Goal: Task Accomplishment & Management: Complete application form

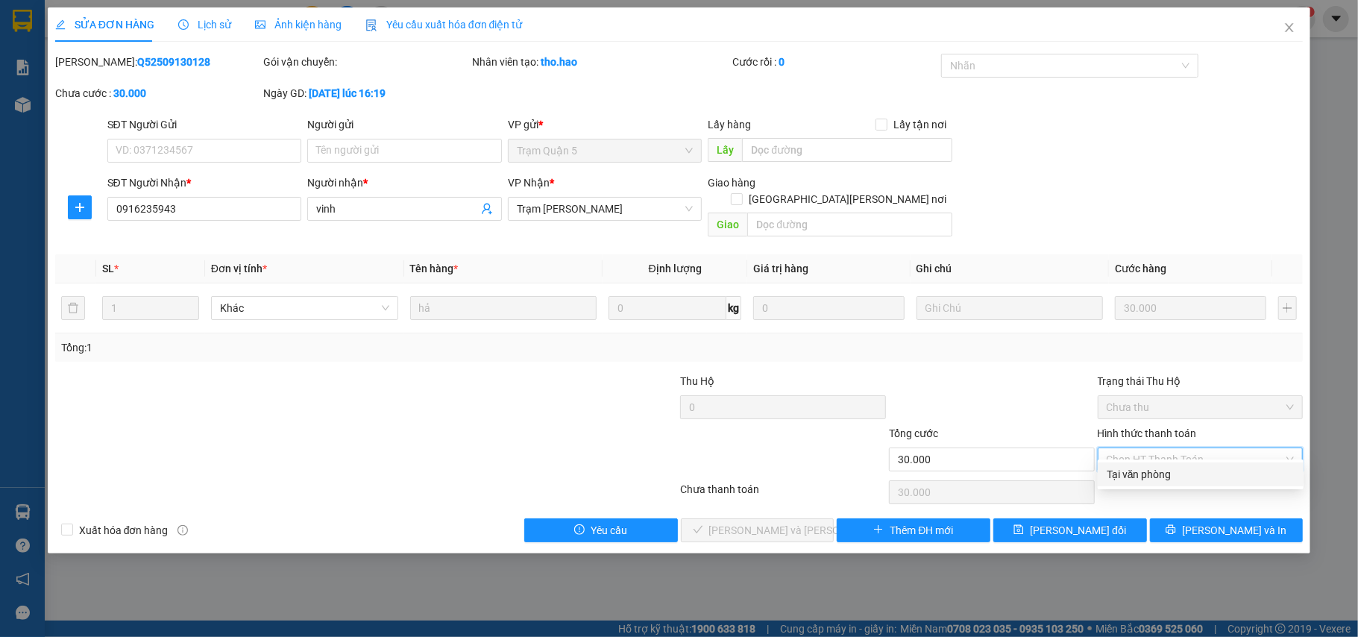
click at [1120, 466] on div "Tại văn phòng" at bounding box center [1200, 474] width 188 height 16
type input "0"
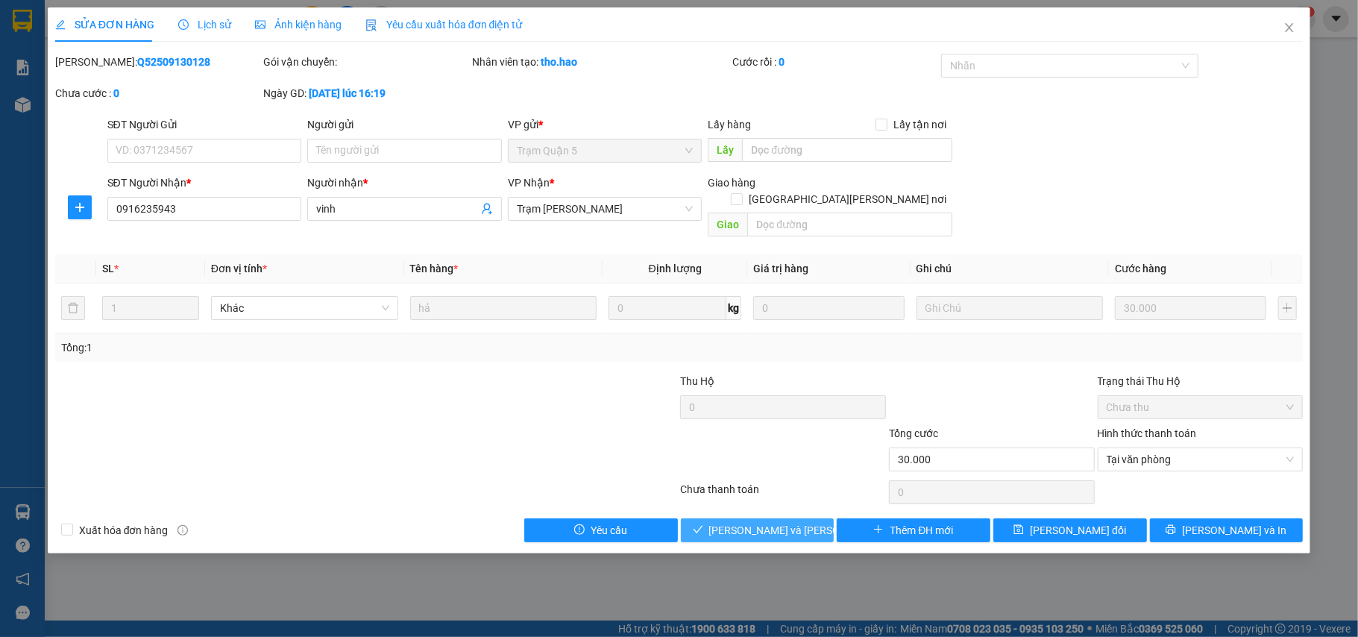
click at [750, 522] on span "[PERSON_NAME] và [PERSON_NAME] hàng" at bounding box center [809, 530] width 201 height 16
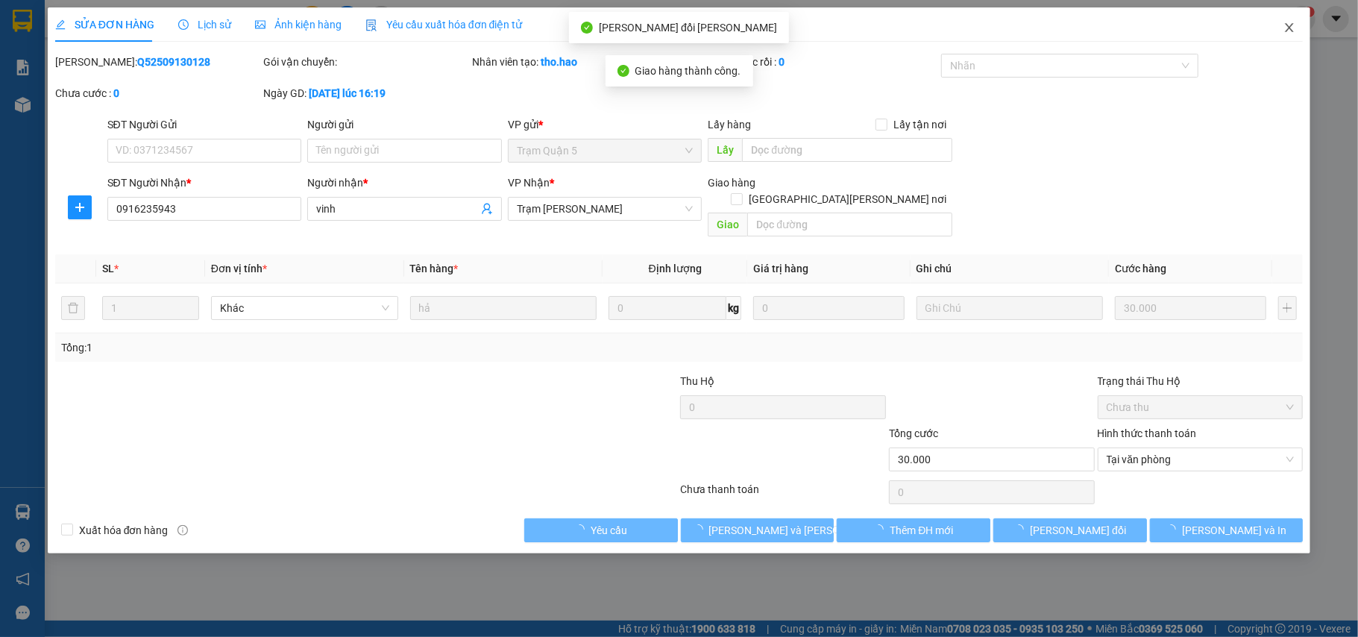
click at [1286, 31] on icon "close" at bounding box center [1289, 28] width 12 height 12
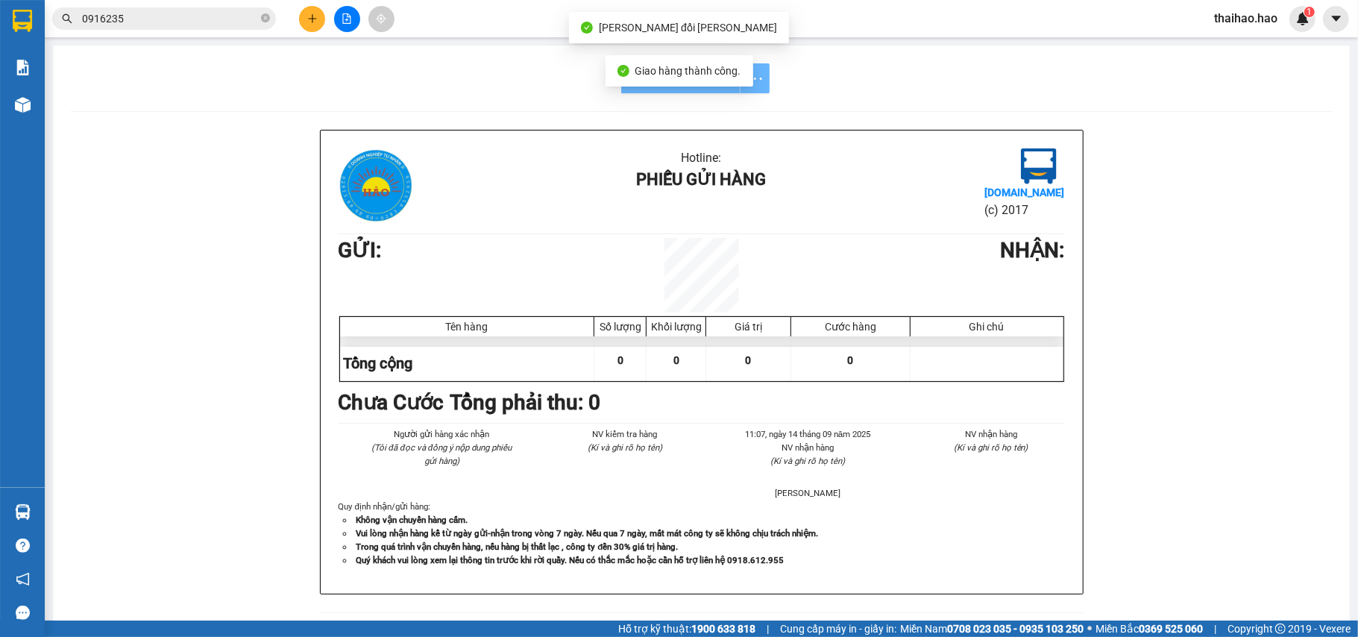
click at [145, 9] on span "0916235" at bounding box center [164, 18] width 224 height 22
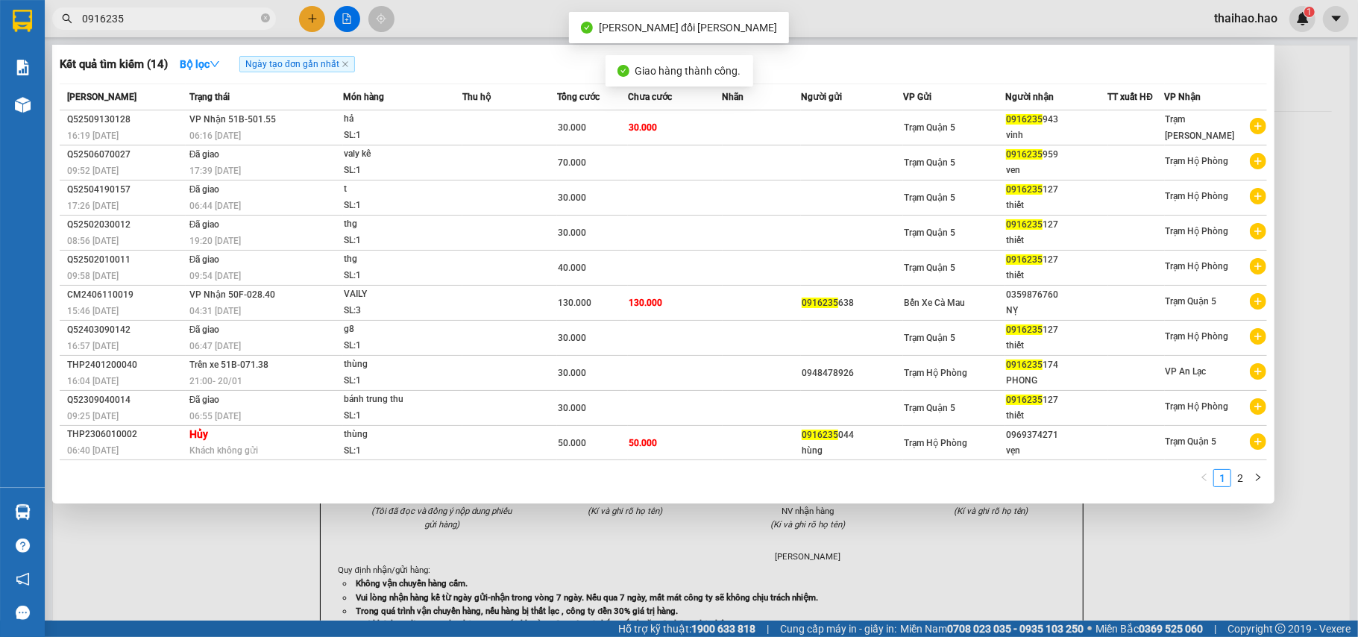
click at [164, 12] on input "0916235" at bounding box center [170, 18] width 176 height 16
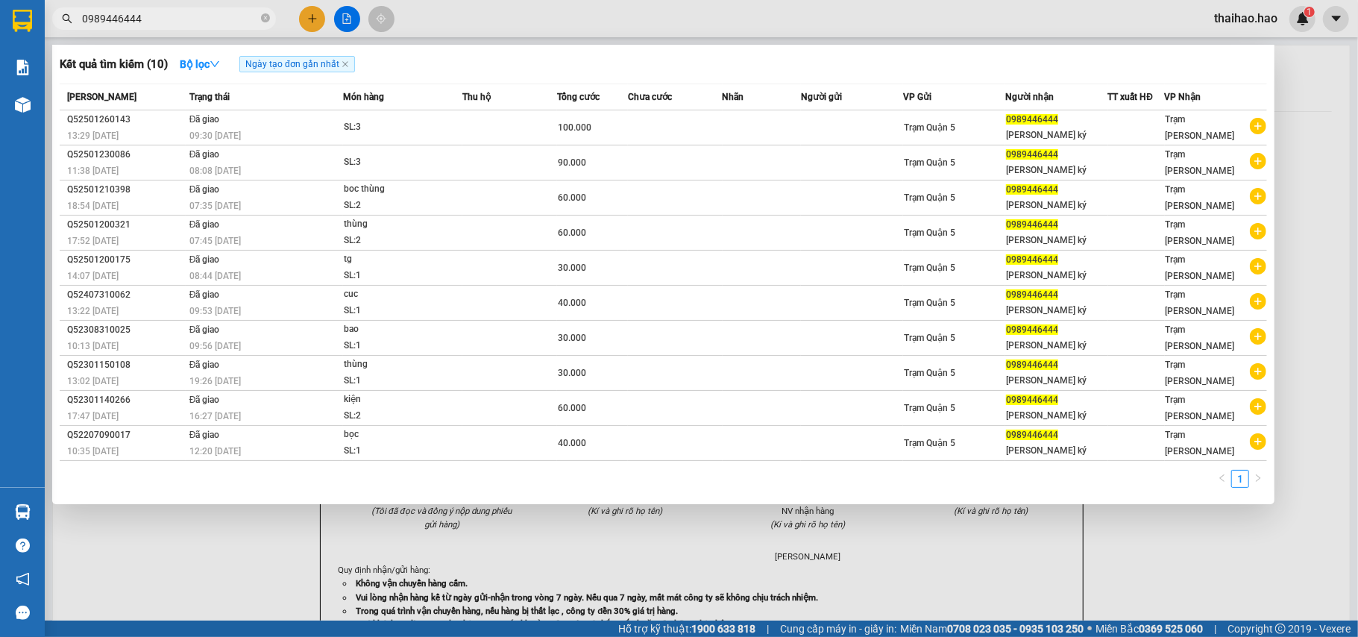
type input "0989446444"
click at [377, 55] on div "Kết quả tìm kiếm ( 10 ) Bộ lọc Ngày tạo đơn gần nhất" at bounding box center [663, 64] width 1207 height 24
click at [162, 567] on div at bounding box center [679, 318] width 1358 height 637
click at [207, 16] on input "0989446444" at bounding box center [170, 18] width 176 height 16
click at [445, 21] on div at bounding box center [679, 318] width 1358 height 637
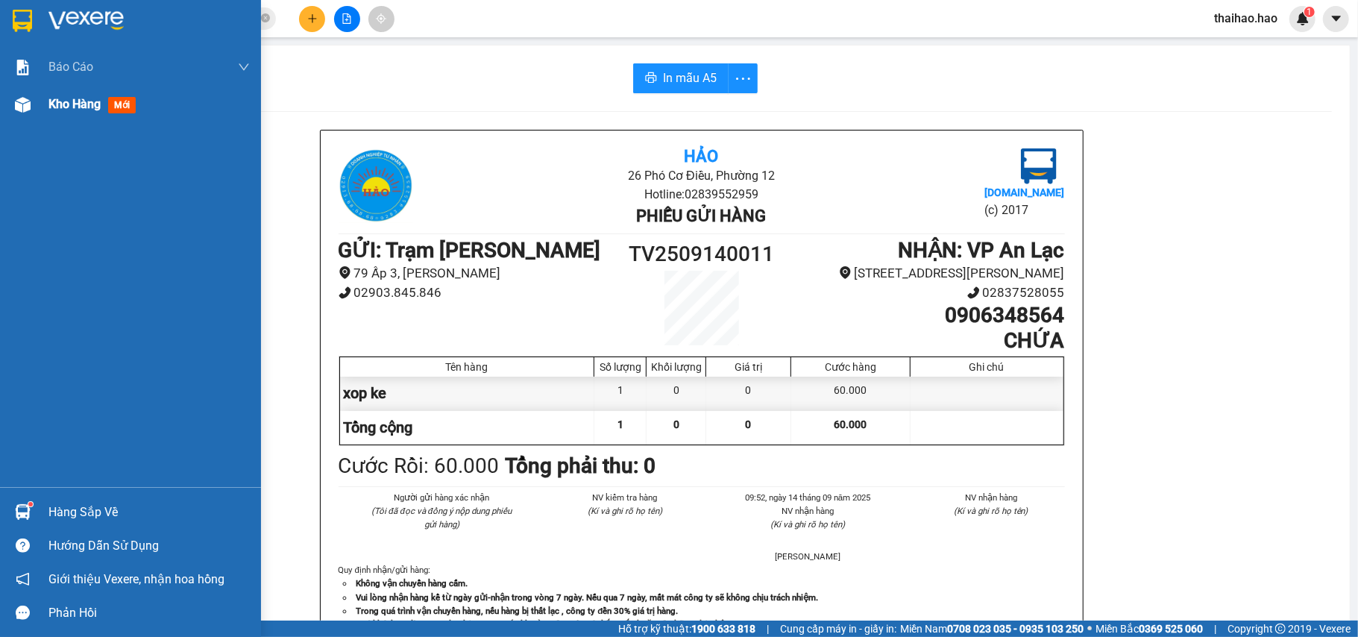
drag, startPoint x: 82, startPoint y: 84, endPoint x: 70, endPoint y: 95, distance: 16.9
click at [70, 95] on div "Báo cáo BC tiền công nợ Báo cáo dòng tiền (trưởng trạm) Doanh số tạo đơn theo V…" at bounding box center [130, 267] width 261 height 438
click at [70, 97] on span "Kho hàng" at bounding box center [74, 104] width 52 height 14
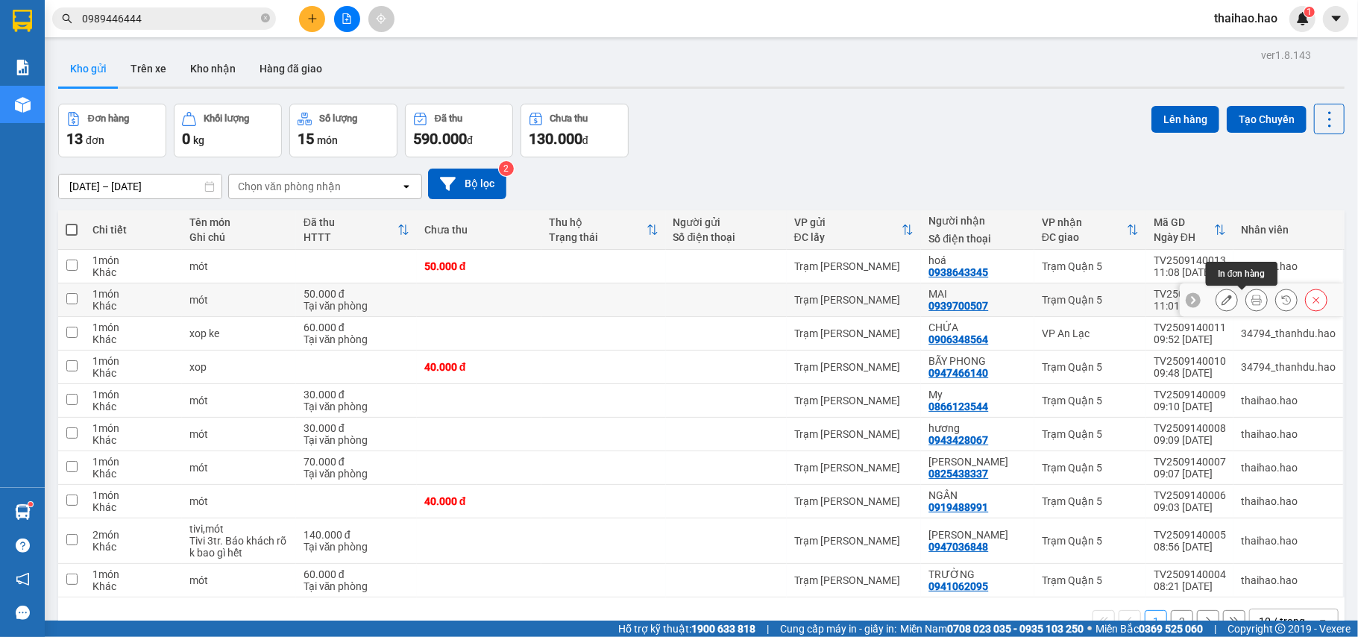
click at [1246, 304] on button at bounding box center [1256, 300] width 21 height 26
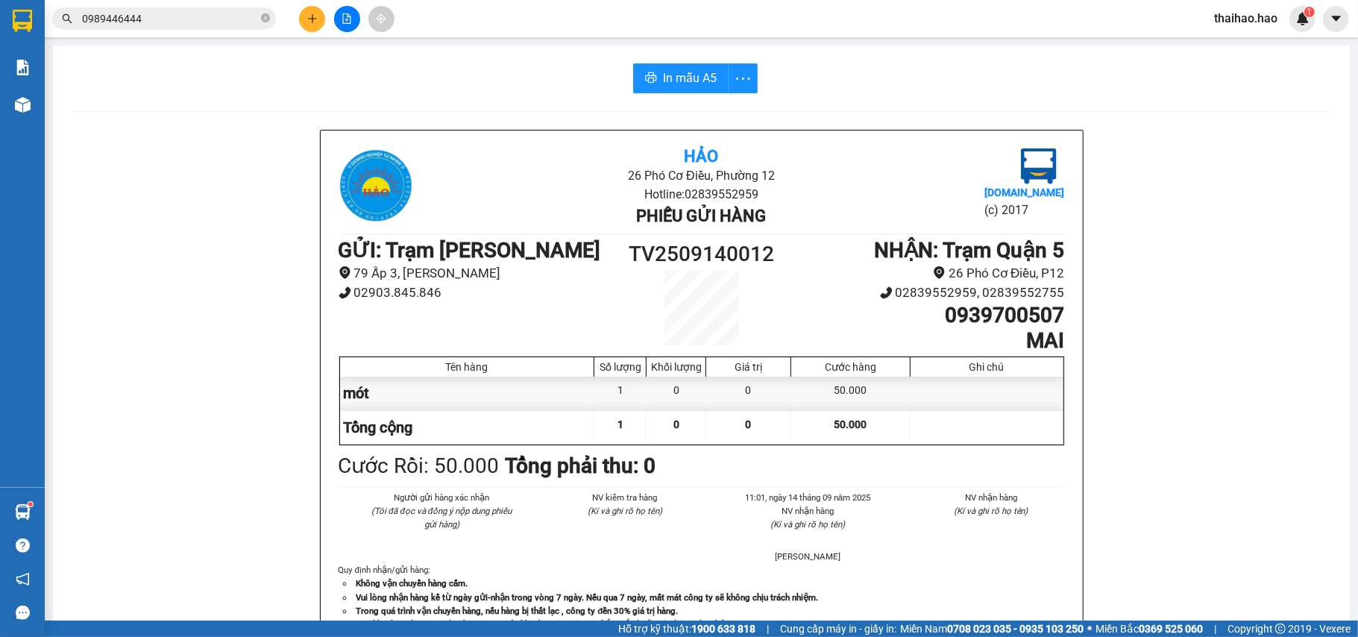
click at [669, 61] on div "In mẫu A5 Hảo 26 Phó Cơ Điều, Phường 12 Hotline: 02839552959 Phiếu gửi hàng Vex…" at bounding box center [701, 620] width 1297 height 1151
click at [670, 73] on span "In mẫu A5" at bounding box center [690, 78] width 54 height 19
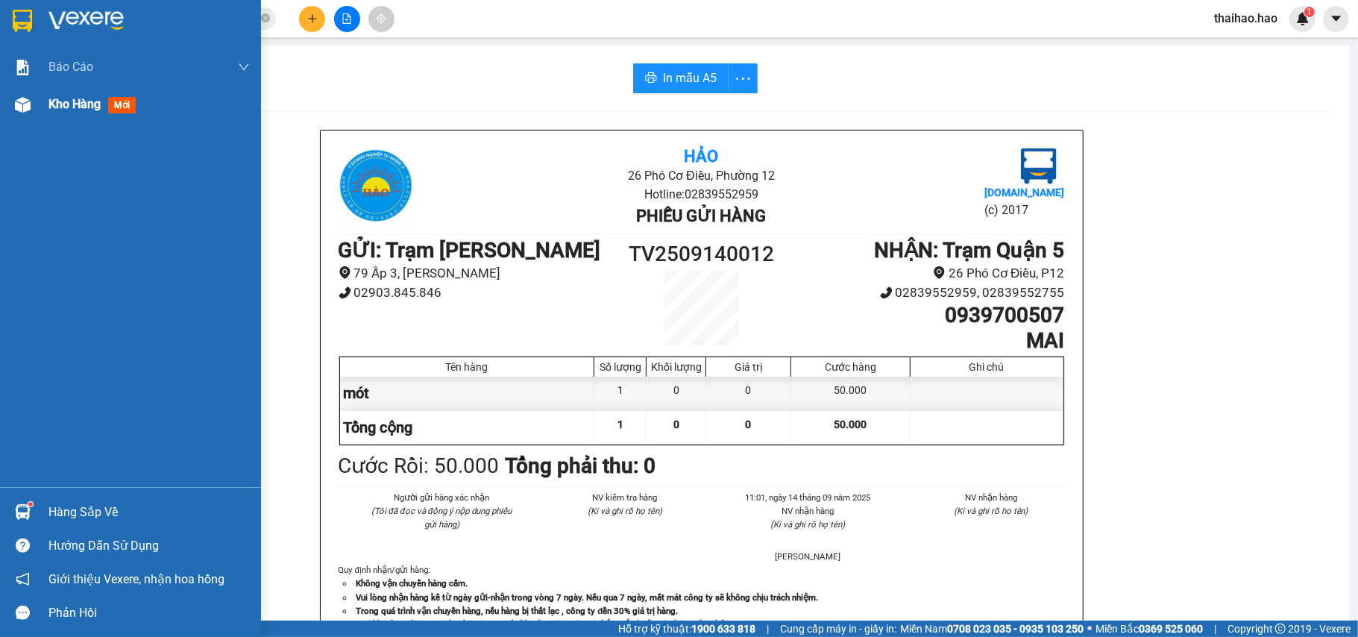
click at [91, 97] on span "Kho hàng" at bounding box center [74, 104] width 52 height 14
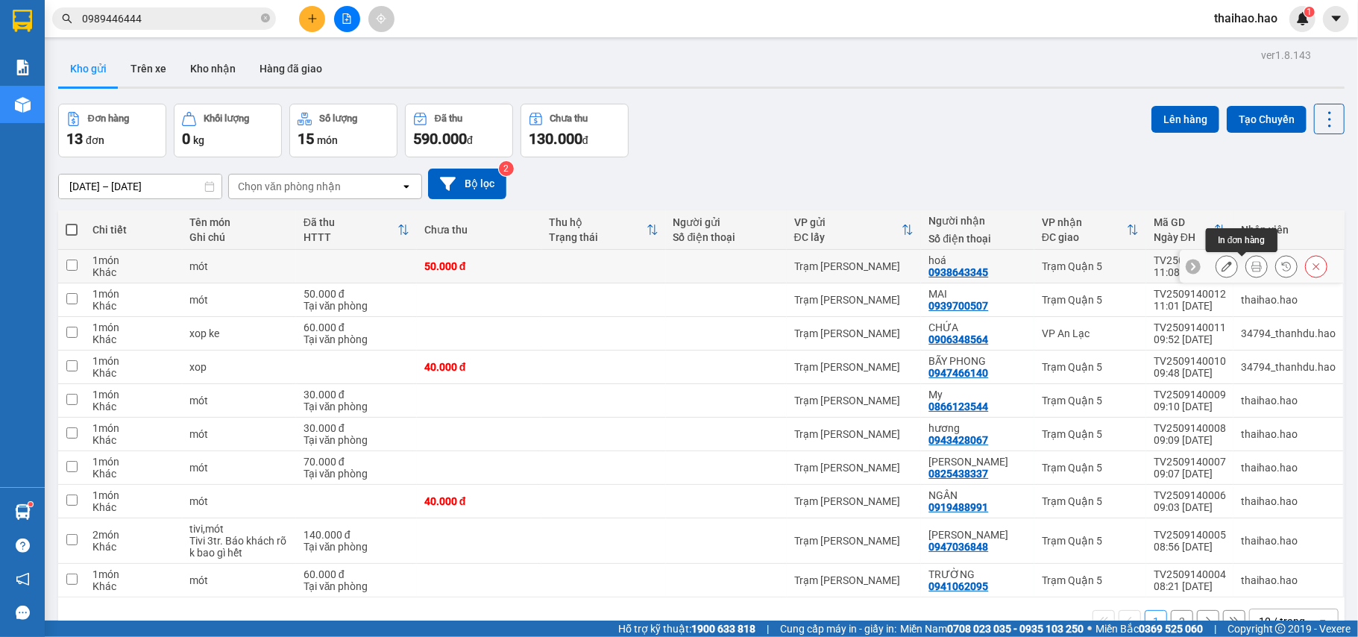
click at [1251, 266] on icon at bounding box center [1256, 266] width 10 height 10
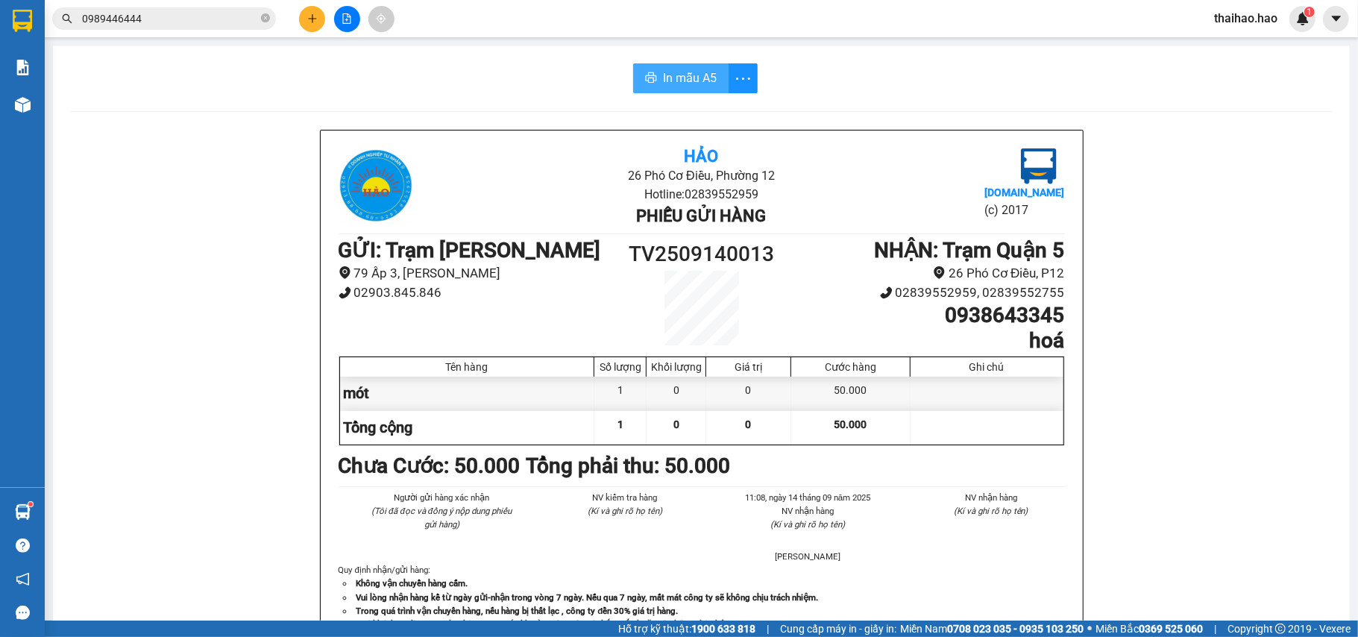
click at [653, 87] on button "In mẫu A5" at bounding box center [680, 78] width 95 height 30
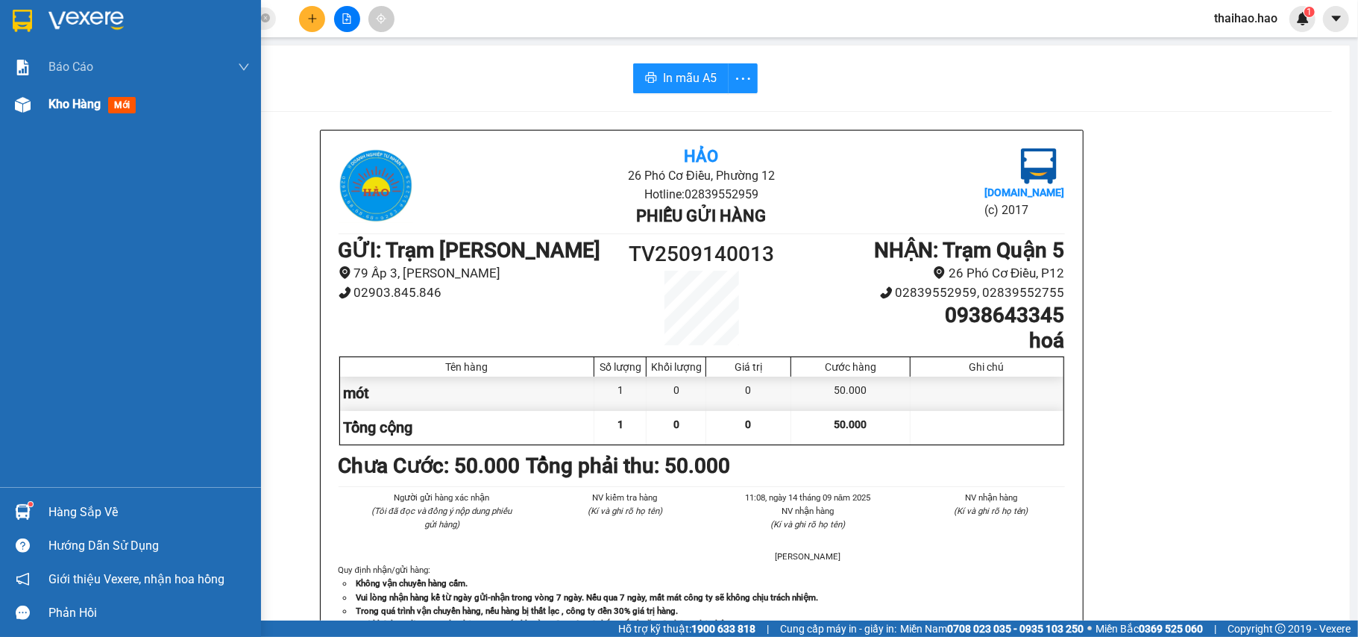
click at [37, 119] on div "Kho hàng mới" at bounding box center [130, 104] width 261 height 37
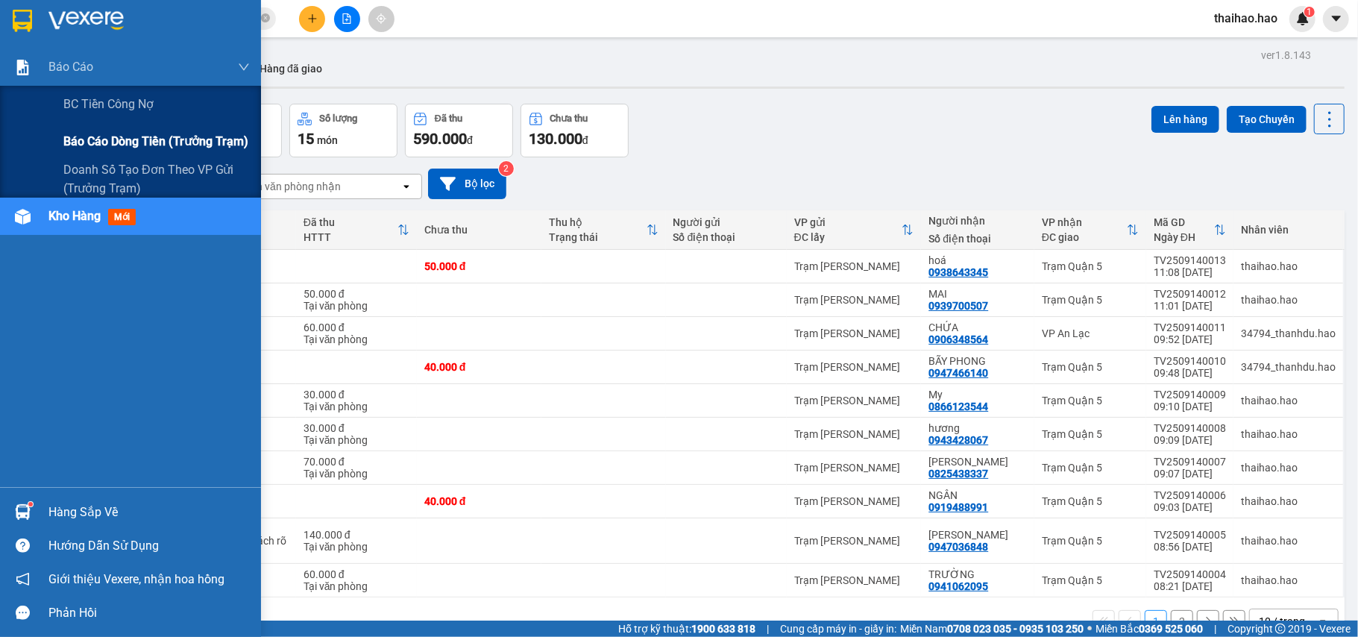
click at [132, 140] on span "Báo cáo dòng tiền (trưởng trạm)" at bounding box center [155, 141] width 185 height 19
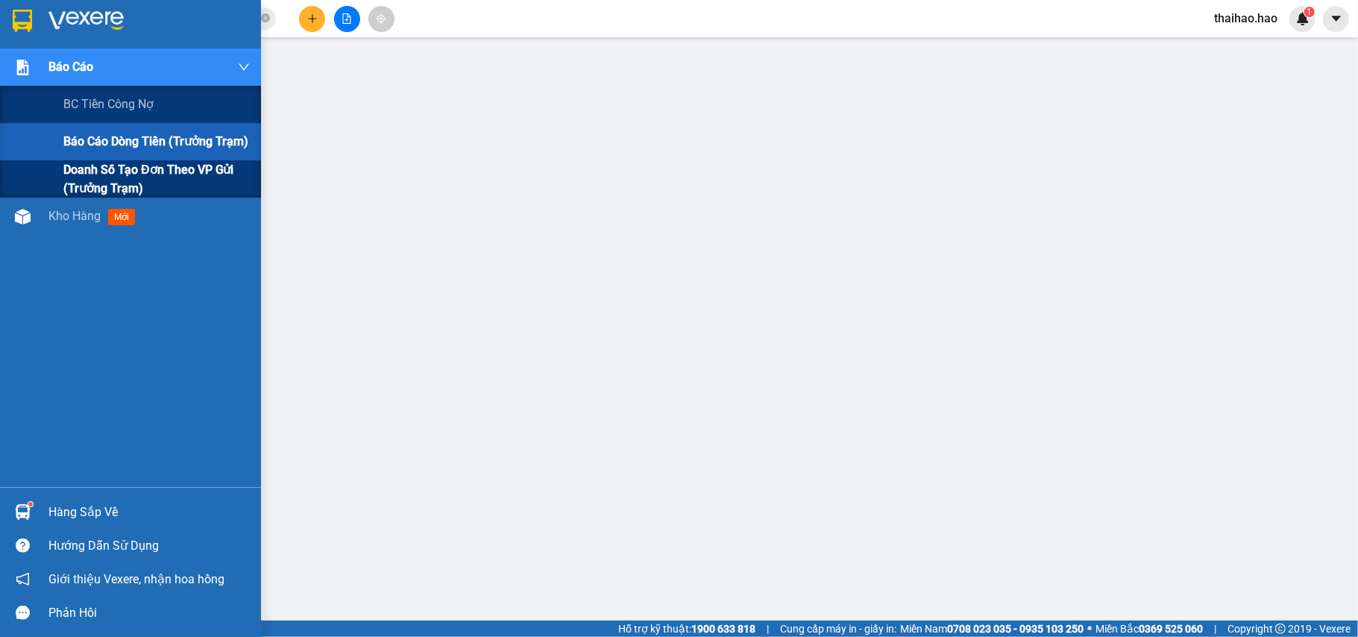
click at [148, 174] on span "Doanh số tạo đơn theo VP gửi (trưởng trạm)" at bounding box center [156, 178] width 186 height 37
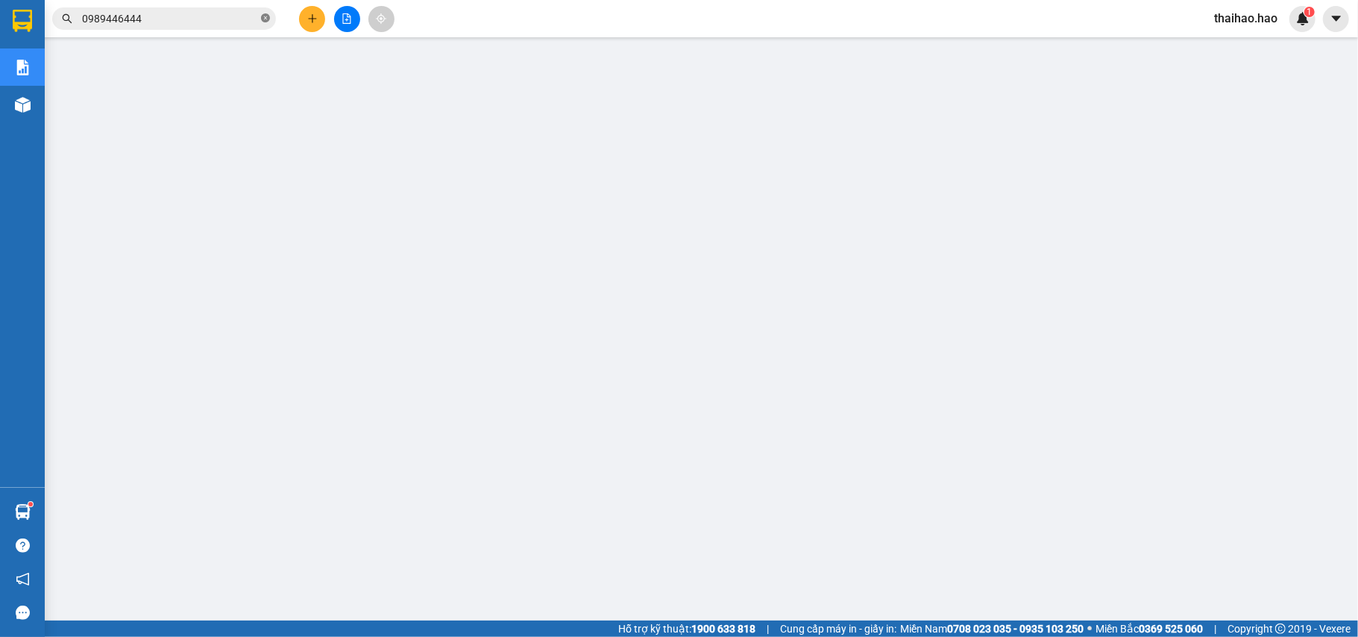
click at [267, 21] on icon "close-circle" at bounding box center [265, 17] width 9 height 9
click at [242, 22] on input "text" at bounding box center [170, 18] width 176 height 16
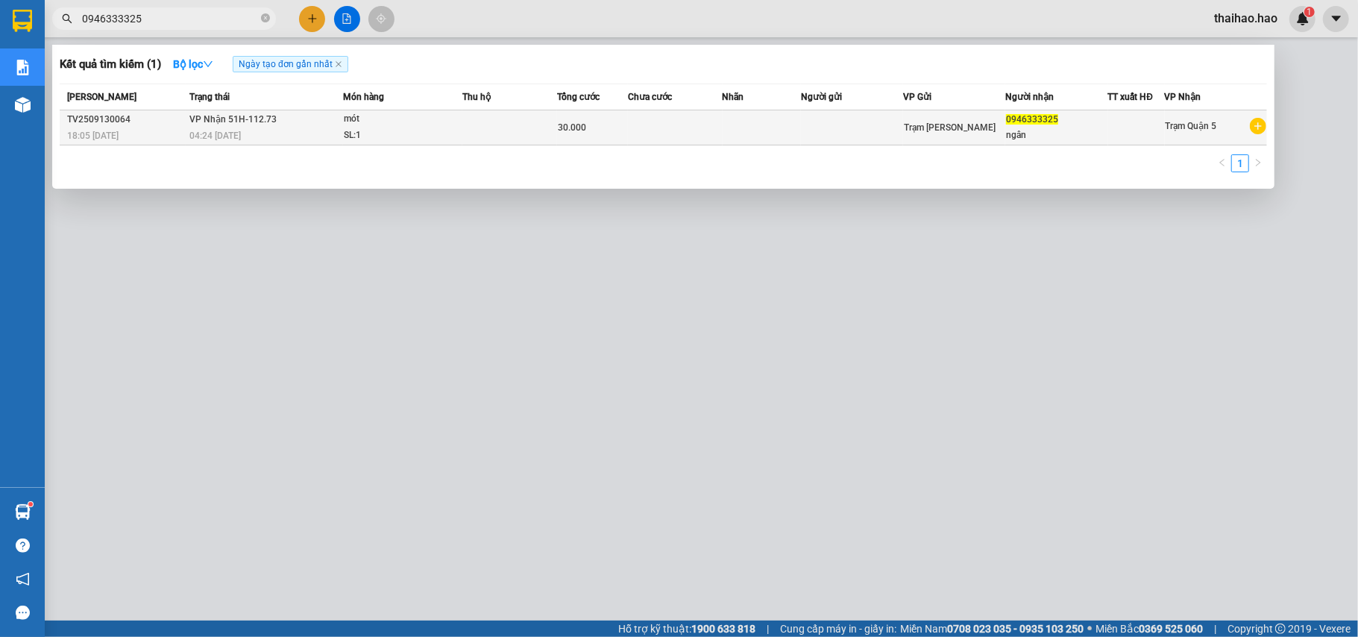
type input "0946333325"
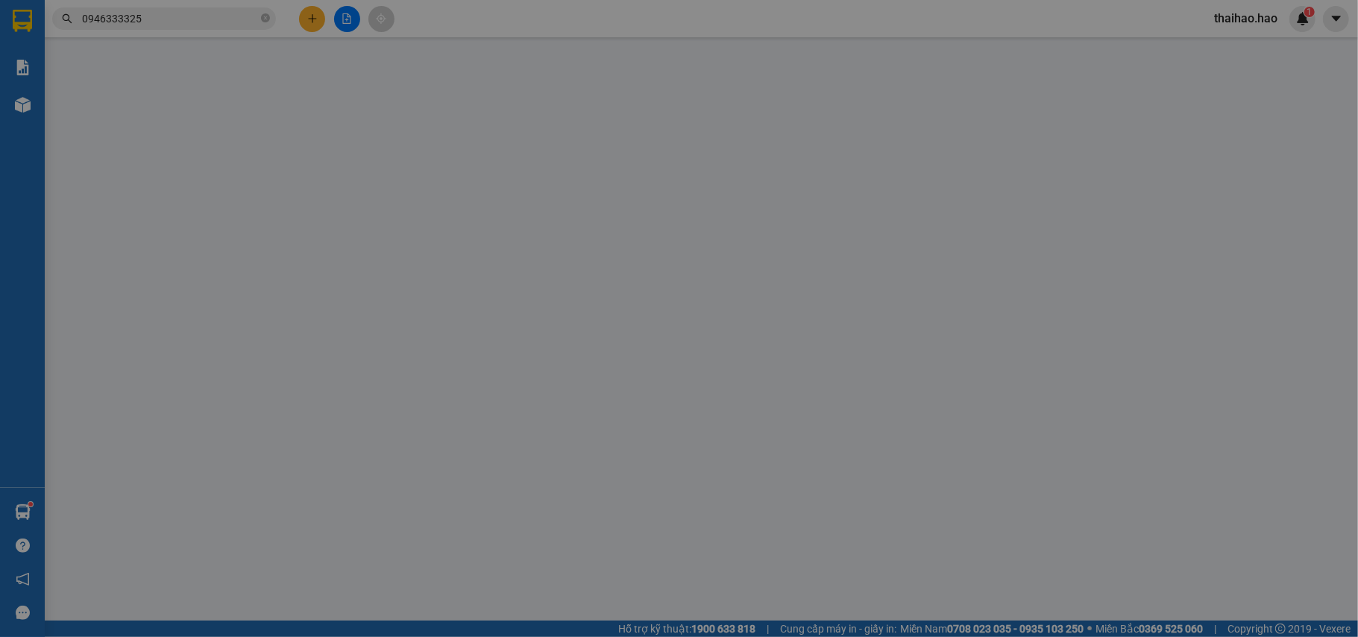
type input "0946333325"
type input "ngân"
type input "30.000"
type input "0"
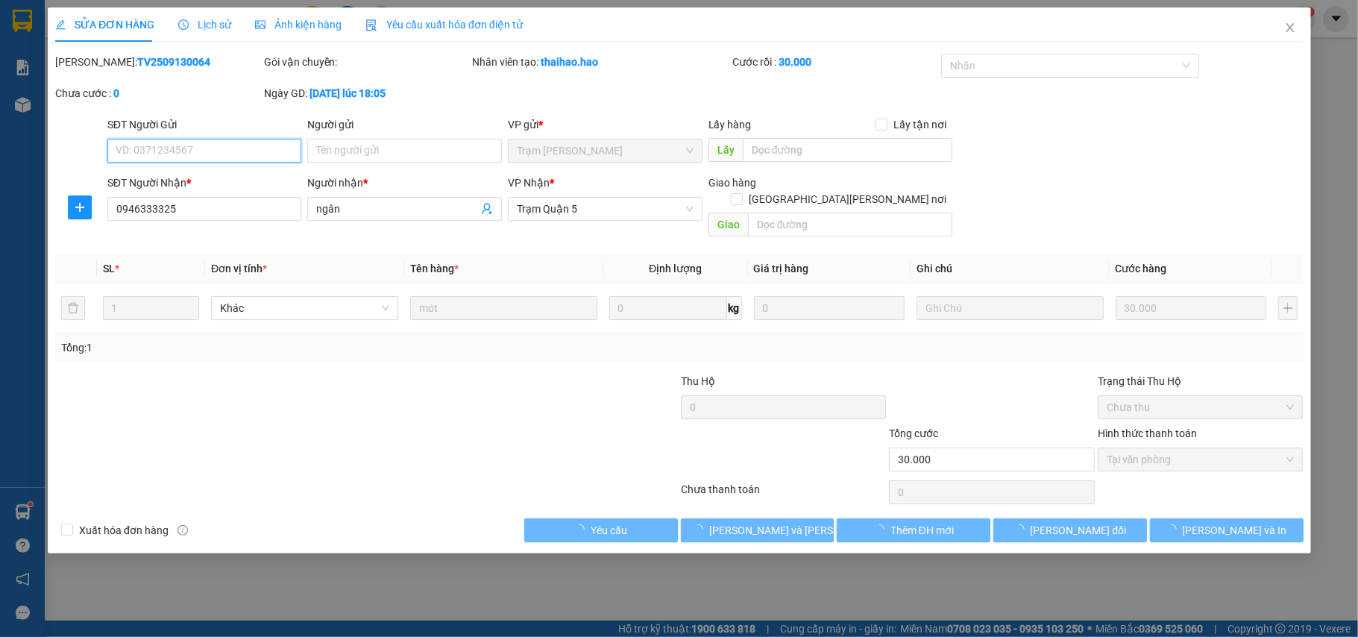
click at [227, 16] on div "SỬA ĐƠN HÀNG Lịch sử Ảnh kiện hàng Yêu cầu xuất hóa đơn điện tử" at bounding box center [288, 24] width 467 height 34
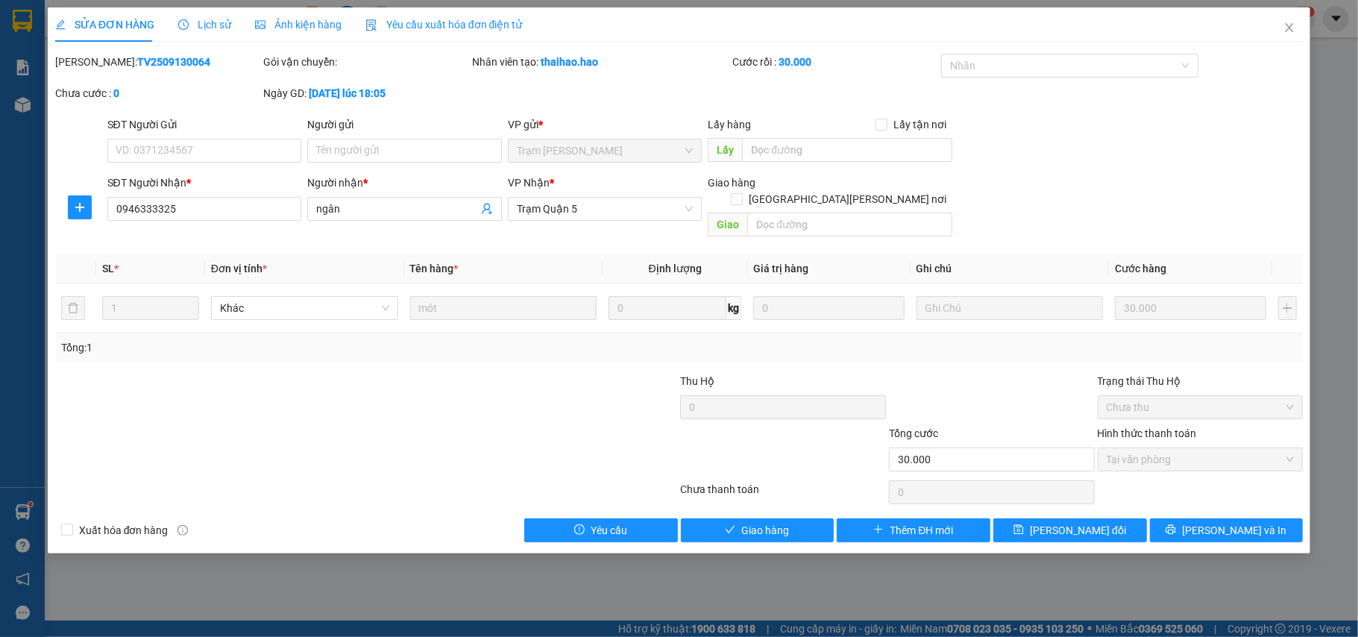
click at [299, 34] on div "Ảnh kiện hàng" at bounding box center [298, 24] width 86 height 34
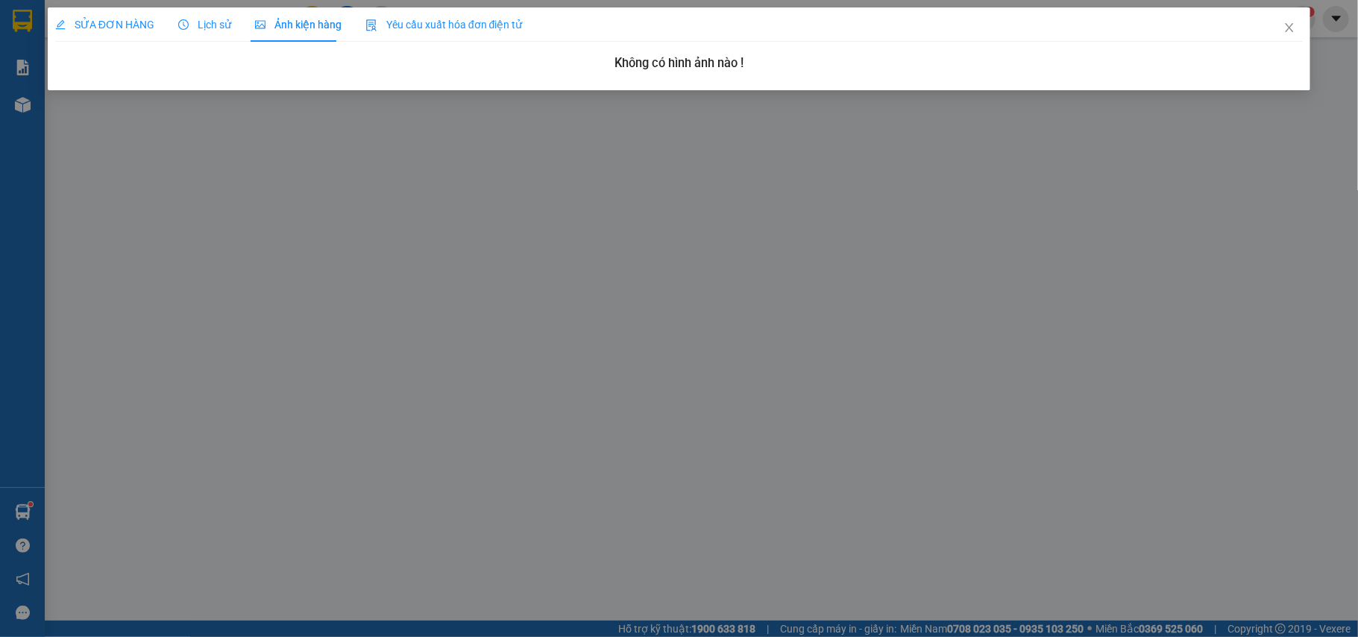
click at [222, 31] on span "Lịch sử" at bounding box center [204, 25] width 53 height 12
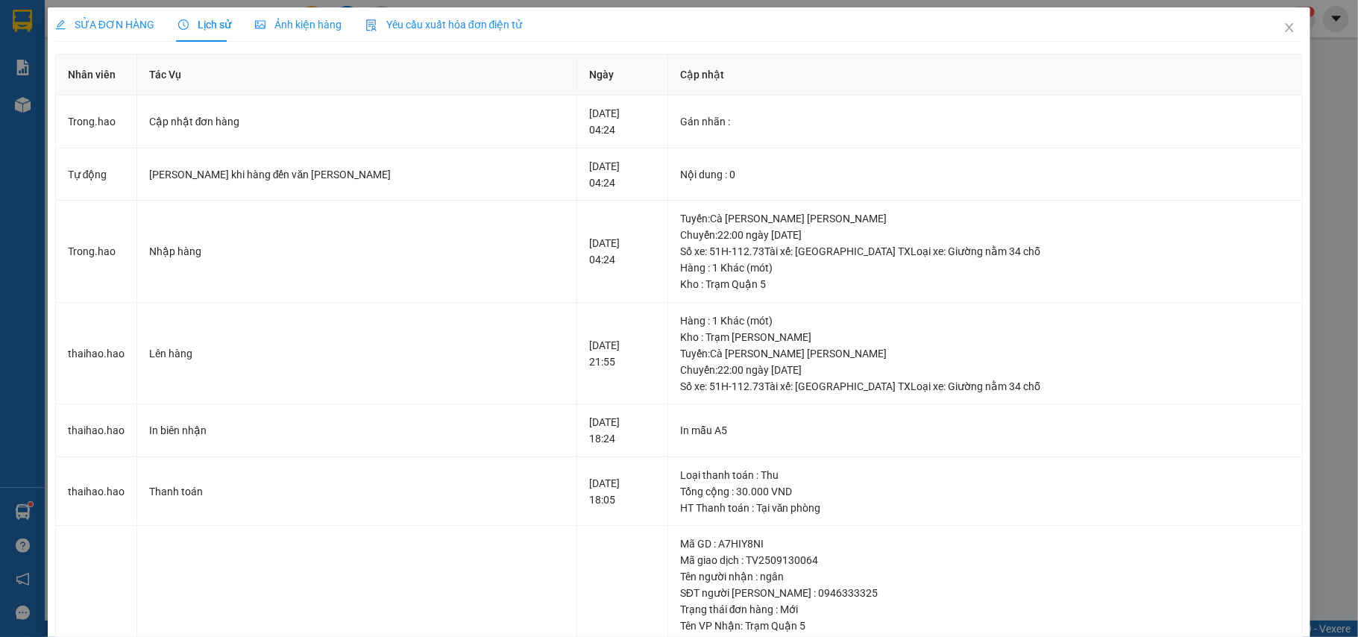
click at [103, 28] on span "SỬA ĐƠN HÀNG" at bounding box center [104, 25] width 99 height 12
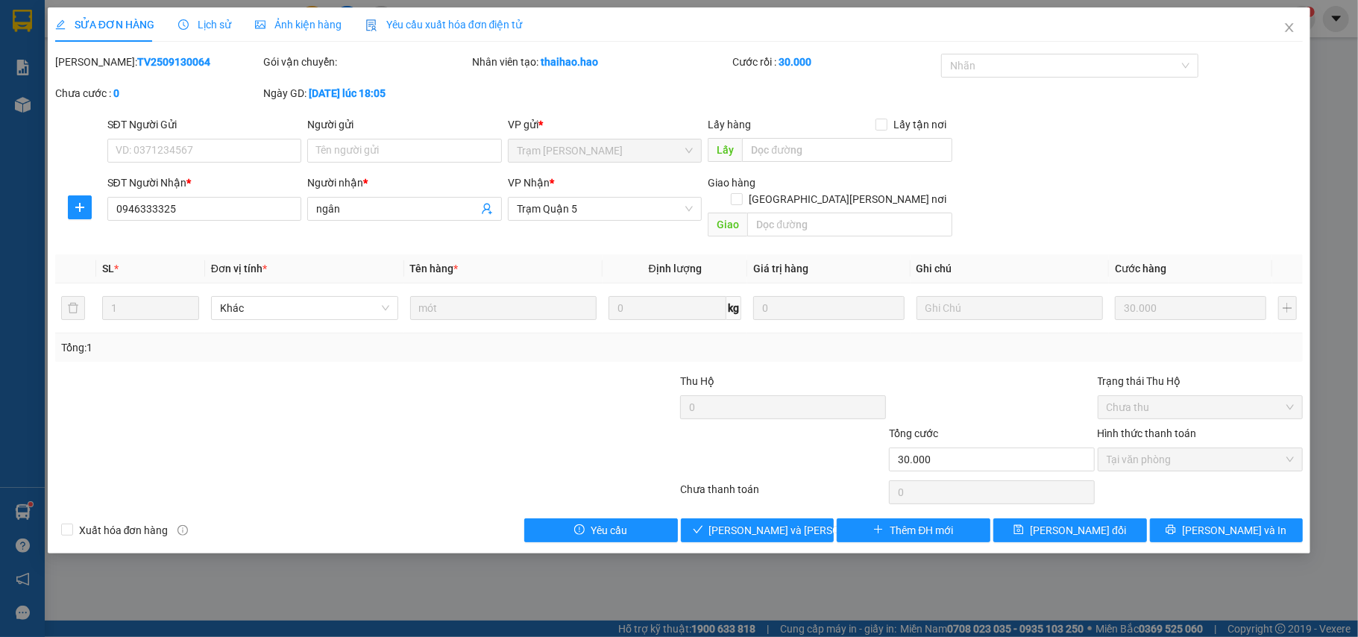
click at [300, 10] on div "Ảnh kiện hàng" at bounding box center [298, 24] width 86 height 34
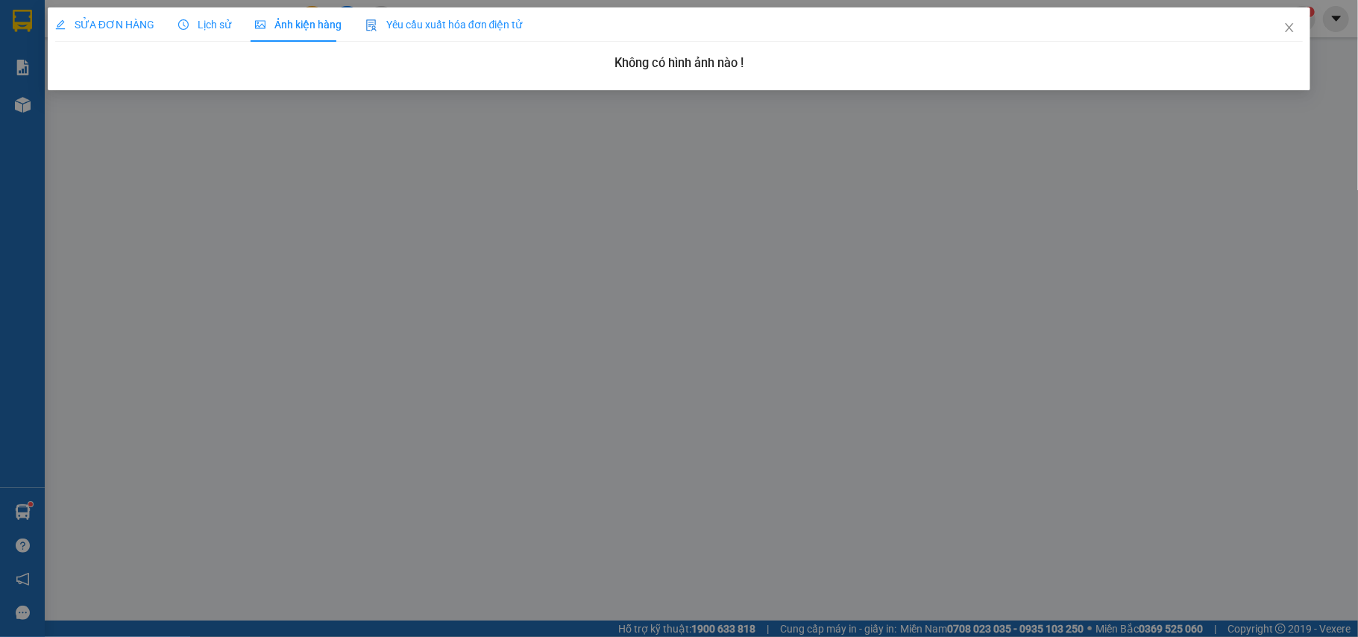
click at [210, 25] on span "Lịch sử" at bounding box center [204, 25] width 53 height 12
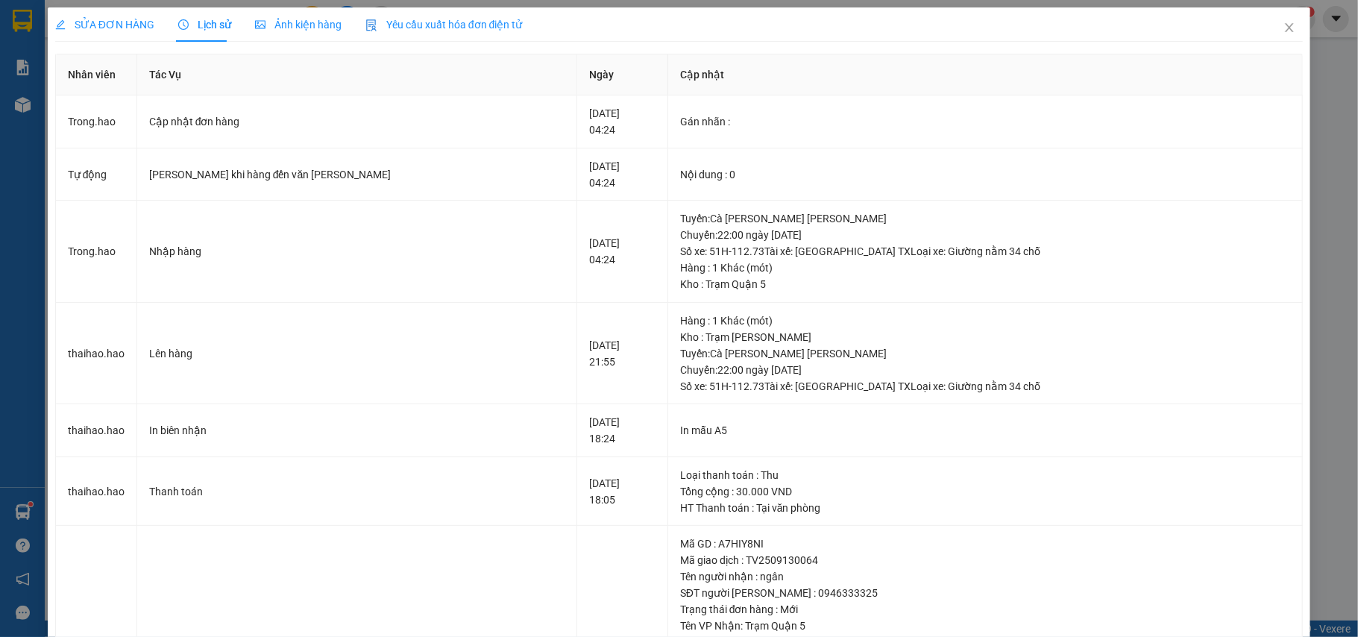
click at [107, 30] on span "SỬA ĐƠN HÀNG" at bounding box center [104, 25] width 99 height 12
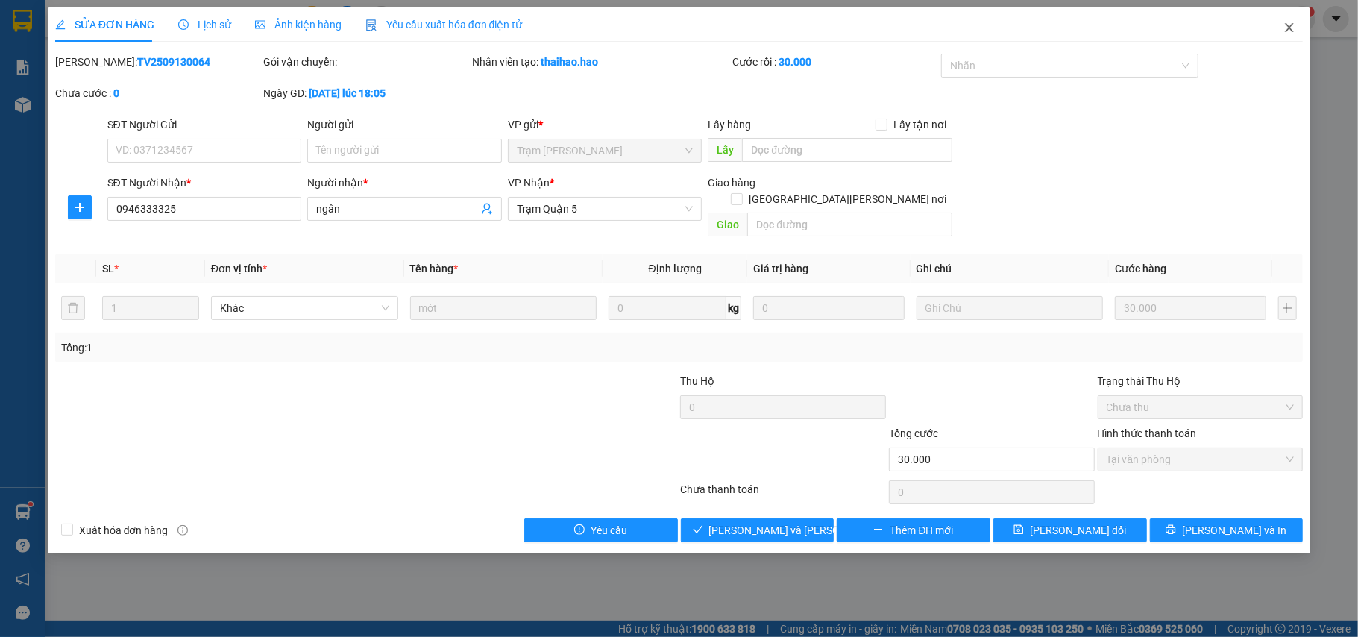
click at [1296, 22] on span "Close" at bounding box center [1289, 28] width 42 height 42
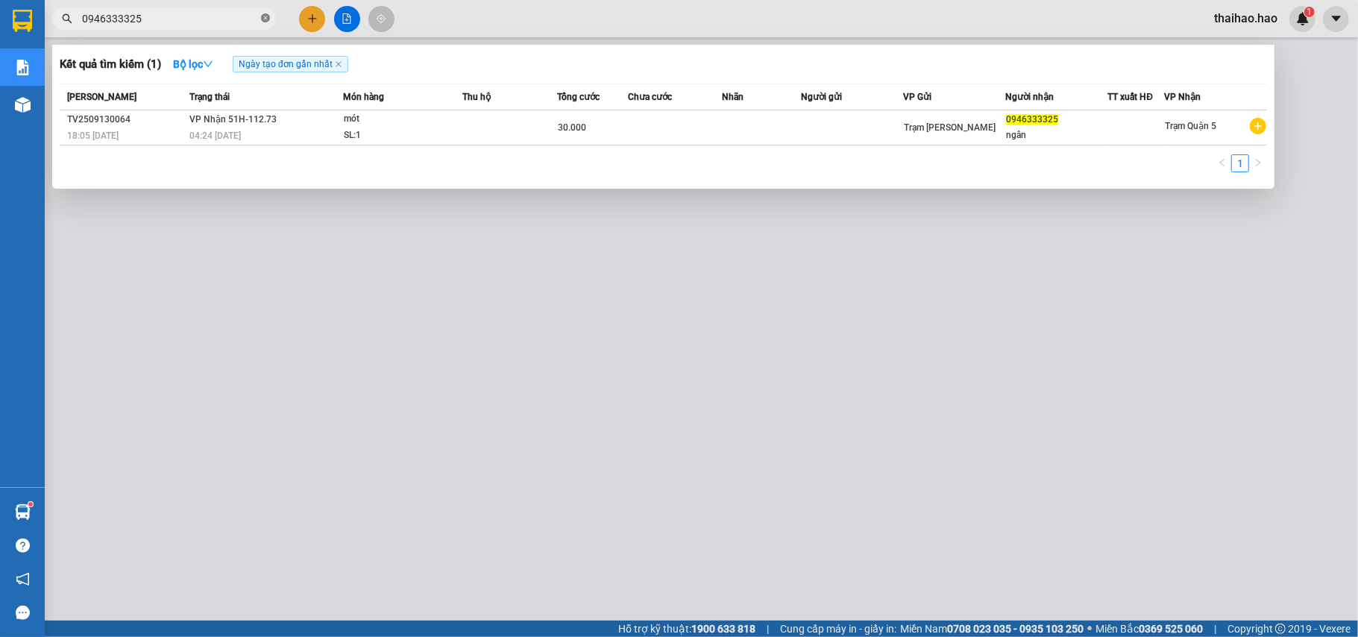
click at [269, 16] on icon "close-circle" at bounding box center [265, 17] width 9 height 9
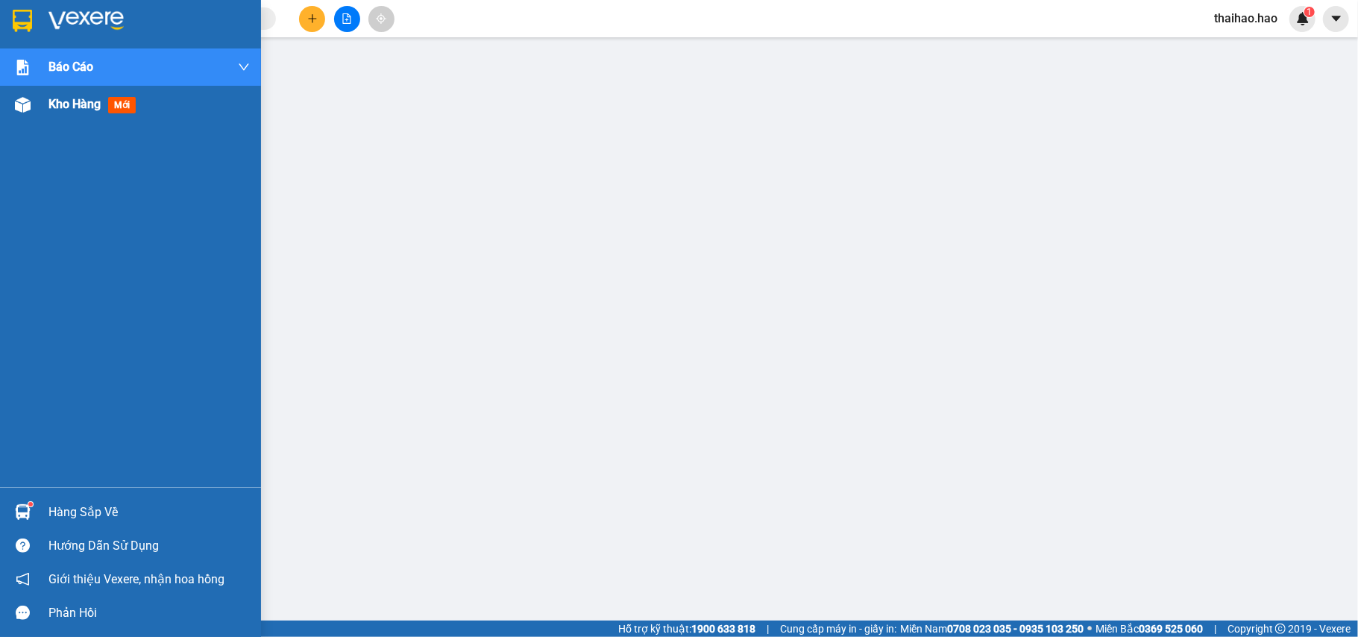
click at [19, 98] on img at bounding box center [23, 105] width 16 height 16
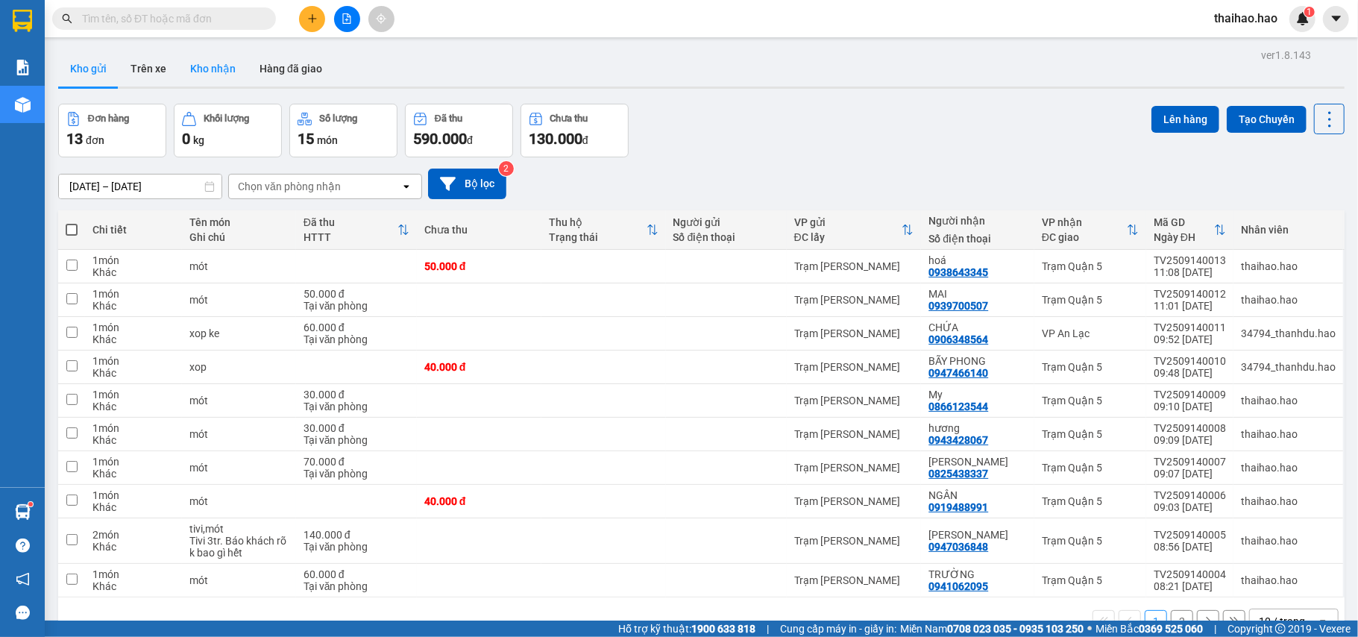
click at [209, 69] on button "Kho nhận" at bounding box center [212, 69] width 69 height 36
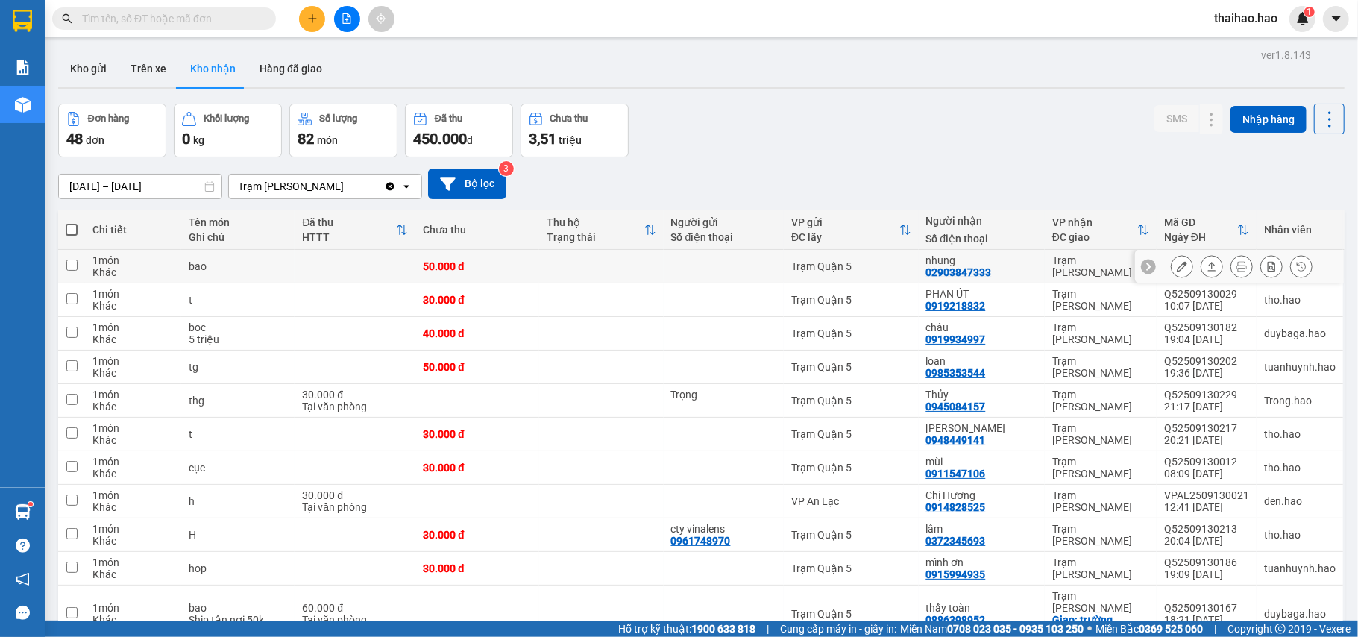
click at [1176, 271] on button at bounding box center [1181, 266] width 21 height 26
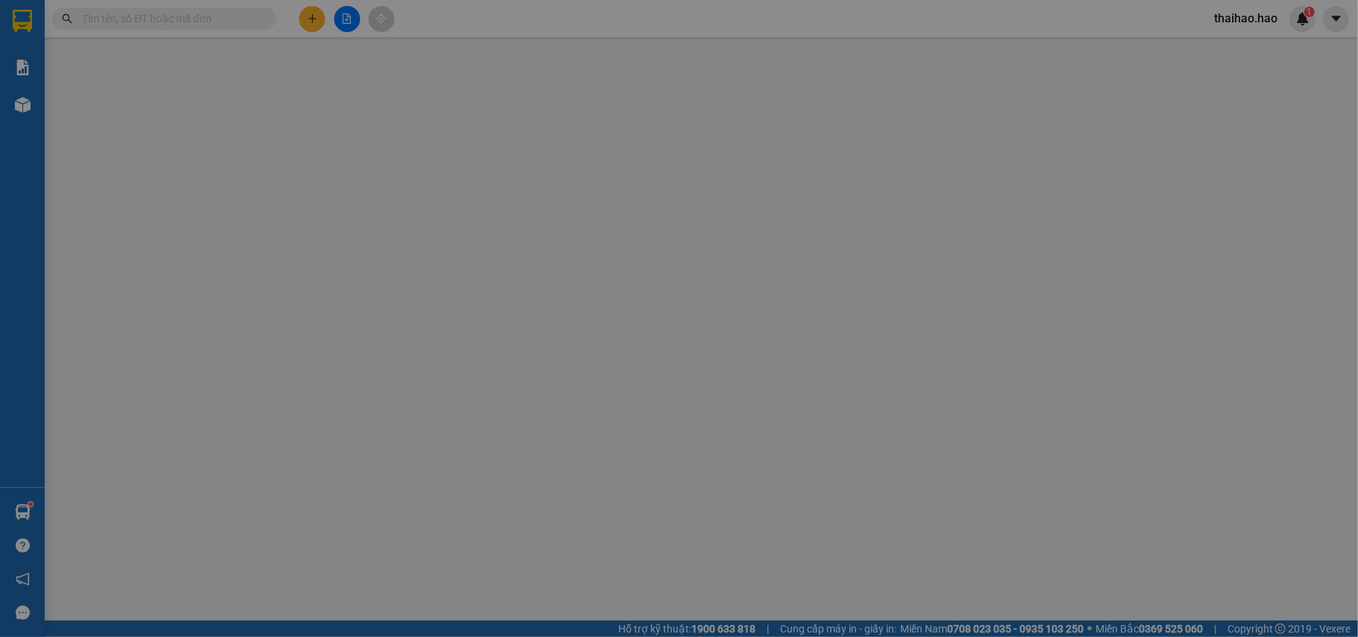
type input "02903847333"
type input "nhung"
type input "50.000"
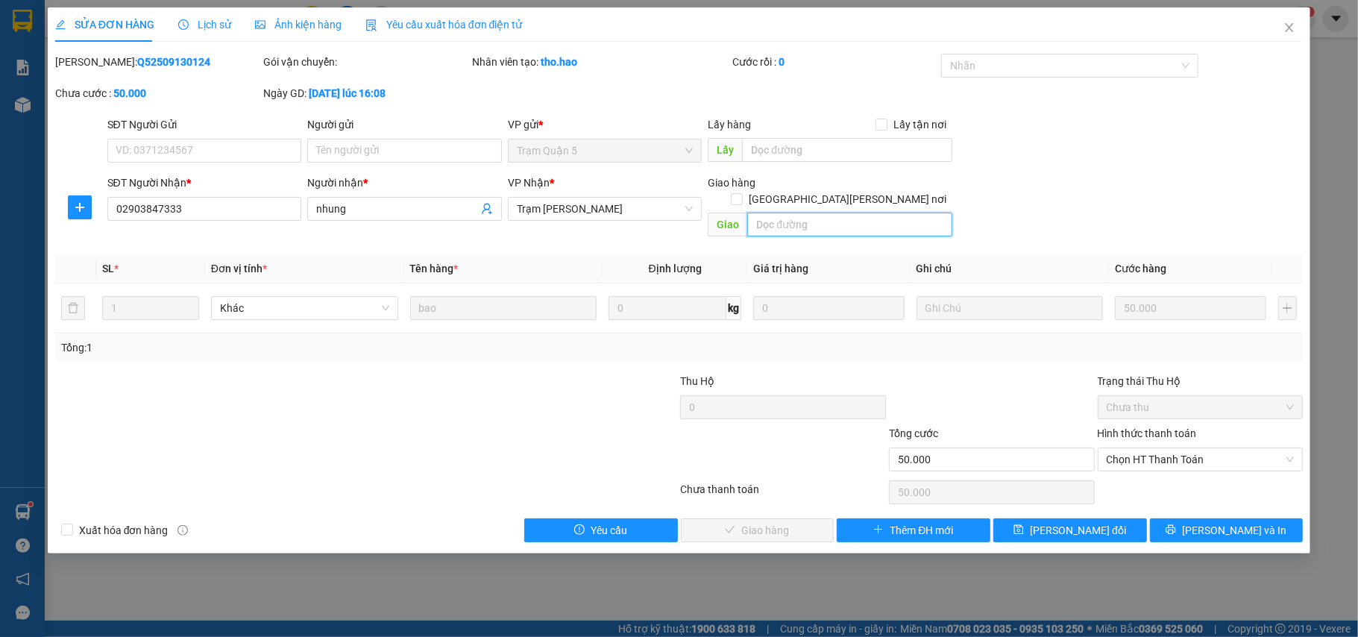
click at [758, 219] on input "text" at bounding box center [849, 224] width 205 height 24
click at [1136, 451] on span "Chọn HT Thanh Toán" at bounding box center [1200, 459] width 188 height 22
type input "BỚT 10K"
click at [1120, 484] on div "Tại văn phòng" at bounding box center [1200, 474] width 206 height 24
type input "0"
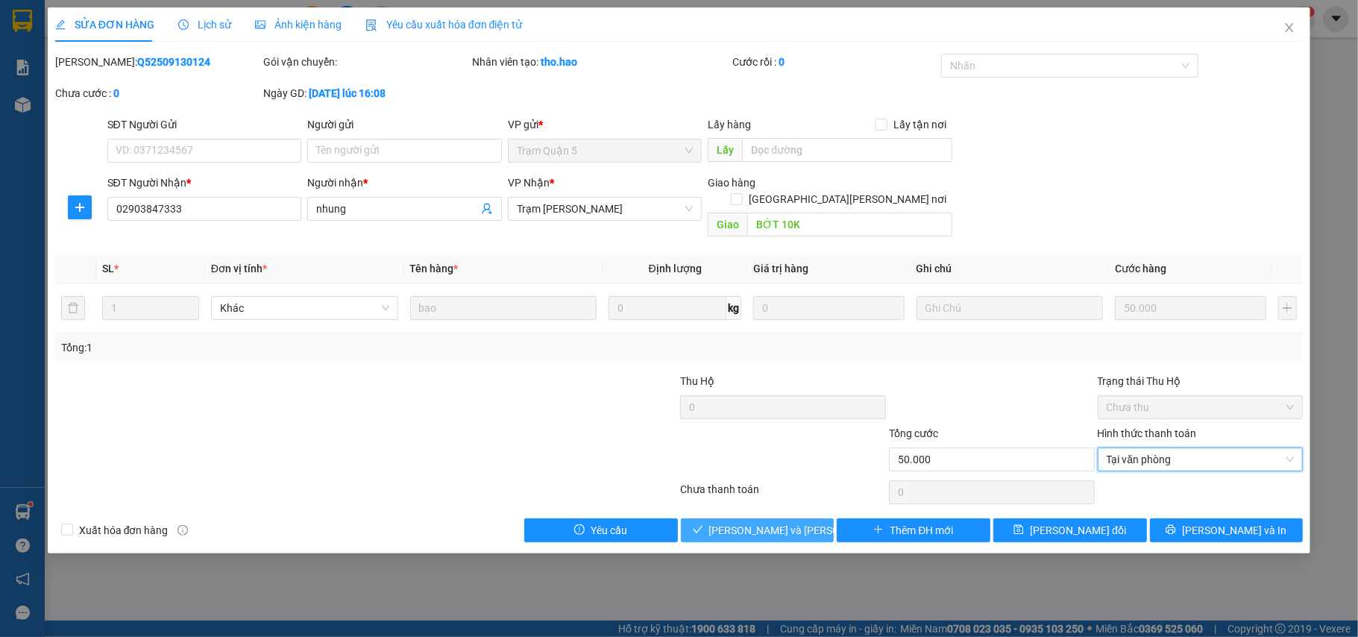
click at [731, 522] on span "[PERSON_NAME] và Giao hàng" at bounding box center [809, 530] width 201 height 16
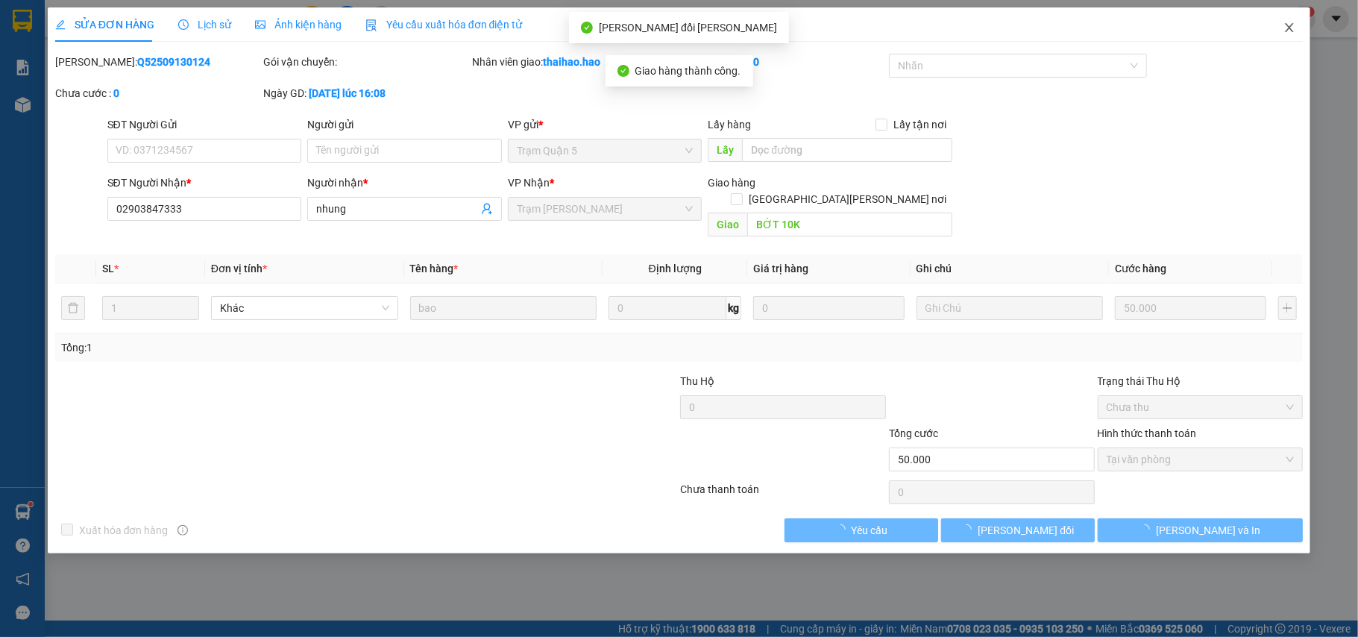
click at [1285, 28] on icon "close" at bounding box center [1289, 28] width 12 height 12
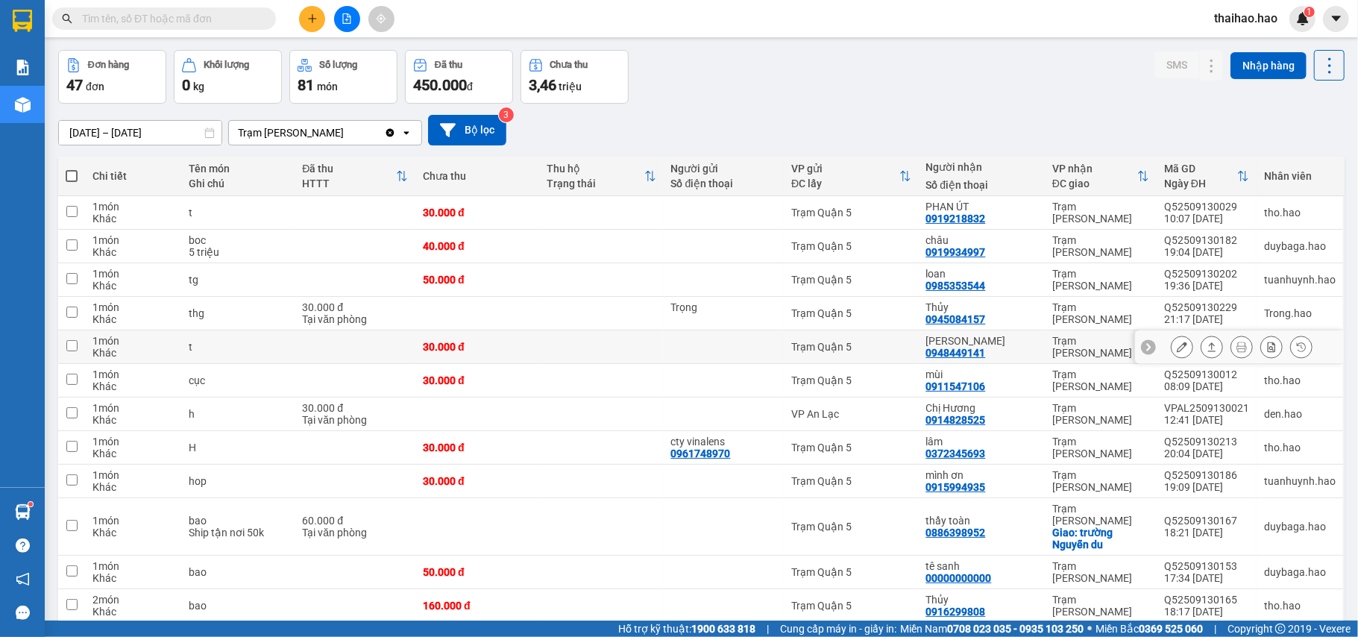
scroll to position [99, 0]
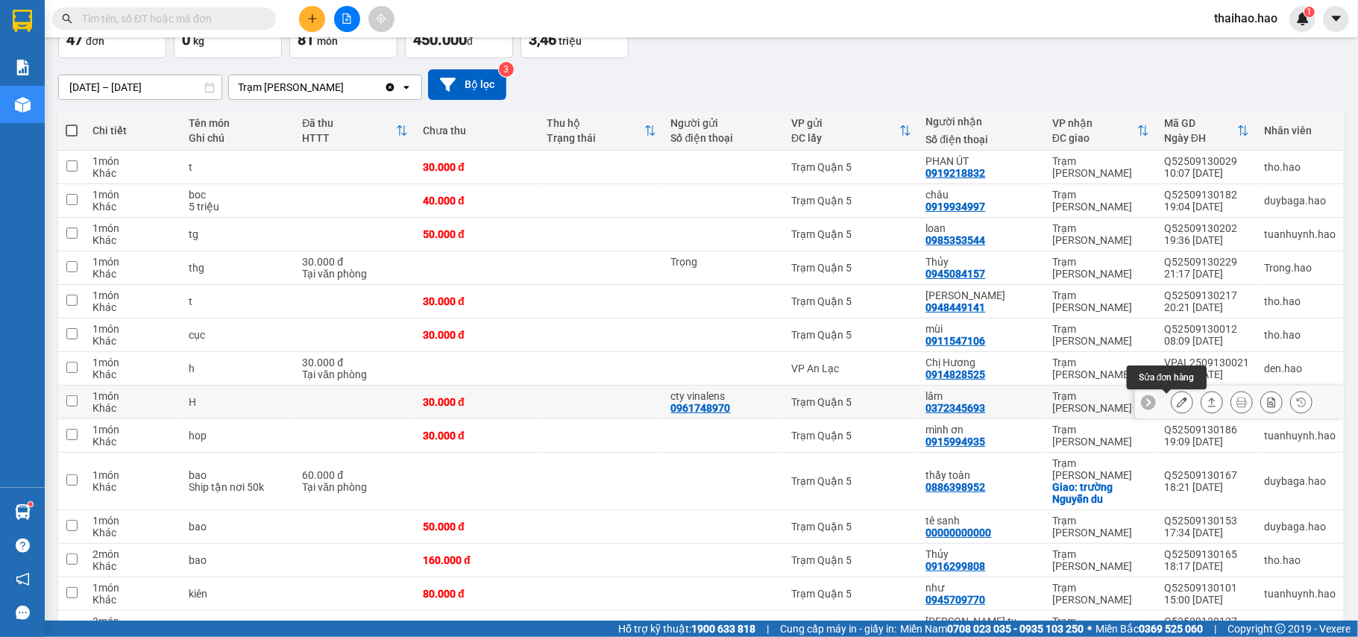
click at [1171, 400] on button at bounding box center [1181, 402] width 21 height 26
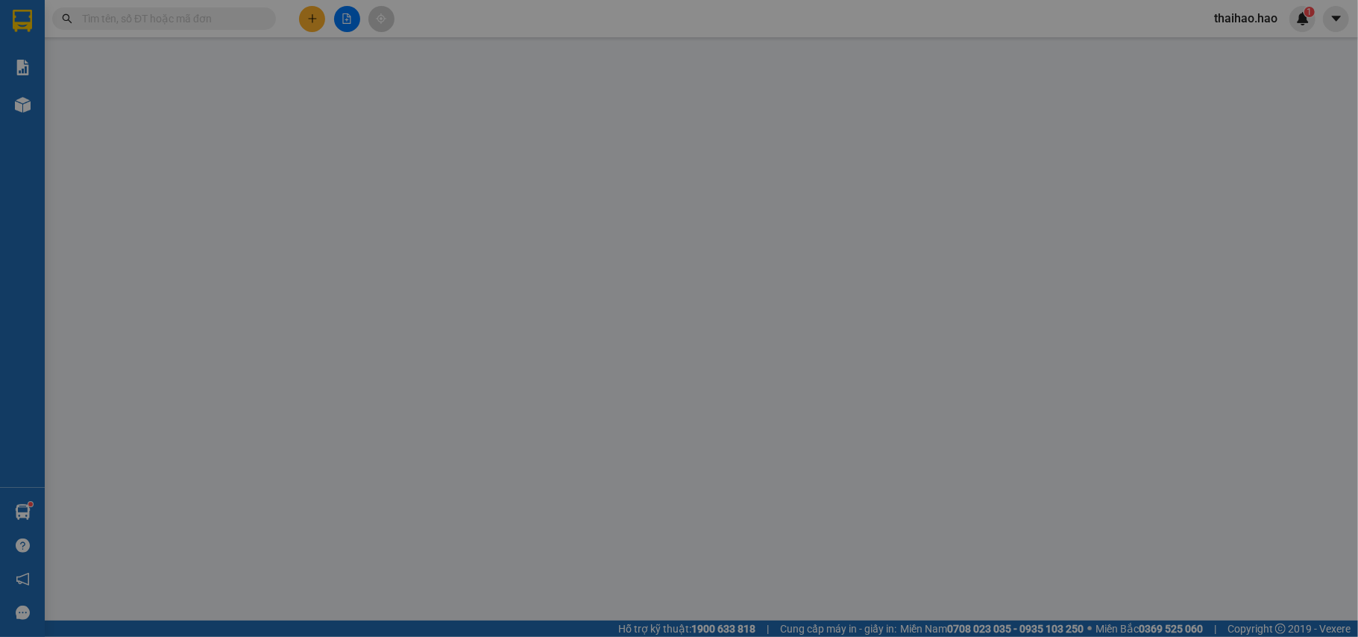
type input "0961748970"
type input "cty vinalens"
type input "0372345693"
type input "lâm"
type input "30.000"
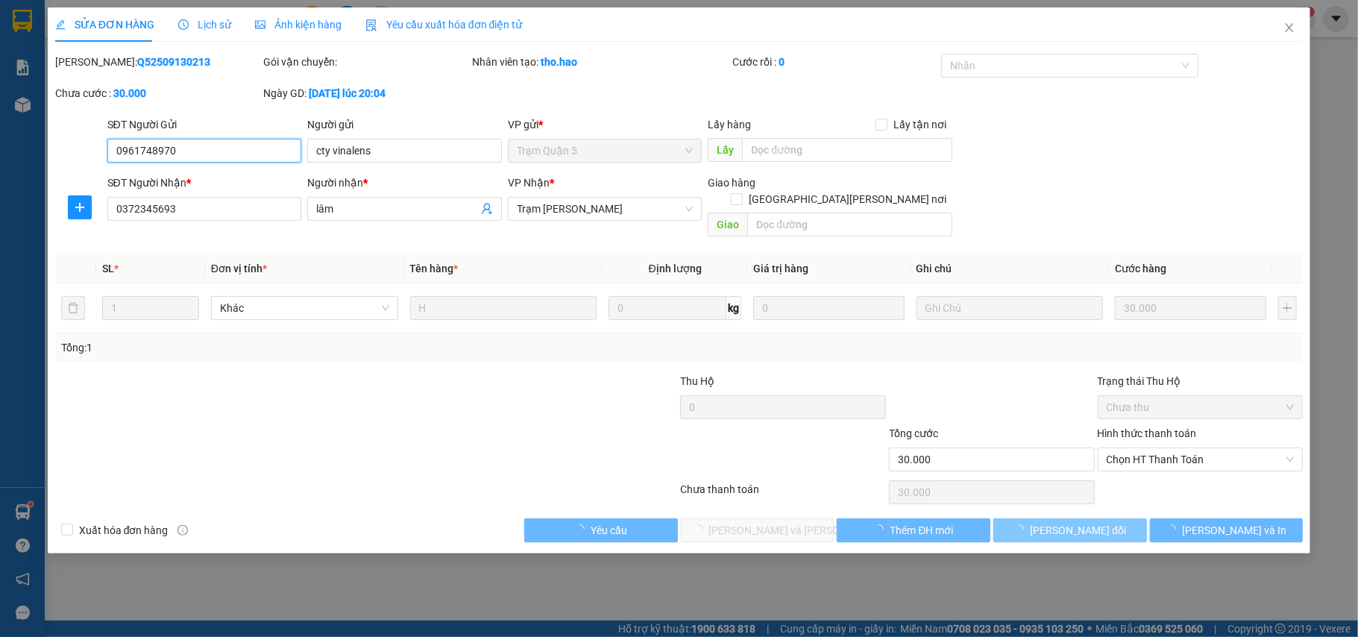
click at [1132, 448] on span "Chọn HT Thanh Toán" at bounding box center [1200, 459] width 188 height 22
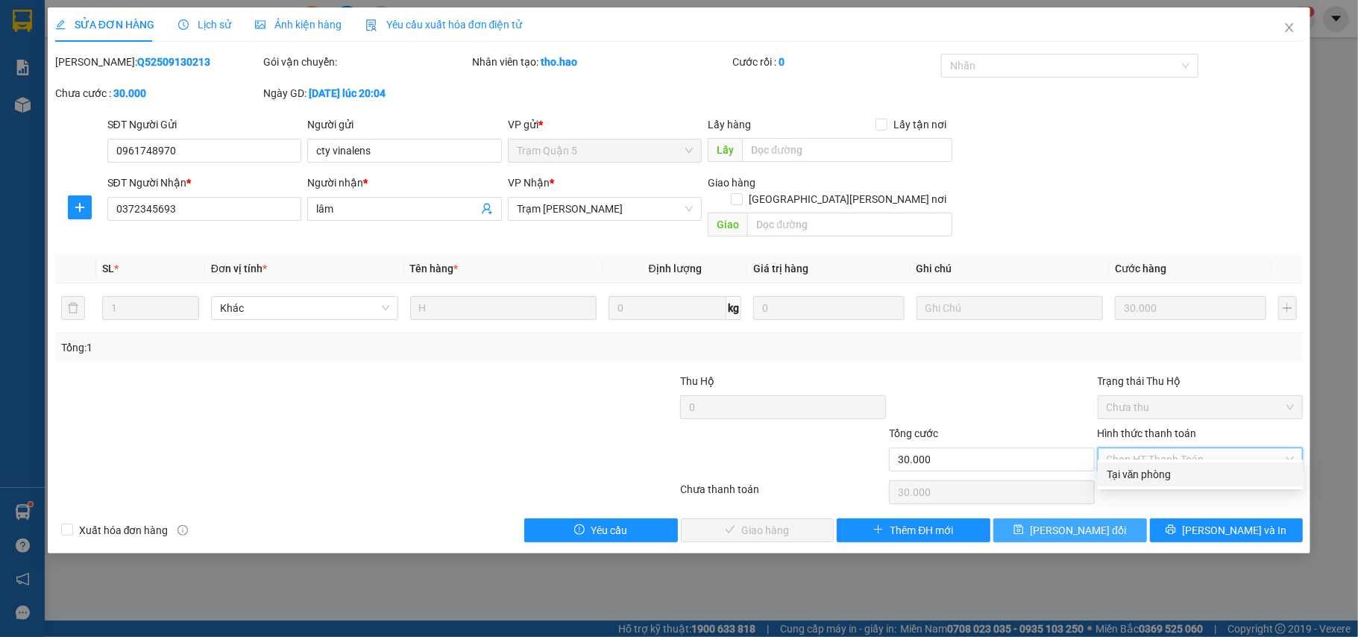
drag, startPoint x: 1122, startPoint y: 469, endPoint x: 672, endPoint y: 484, distance: 450.6
click at [1119, 470] on div "Tại văn phòng" at bounding box center [1200, 474] width 188 height 16
type input "0"
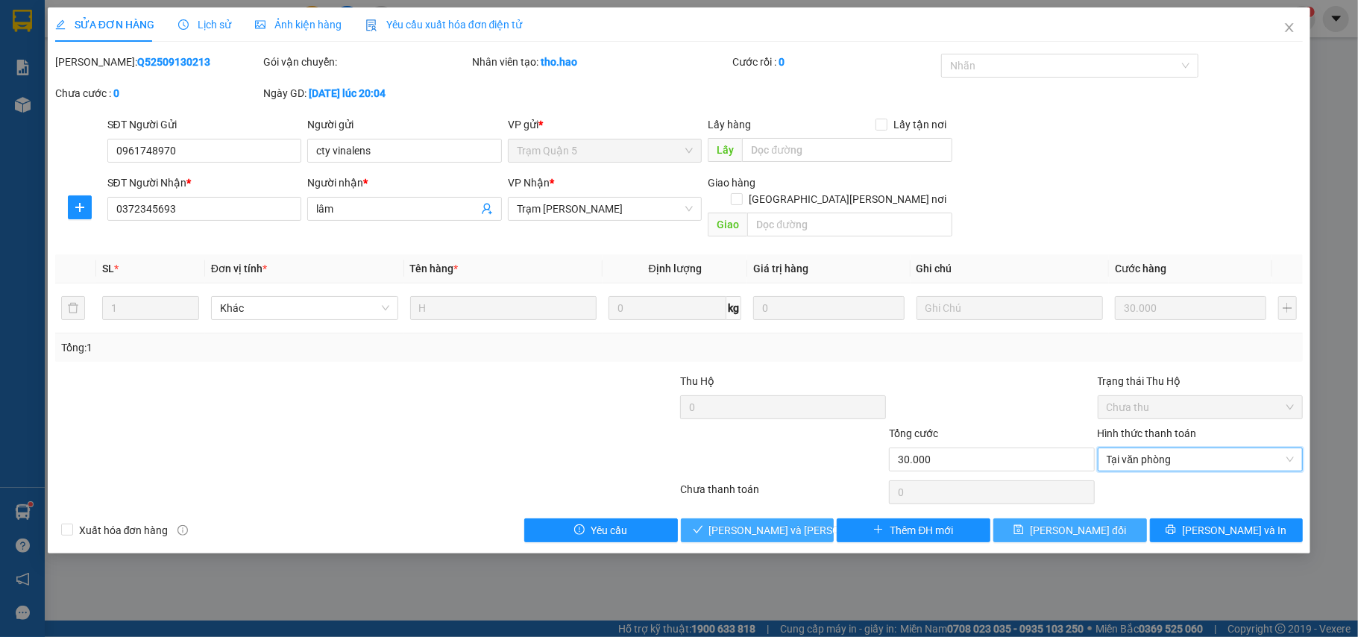
click at [701, 518] on button "[PERSON_NAME] và Giao hàng" at bounding box center [758, 530] width 154 height 24
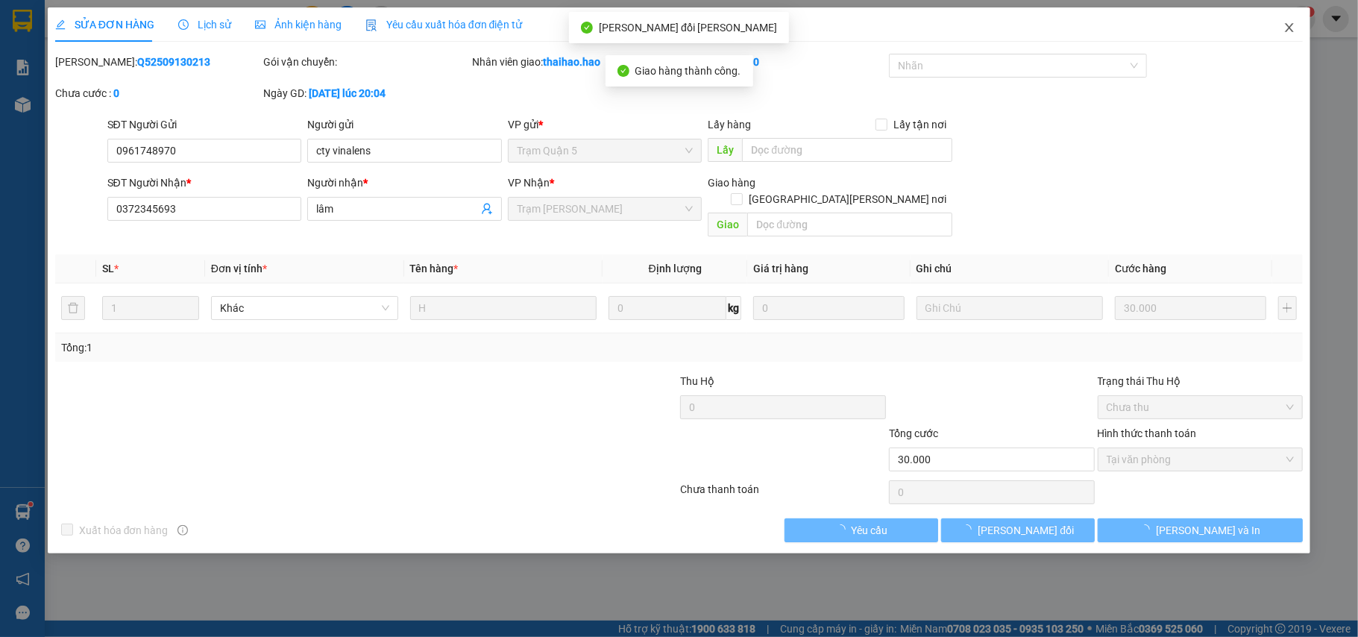
click at [1289, 25] on icon "close" at bounding box center [1289, 28] width 12 height 12
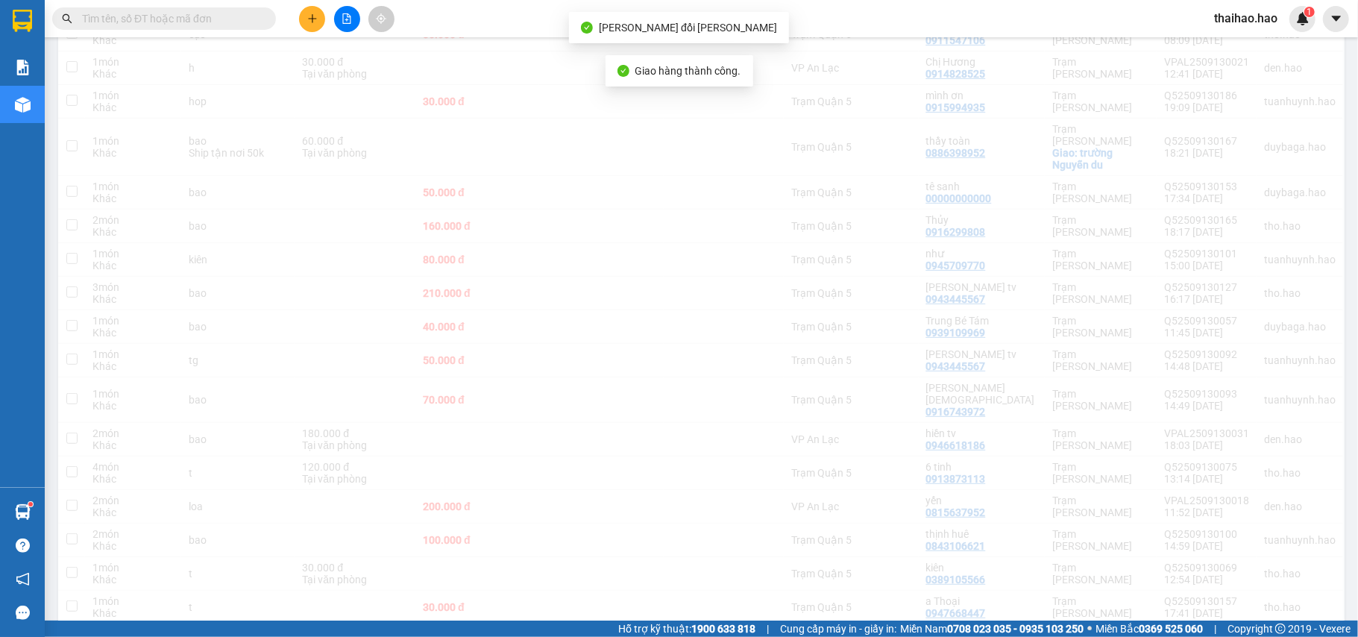
scroll to position [400, 0]
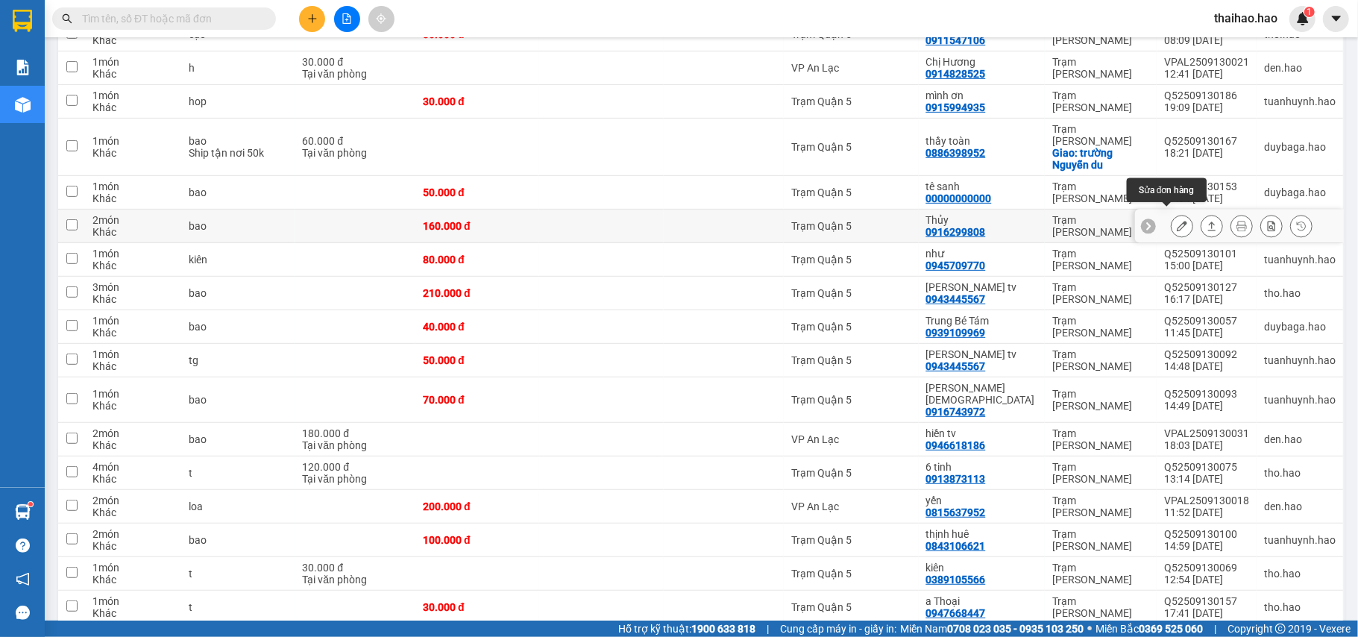
click at [1176, 221] on icon at bounding box center [1181, 226] width 10 height 10
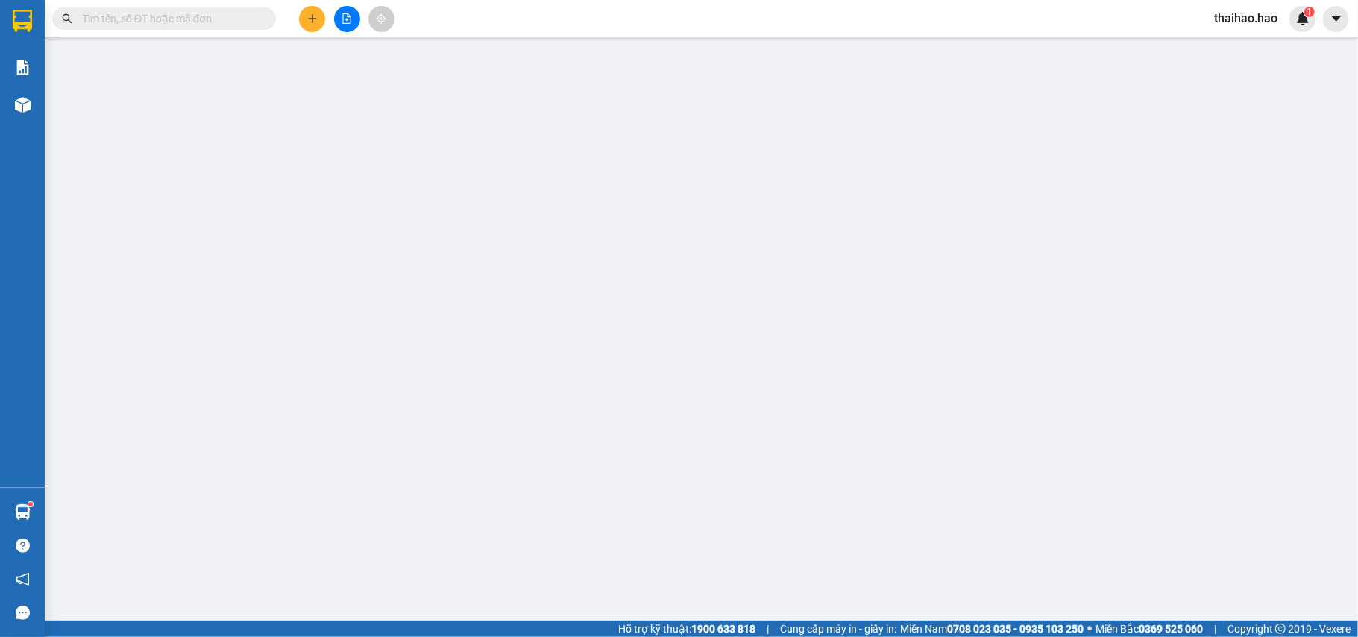
type input "0916299808"
type input "Thủy"
type input "160.000"
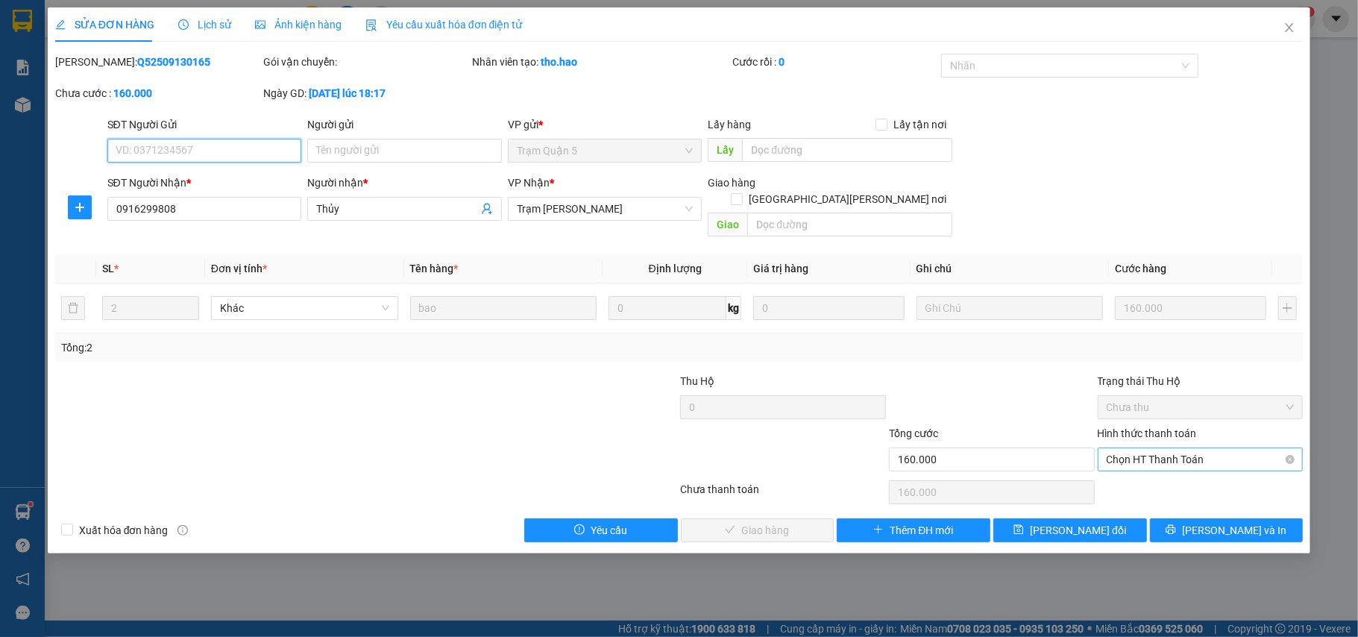
click at [1215, 448] on span "Chọn HT Thanh Toán" at bounding box center [1200, 459] width 188 height 22
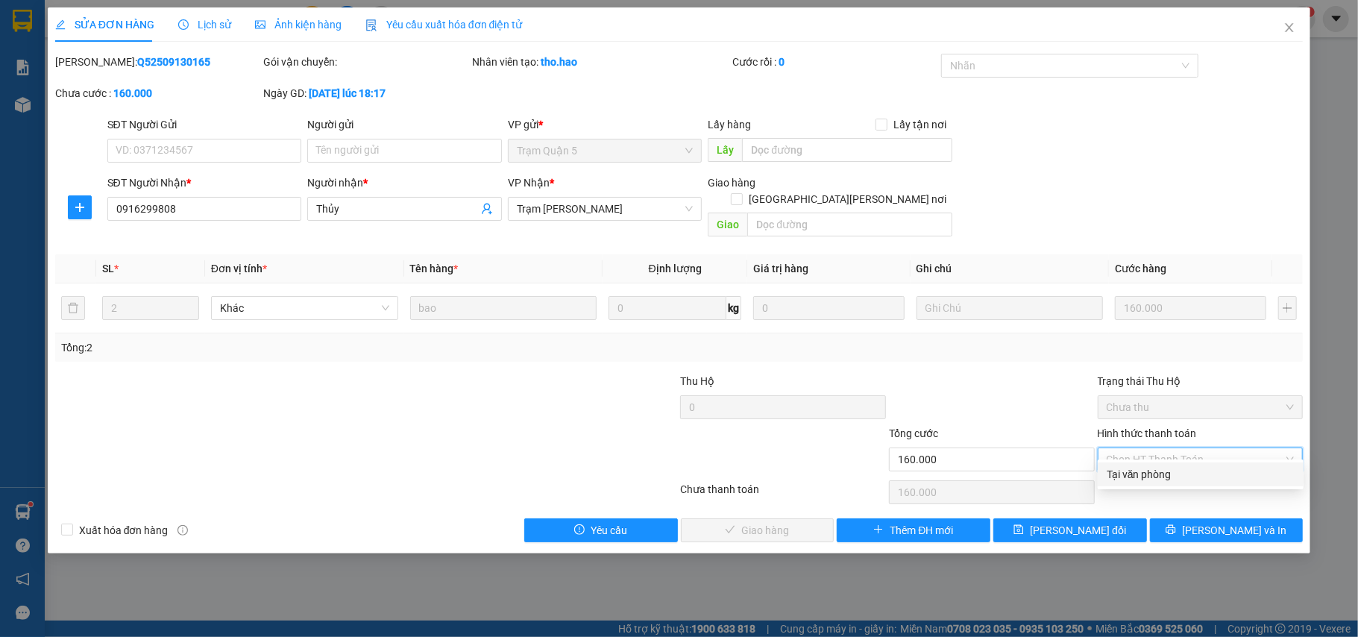
click at [1187, 470] on div "Tại văn phòng" at bounding box center [1200, 474] width 188 height 16
type input "0"
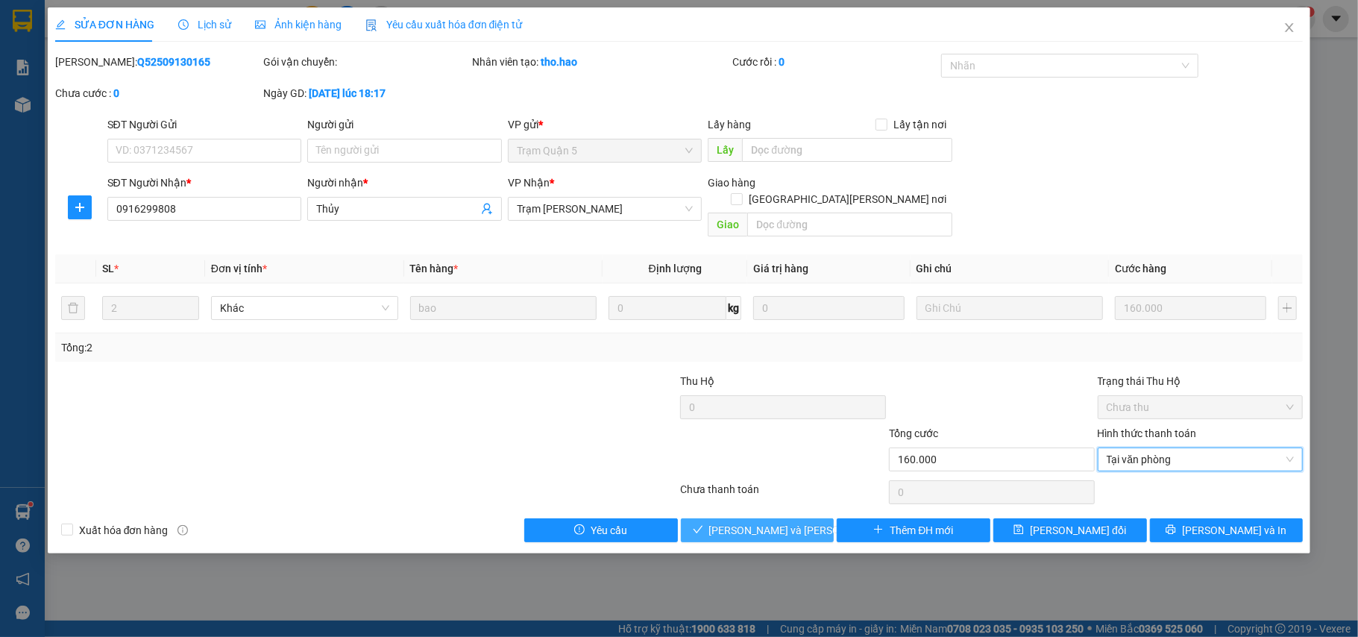
click at [781, 522] on span "[PERSON_NAME] và Giao hàng" at bounding box center [809, 530] width 201 height 16
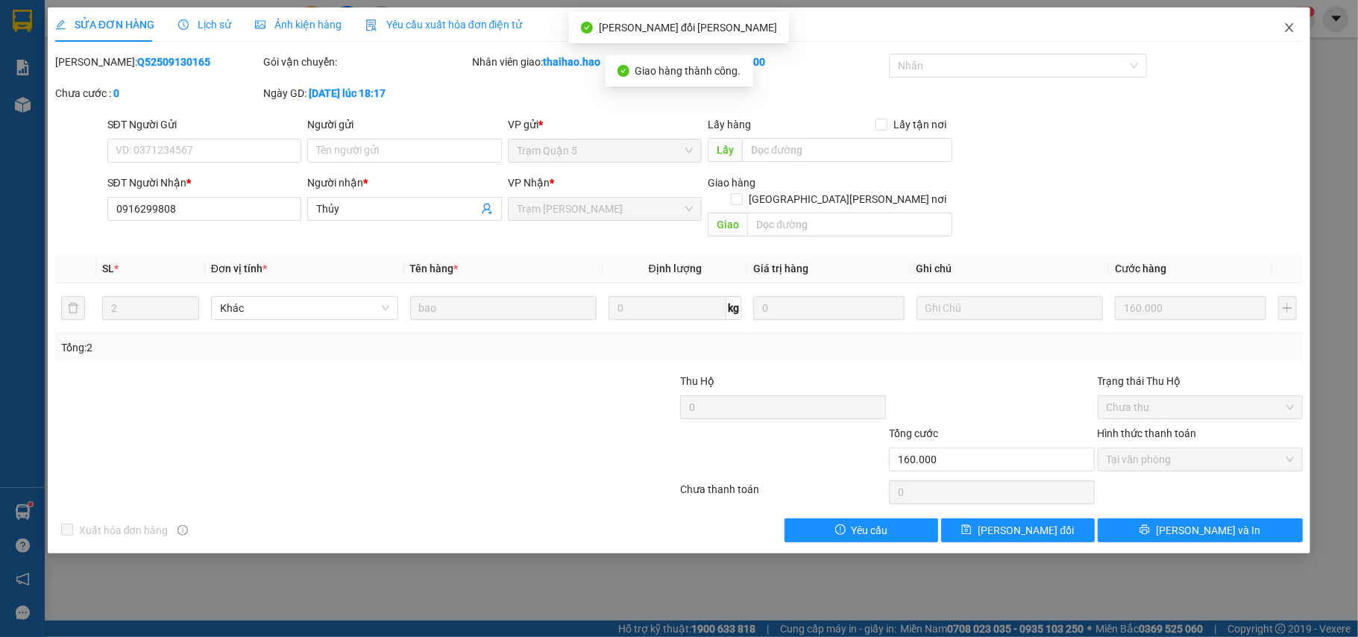
click at [1282, 31] on span "Close" at bounding box center [1289, 28] width 42 height 42
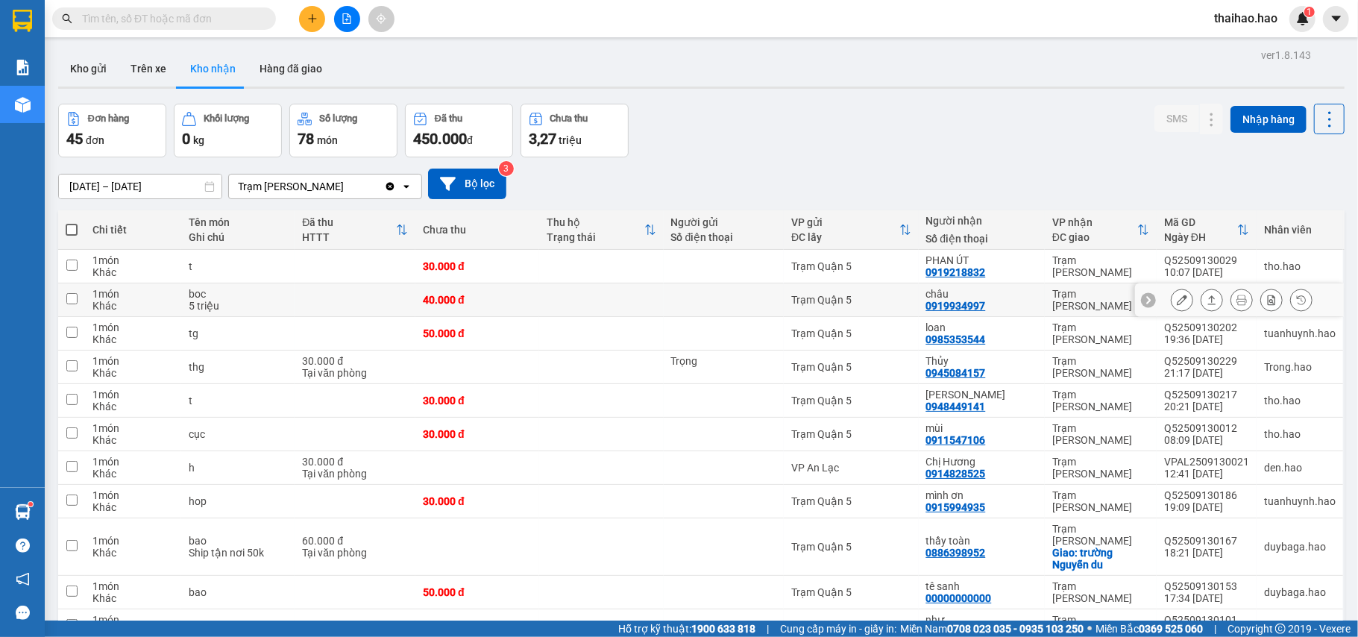
scroll to position [99, 0]
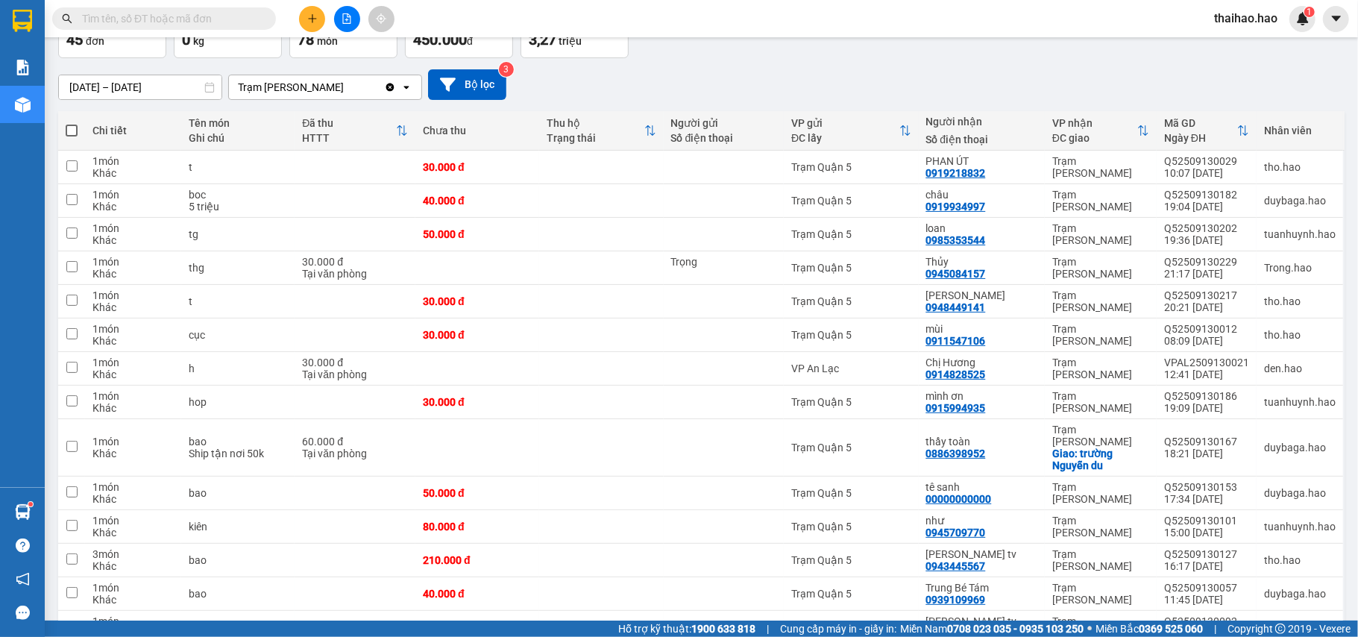
click at [225, 16] on input "text" at bounding box center [170, 18] width 176 height 16
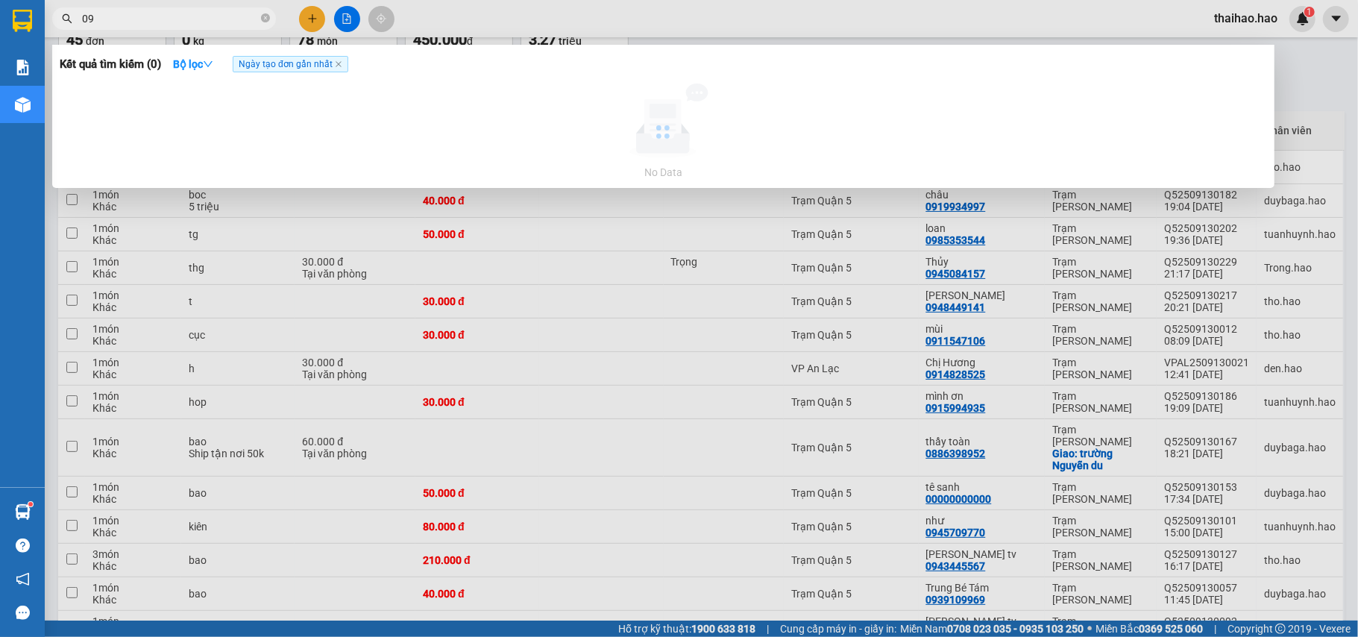
type input "0"
click at [132, 22] on input "09413938844" at bounding box center [170, 18] width 176 height 16
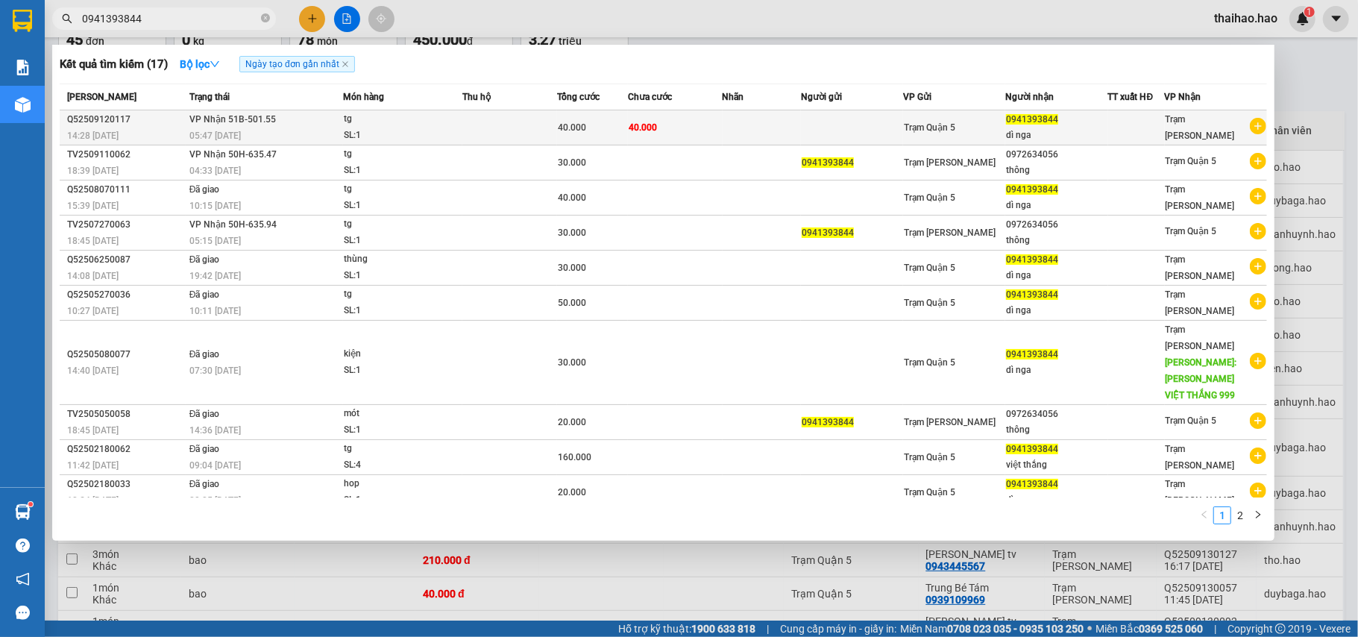
type input "0941393844"
click at [442, 126] on div "tg" at bounding box center [400, 119] width 112 height 16
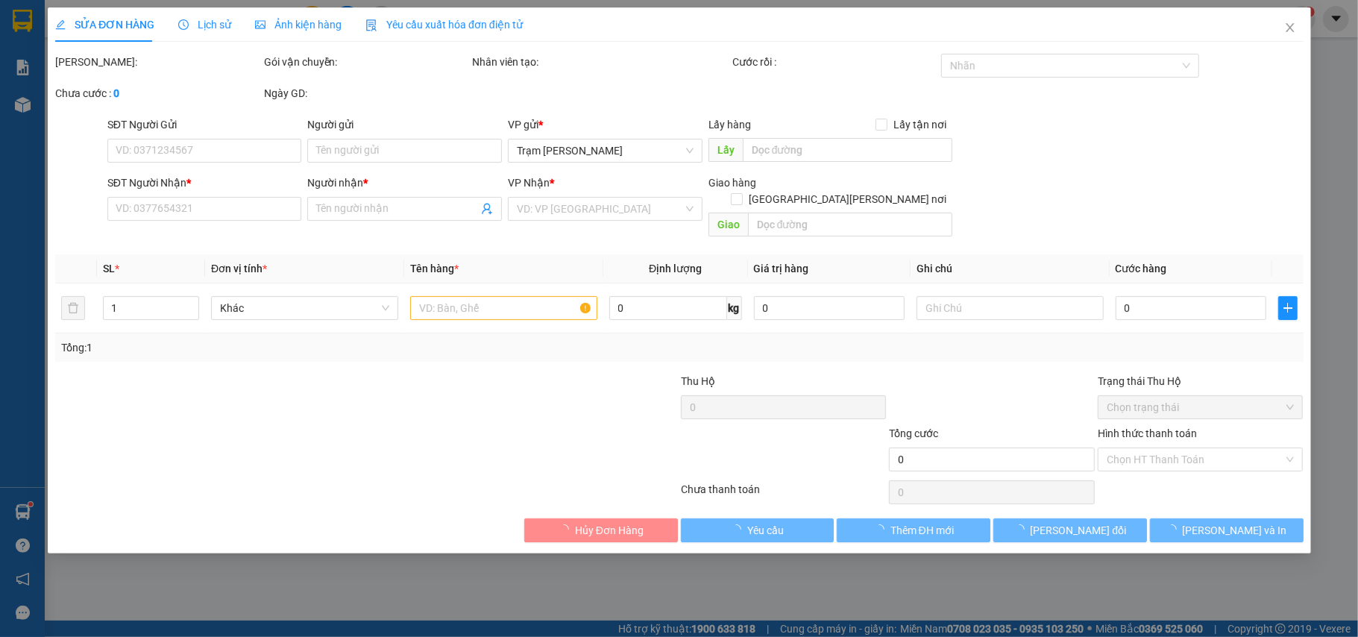
type input "0941393844"
type input "dì nga"
type input "40.000"
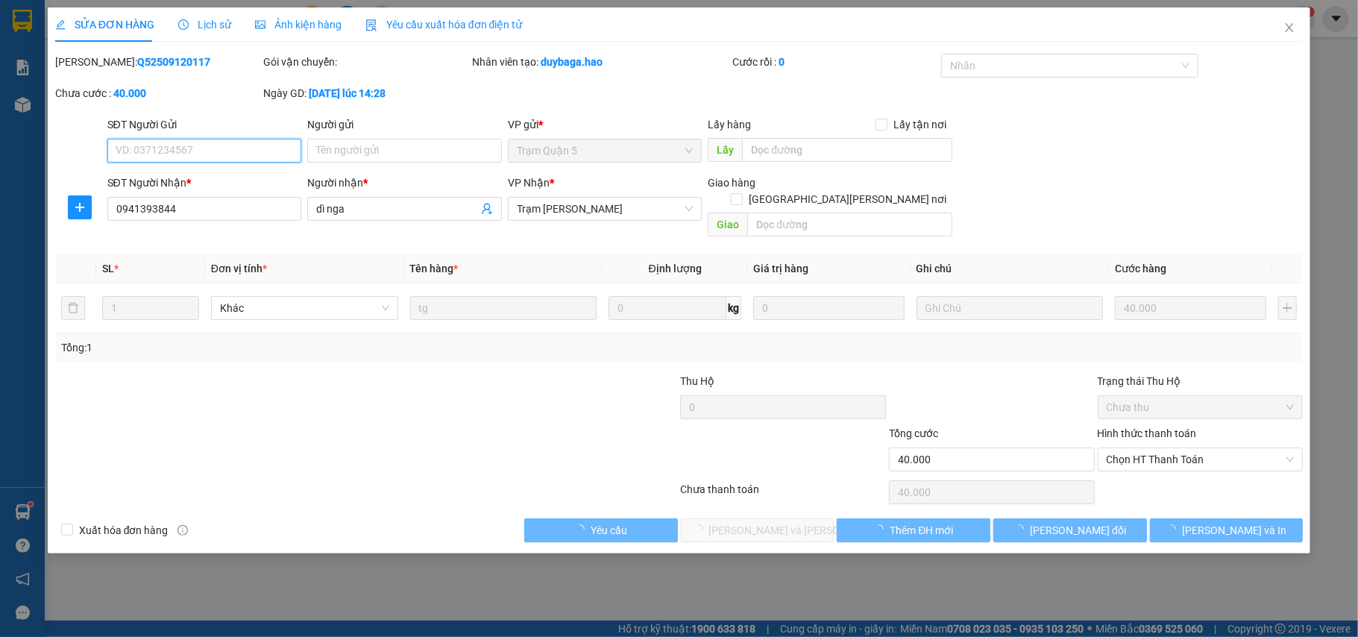
click at [280, 31] on span "Ảnh kiện hàng" at bounding box center [298, 25] width 86 height 12
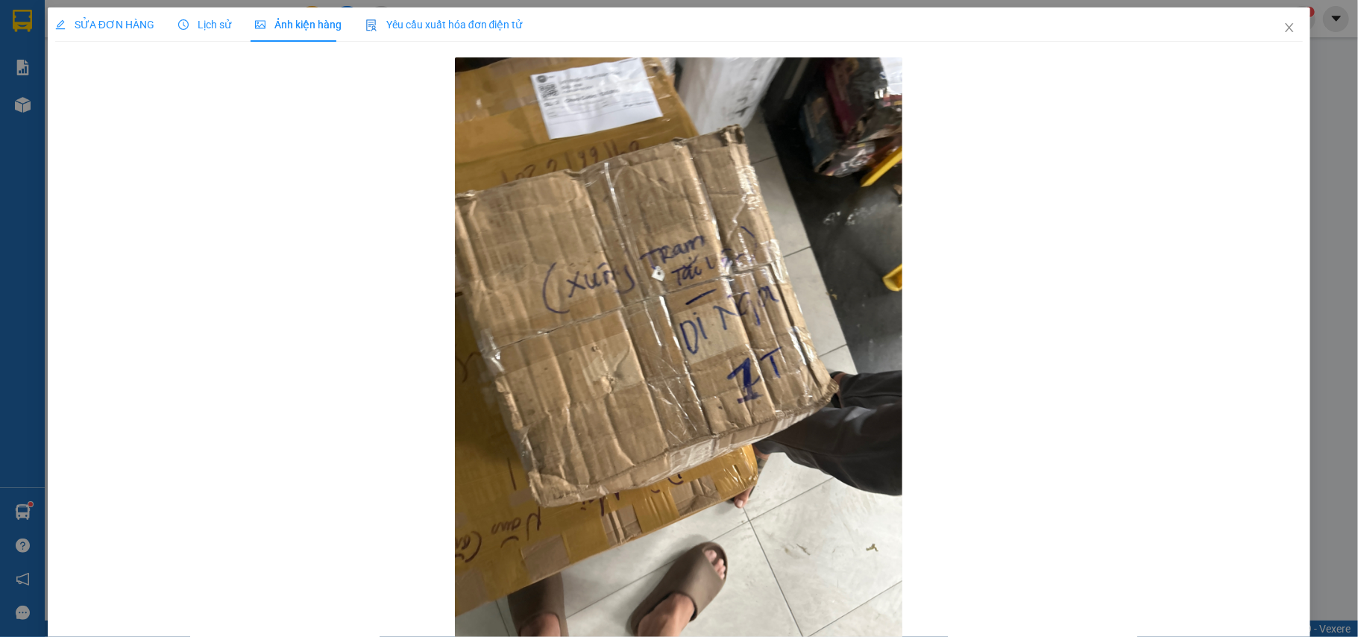
click at [86, 19] on span "SỬA ĐƠN HÀNG" at bounding box center [104, 25] width 99 height 12
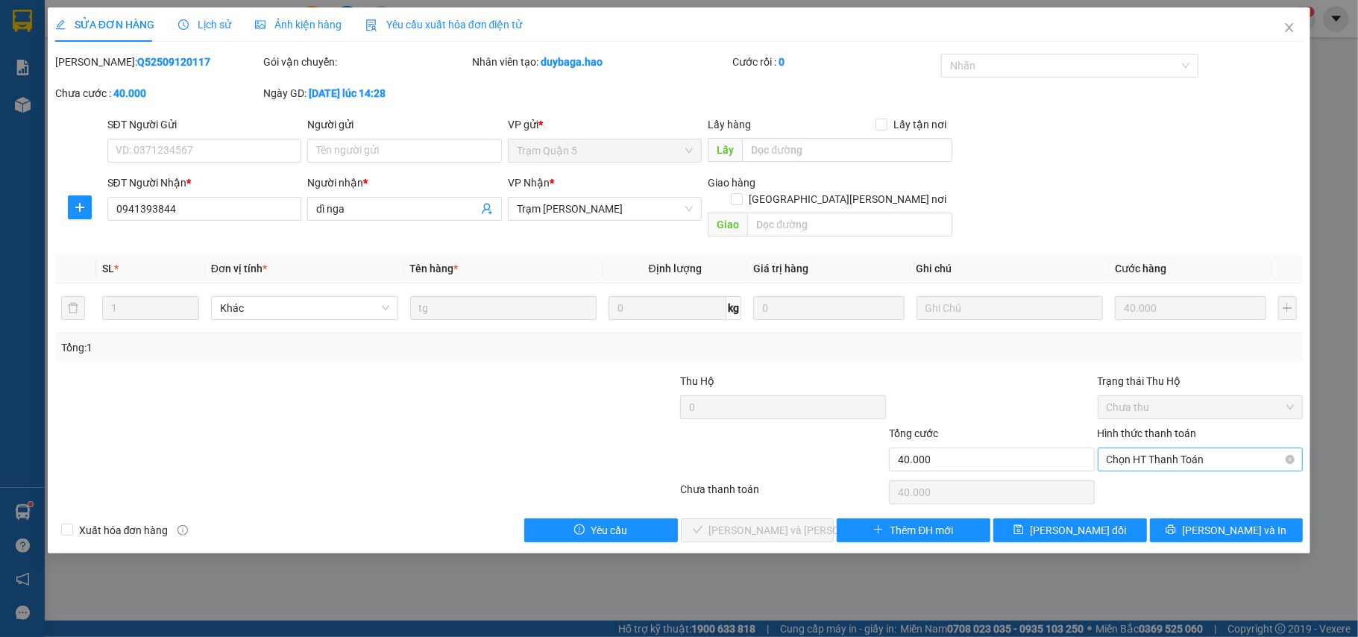
click at [1176, 449] on span "Chọn HT Thanh Toán" at bounding box center [1200, 459] width 188 height 22
drag, startPoint x: 1169, startPoint y: 474, endPoint x: 1138, endPoint y: 481, distance: 32.0
click at [1167, 475] on div "Tại văn phòng" at bounding box center [1200, 474] width 188 height 16
type input "0"
click at [789, 522] on span "[PERSON_NAME] và Giao hàng" at bounding box center [809, 530] width 201 height 16
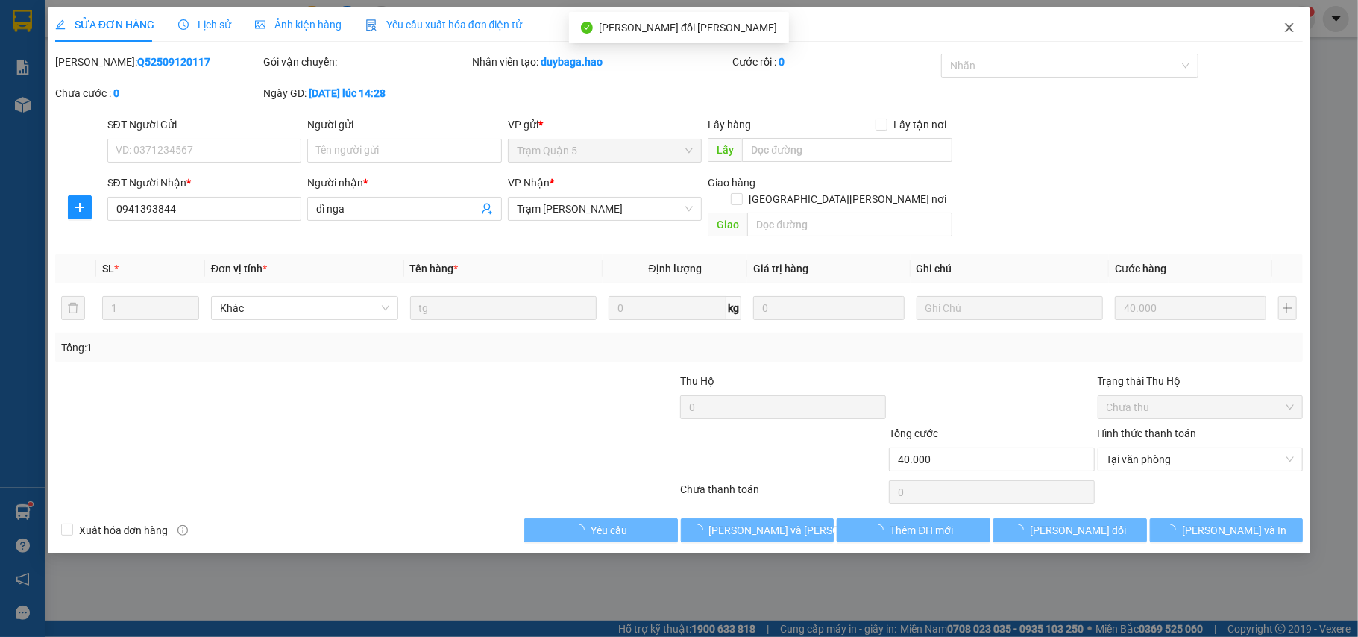
click at [1285, 39] on span "Close" at bounding box center [1289, 28] width 42 height 42
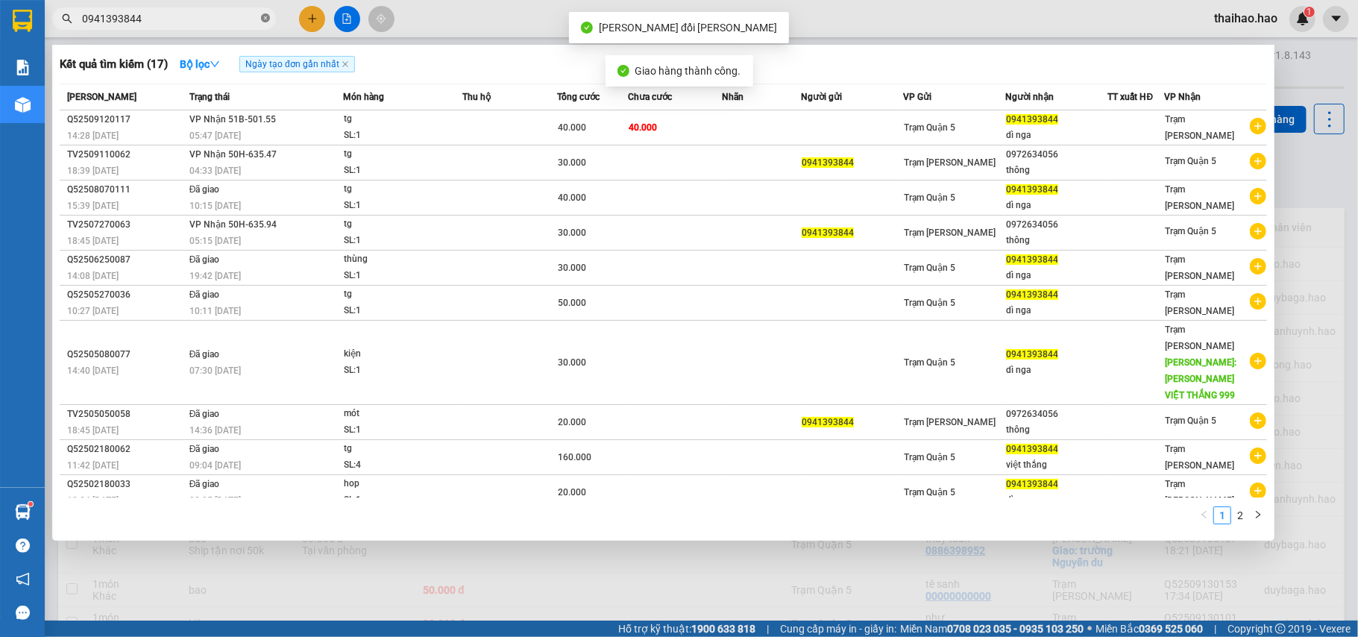
drag, startPoint x: 272, startPoint y: 19, endPoint x: 261, endPoint y: 21, distance: 11.3
click at [265, 19] on span "0941393844" at bounding box center [164, 18] width 224 height 22
click at [261, 21] on icon "close-circle" at bounding box center [265, 17] width 9 height 9
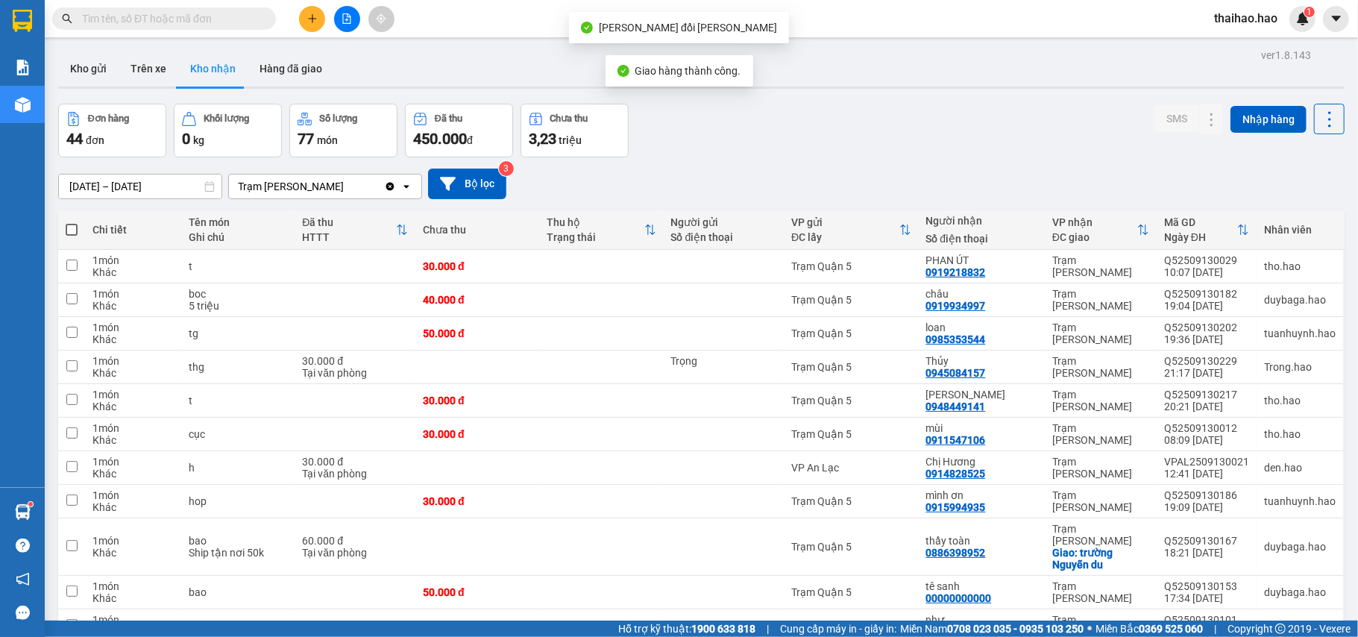
click at [230, 25] on input "text" at bounding box center [170, 18] width 176 height 16
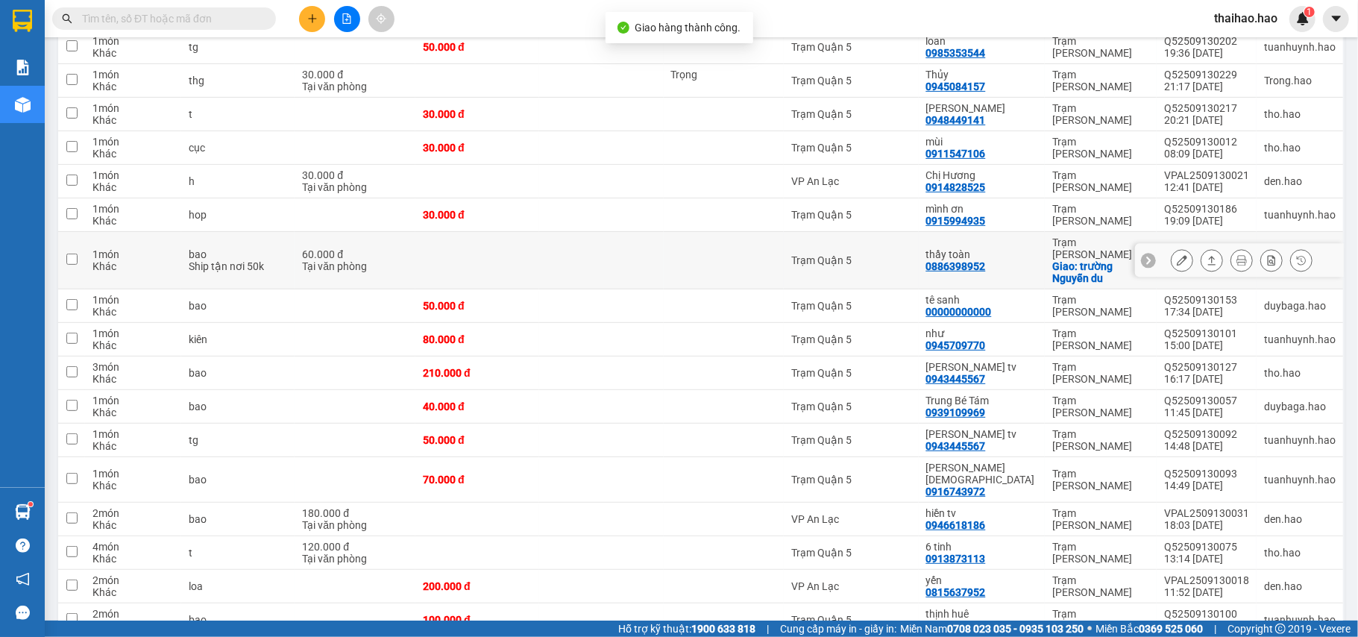
scroll to position [397, 0]
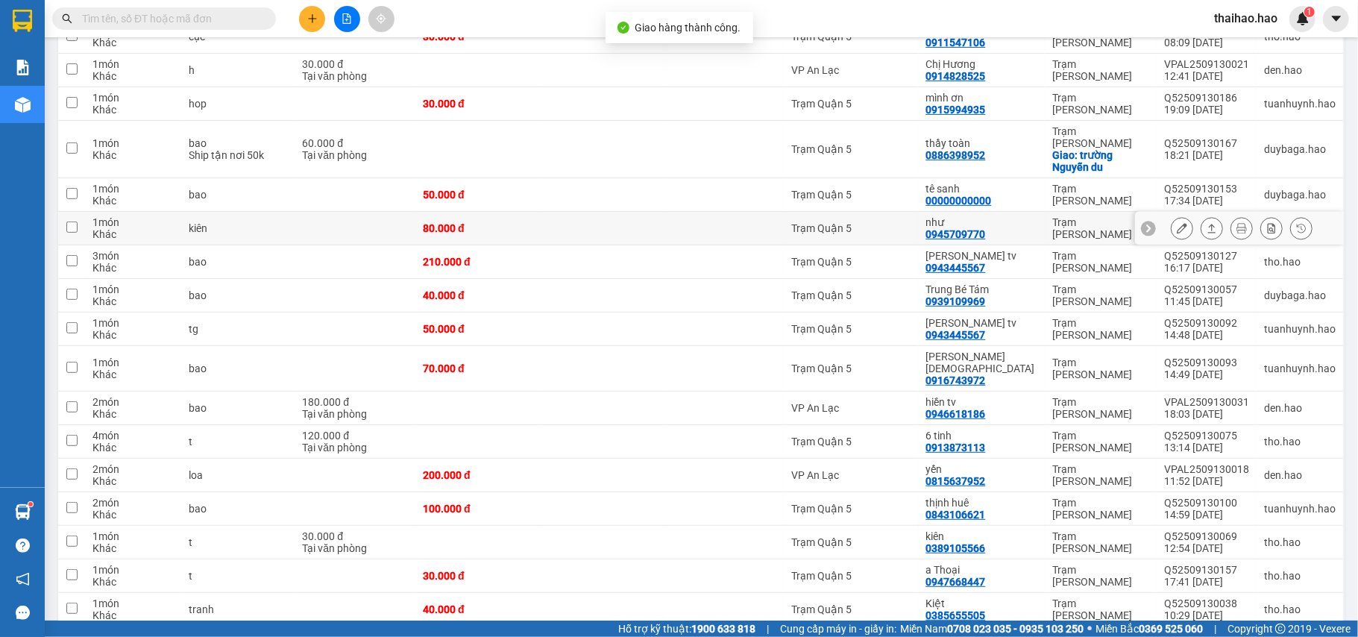
click at [1176, 223] on icon at bounding box center [1181, 228] width 10 height 10
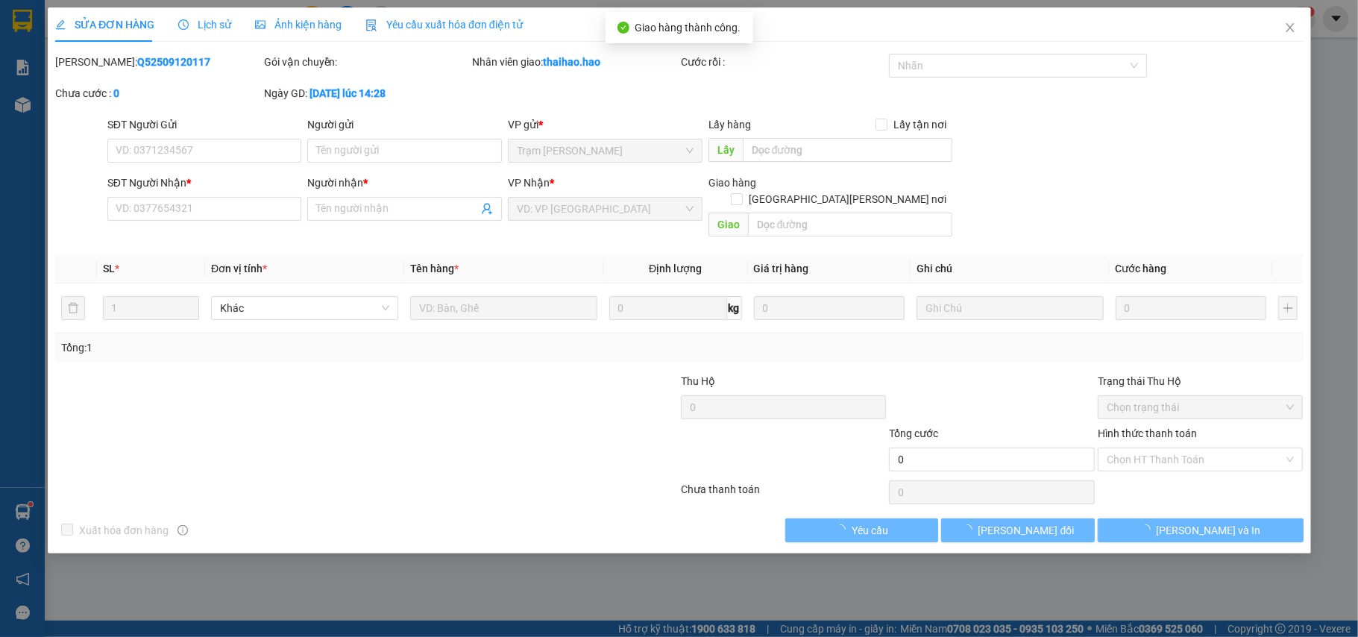
type input "0945709770"
type input "như"
type input "80.000"
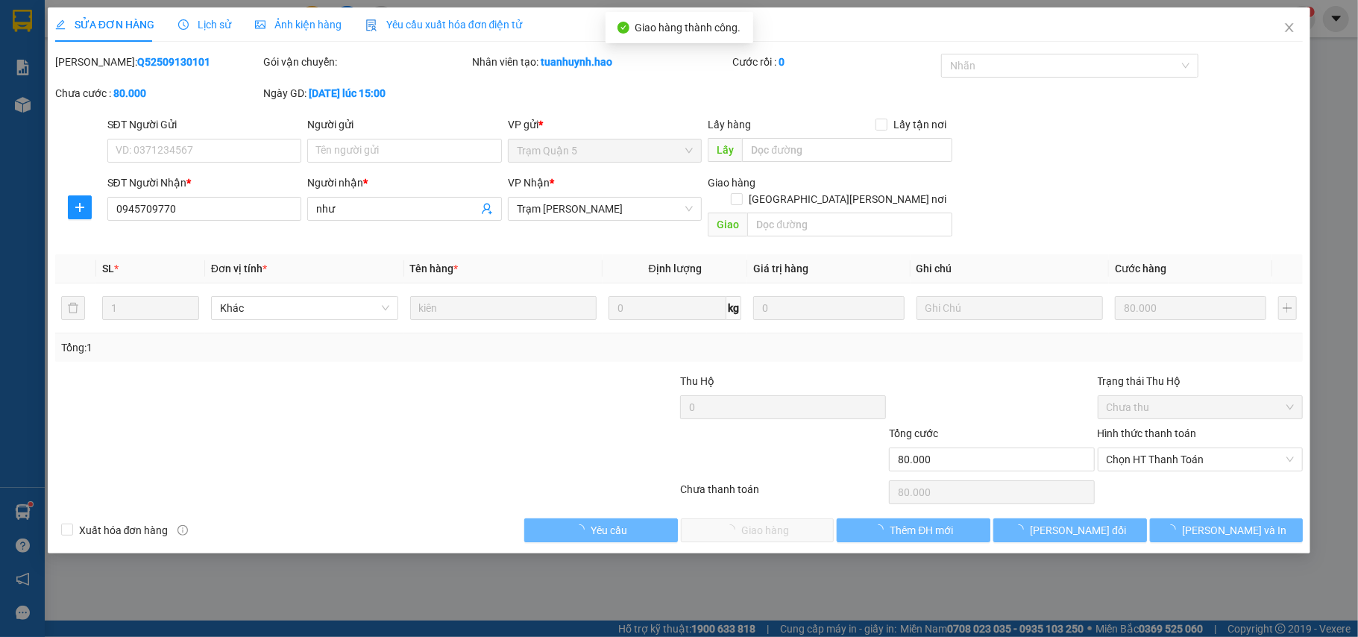
click at [327, 7] on div "Ảnh kiện hàng" at bounding box center [298, 24] width 86 height 34
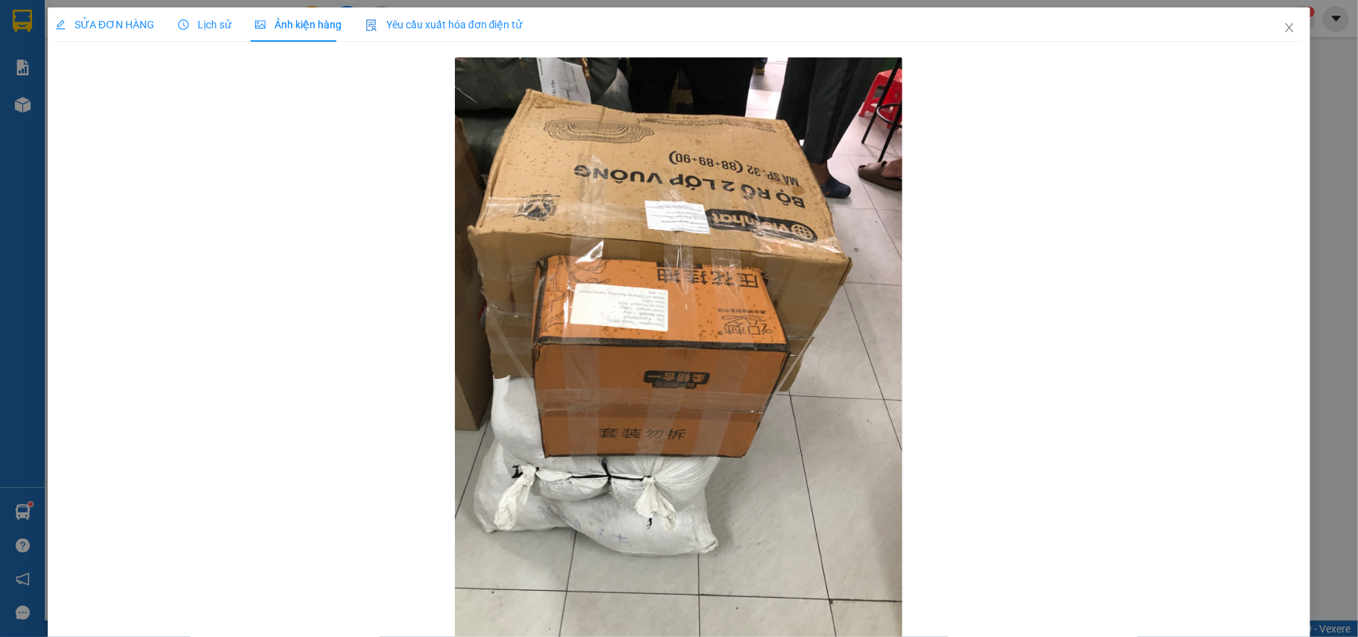
click at [322, 13] on div "Ảnh kiện hàng" at bounding box center [298, 24] width 86 height 34
click at [115, 28] on span "SỬA ĐƠN HÀNG" at bounding box center [104, 25] width 99 height 12
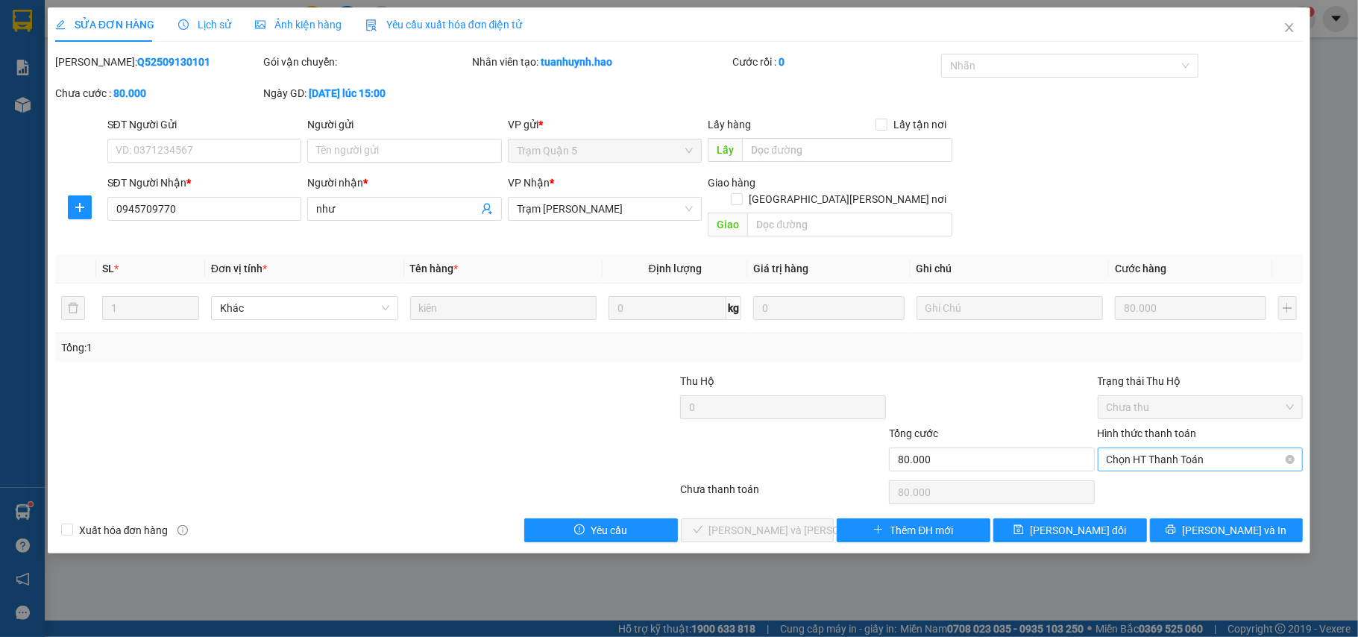
click at [1182, 448] on span "Chọn HT Thanh Toán" at bounding box center [1200, 459] width 188 height 22
drag, startPoint x: 1147, startPoint y: 467, endPoint x: 832, endPoint y: 507, distance: 317.2
click at [1145, 468] on div "Tại văn phòng" at bounding box center [1200, 474] width 188 height 16
type input "0"
click at [779, 522] on span "[PERSON_NAME] và Giao hàng" at bounding box center [809, 530] width 201 height 16
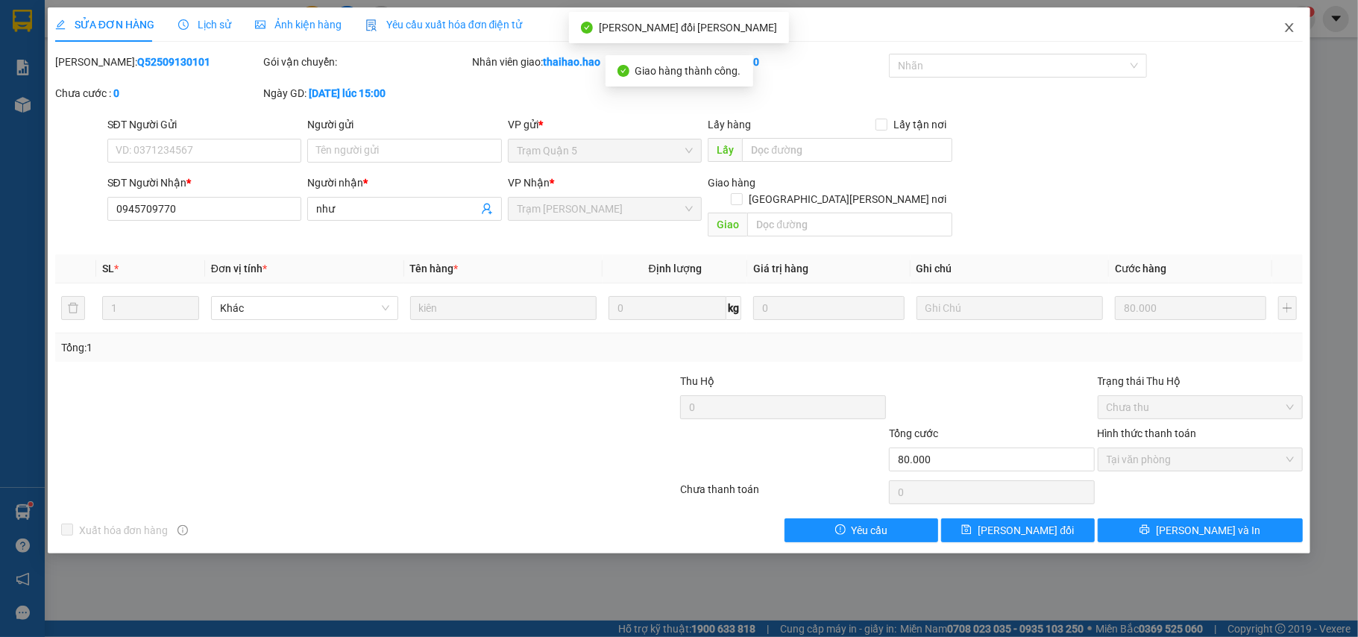
click at [1298, 25] on span "Close" at bounding box center [1289, 28] width 42 height 42
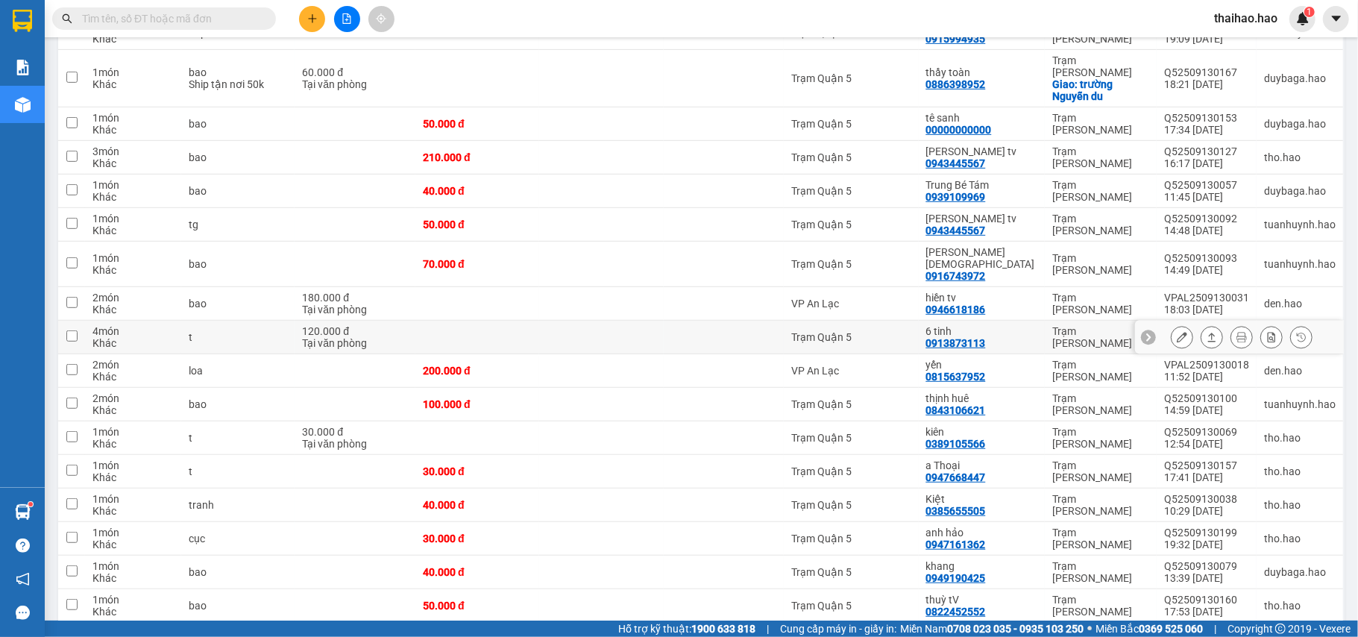
scroll to position [497, 0]
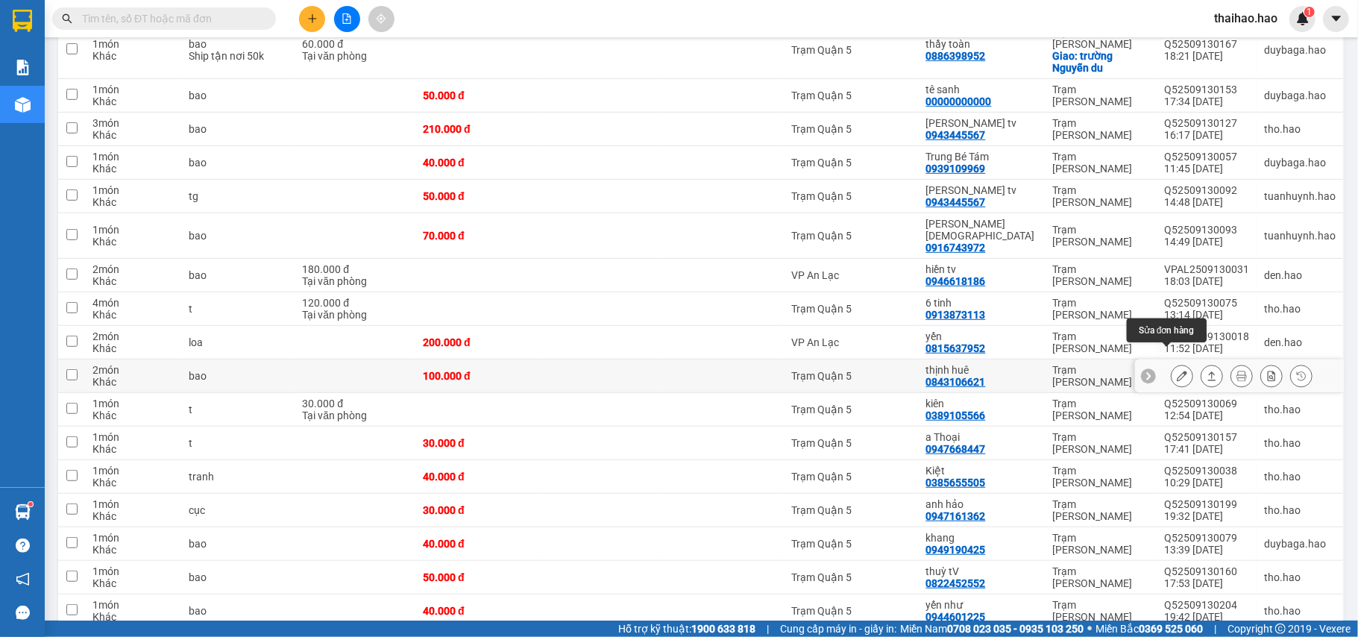
click at [1176, 371] on icon at bounding box center [1181, 376] width 10 height 10
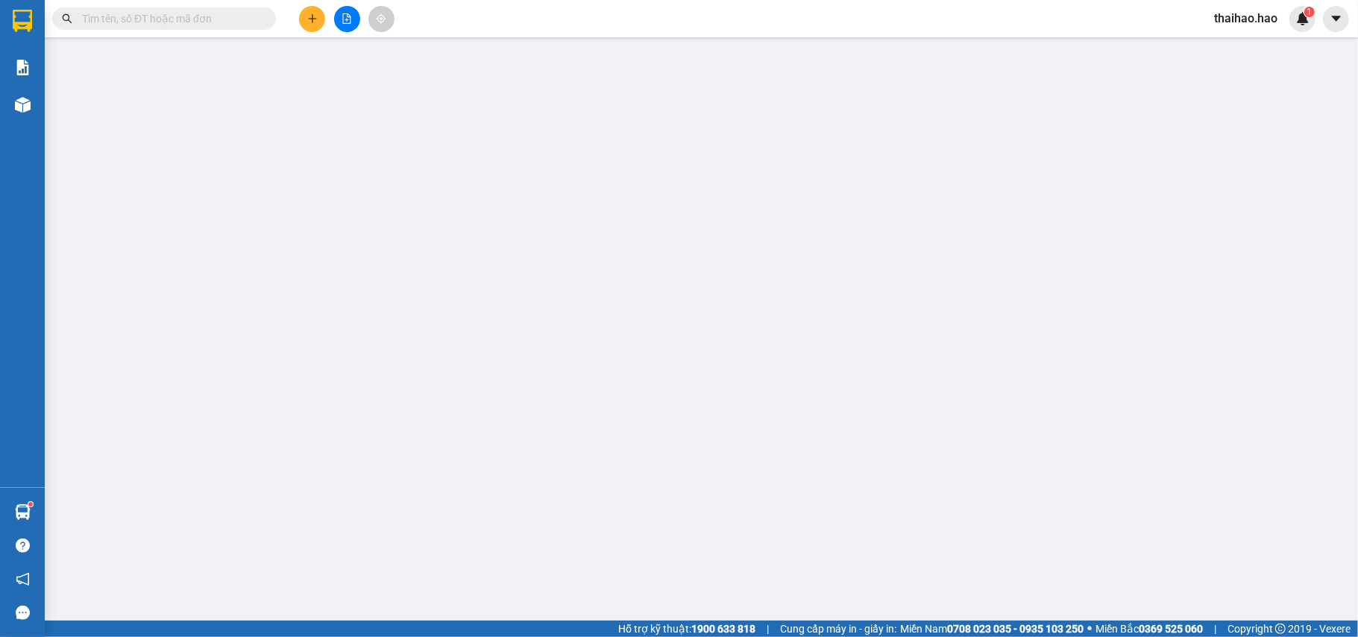
type input "0843106621"
type input "thịnh huê"
type input "100.000"
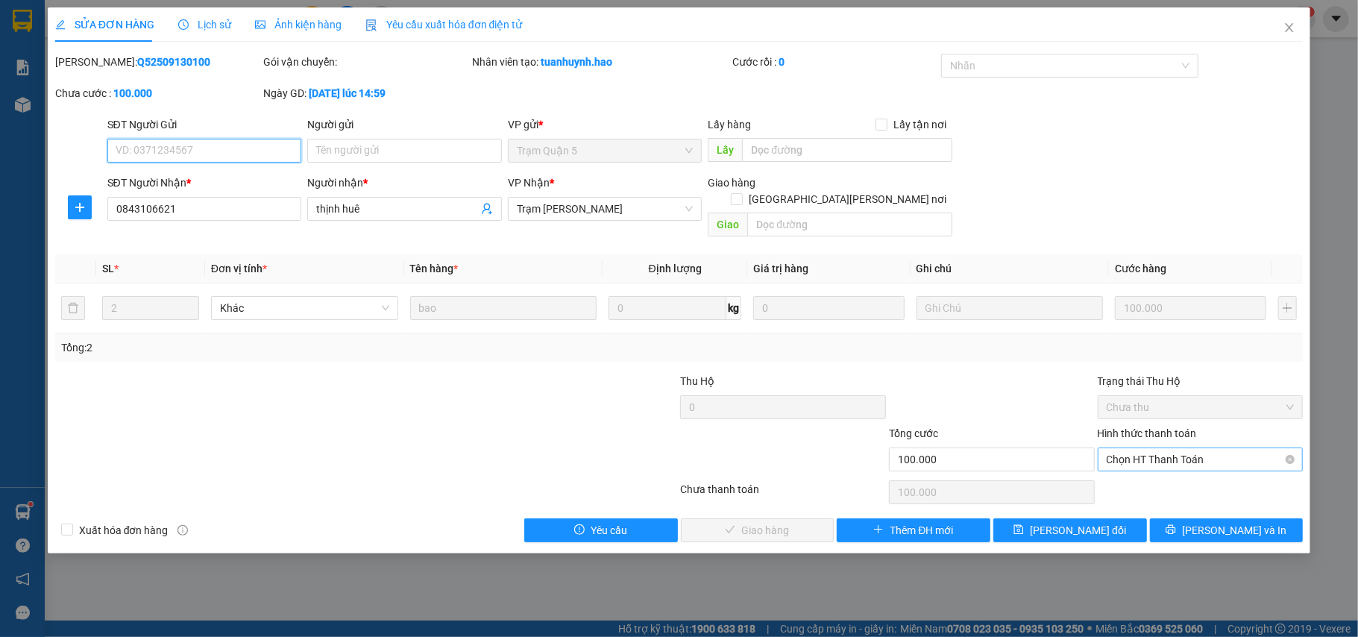
click at [1134, 452] on span "Chọn HT Thanh Toán" at bounding box center [1200, 459] width 188 height 22
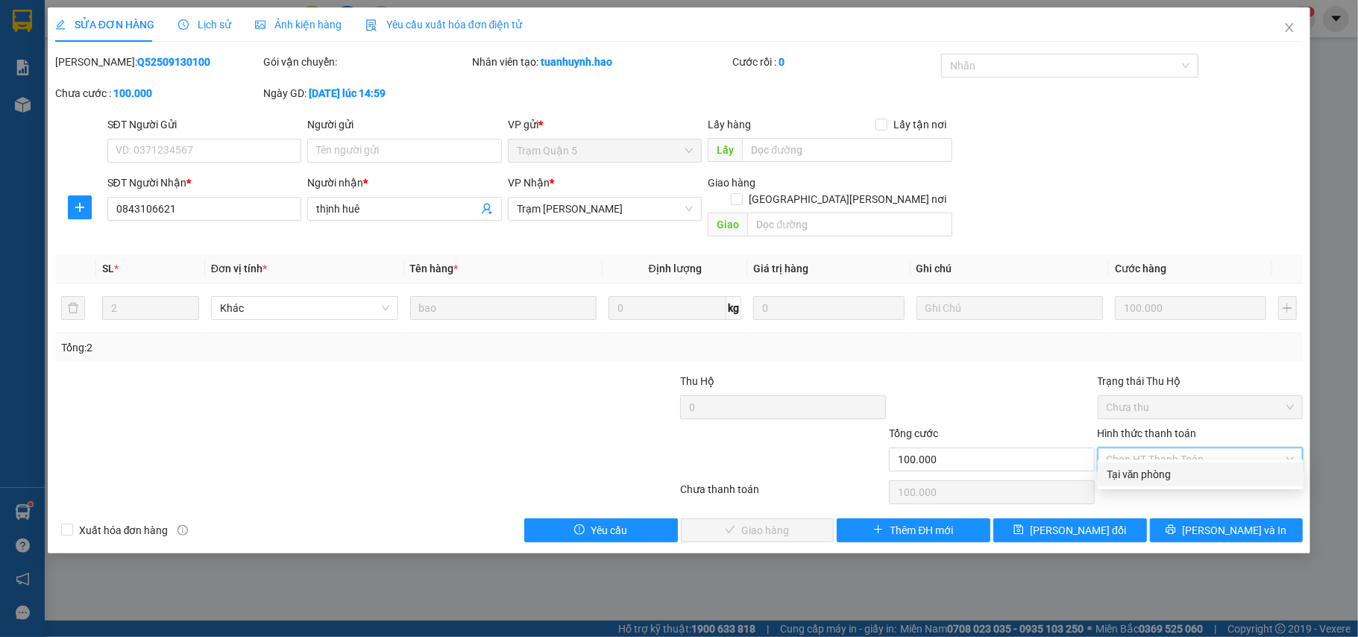
click at [1137, 468] on div "Tại văn phòng" at bounding box center [1200, 474] width 188 height 16
type input "0"
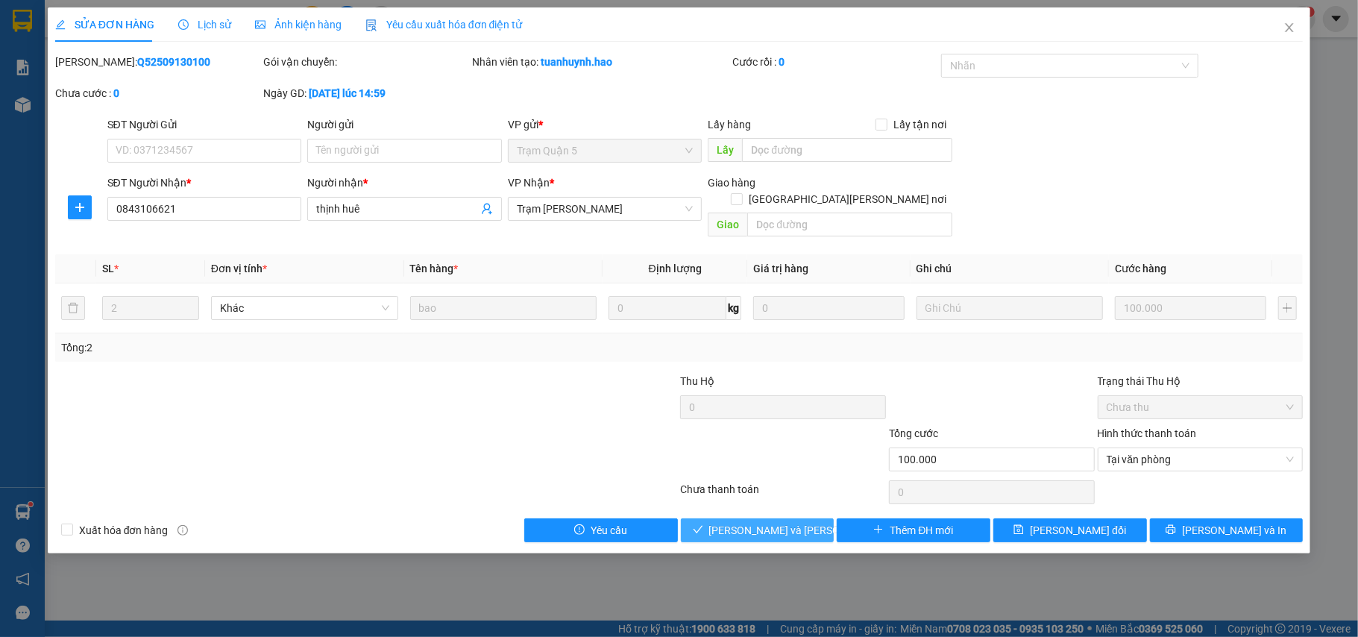
click at [783, 522] on span "[PERSON_NAME] và Giao hàng" at bounding box center [809, 530] width 201 height 16
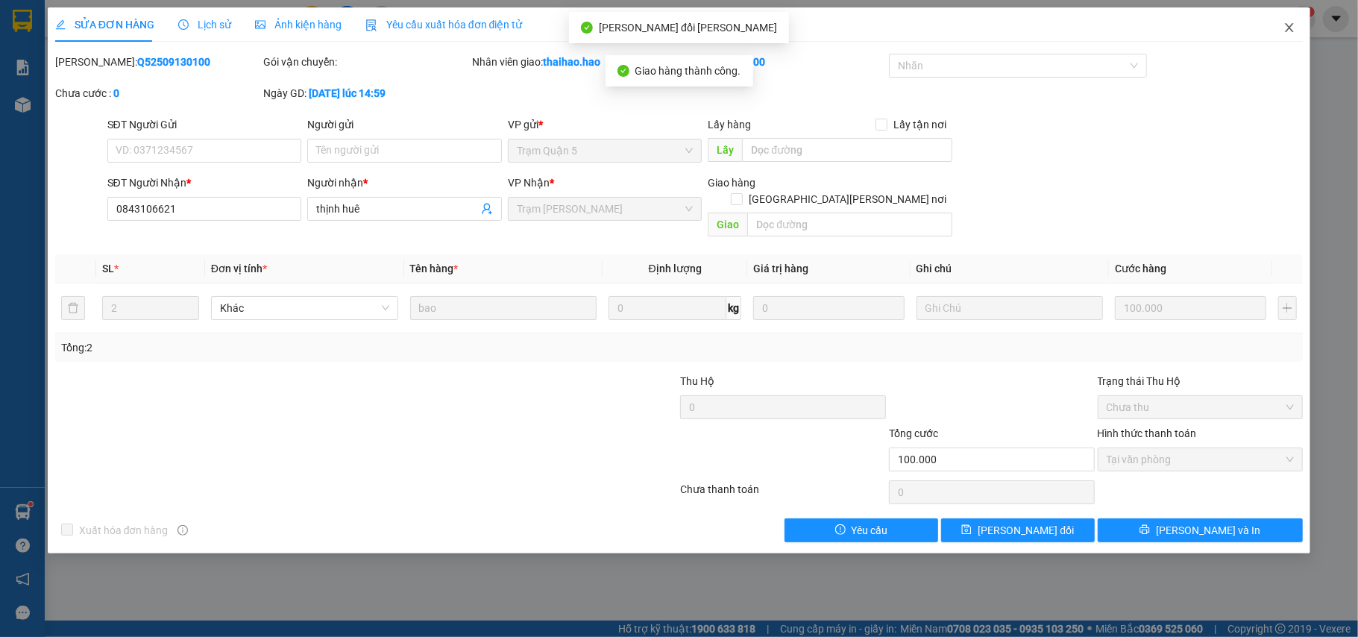
click at [1285, 37] on span "Close" at bounding box center [1289, 28] width 42 height 42
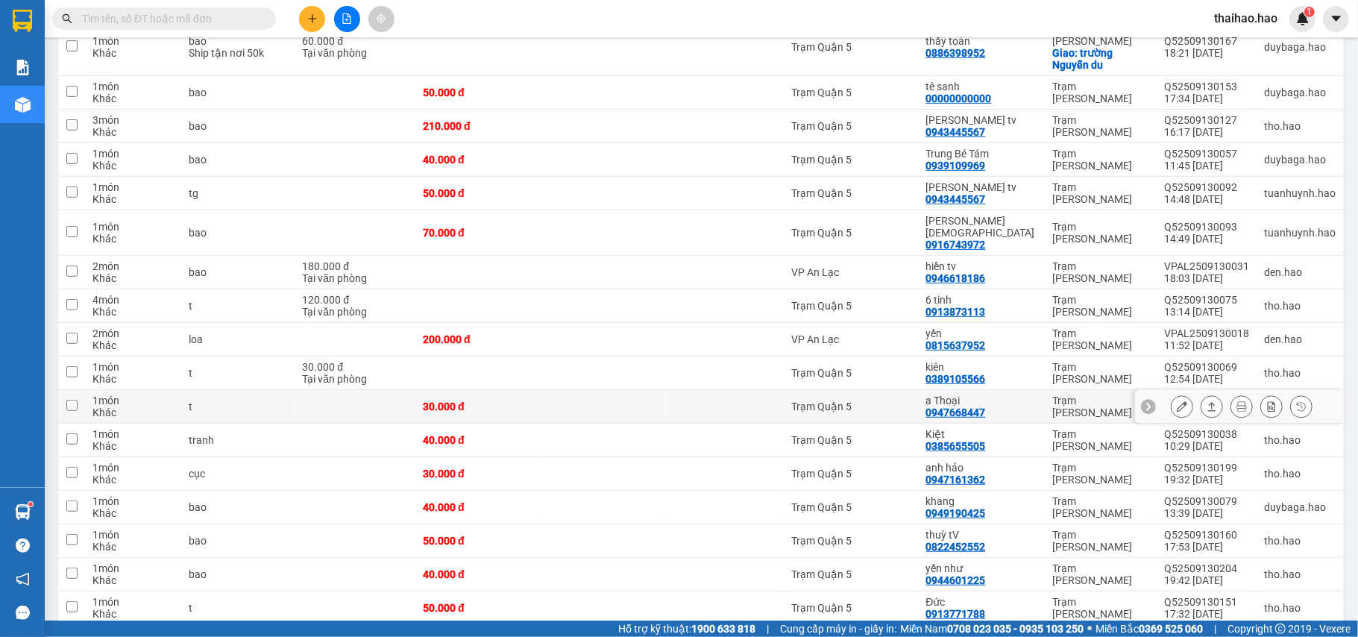
scroll to position [599, 0]
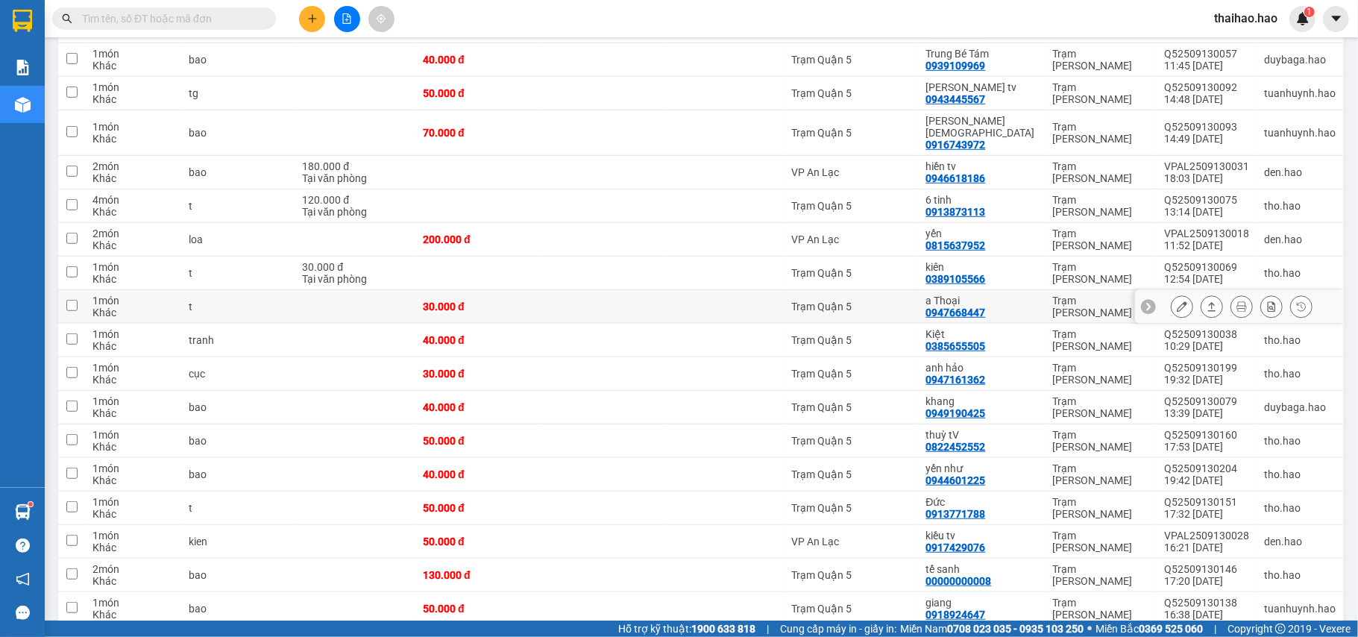
click at [1176, 301] on icon at bounding box center [1181, 306] width 10 height 10
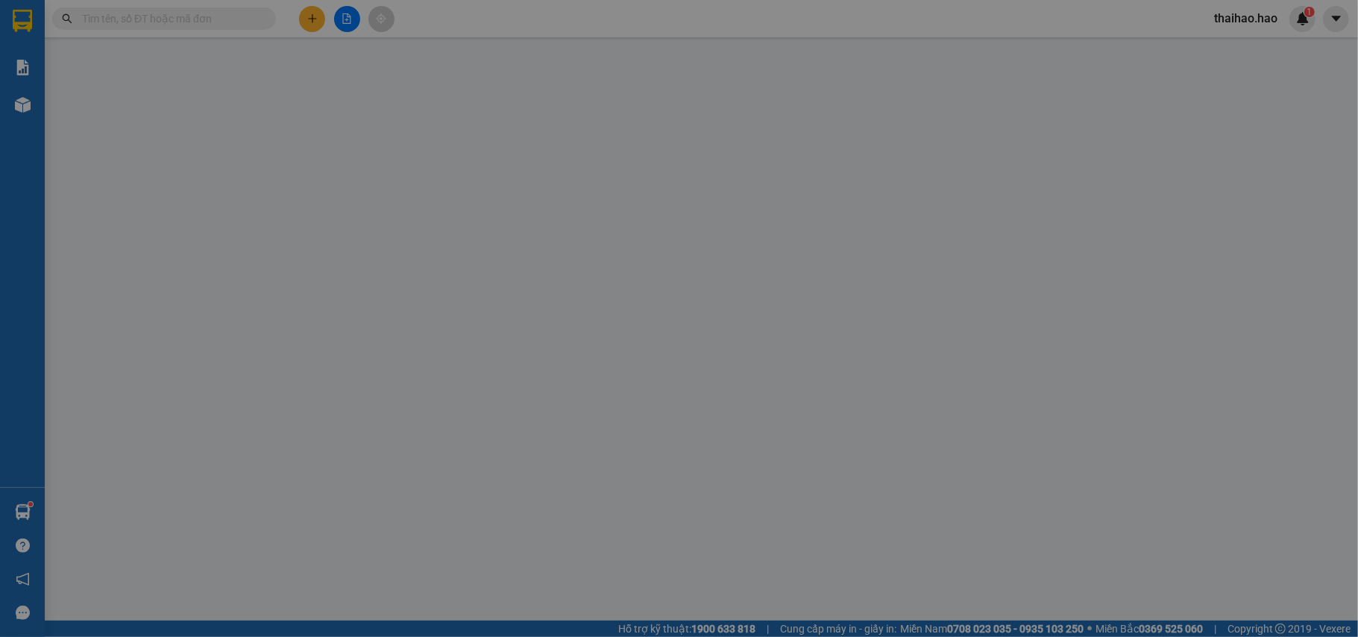
type input "0947668447"
type input "a Thoại"
type input "30.000"
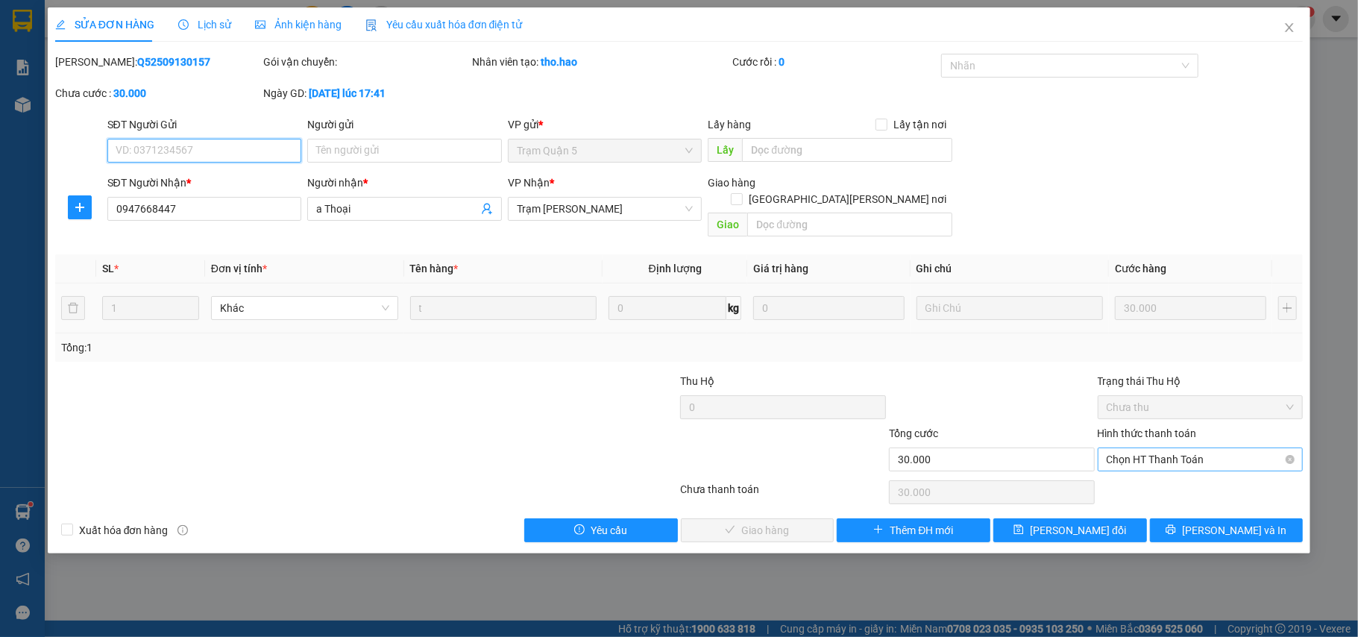
click at [1150, 448] on span "Chọn HT Thanh Toán" at bounding box center [1200, 459] width 188 height 22
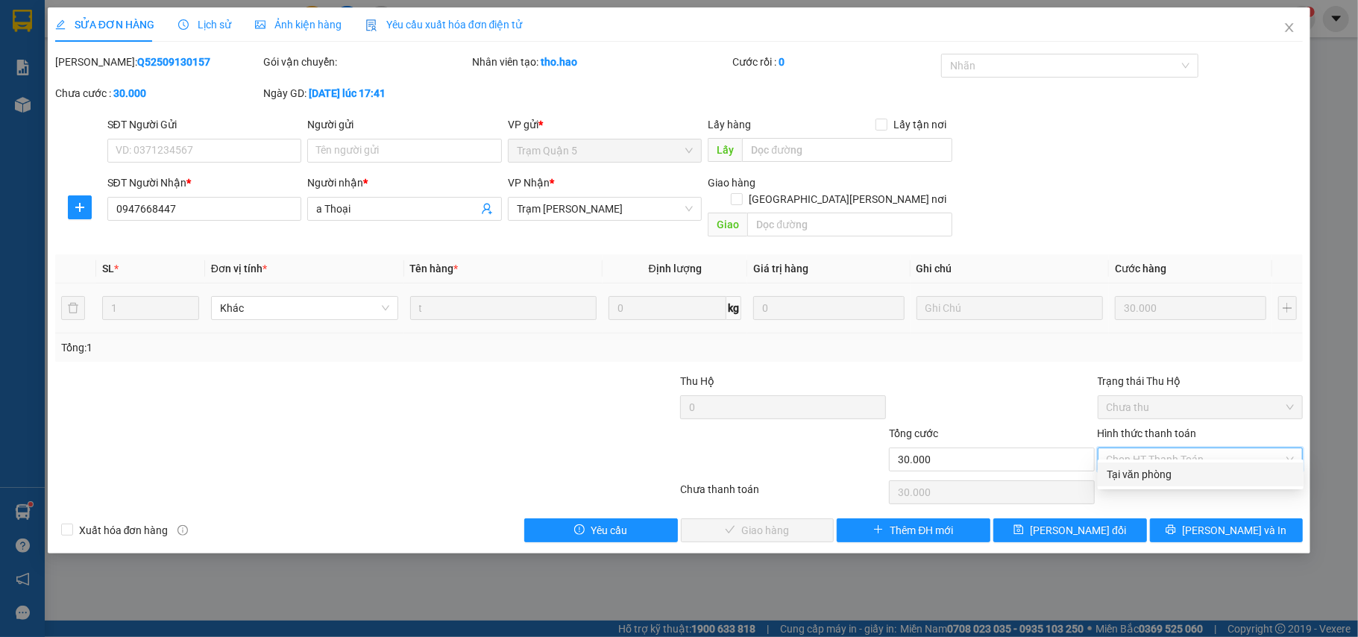
drag, startPoint x: 1141, startPoint y: 477, endPoint x: 1083, endPoint y: 484, distance: 57.8
click at [1138, 479] on div "Tại văn phòng" at bounding box center [1200, 474] width 188 height 16
type input "0"
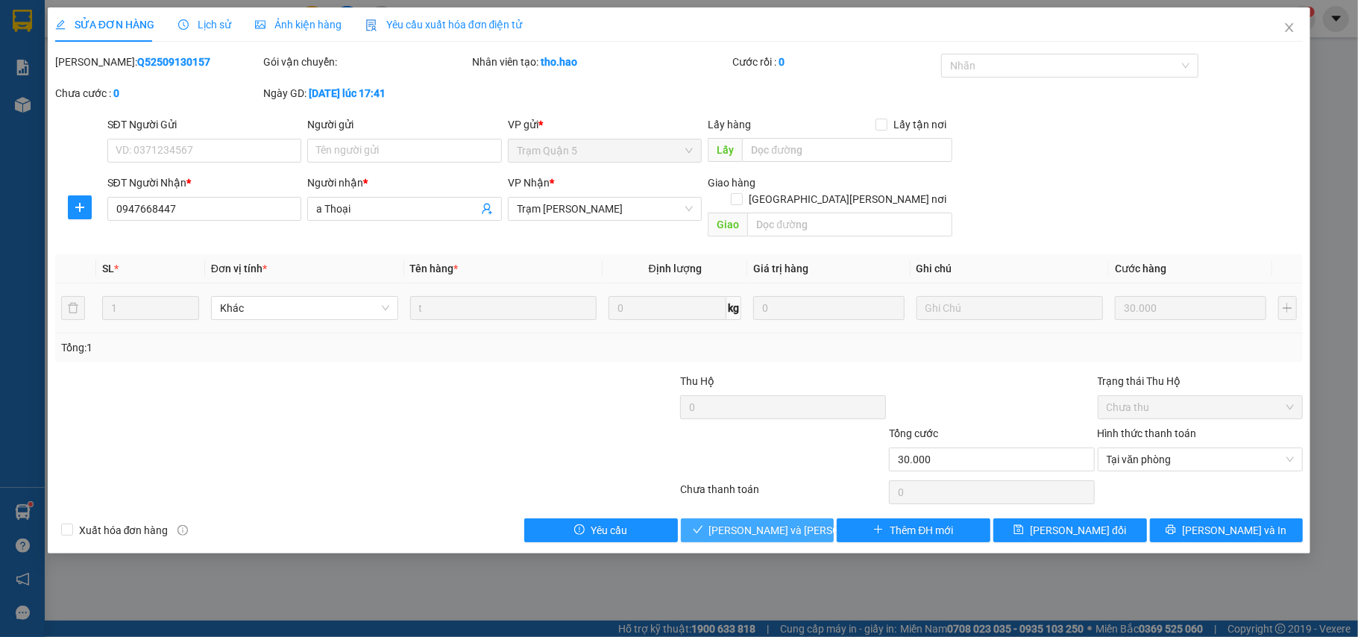
click at [800, 522] on span "[PERSON_NAME] và Giao hàng" at bounding box center [809, 530] width 201 height 16
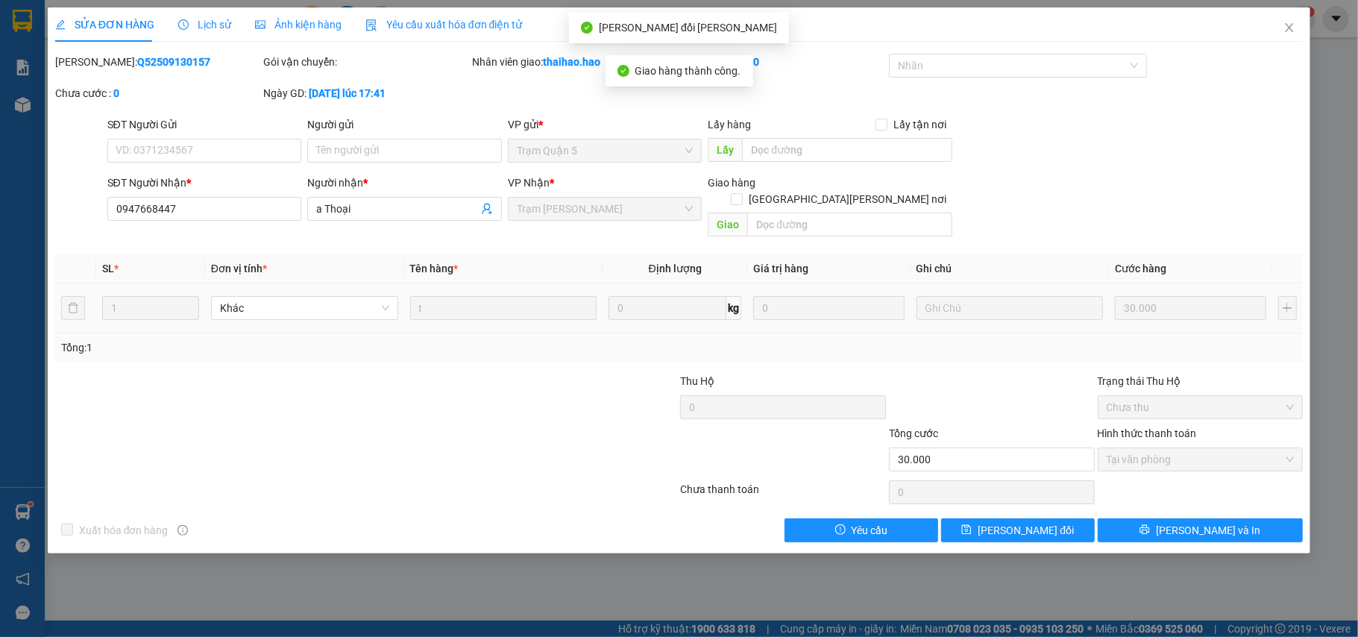
click at [313, 28] on span "Ảnh kiện hàng" at bounding box center [298, 25] width 86 height 12
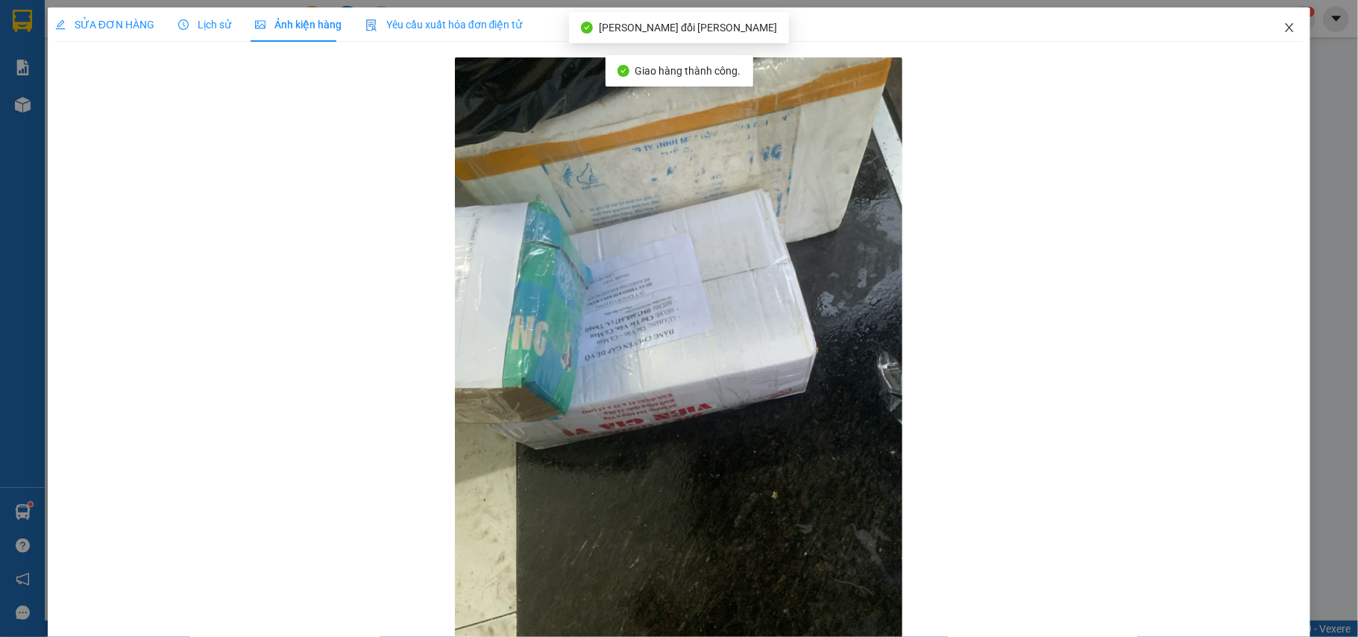
click at [1283, 27] on icon "close" at bounding box center [1289, 28] width 12 height 12
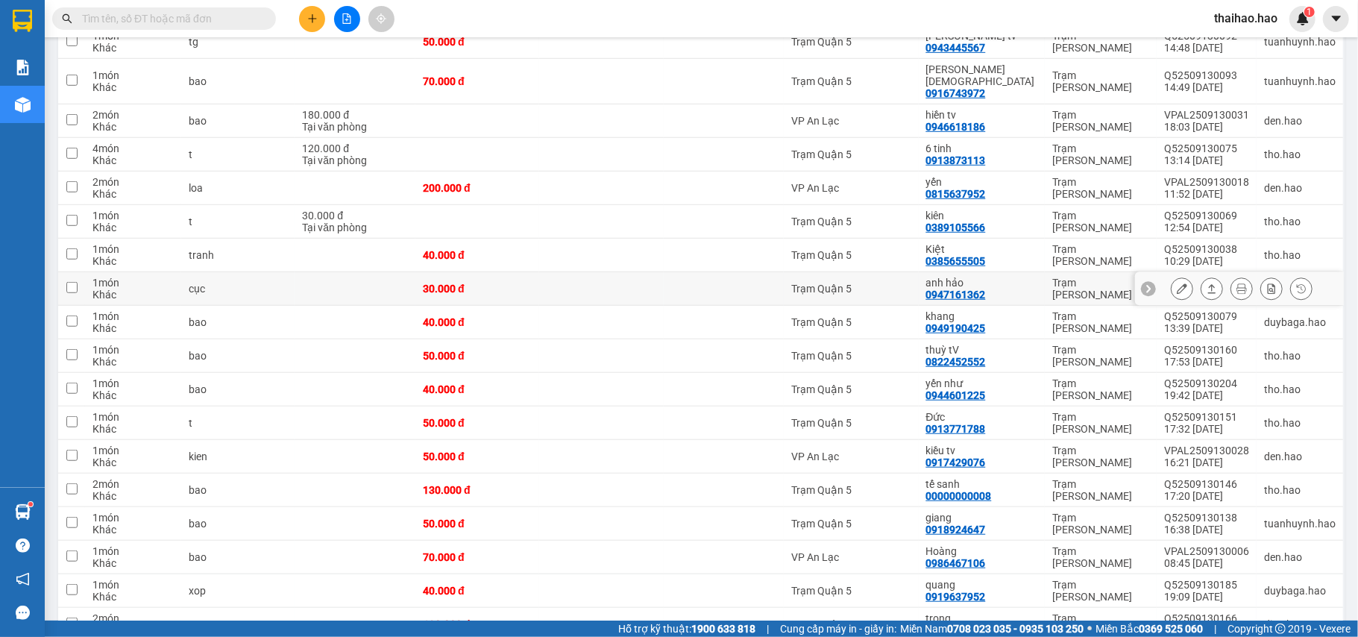
scroll to position [698, 0]
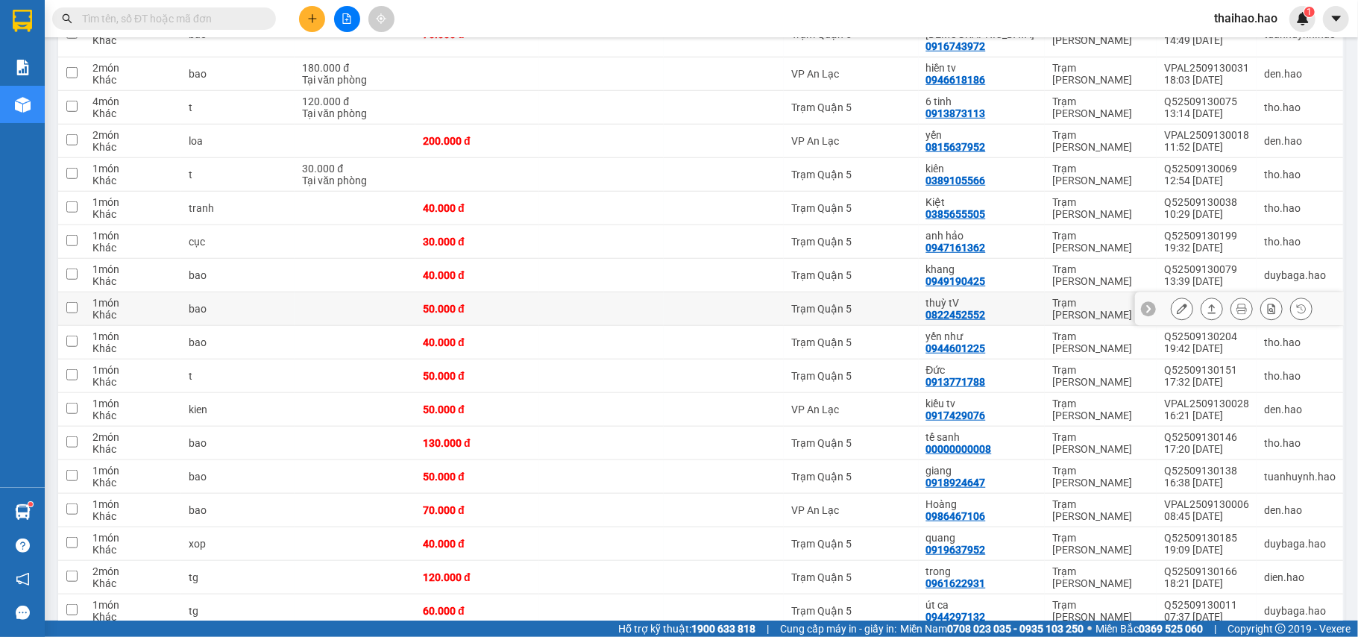
click at [1171, 296] on button at bounding box center [1181, 309] width 21 height 26
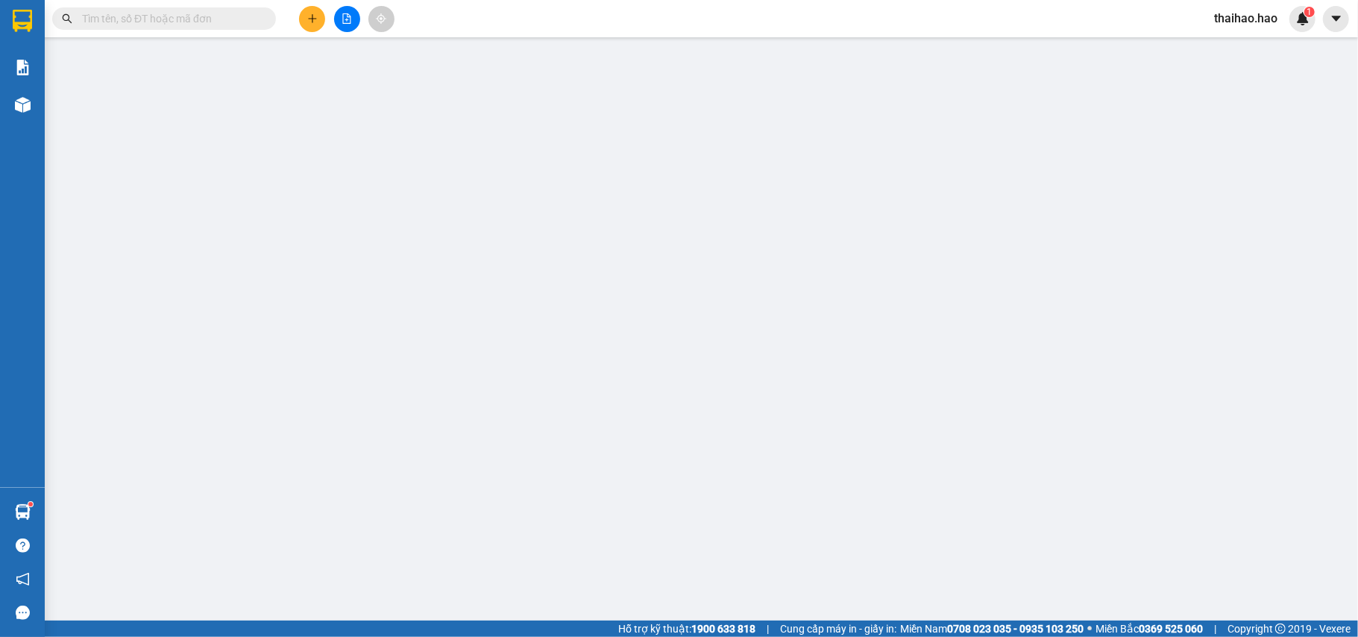
type input "0822452552"
type input "thuỳ tV"
type input "50.000"
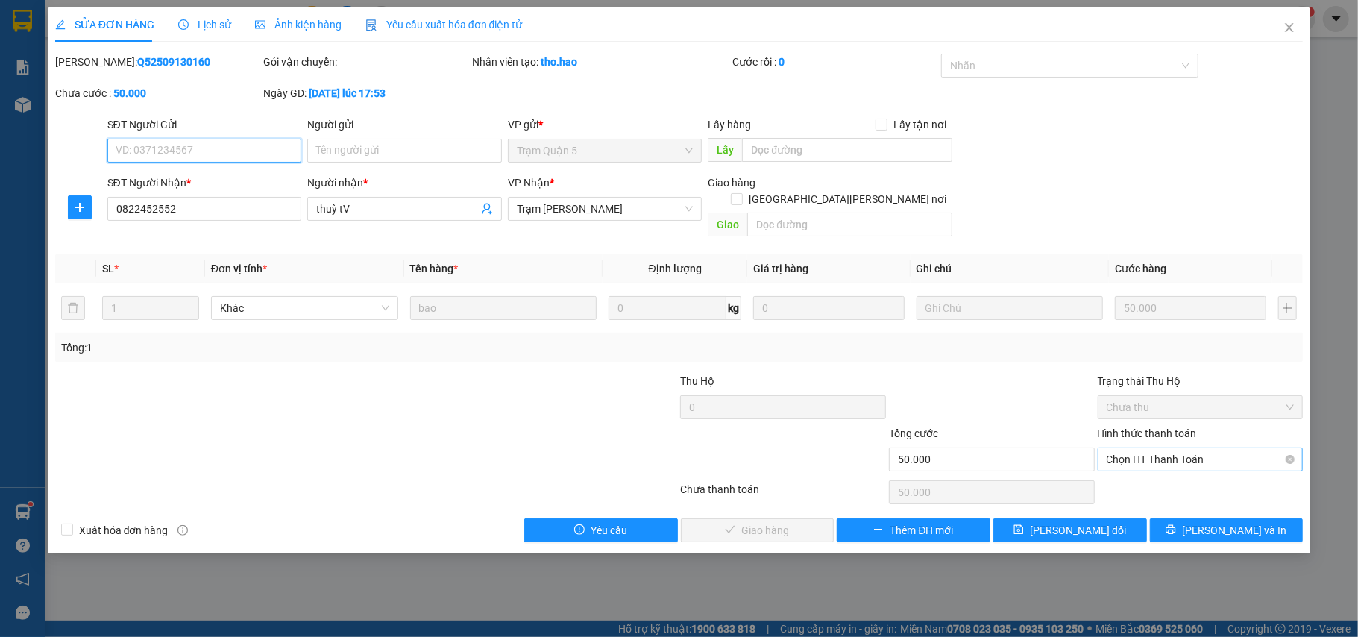
click at [1148, 451] on span "Chọn HT Thanh Toán" at bounding box center [1200, 459] width 188 height 22
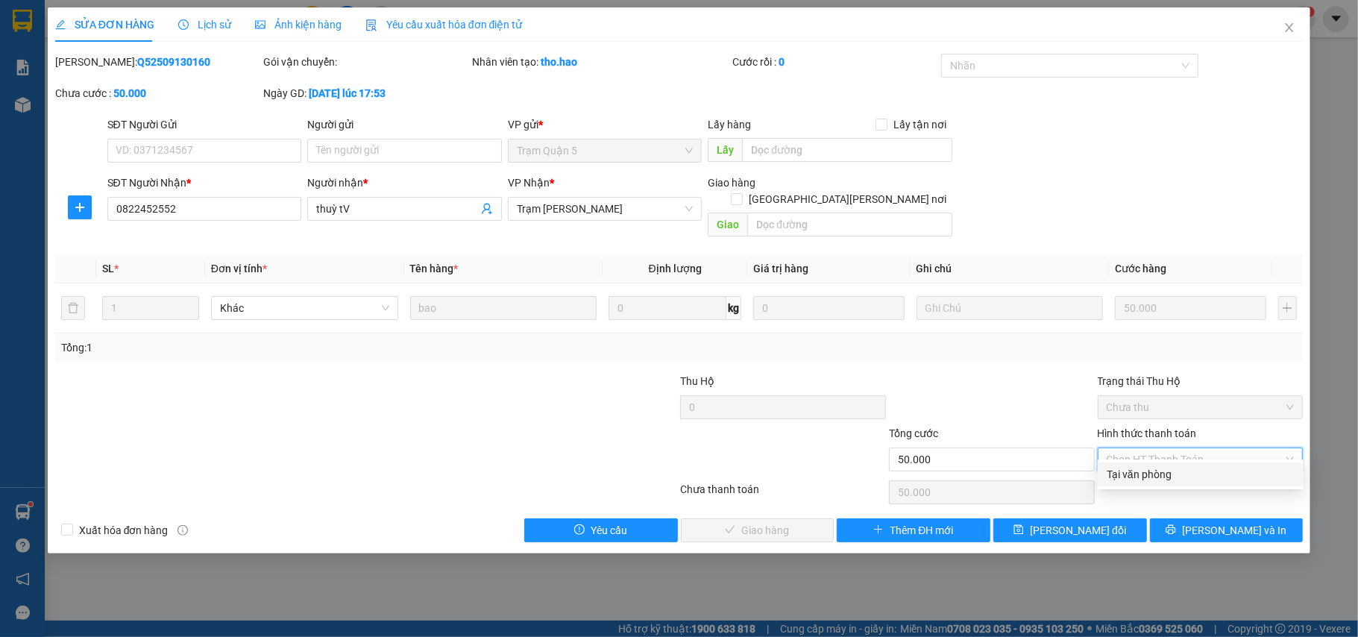
drag, startPoint x: 1145, startPoint y: 469, endPoint x: 835, endPoint y: 485, distance: 310.5
click at [1143, 470] on div "Tại văn phòng" at bounding box center [1200, 474] width 188 height 16
type input "0"
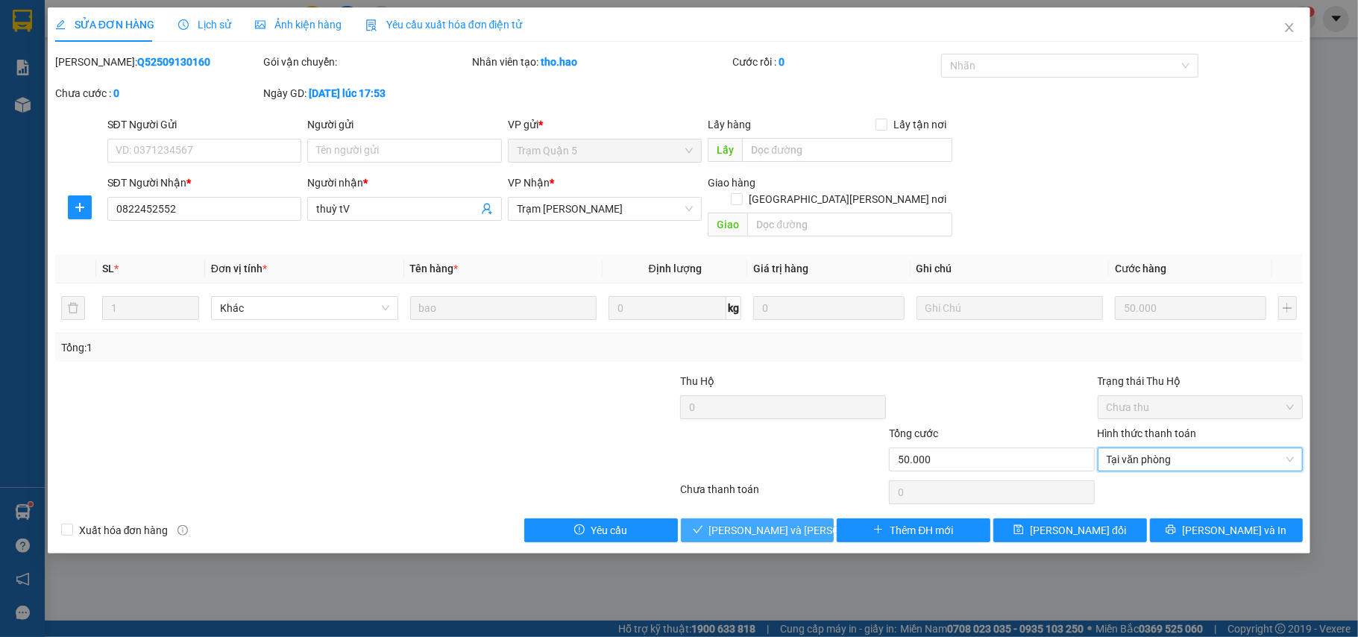
click at [780, 522] on span "[PERSON_NAME] và Giao hàng" at bounding box center [809, 530] width 201 height 16
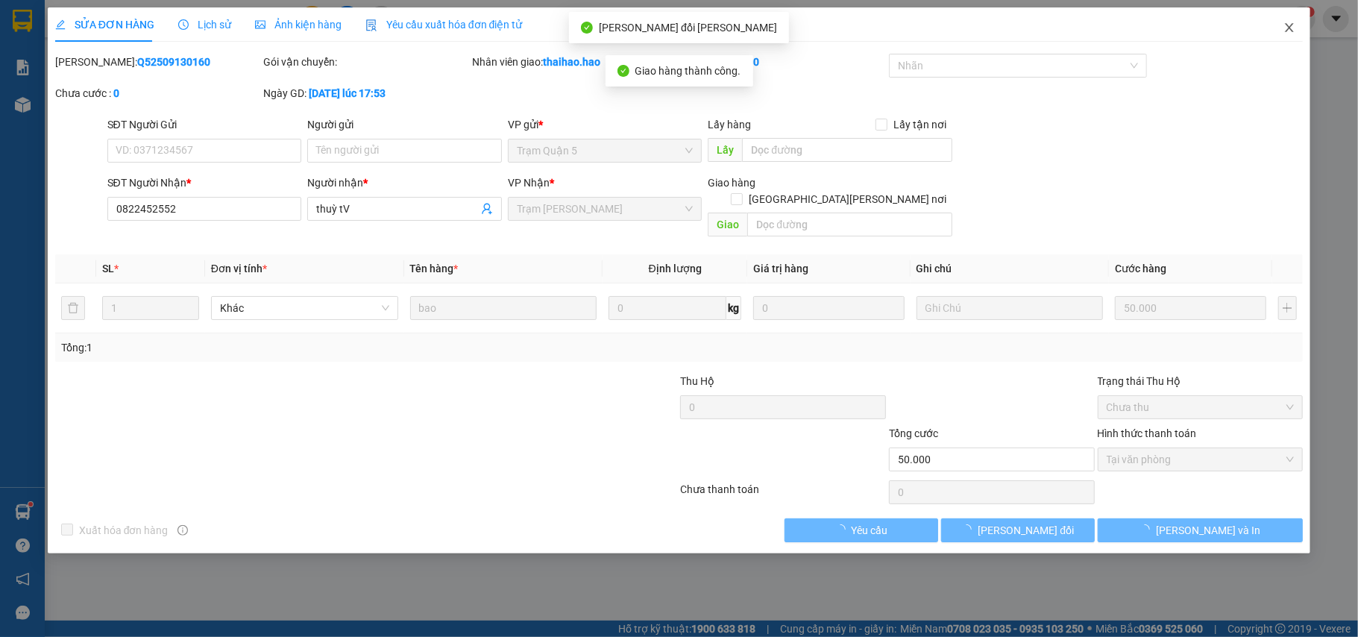
click at [1297, 31] on span "Close" at bounding box center [1289, 28] width 42 height 42
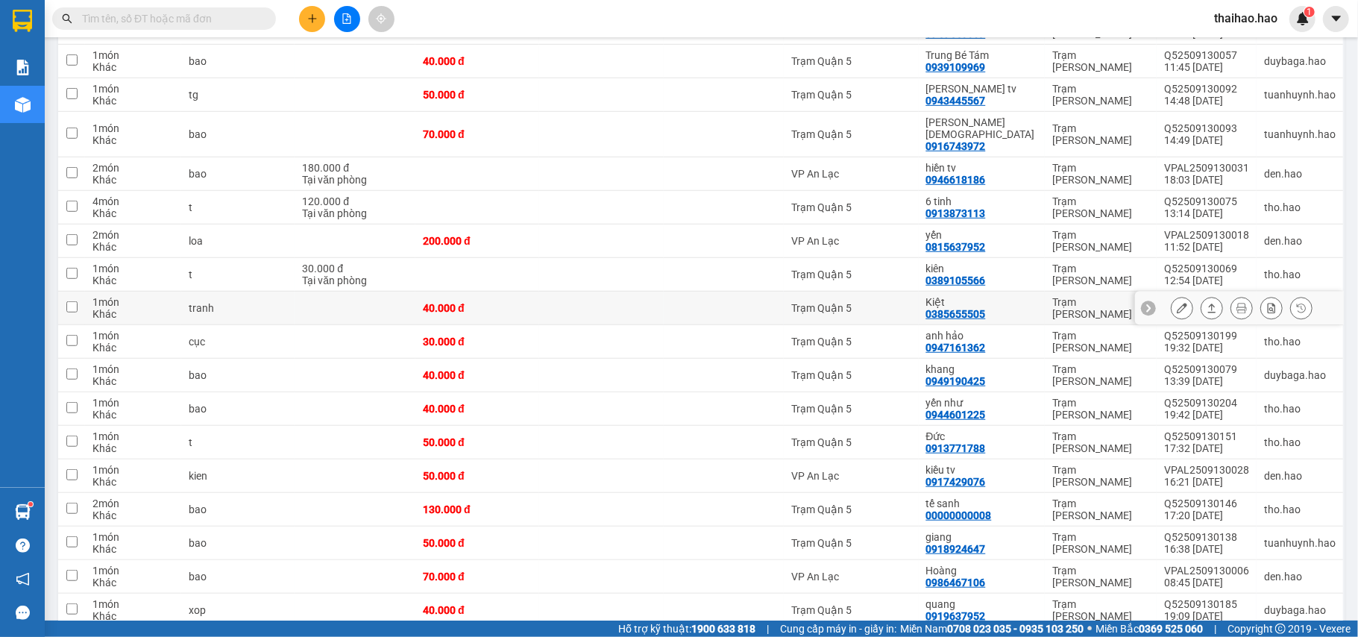
scroll to position [698, 0]
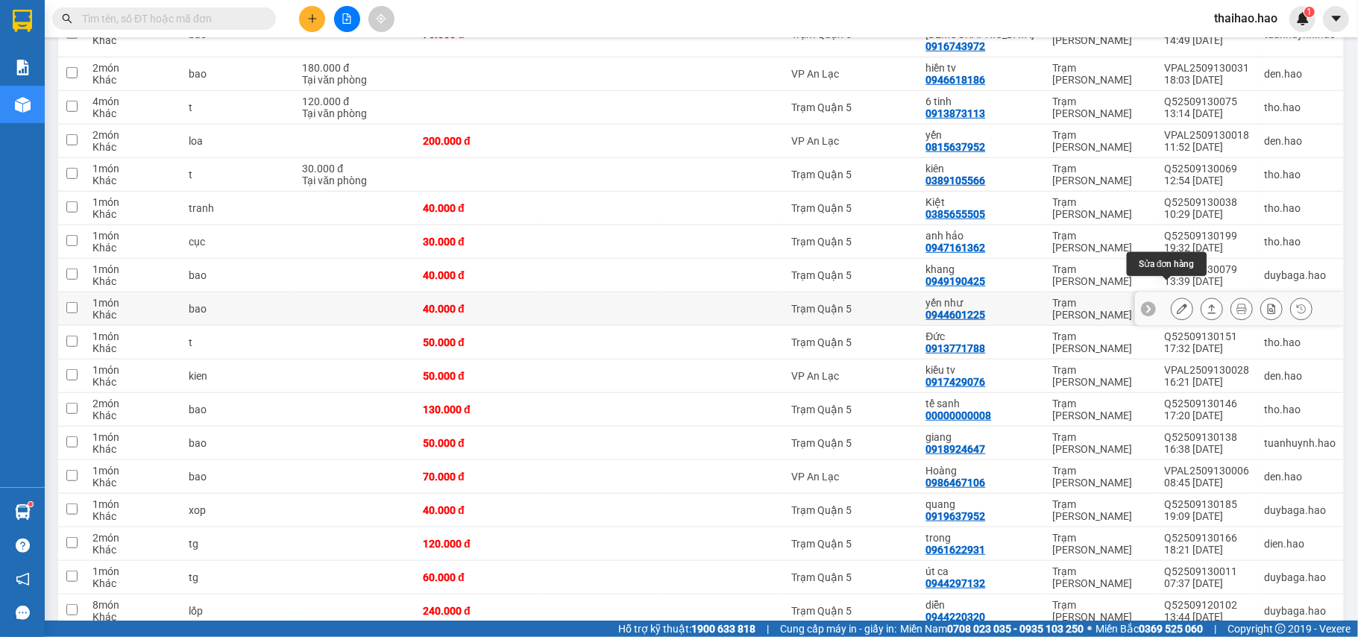
click at [1176, 303] on icon at bounding box center [1181, 308] width 10 height 10
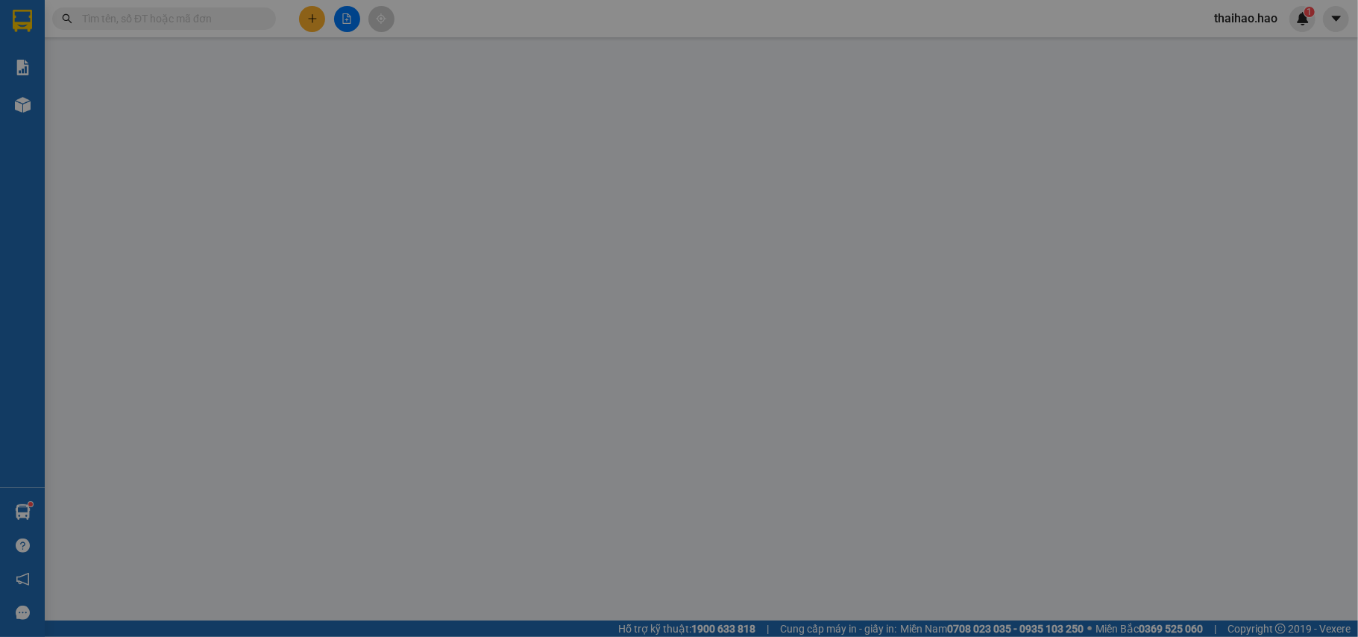
type input "0944601225"
type input "yến như"
type input "40.000"
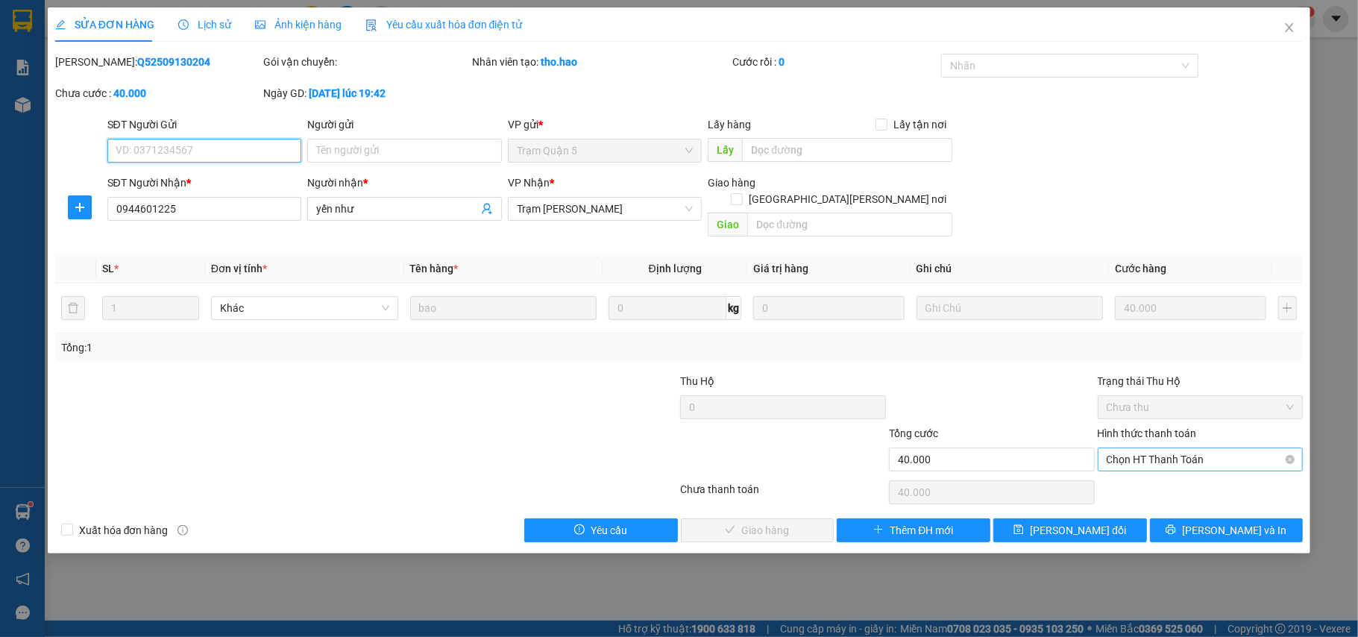
click at [1182, 449] on span "Chọn HT Thanh Toán" at bounding box center [1200, 459] width 188 height 22
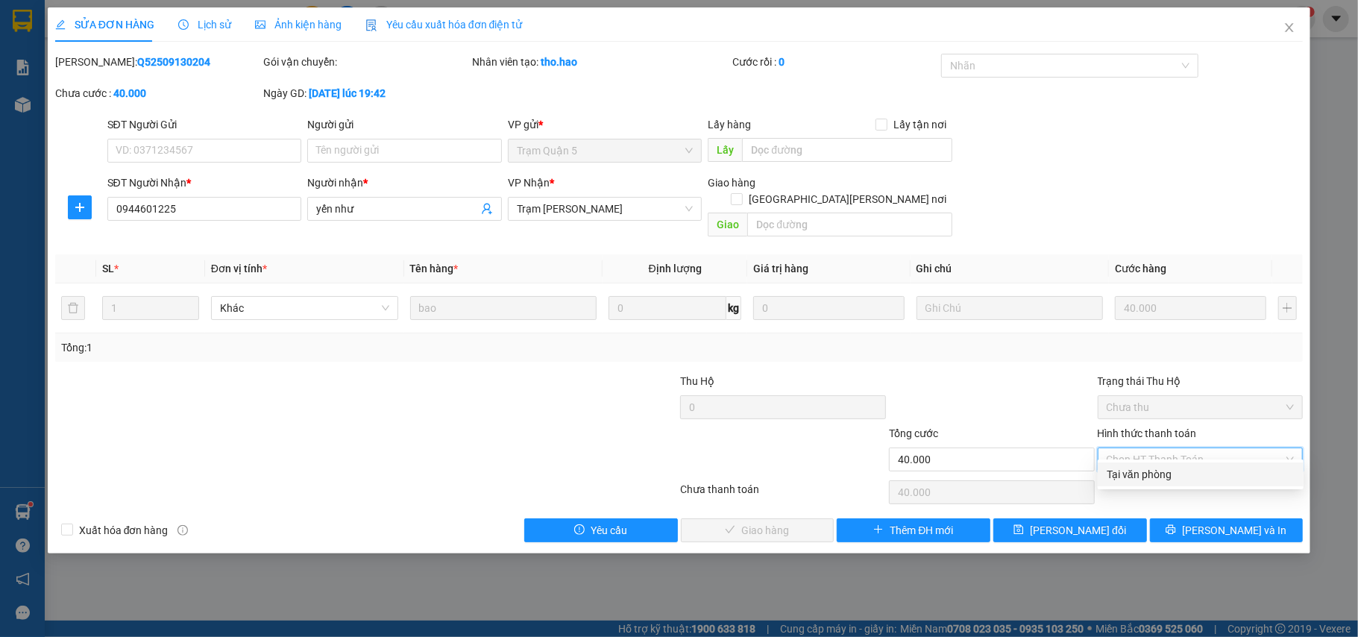
drag, startPoint x: 1163, startPoint y: 473, endPoint x: 922, endPoint y: 496, distance: 242.7
click at [1151, 475] on div "Tại văn phòng" at bounding box center [1200, 474] width 188 height 16
type input "0"
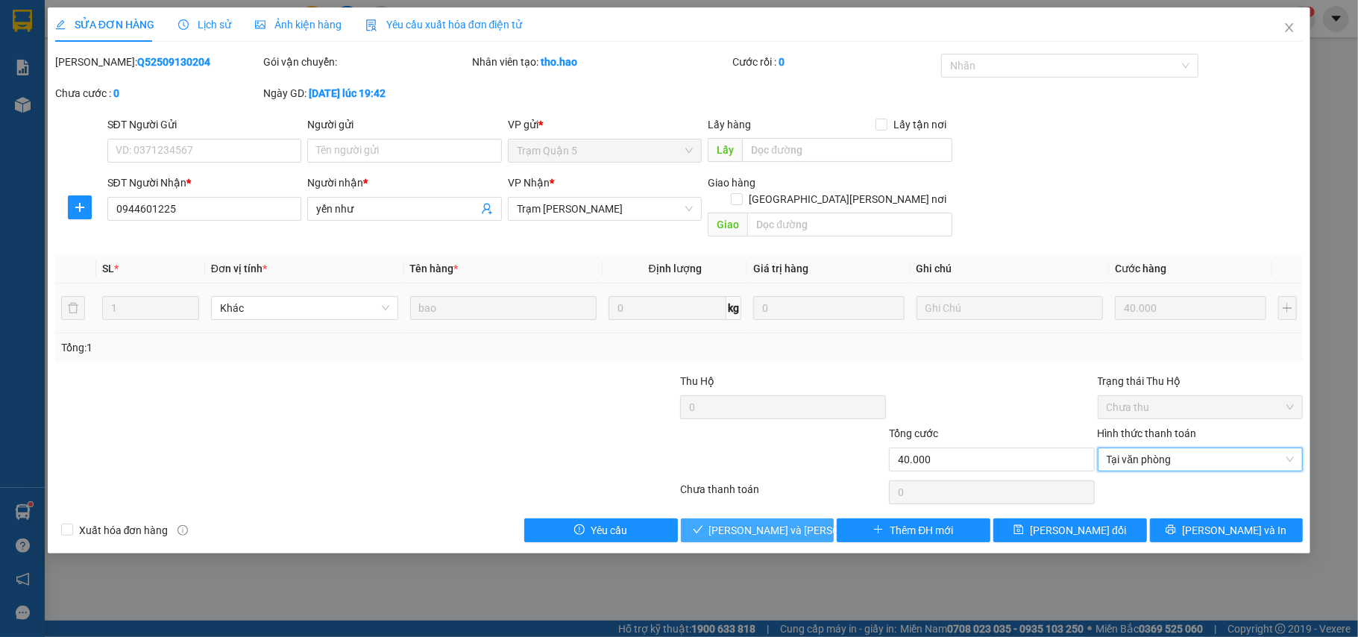
drag, startPoint x: 796, startPoint y: 511, endPoint x: 979, endPoint y: 305, distance: 275.1
click at [798, 522] on span "[PERSON_NAME] và Giao hàng" at bounding box center [809, 530] width 201 height 16
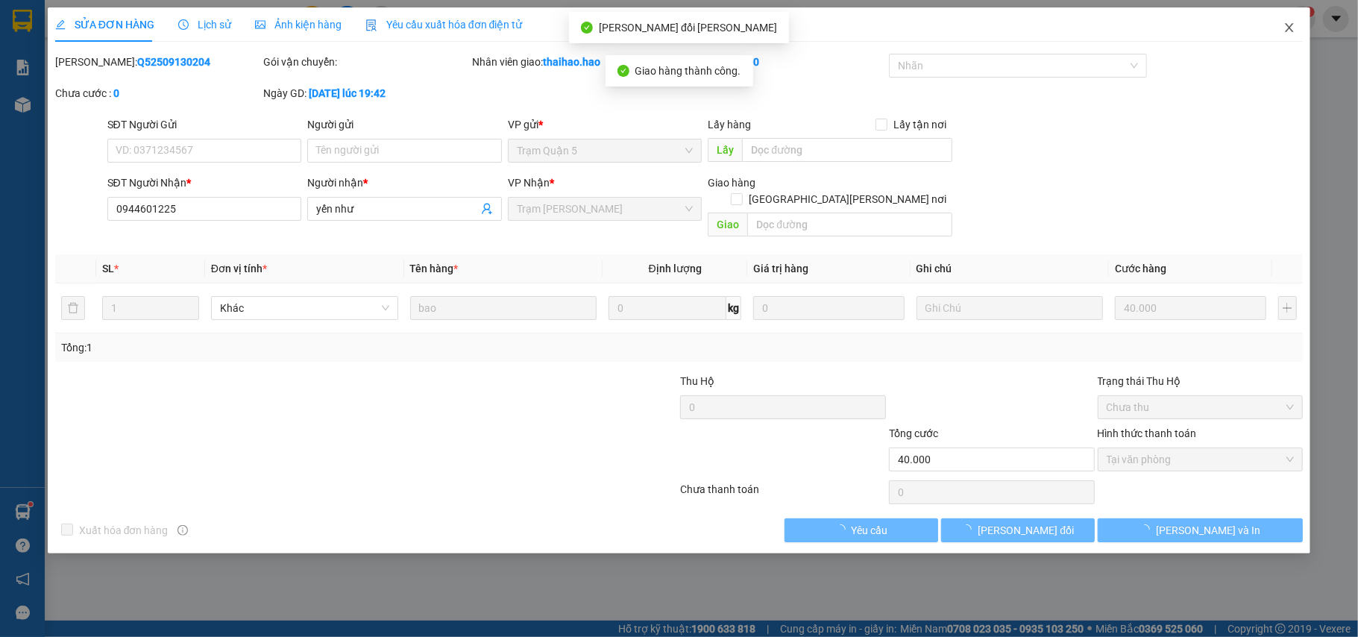
click at [1301, 25] on span "Close" at bounding box center [1289, 28] width 42 height 42
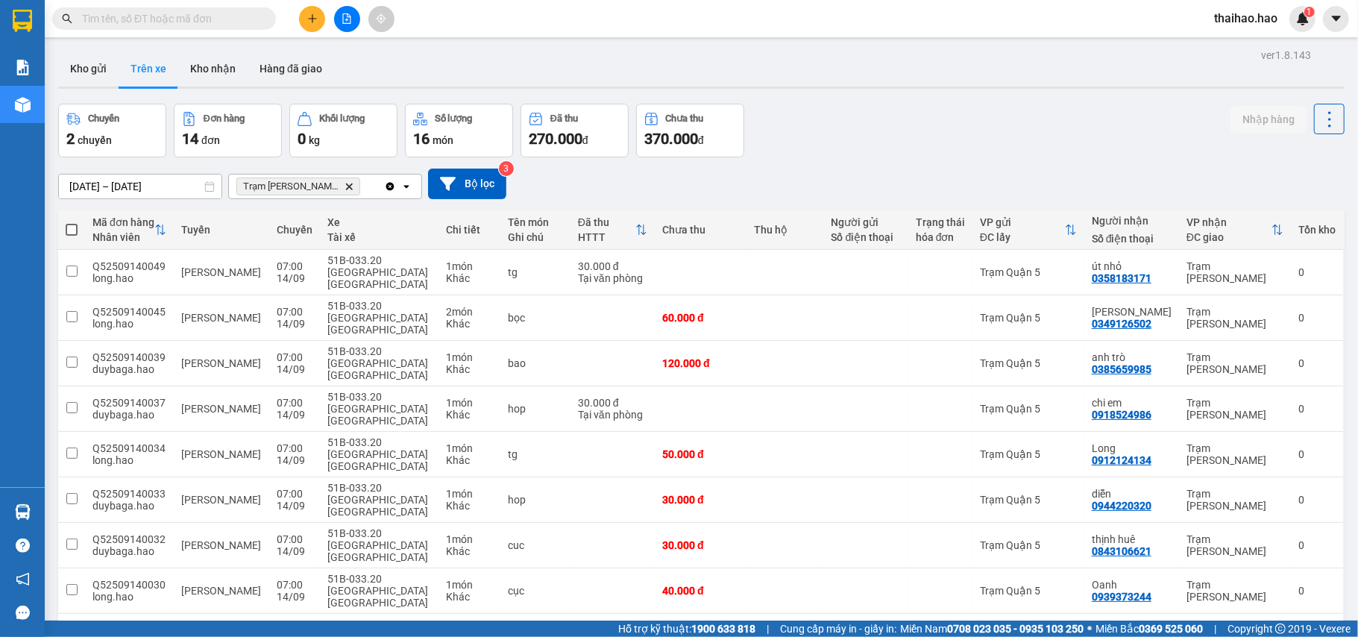
click at [249, 25] on input "text" at bounding box center [170, 18] width 176 height 16
paste input "TV2509130016"
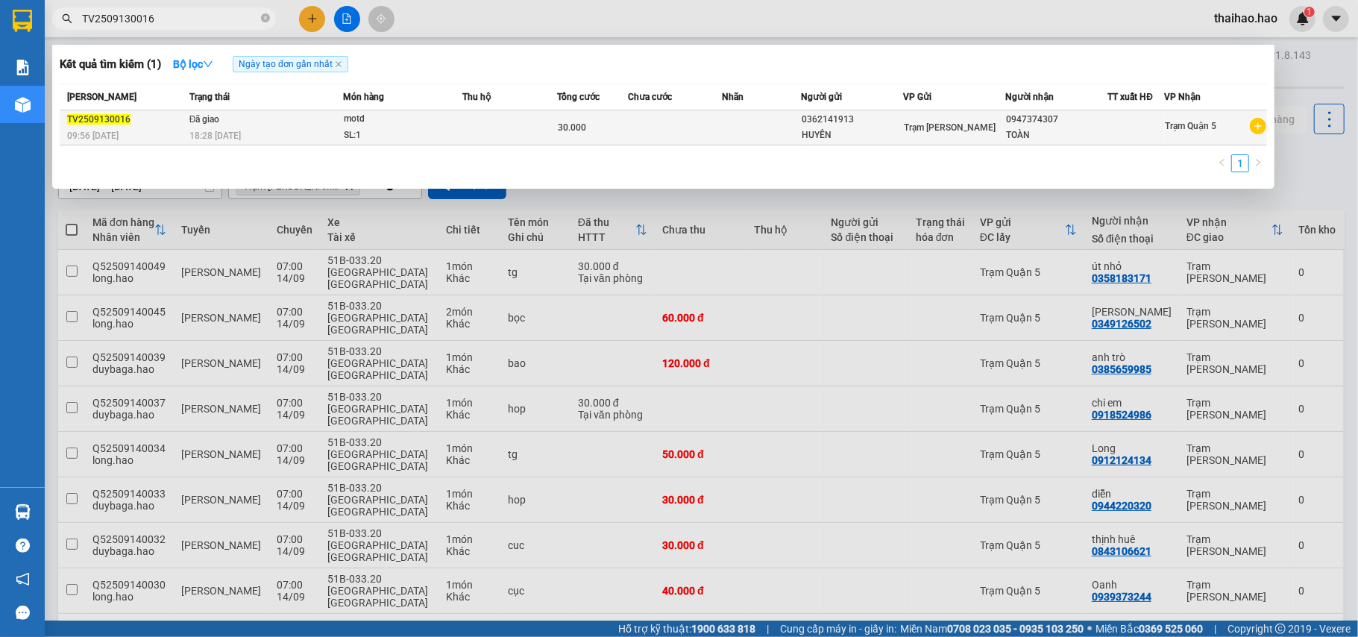
type input "TV2509130016"
click at [599, 123] on div "30.000" at bounding box center [592, 127] width 69 height 16
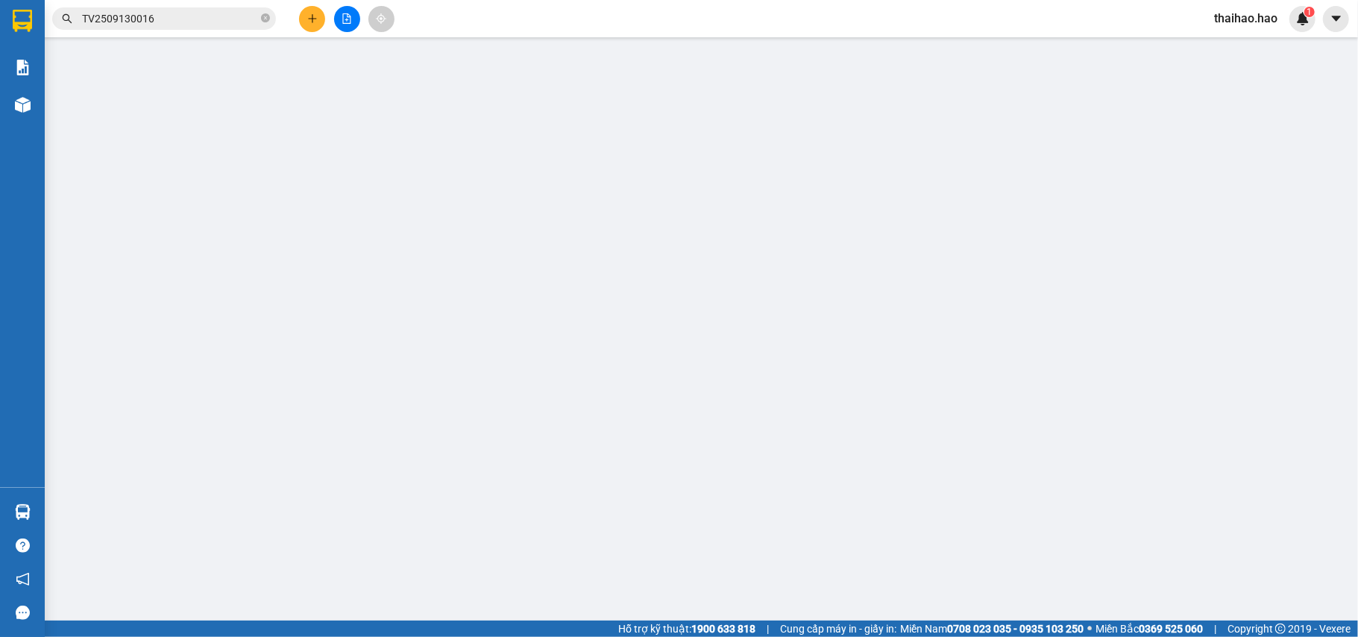
type input "0362141913"
type input "HUYÊN"
type input "0947374307"
type input "TOÀN"
type input "30.000"
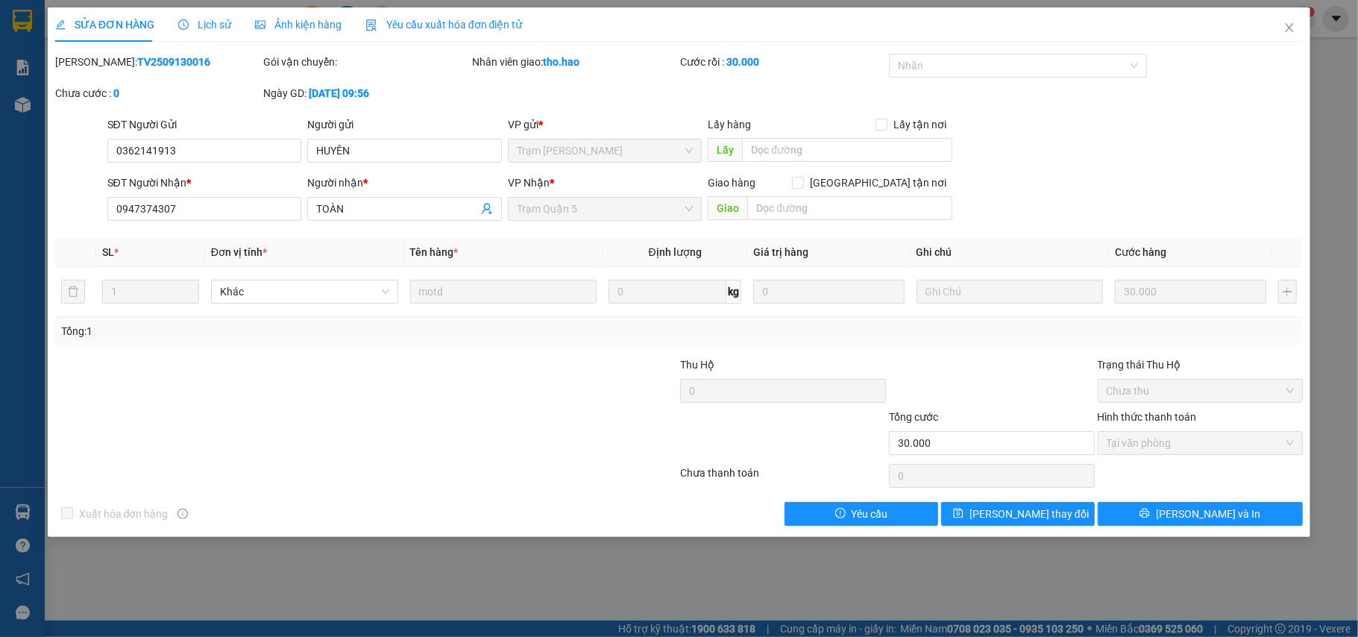
click at [310, 12] on div "Ảnh kiện hàng" at bounding box center [298, 24] width 86 height 34
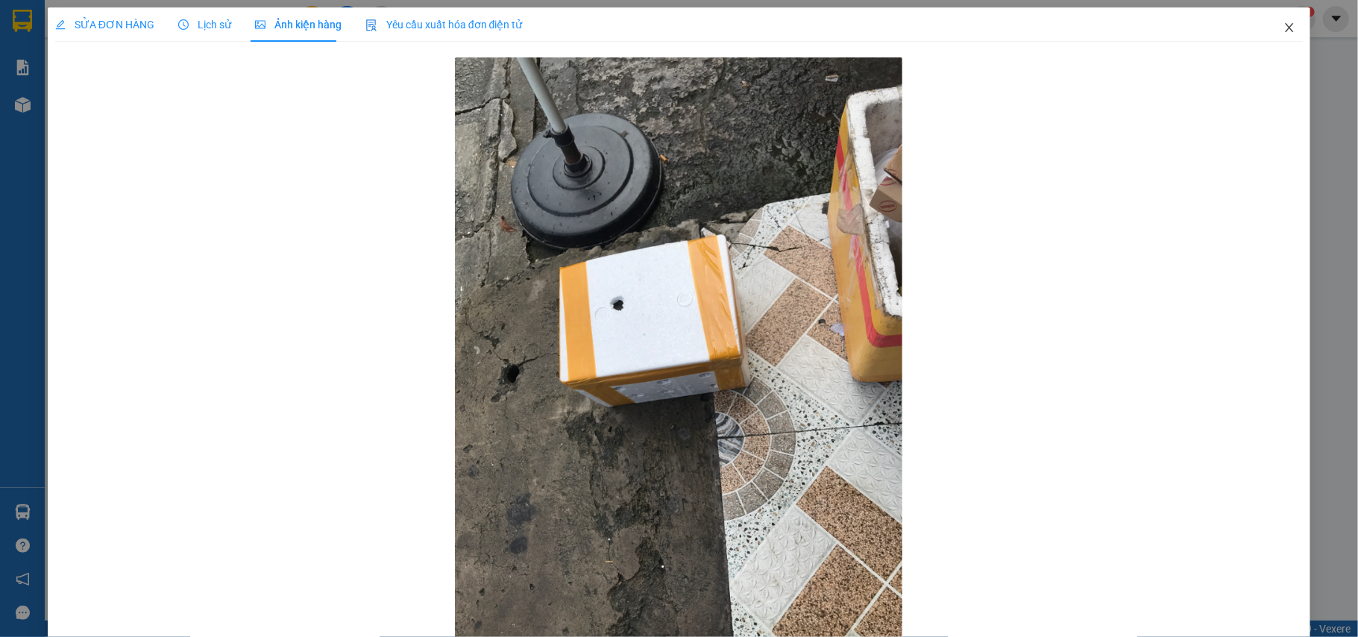
click at [1283, 31] on icon "close" at bounding box center [1289, 28] width 12 height 12
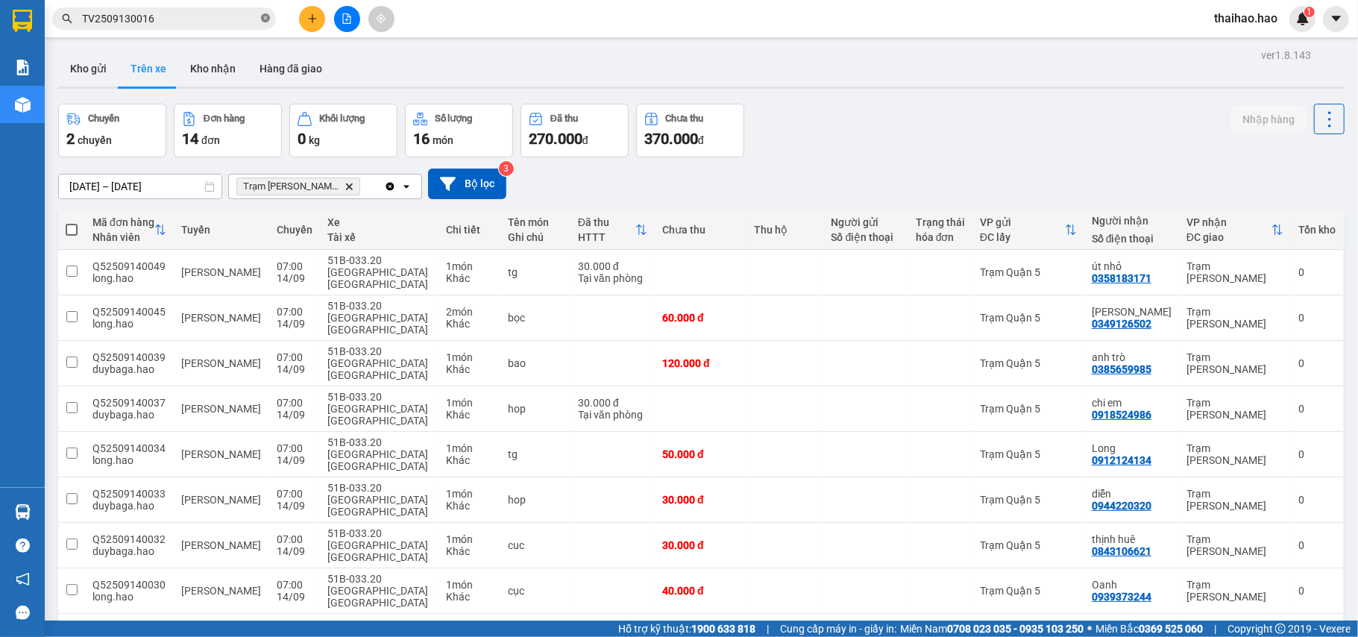
click at [261, 19] on icon "close-circle" at bounding box center [265, 17] width 9 height 9
click at [245, 15] on input "text" at bounding box center [170, 18] width 176 height 16
paste input "TV2509130032"
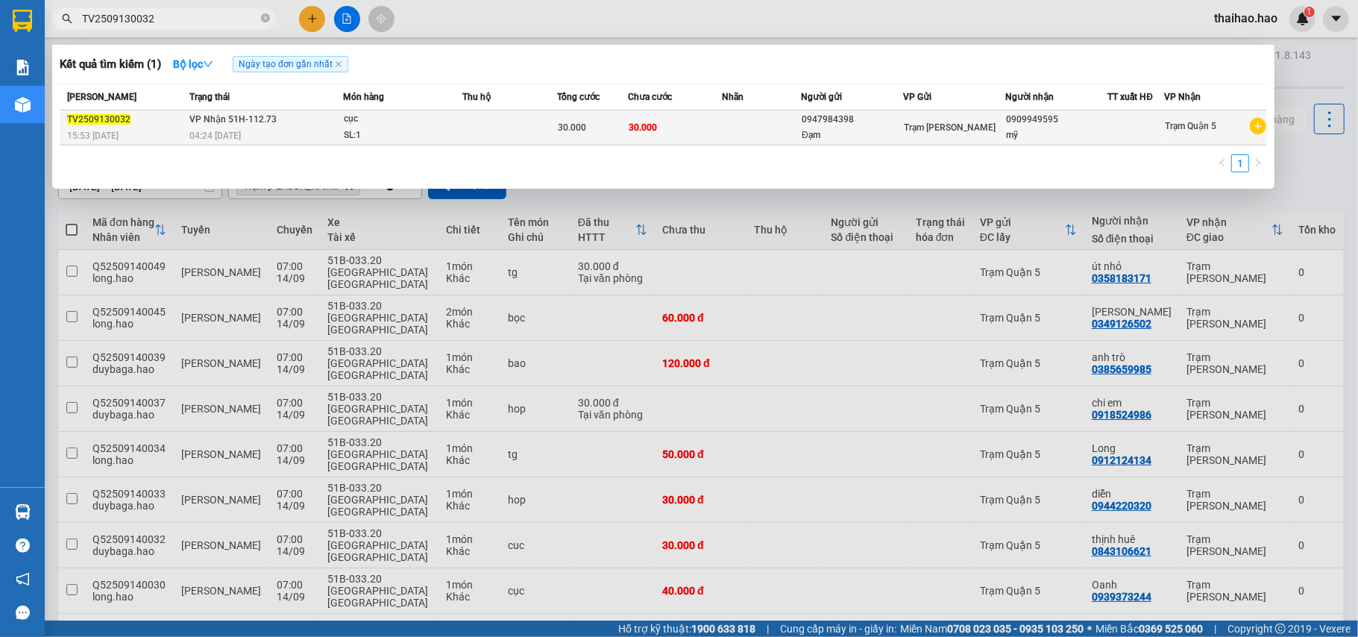
type input "TV2509130032"
click at [635, 122] on span "30.000" at bounding box center [643, 127] width 28 height 10
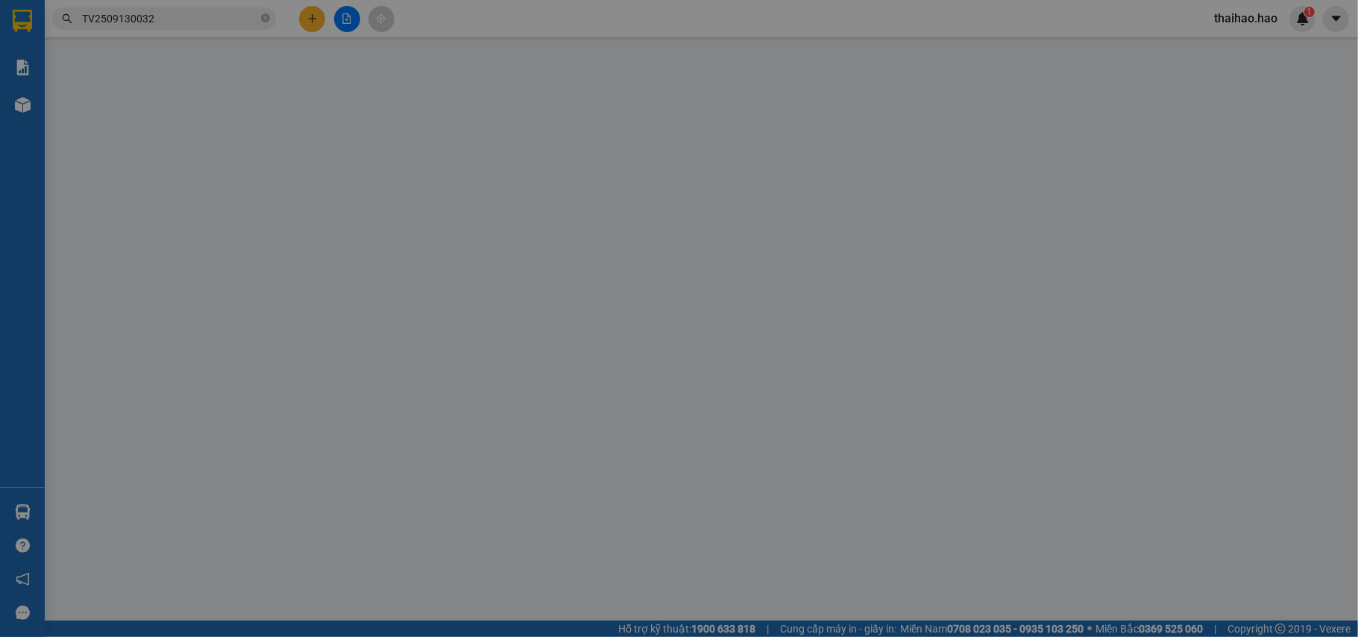
type input "0947984398"
type input "Đạm"
type input "0909949595"
type input "mỹ"
type input "30.000"
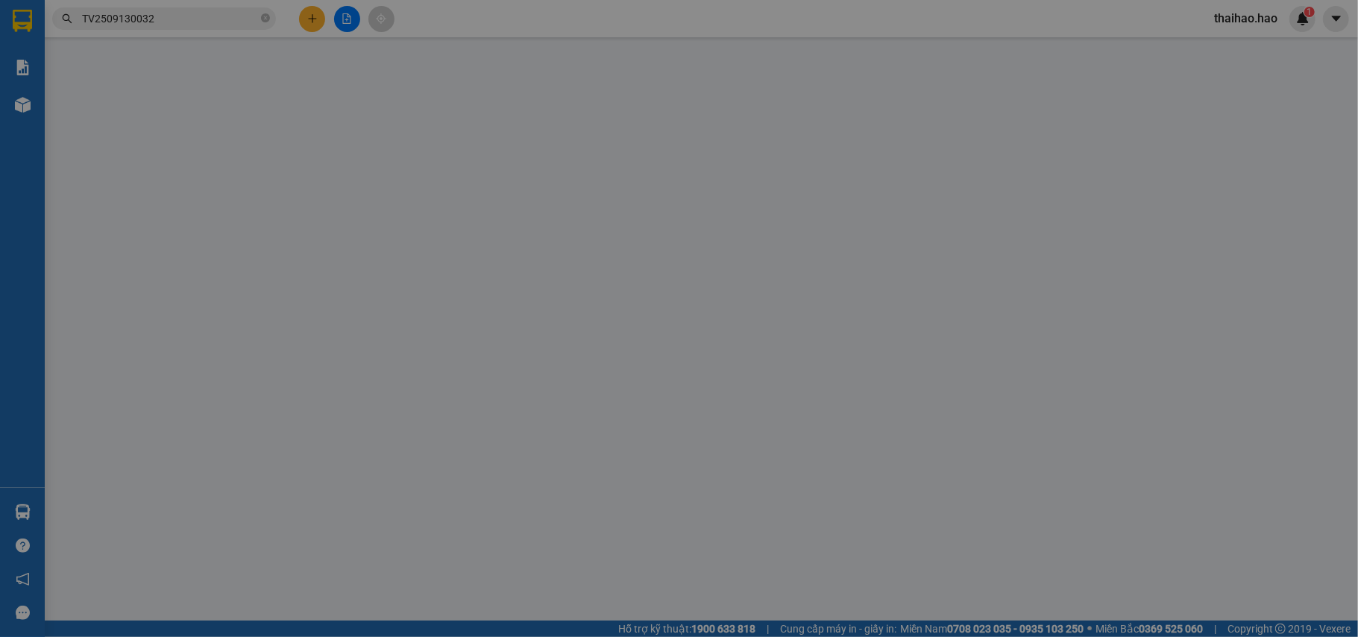
type input "30.000"
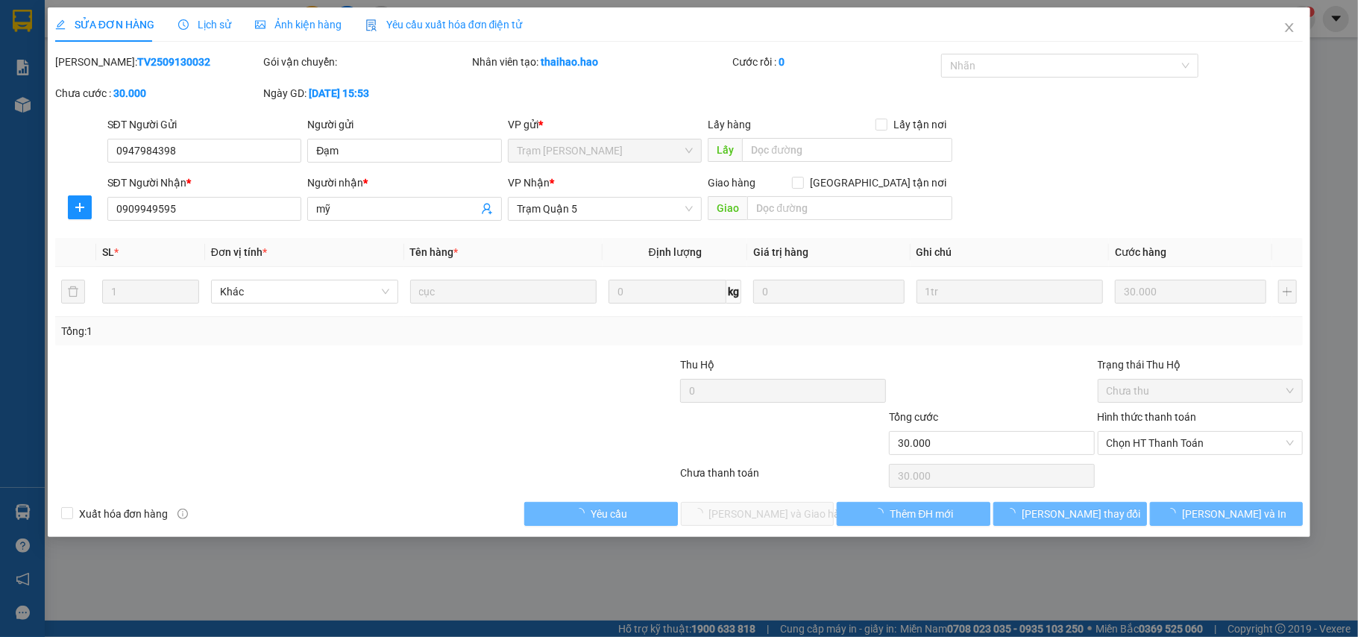
click at [267, 31] on div "Ảnh kiện hàng" at bounding box center [298, 24] width 86 height 16
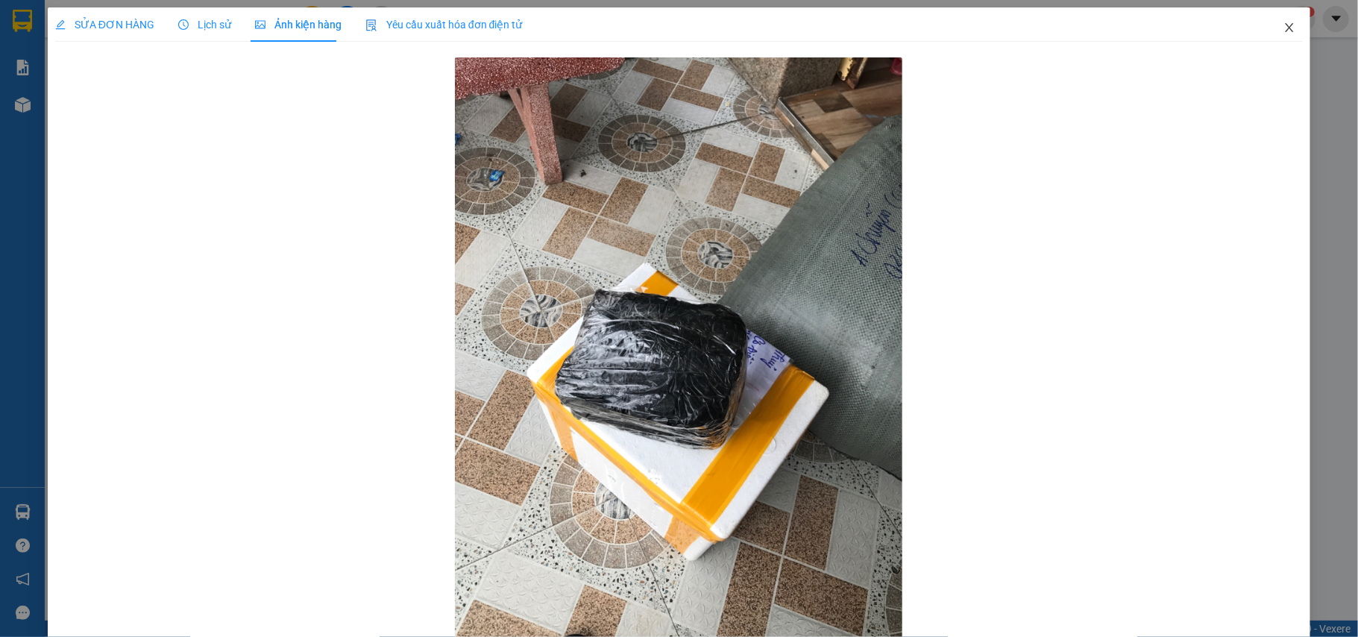
click at [1284, 25] on span "Close" at bounding box center [1289, 28] width 42 height 42
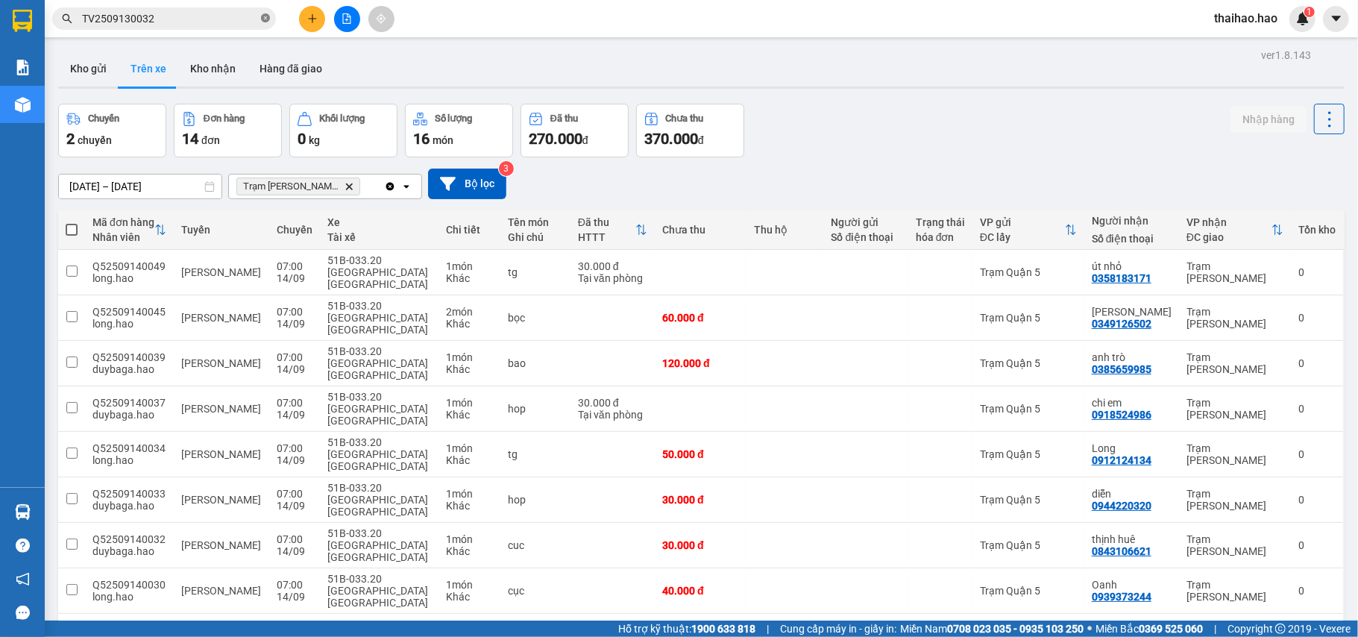
click at [266, 22] on icon "close-circle" at bounding box center [265, 17] width 9 height 9
click at [245, 18] on input "text" at bounding box center [170, 18] width 176 height 16
paste input "TV2509130036"
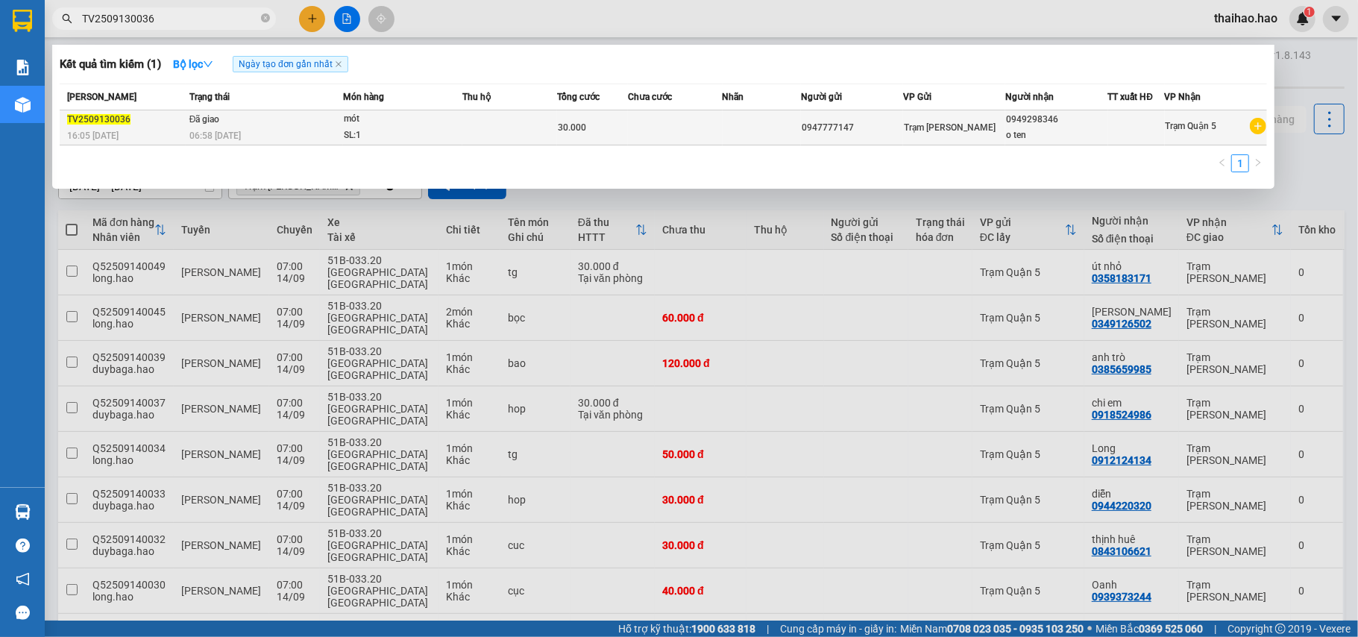
type input "TV2509130036"
click at [430, 113] on div "mót" at bounding box center [400, 119] width 112 height 16
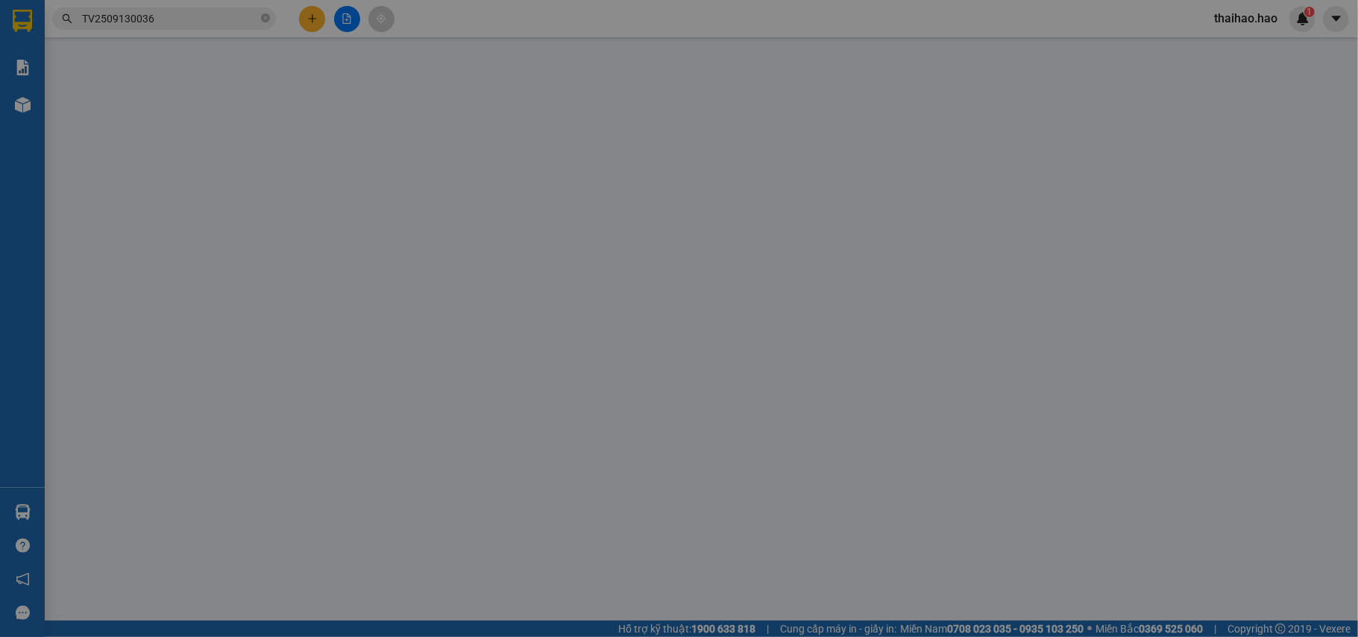
type input "0947777147"
type input "0949298346"
type input "o ten"
type input "30.000"
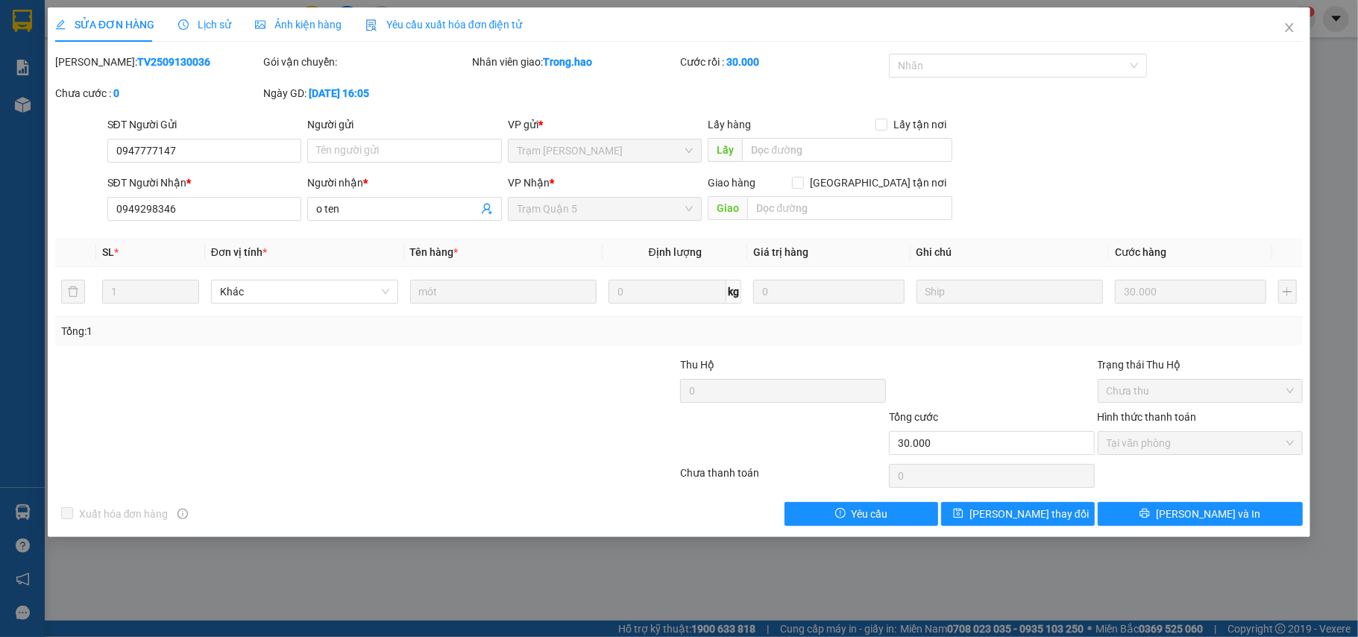
click at [227, 22] on div "SỬA ĐƠN HÀNG Lịch sử Ảnh kiện hàng Yêu cầu xuất hóa đơn điện tử" at bounding box center [288, 24] width 467 height 34
click at [267, 22] on span "Ảnh kiện hàng" at bounding box center [298, 25] width 86 height 12
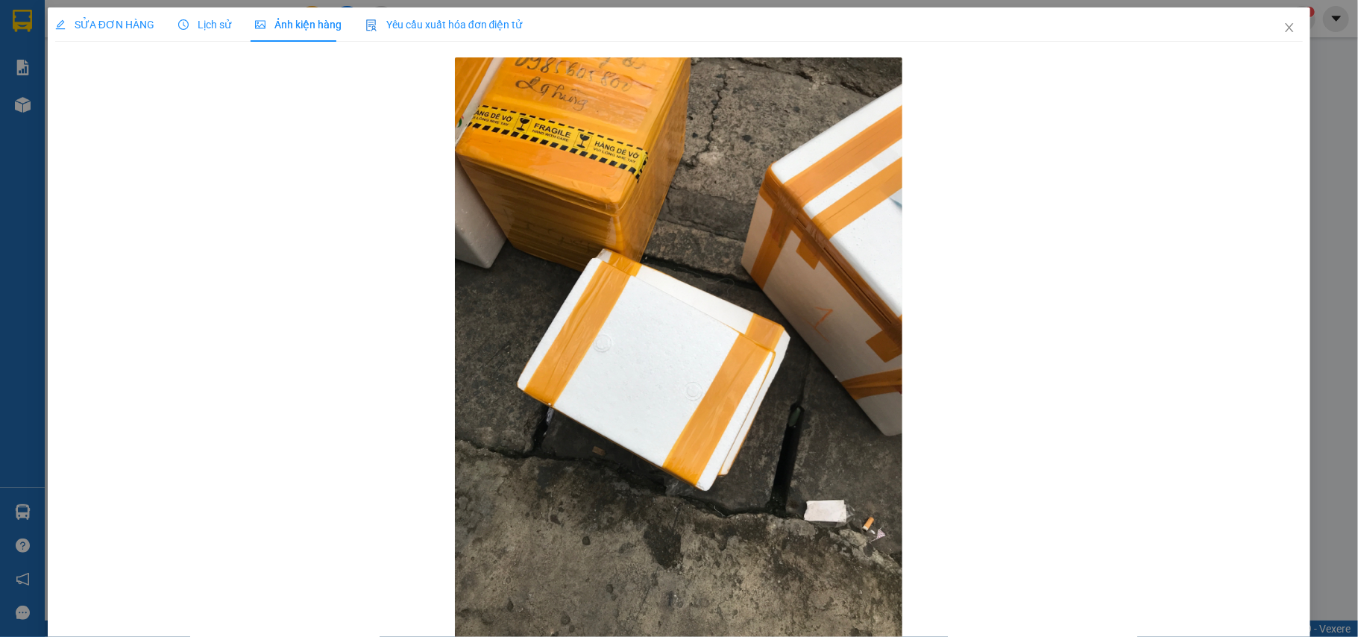
click at [210, 28] on span "Lịch sử" at bounding box center [204, 25] width 53 height 12
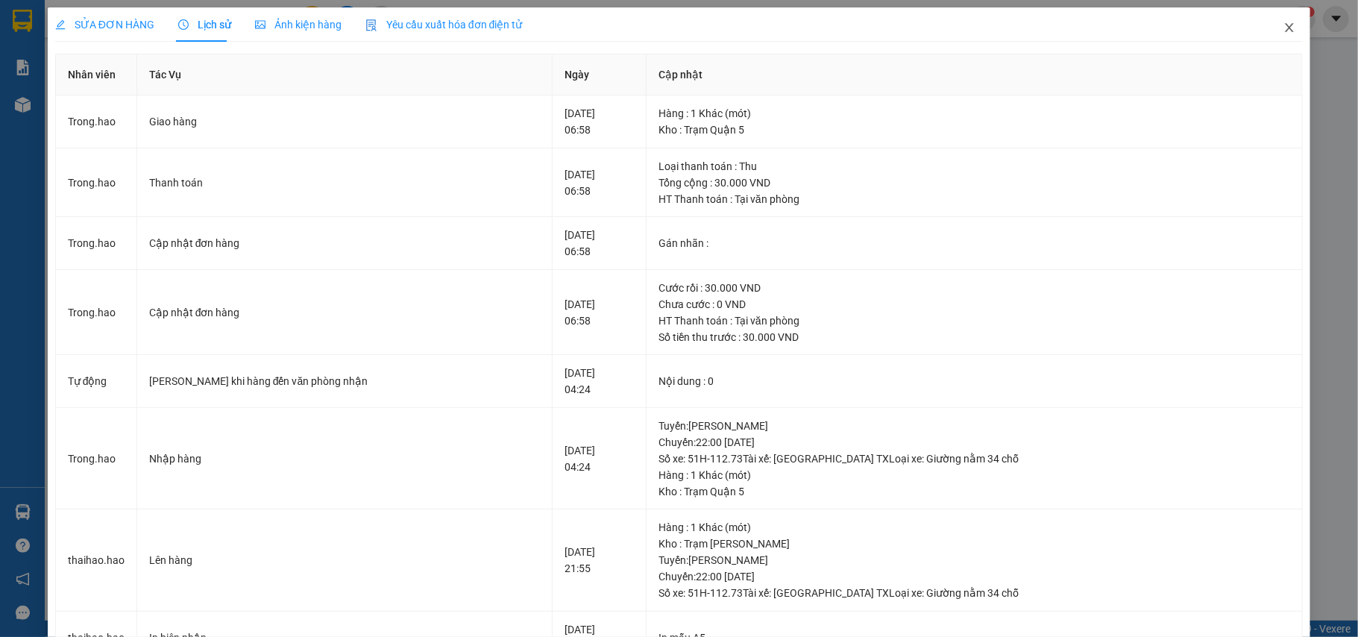
click at [1283, 24] on icon "close" at bounding box center [1289, 28] width 12 height 12
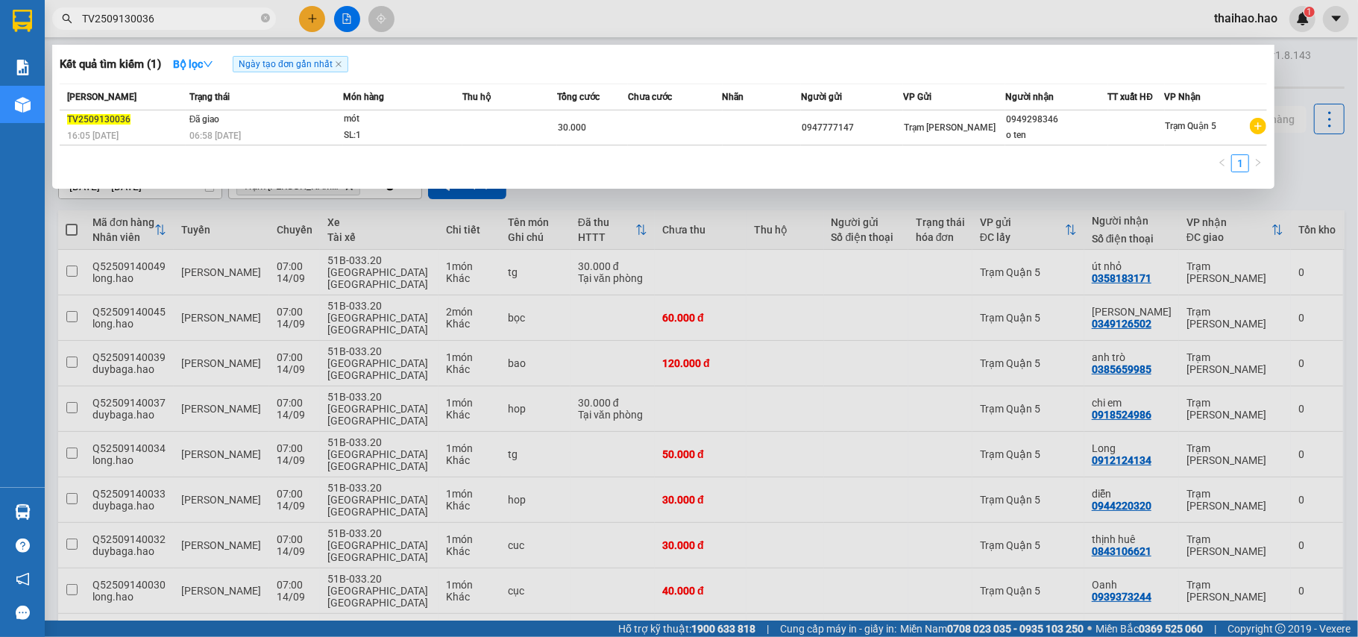
drag, startPoint x: 268, startPoint y: 18, endPoint x: 248, endPoint y: 15, distance: 21.1
click at [265, 18] on icon "close-circle" at bounding box center [265, 17] width 9 height 9
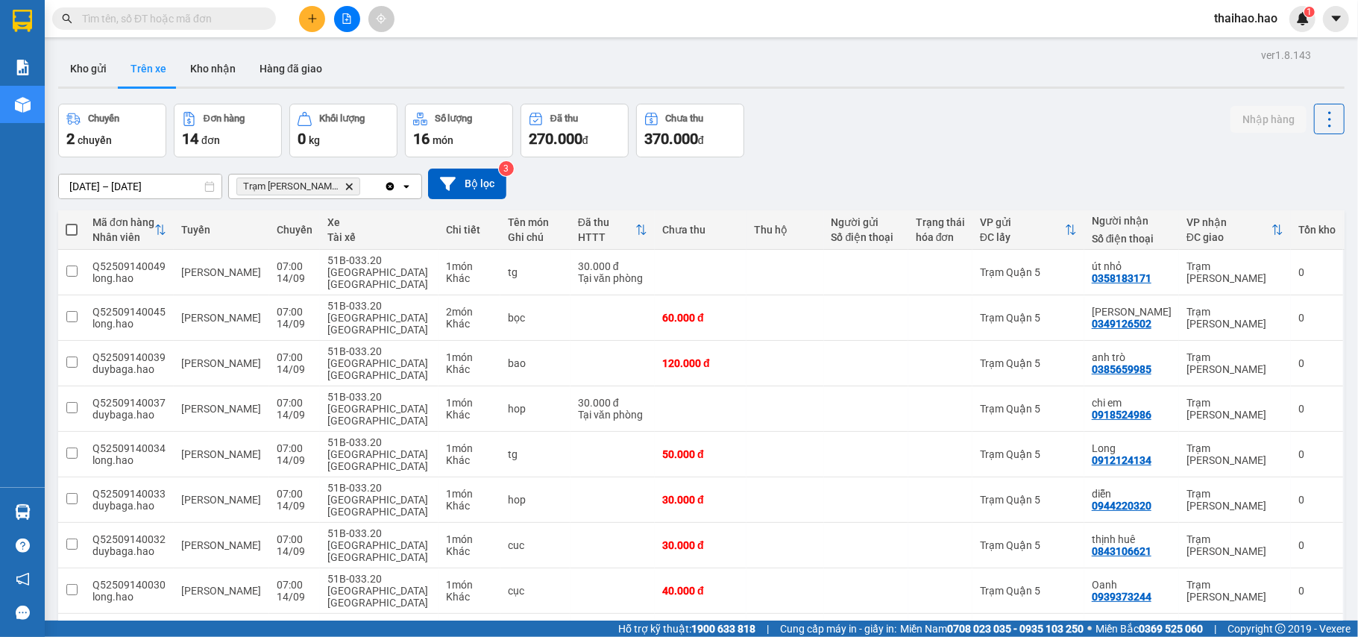
click at [248, 15] on input "text" at bounding box center [170, 18] width 176 height 16
paste input "TV2509130071"
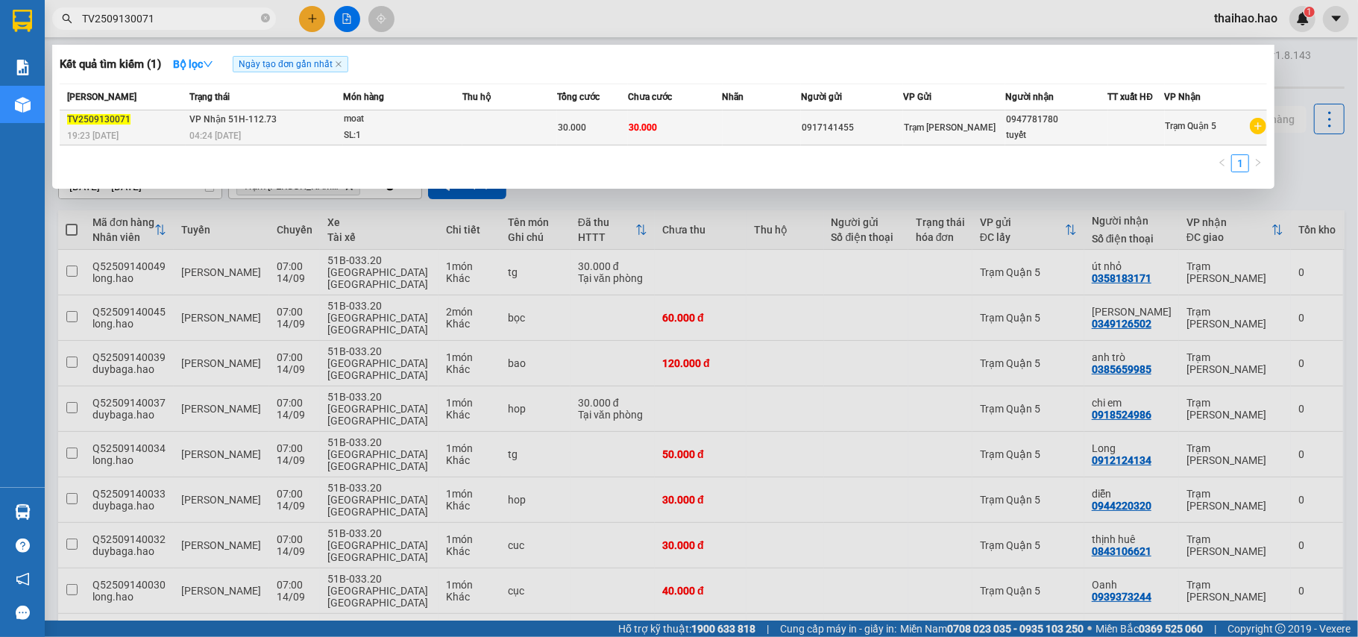
type input "TV2509130071"
click at [453, 124] on div "moat" at bounding box center [400, 119] width 112 height 16
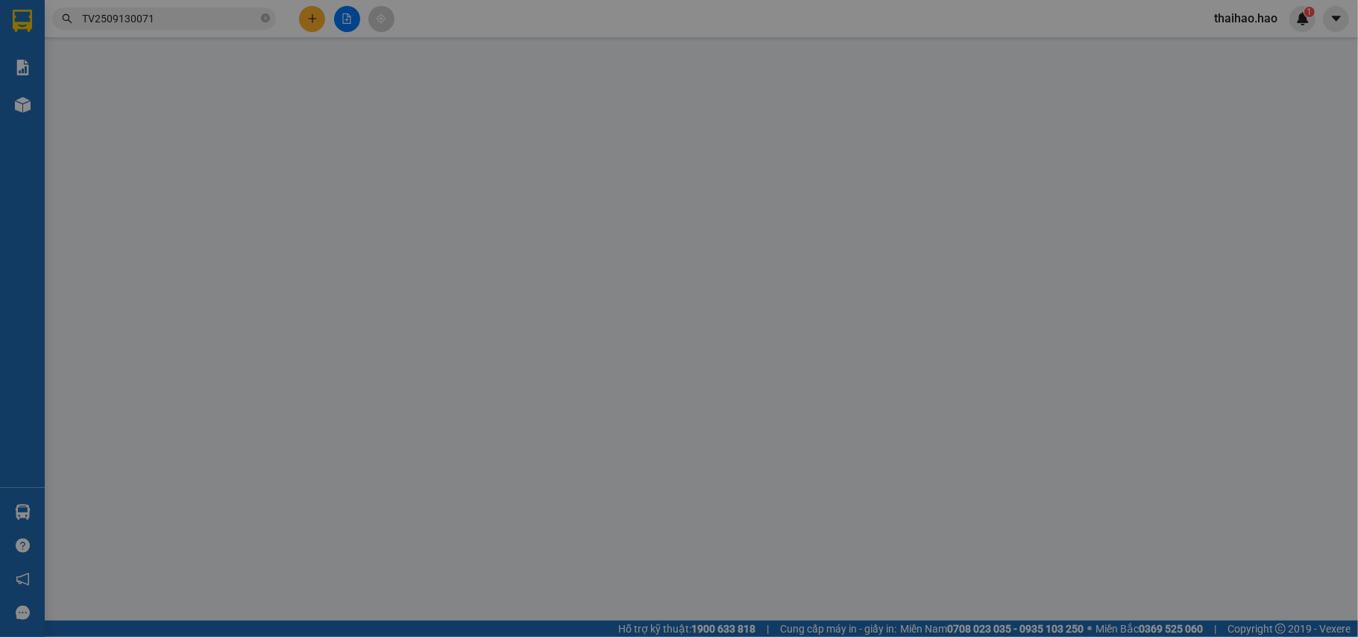
type input "0917141455"
type input "0947781780"
type input "tuyết"
type input "30.000"
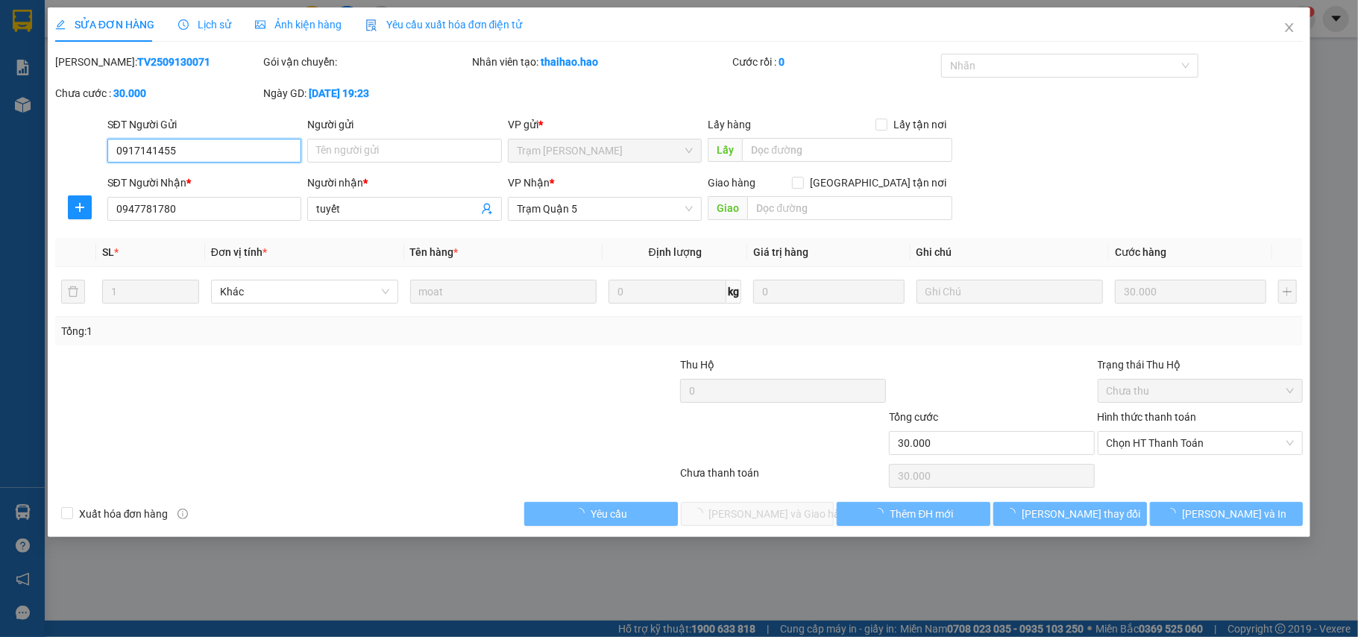
click at [263, 34] on div "SỬA ĐƠN HÀNG Lịch sử Ảnh kiện hàng Yêu cầu xuất hóa đơn điện tử Total Paid Fee …" at bounding box center [679, 318] width 1358 height 637
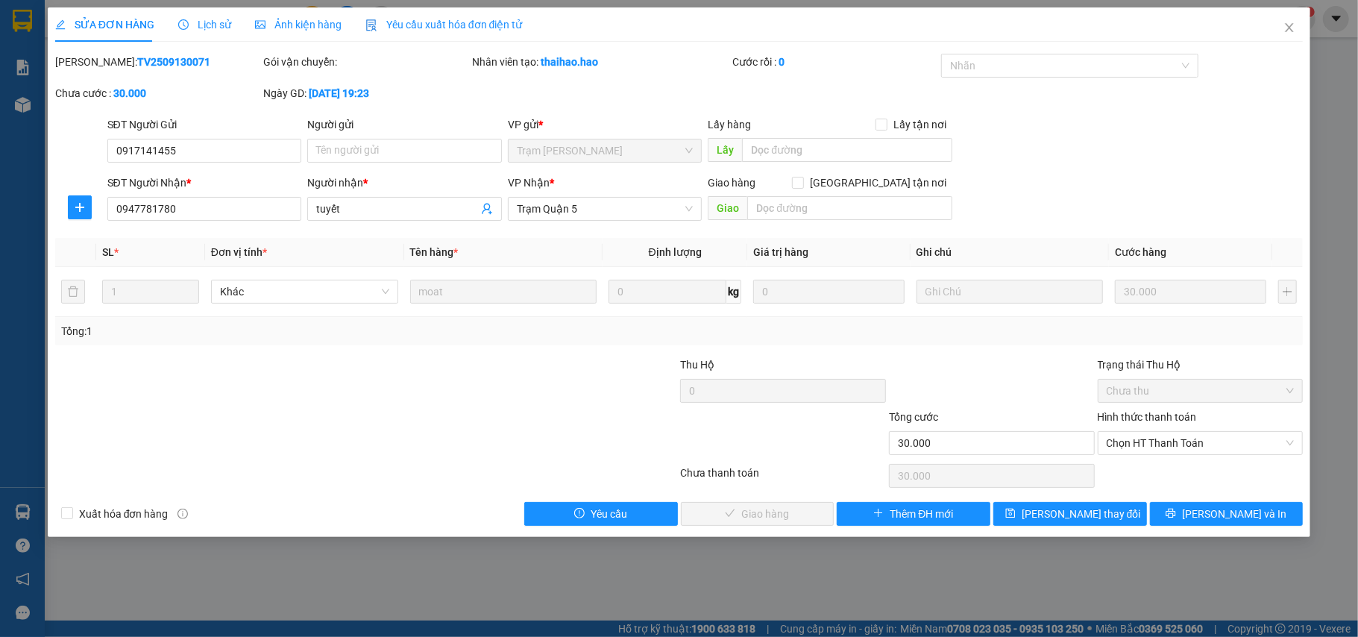
click at [268, 34] on div "Ảnh kiện hàng" at bounding box center [298, 24] width 86 height 34
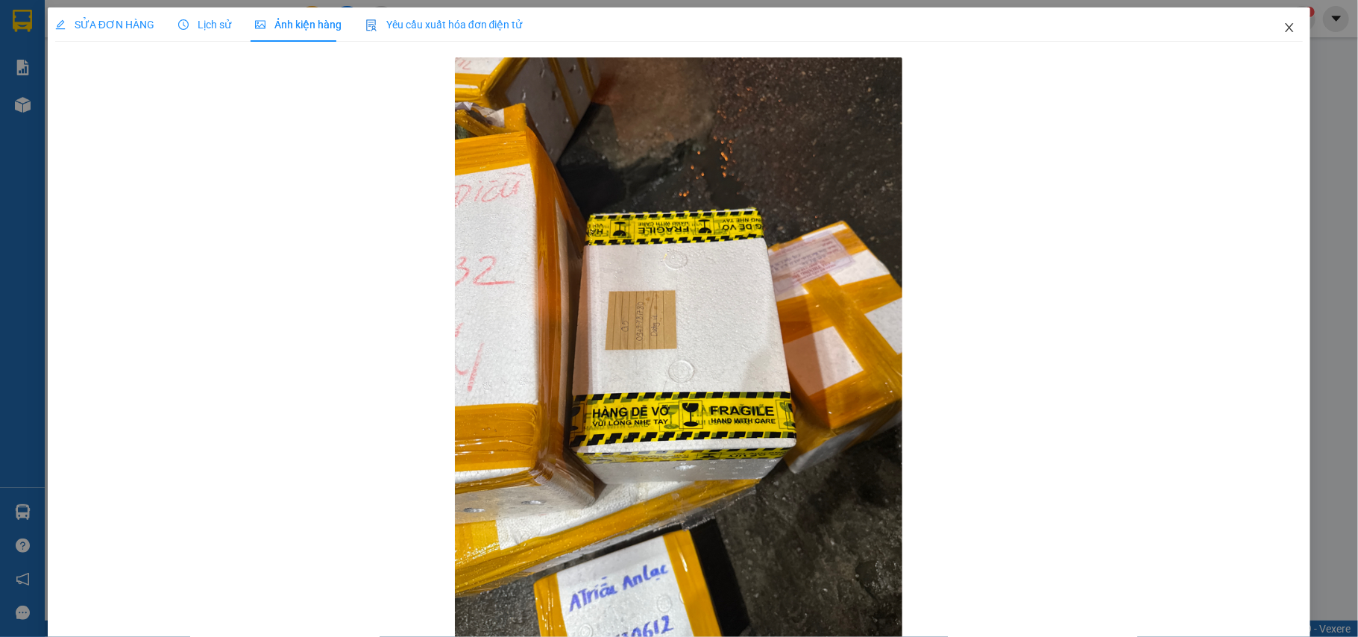
click at [1283, 31] on icon "close" at bounding box center [1289, 28] width 12 height 12
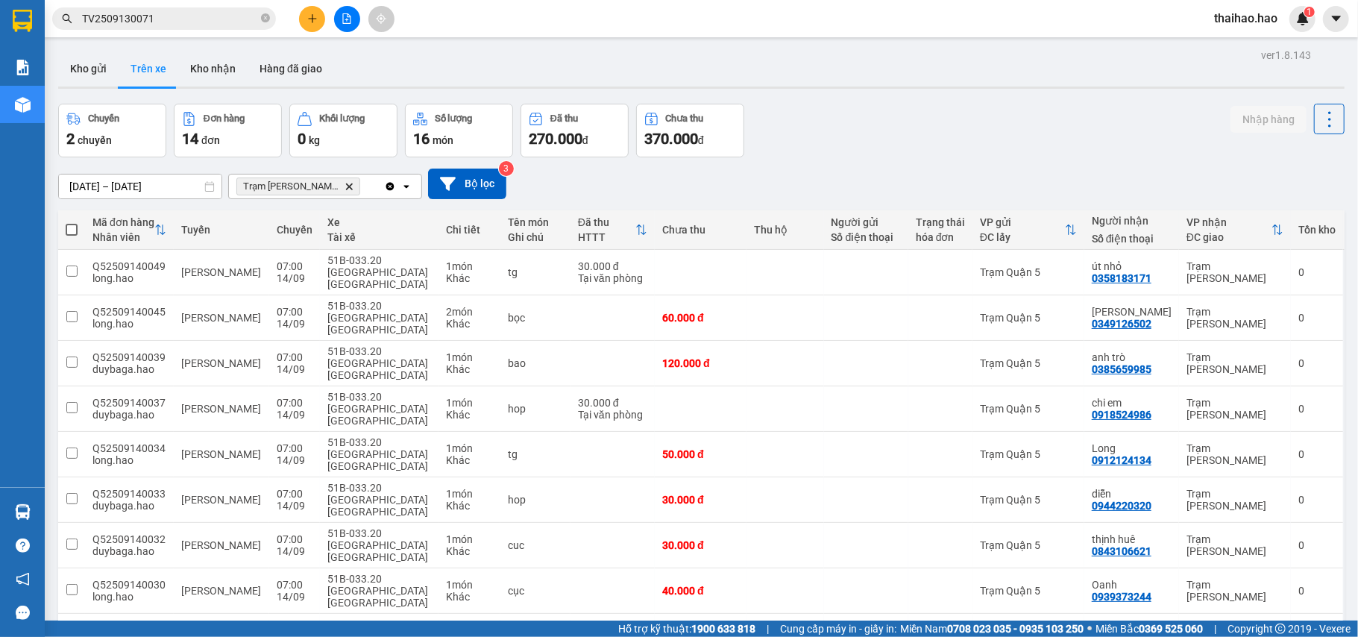
click at [263, 21] on icon "close-circle" at bounding box center [265, 17] width 9 height 9
click at [248, 19] on input "text" at bounding box center [170, 18] width 176 height 16
paste input "TV2509130032"
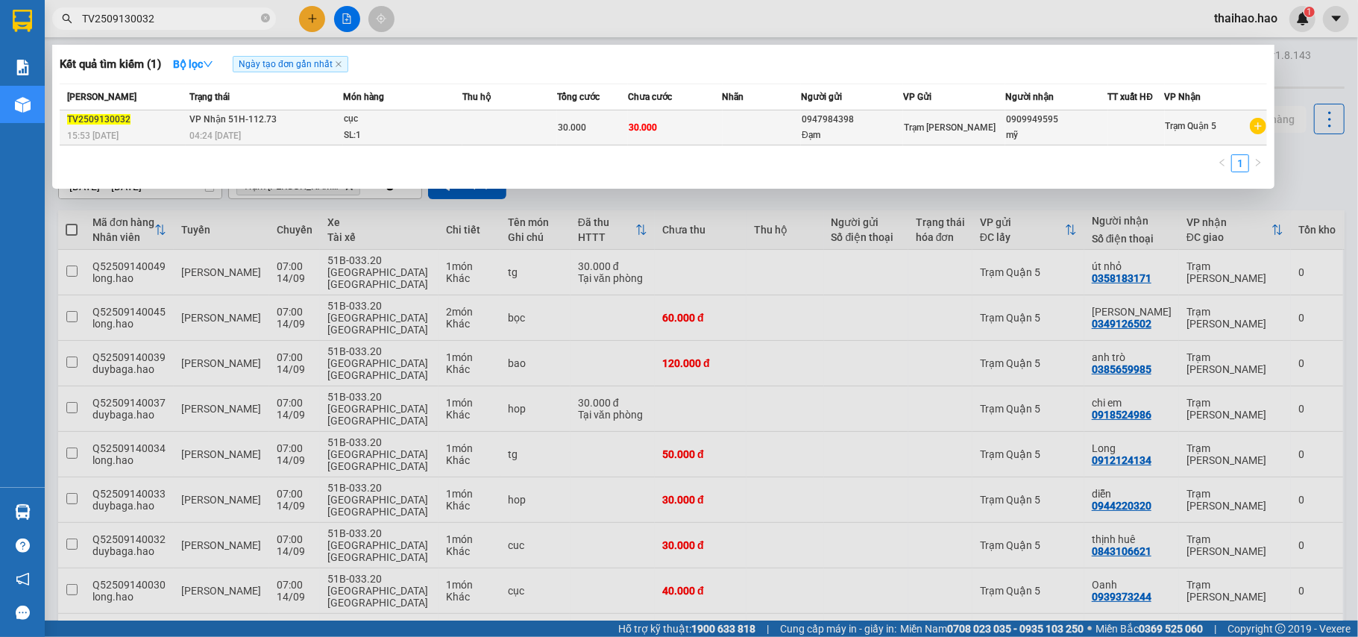
type input "TV2509130032"
click at [504, 120] on td at bounding box center [509, 127] width 95 height 35
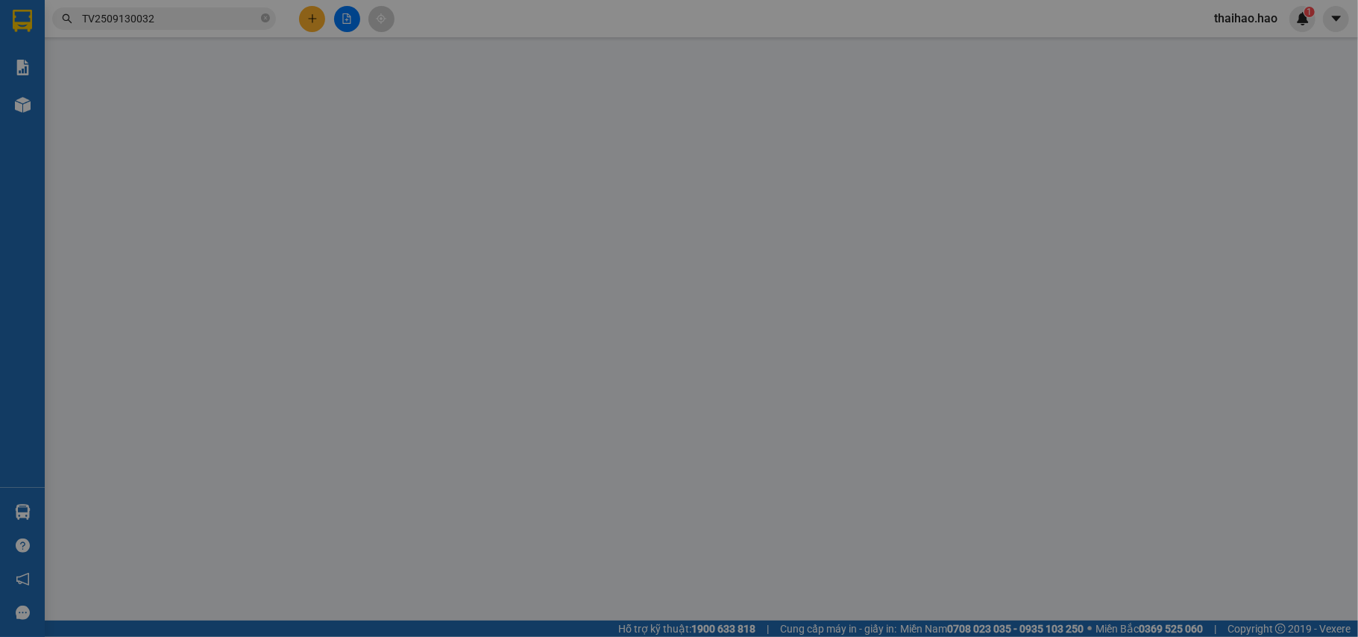
type input "0947984398"
type input "Đạm"
type input "0909949595"
type input "mỹ"
type input "30.000"
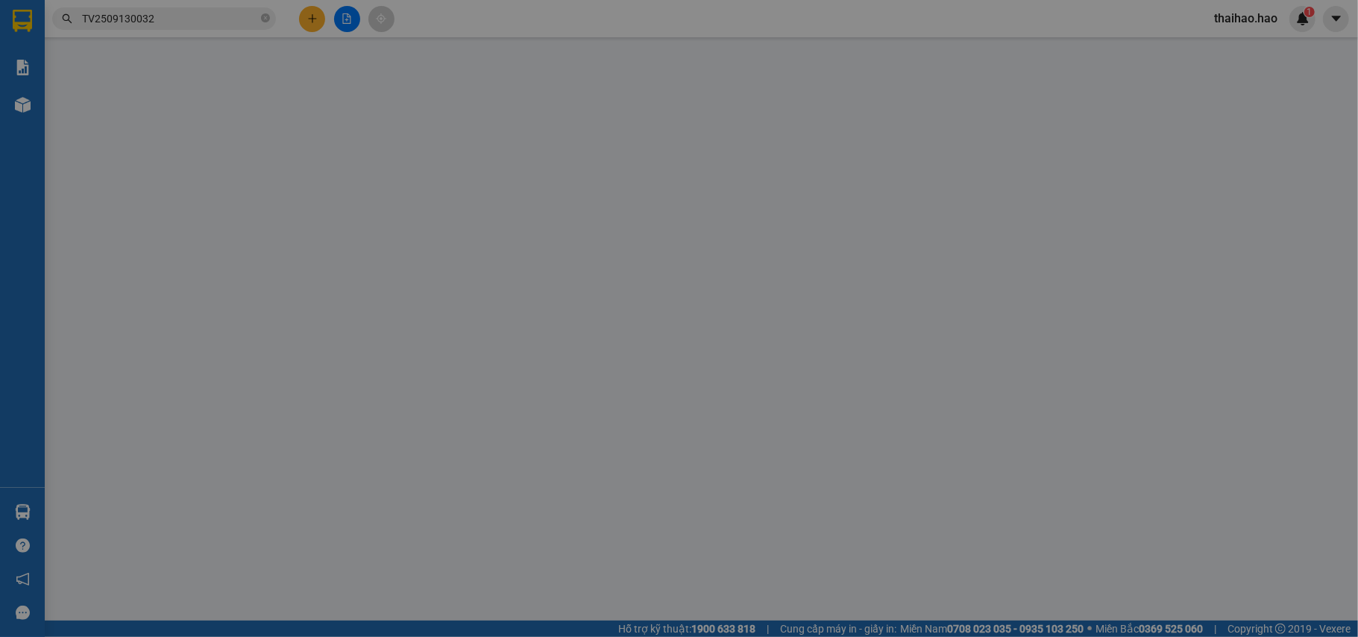
type input "30.000"
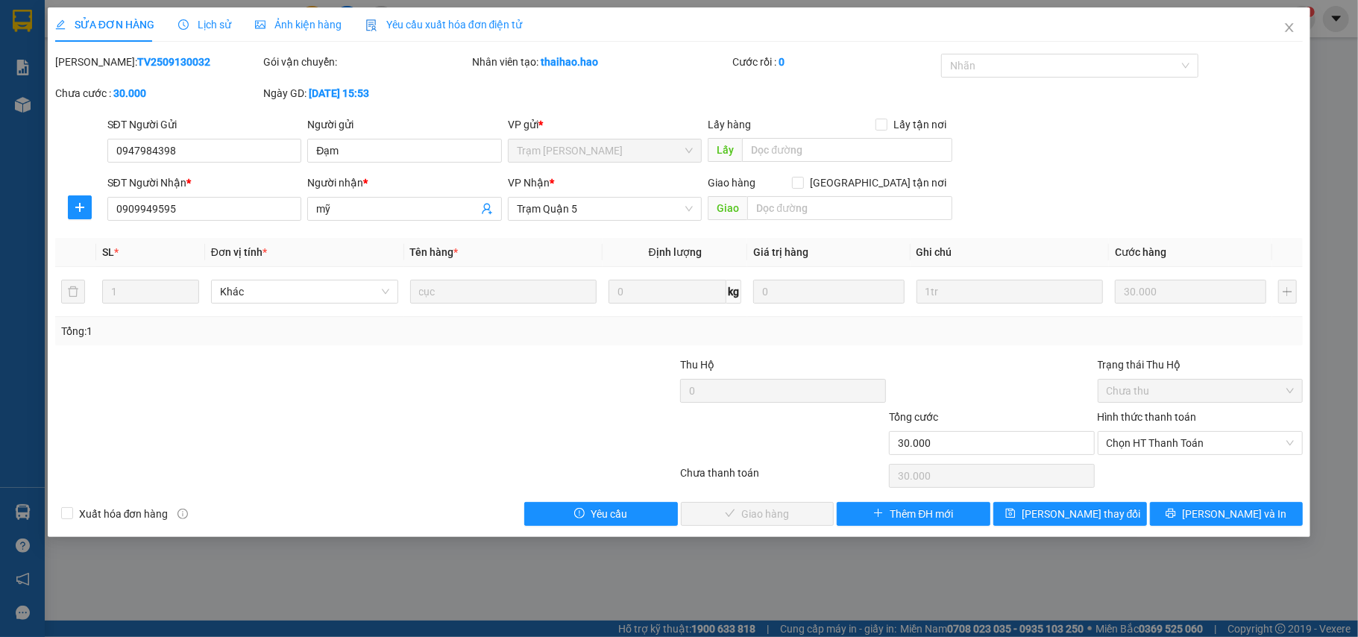
click at [218, 22] on span "Lịch sử" at bounding box center [204, 25] width 53 height 12
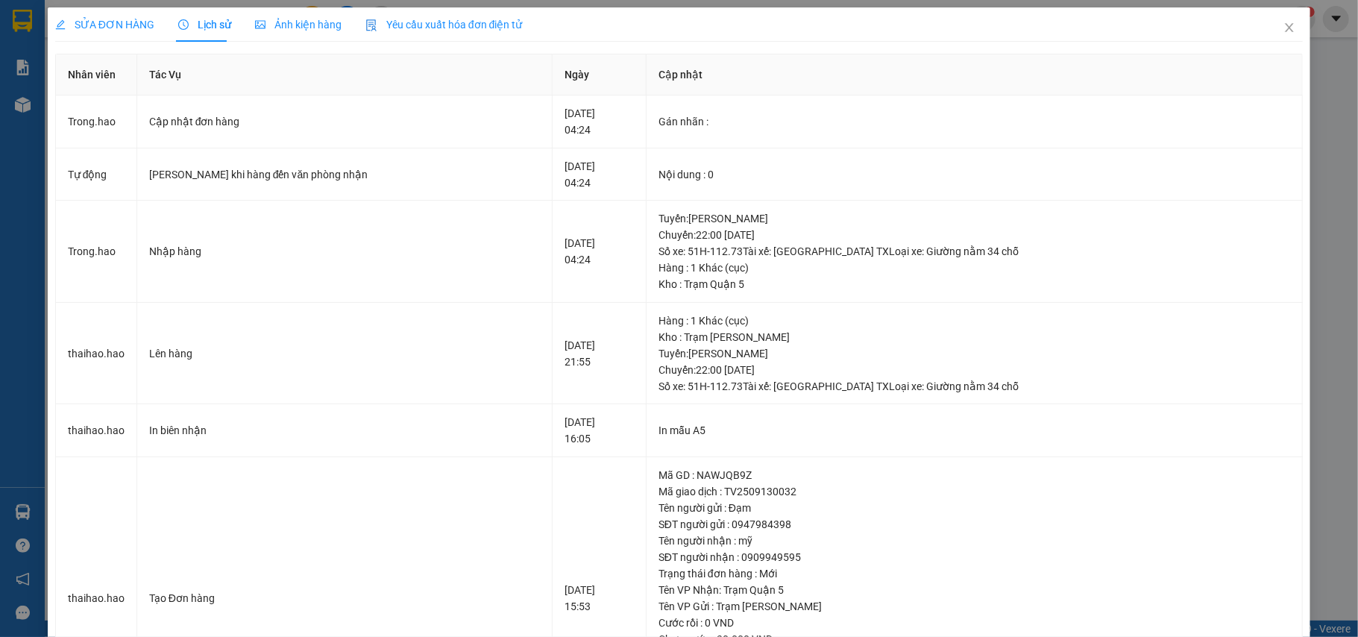
click at [290, 22] on span "Ảnh kiện hàng" at bounding box center [298, 25] width 86 height 12
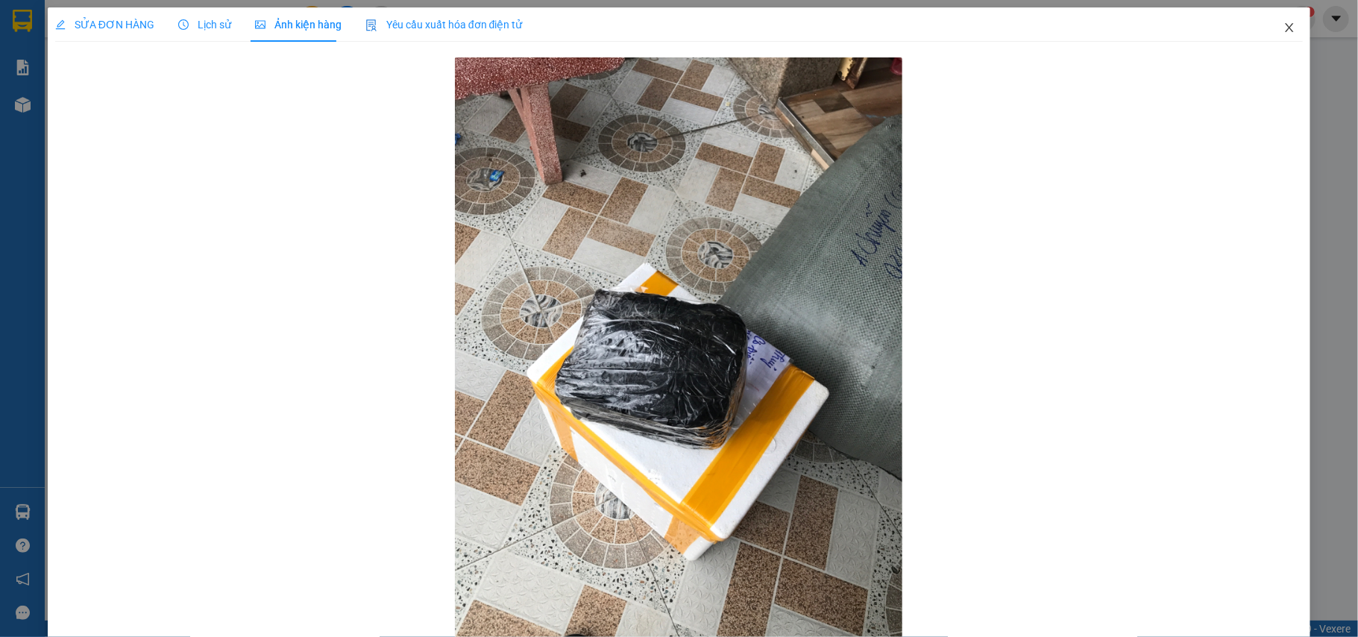
click at [1272, 40] on span "Close" at bounding box center [1289, 28] width 42 height 42
click at [1278, 25] on span "thaihao.hao" at bounding box center [1245, 18] width 87 height 19
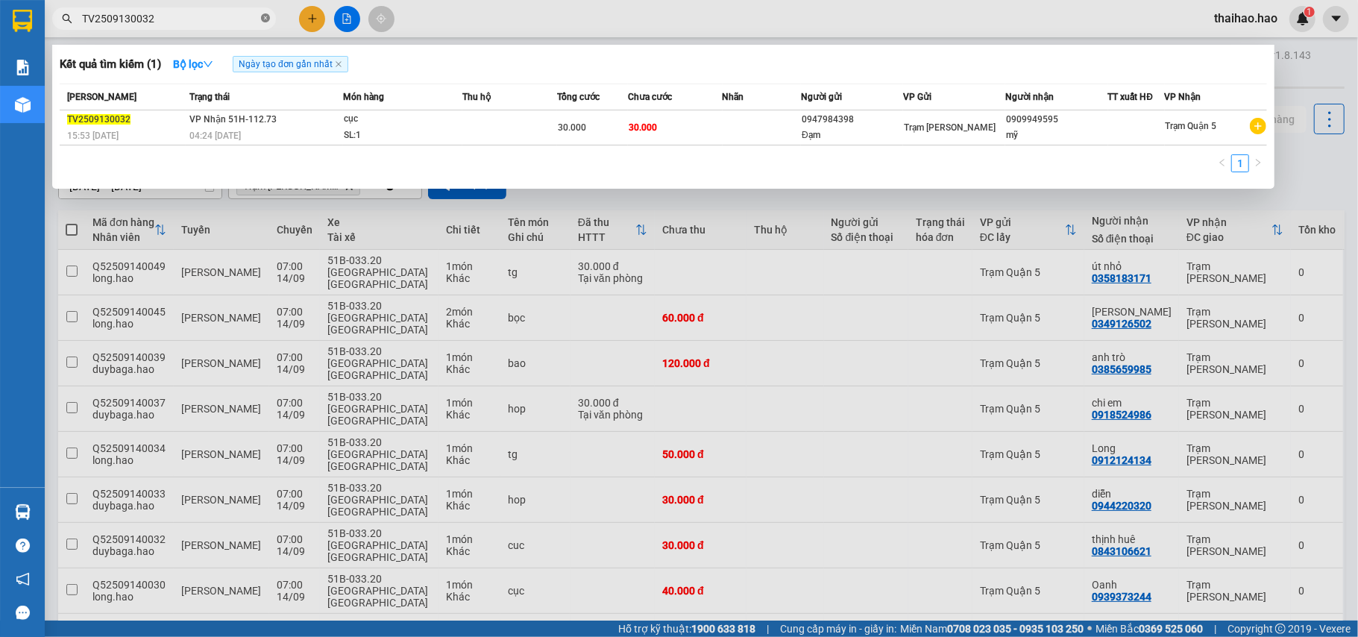
click at [269, 13] on icon "close-circle" at bounding box center [265, 17] width 9 height 9
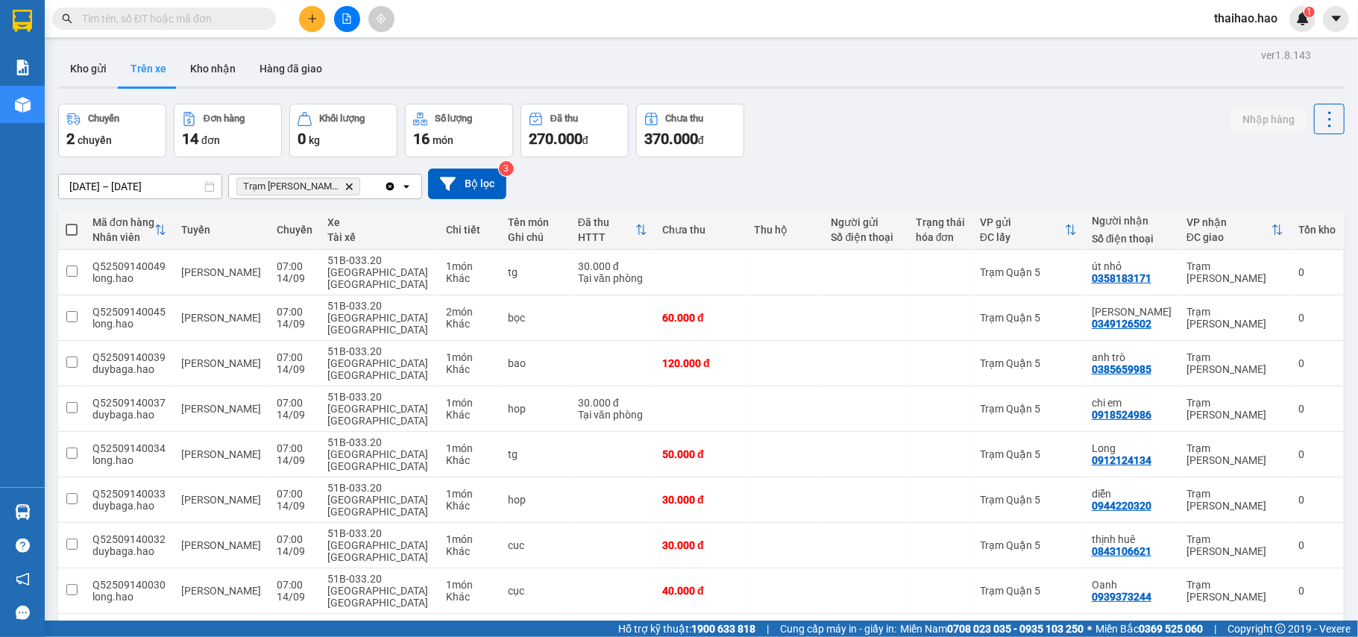
click at [243, 19] on input "text" at bounding box center [170, 18] width 176 height 16
paste input "TV2509130069"
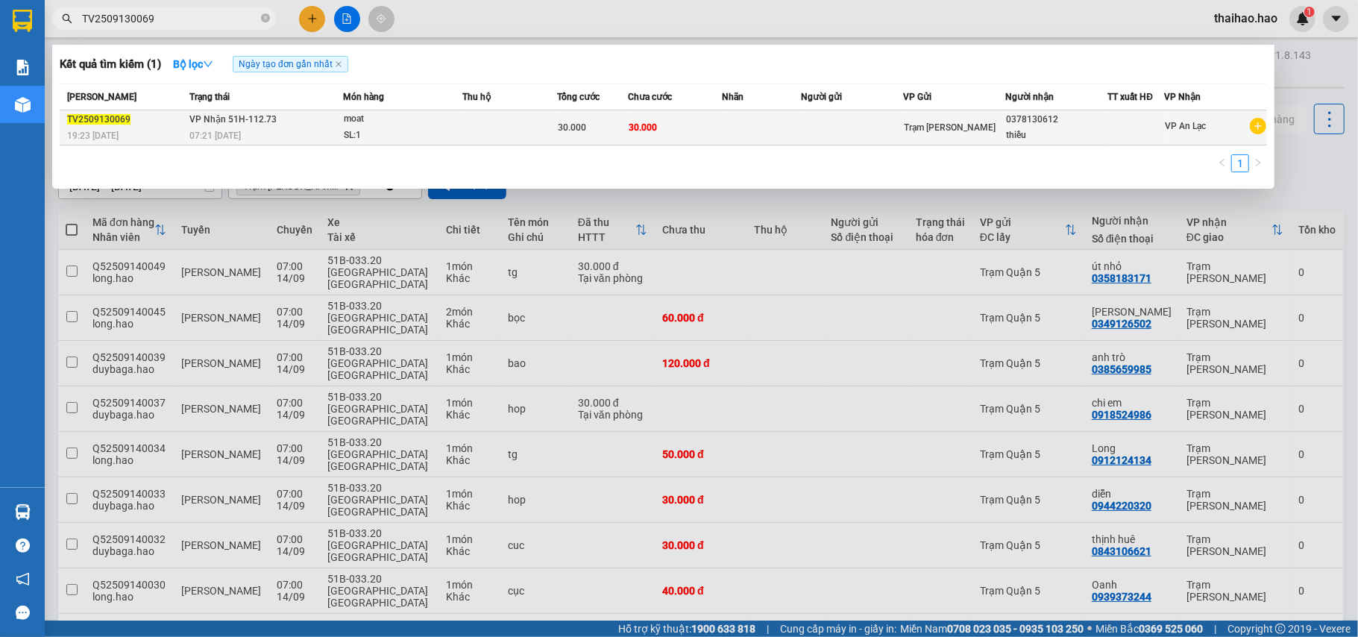
type input "TV2509130069"
click at [315, 136] on div "07:21 [DATE]" at bounding box center [265, 135] width 153 height 16
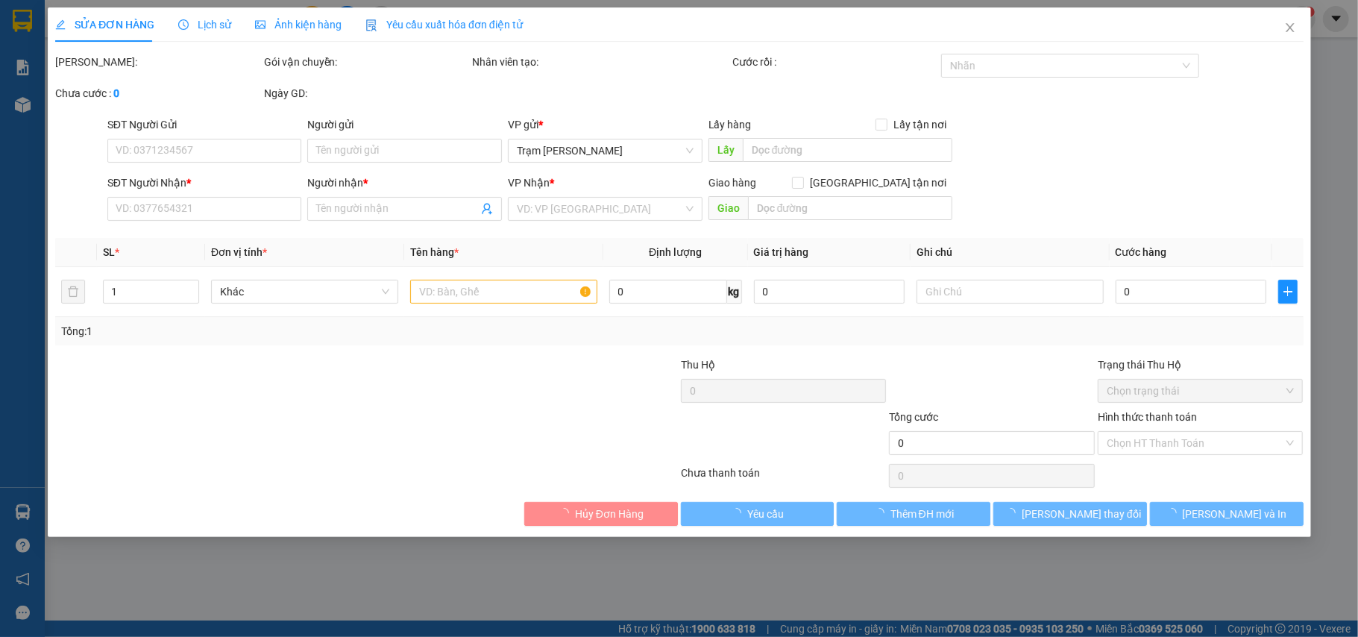
type input "0378130612"
type input "thiều"
type input "30.000"
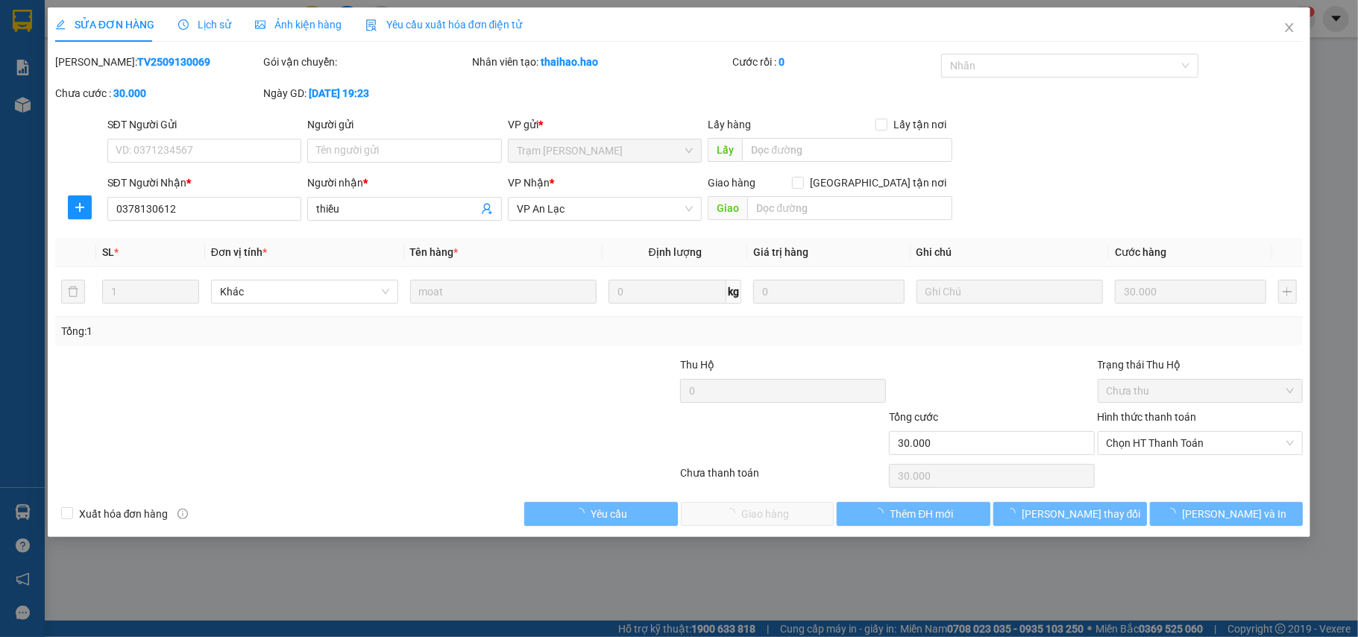
click at [268, 13] on div "Ảnh kiện hàng" at bounding box center [298, 24] width 86 height 34
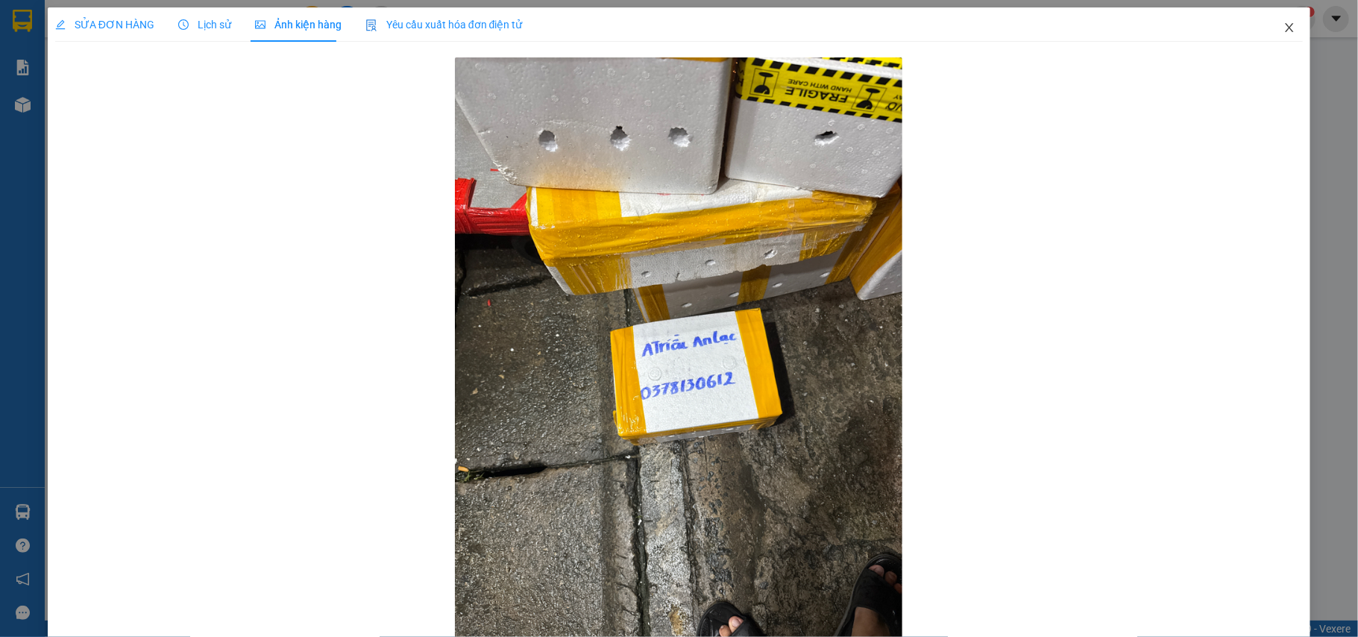
drag, startPoint x: 1271, startPoint y: 30, endPoint x: 1169, endPoint y: 6, distance: 104.9
click at [1283, 31] on icon "close" at bounding box center [1289, 28] width 12 height 12
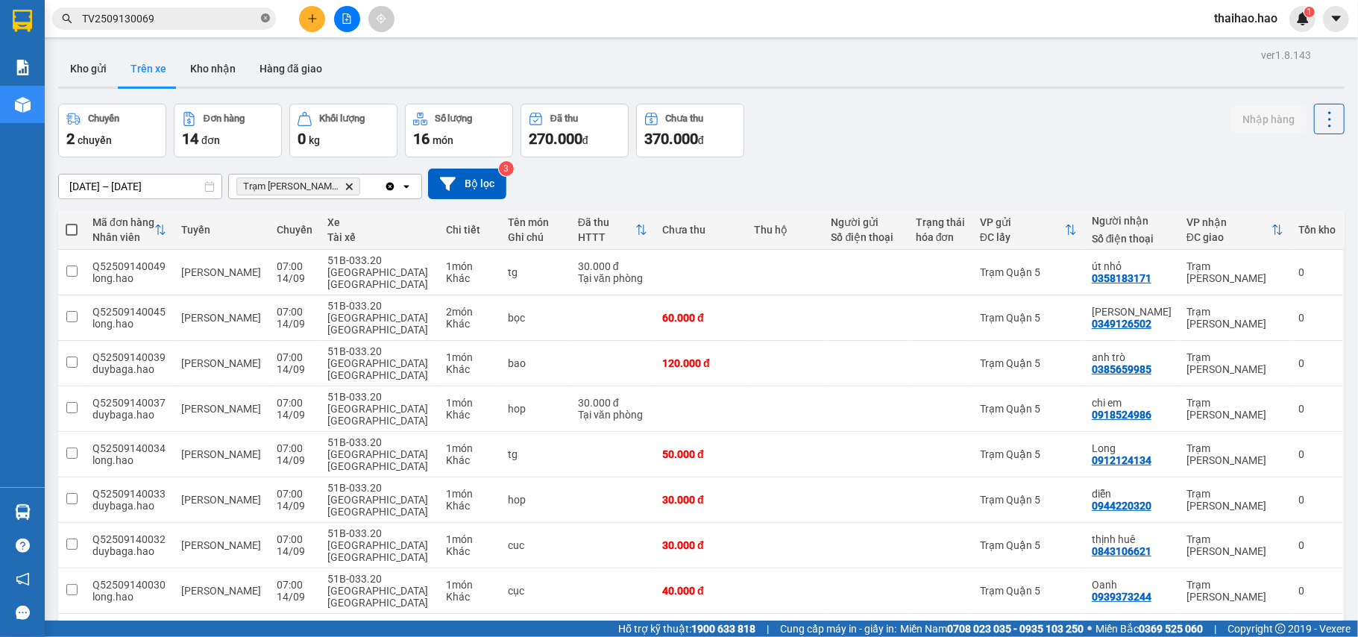
click at [268, 22] on icon "close-circle" at bounding box center [265, 17] width 9 height 9
click at [233, 13] on input "text" at bounding box center [170, 18] width 176 height 16
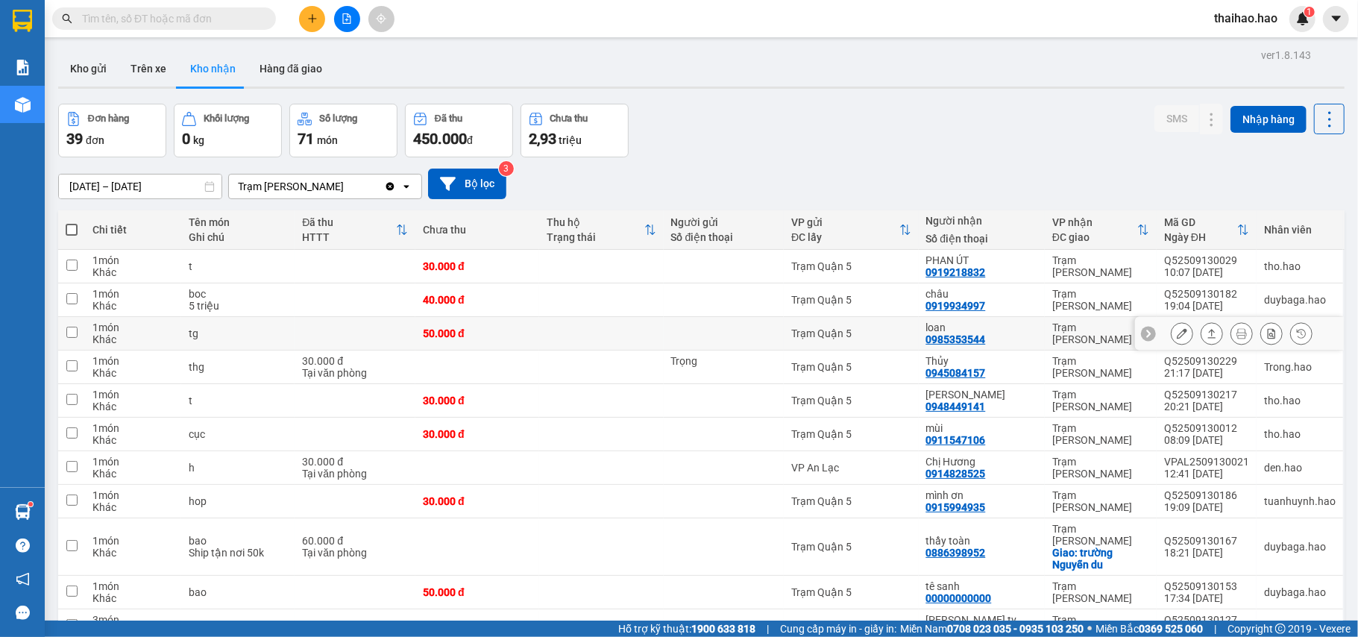
click at [1006, 338] on div "loan 0985353544" at bounding box center [981, 333] width 111 height 24
checkbox input "true"
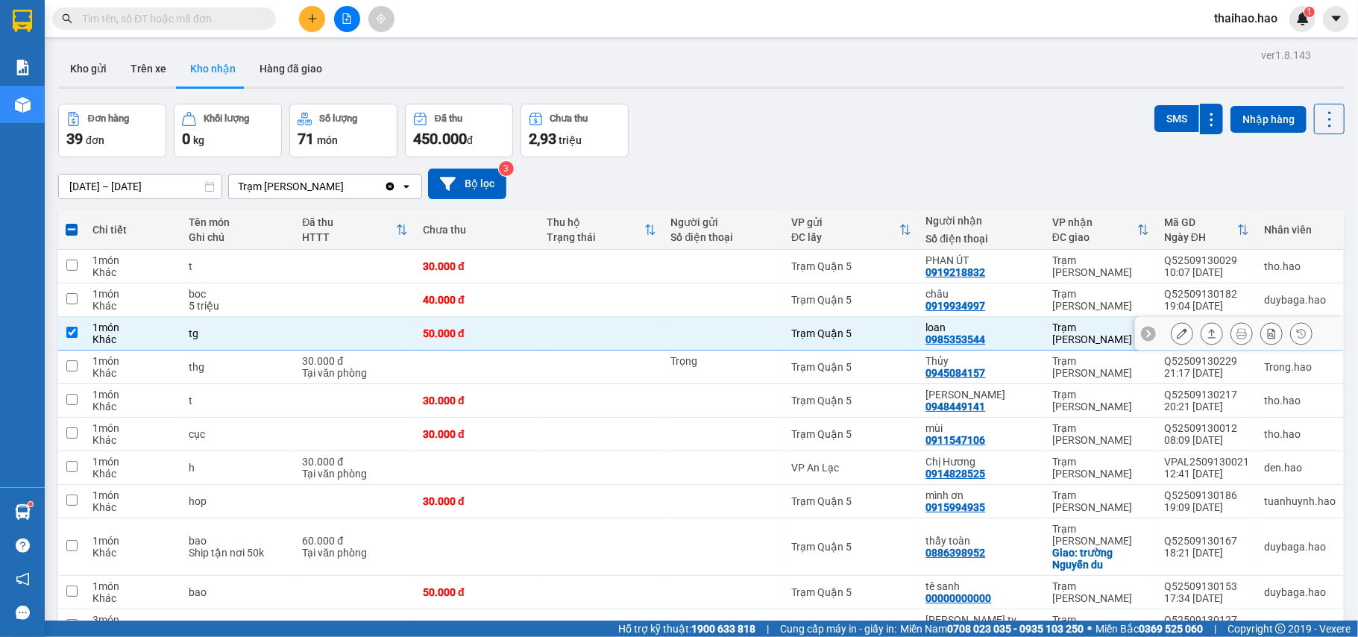
click at [1203, 335] on button at bounding box center [1211, 334] width 21 height 26
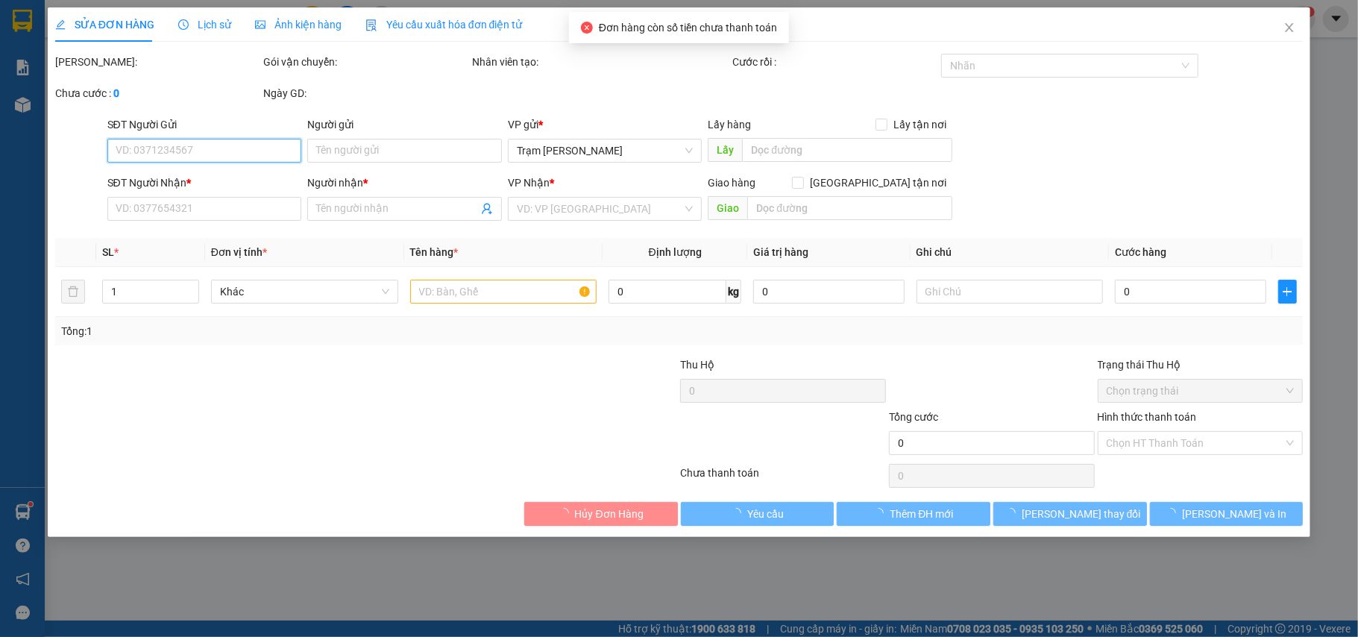
type input "0985353544"
type input "loan"
type input "50.000"
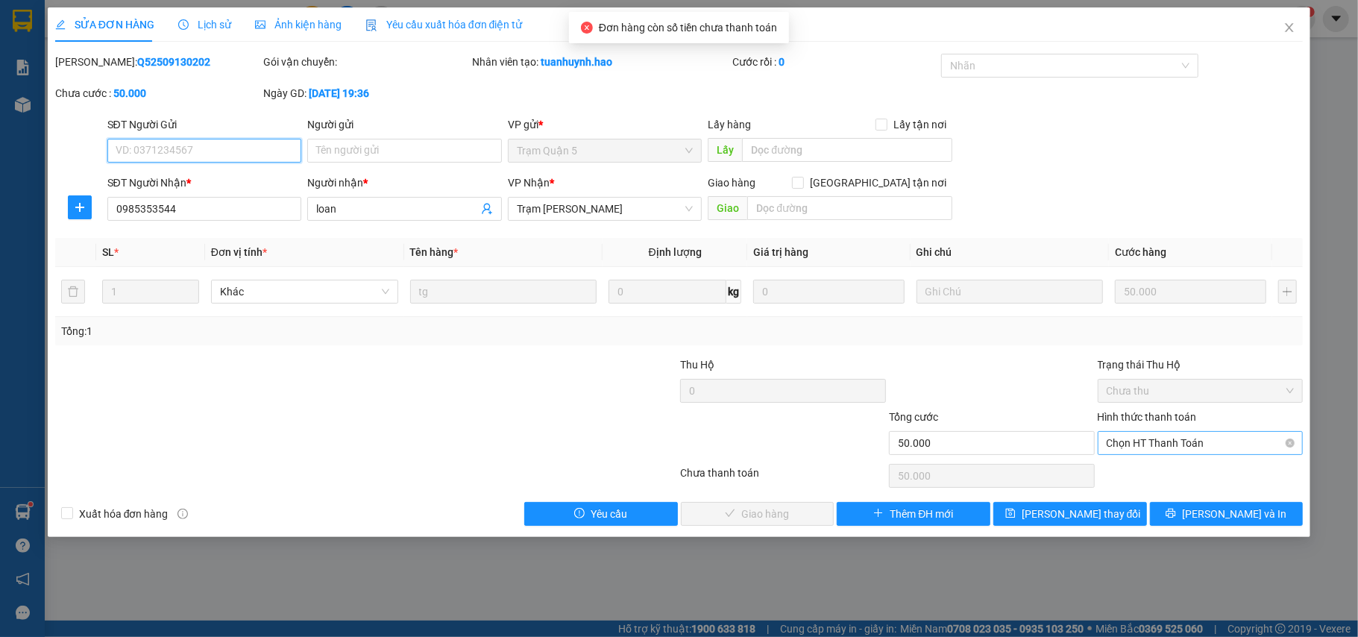
click at [1144, 445] on span "Chọn HT Thanh Toán" at bounding box center [1200, 443] width 188 height 22
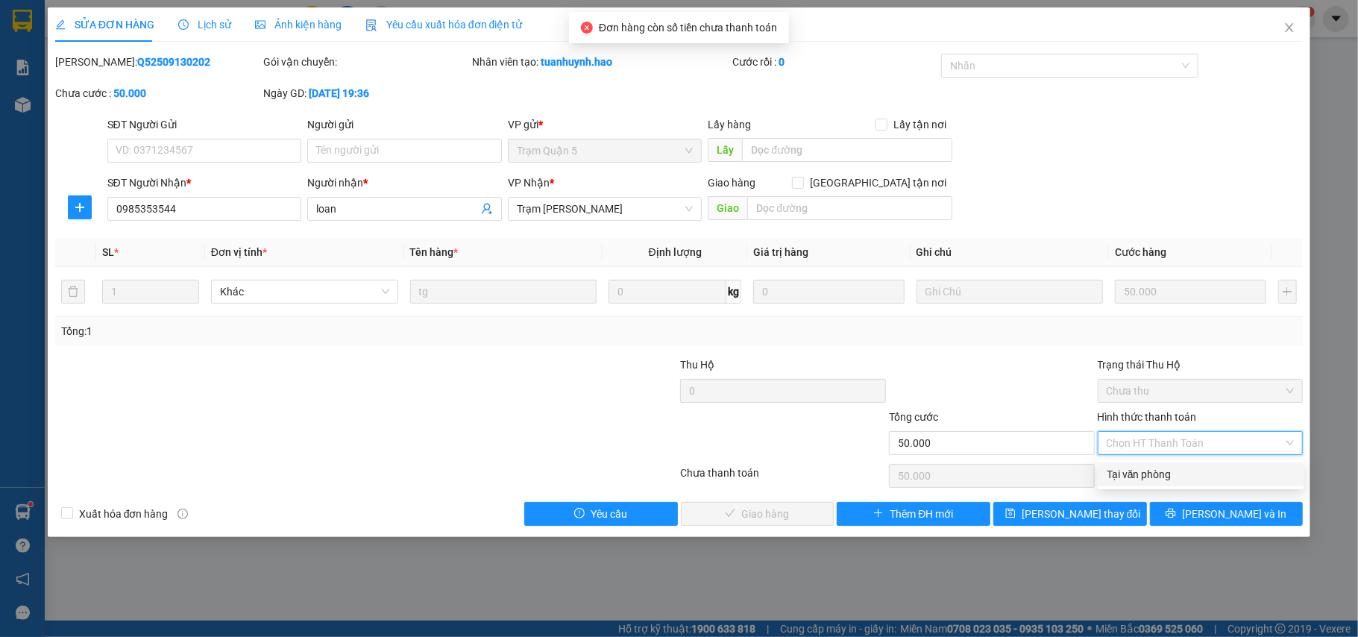
click at [1125, 478] on div "Tại văn phòng" at bounding box center [1200, 474] width 188 height 16
type input "0"
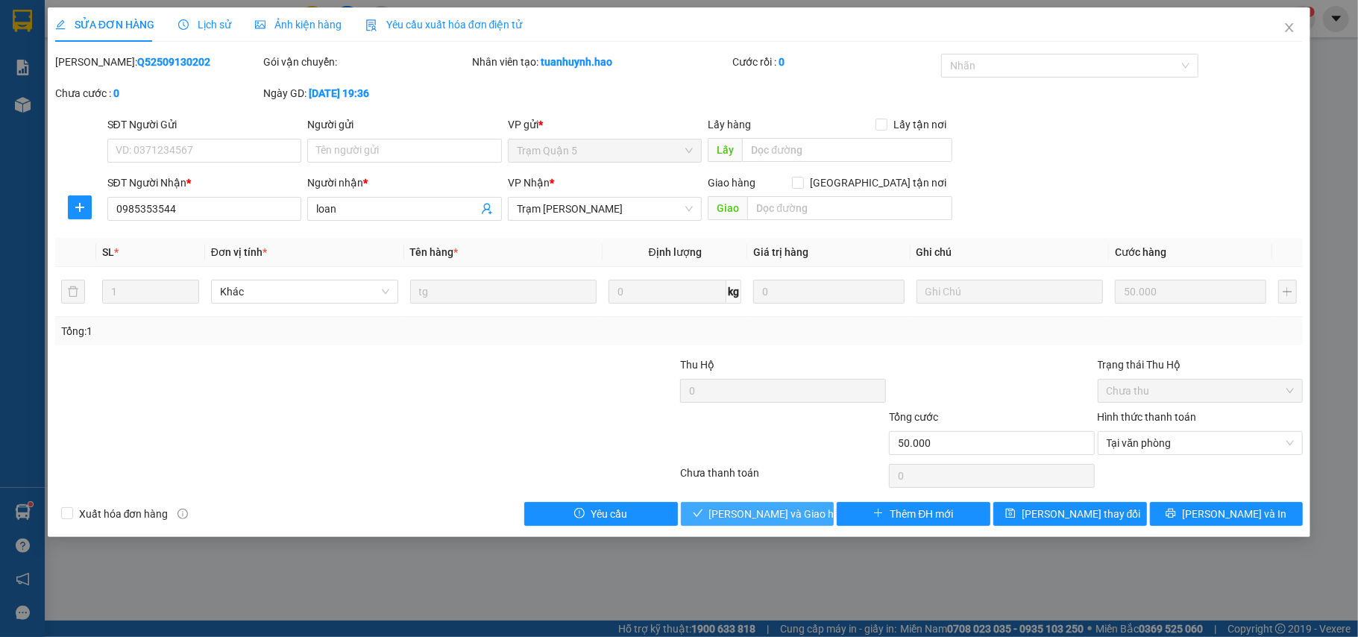
click at [761, 505] on button "[PERSON_NAME] và Giao hàng" at bounding box center [758, 514] width 154 height 24
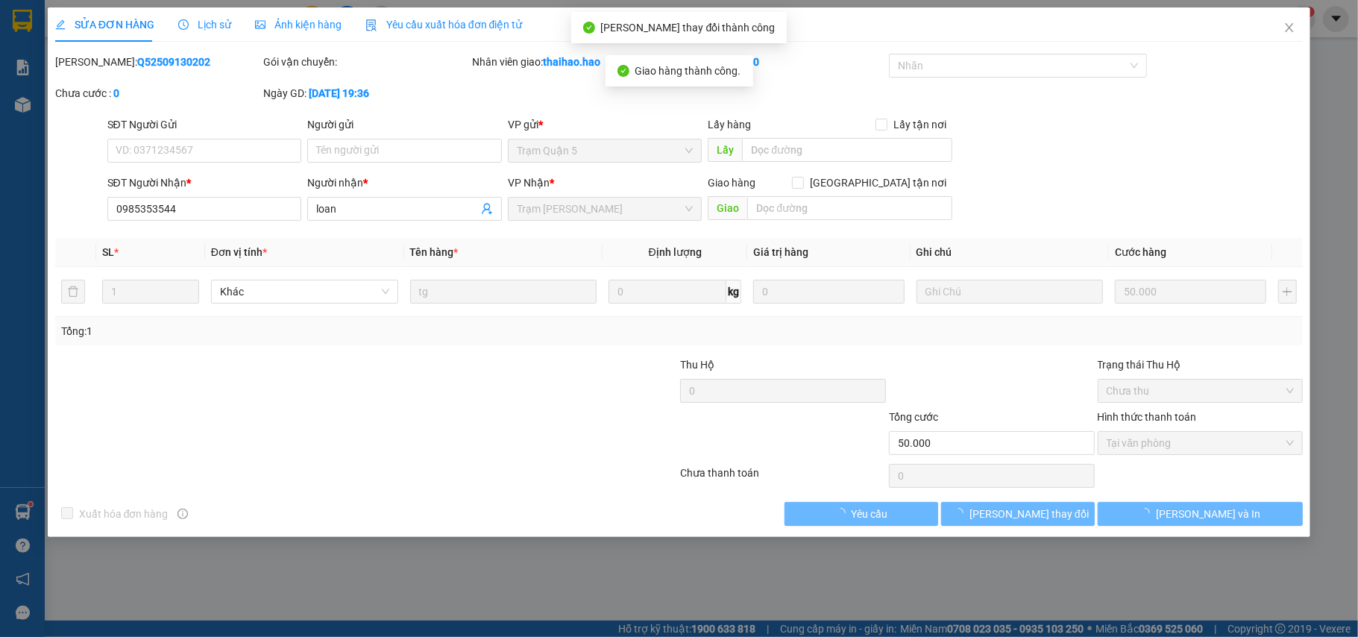
click at [309, 28] on span "Ảnh kiện hàng" at bounding box center [298, 25] width 86 height 12
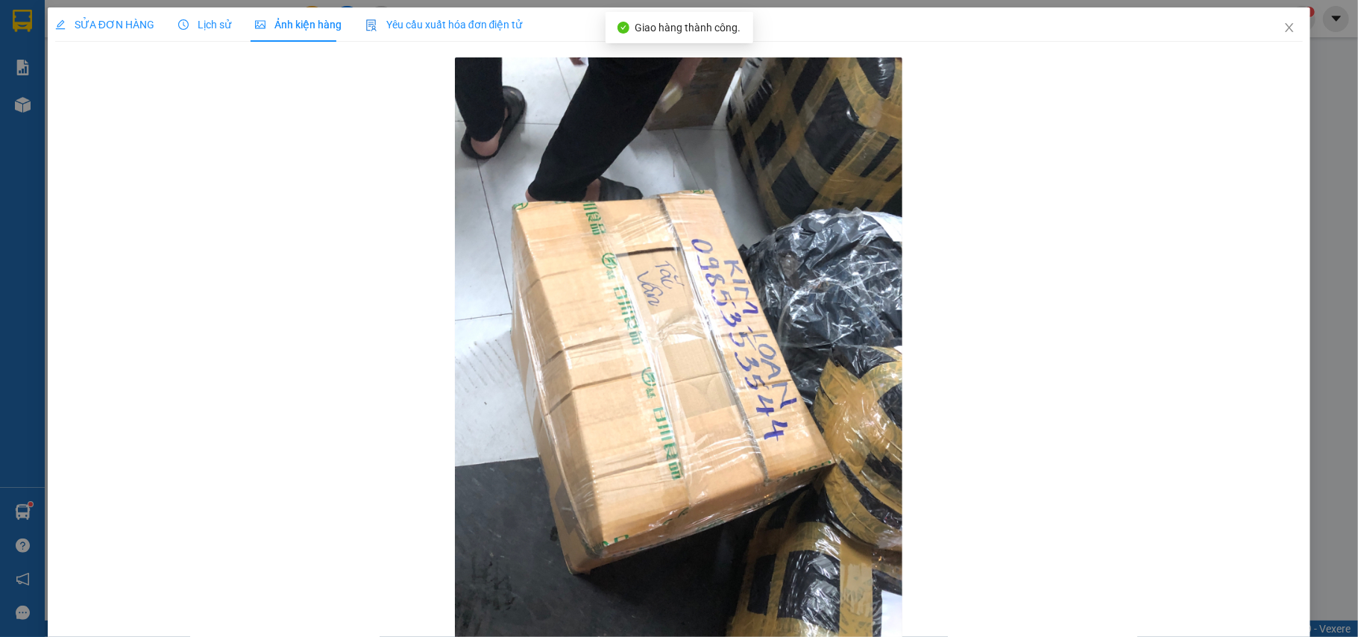
click at [107, 34] on div "SỬA ĐƠN HÀNG" at bounding box center [104, 24] width 99 height 34
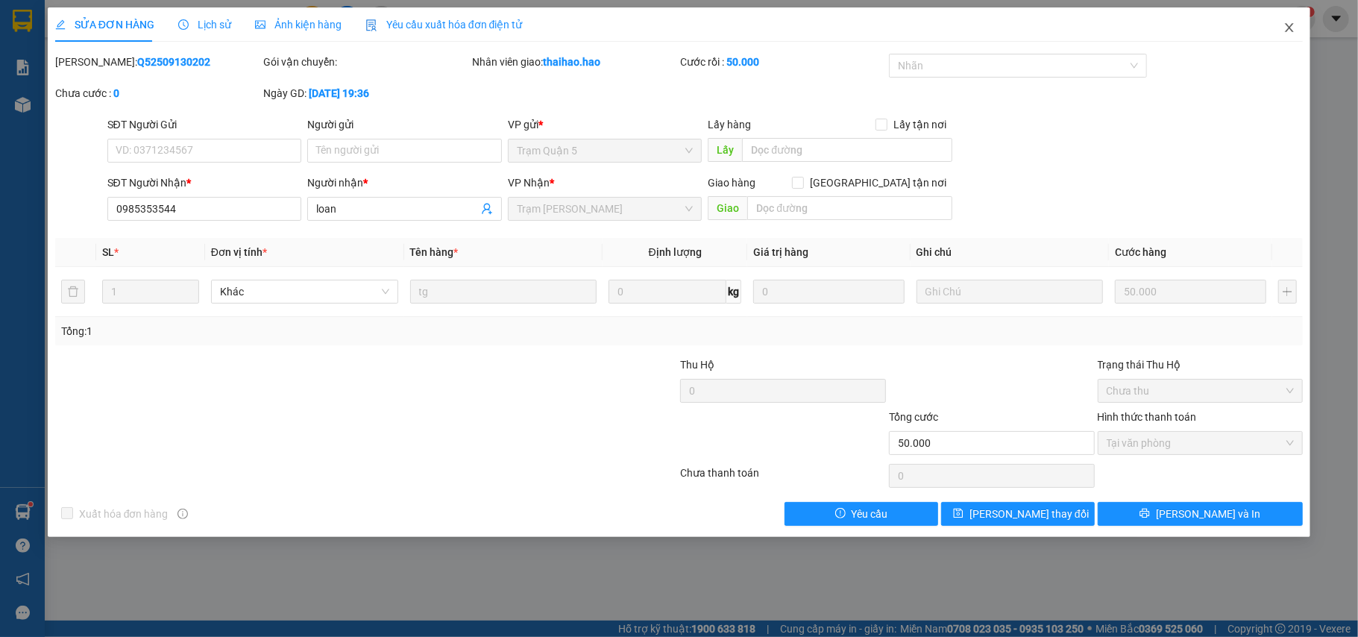
click at [1283, 30] on icon "close" at bounding box center [1289, 28] width 12 height 12
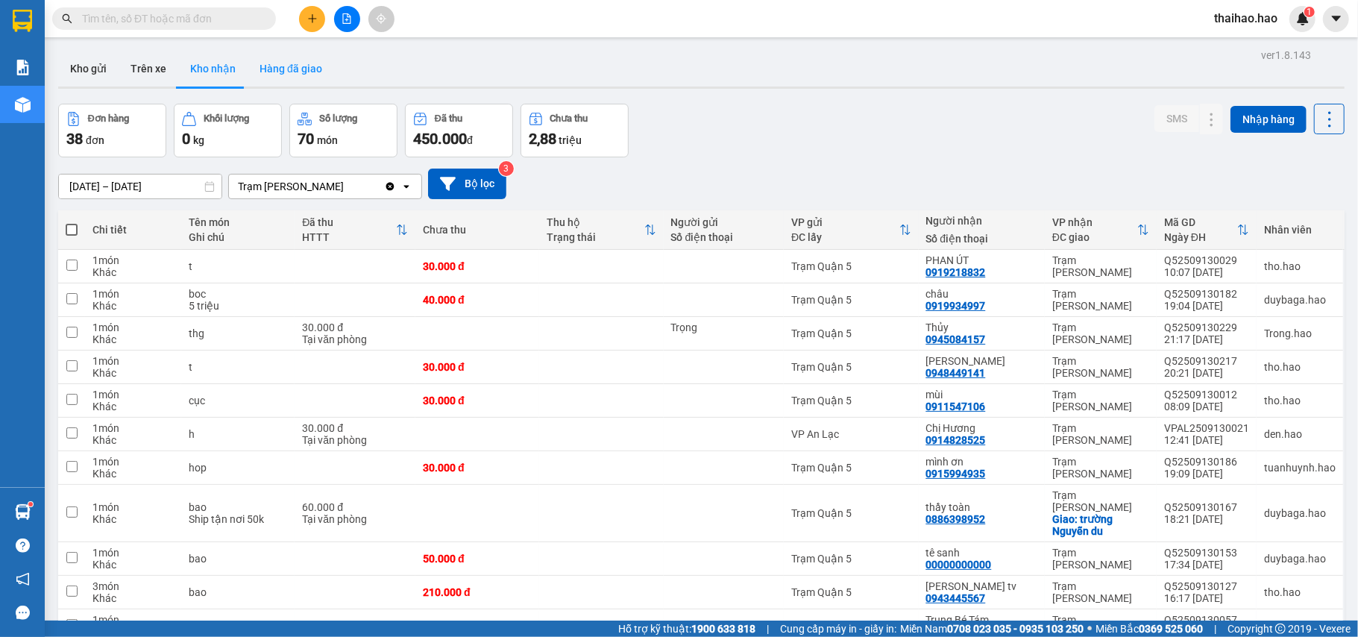
click at [291, 64] on button "Hàng đã giao" at bounding box center [291, 69] width 86 height 36
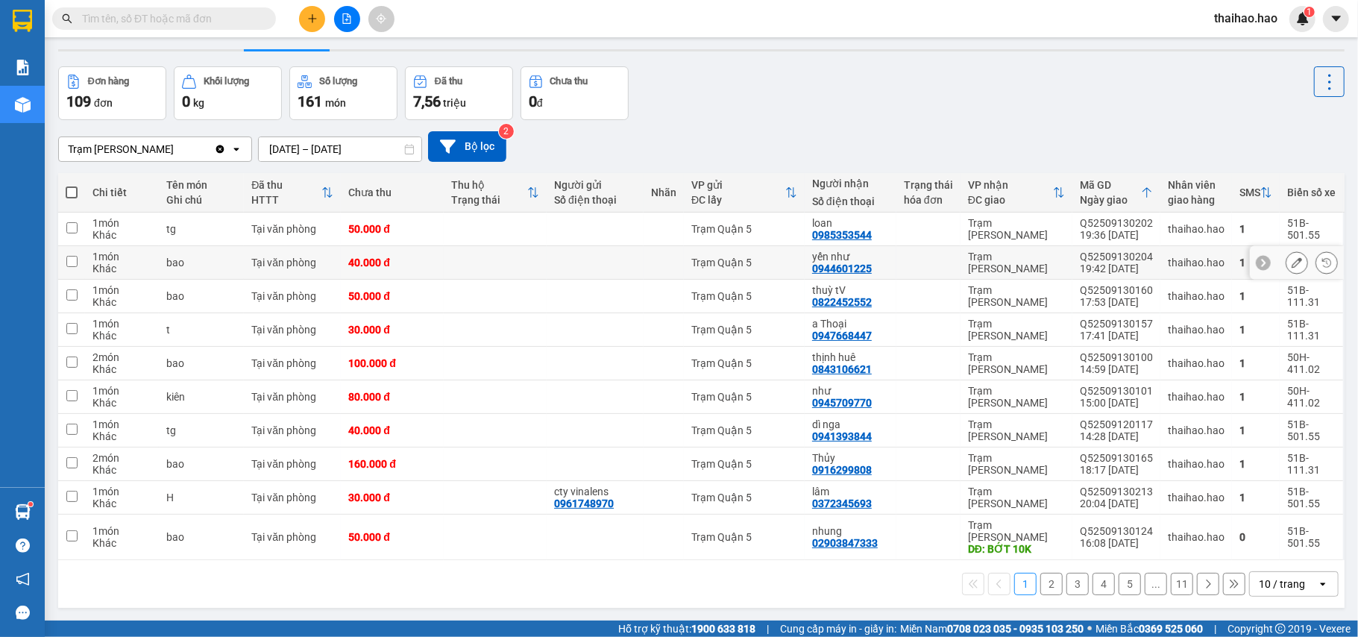
scroll to position [69, 0]
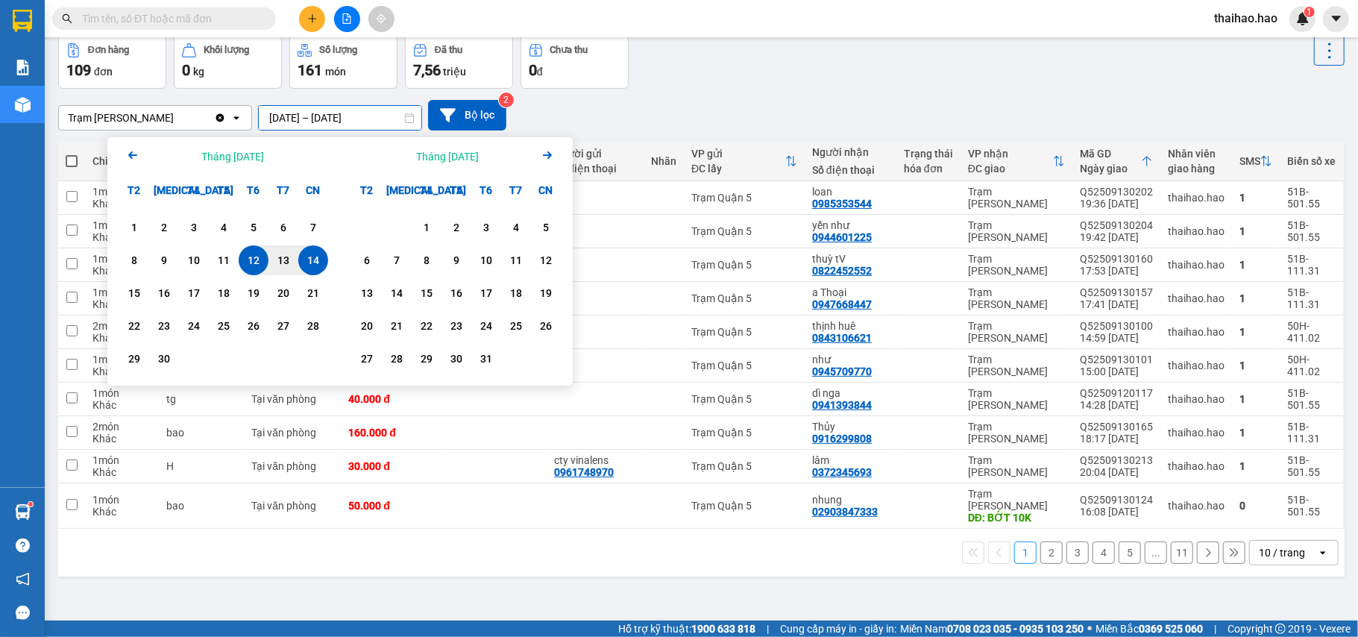
click at [304, 118] on input "[DATE] – [DATE]" at bounding box center [340, 118] width 163 height 24
drag, startPoint x: 322, startPoint y: 259, endPoint x: 310, endPoint y: 262, distance: 12.3
click at [311, 262] on div "14" at bounding box center [313, 260] width 21 height 18
click at [305, 261] on div "14" at bounding box center [313, 260] width 21 height 18
type input "14/09/2025 – 14/09/2025"
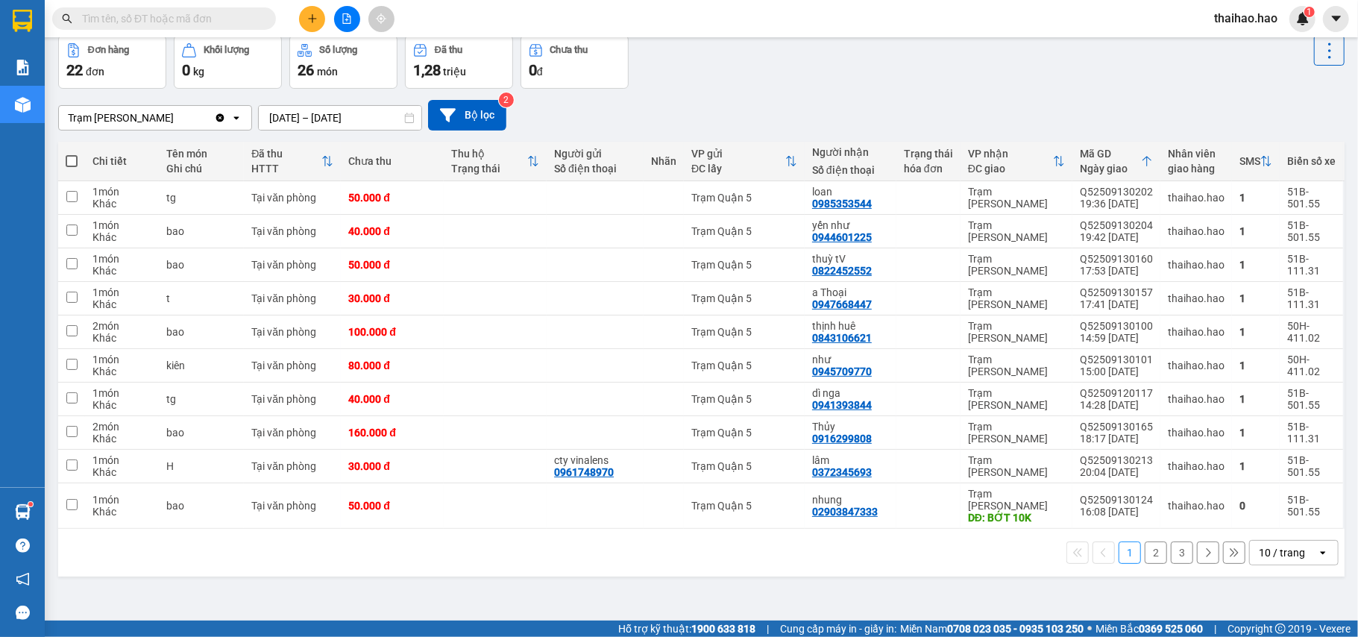
click at [1293, 550] on div "10 / trang" at bounding box center [1283, 553] width 67 height 24
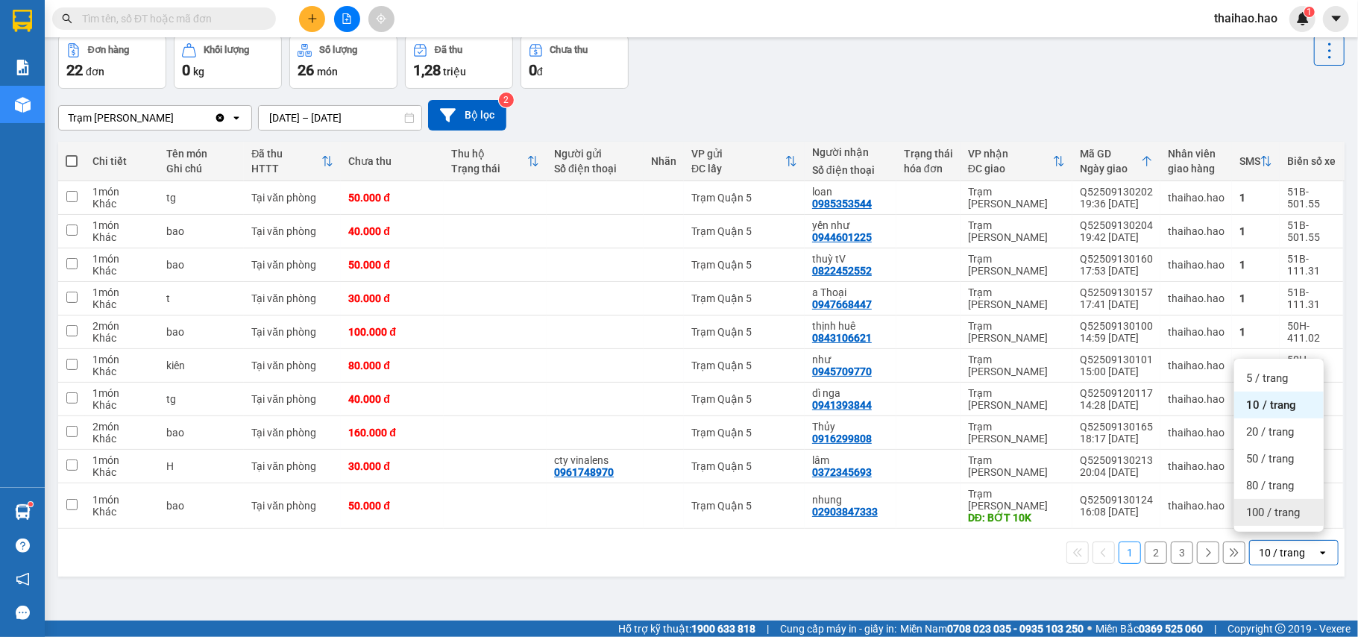
click at [1257, 523] on div "100 / trang" at bounding box center [1278, 512] width 89 height 27
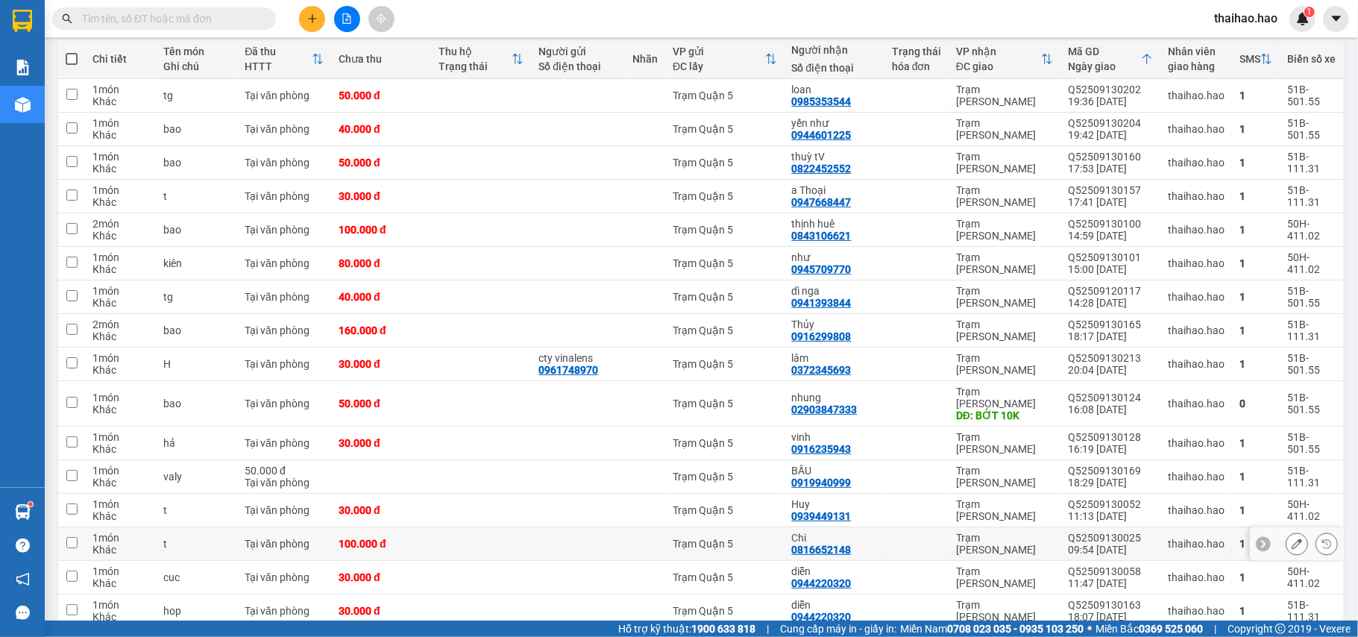
scroll to position [0, 0]
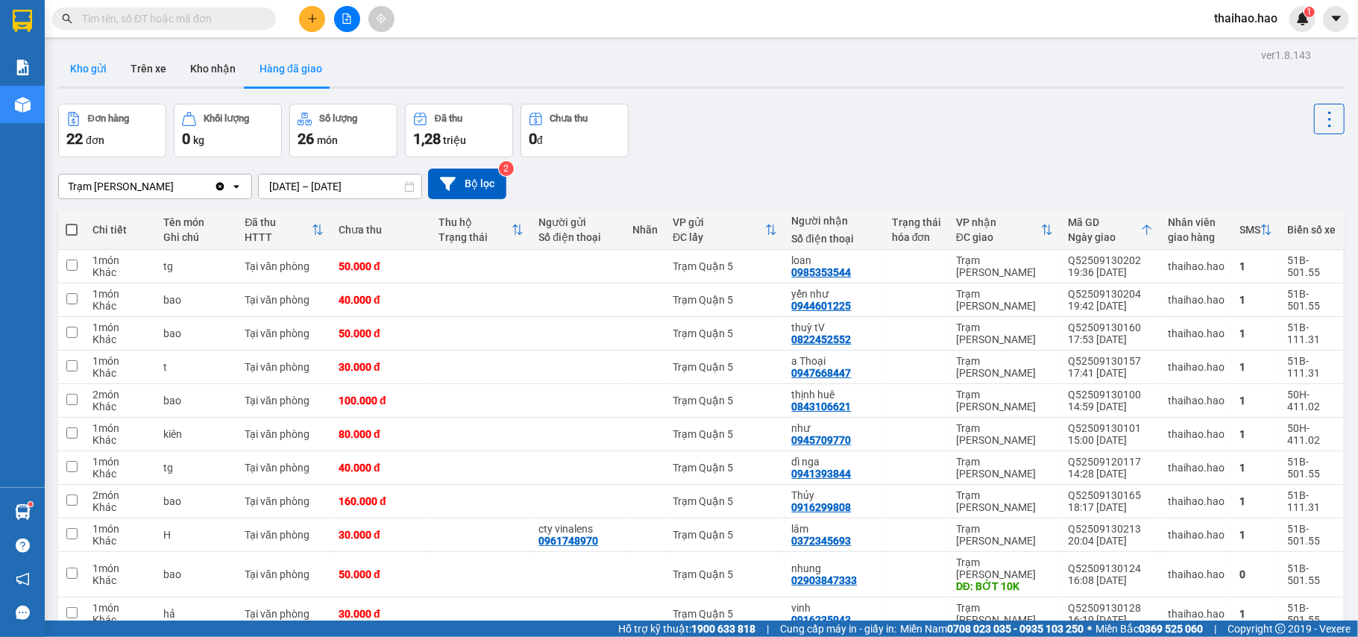
click at [78, 75] on button "Kho gửi" at bounding box center [88, 69] width 60 height 36
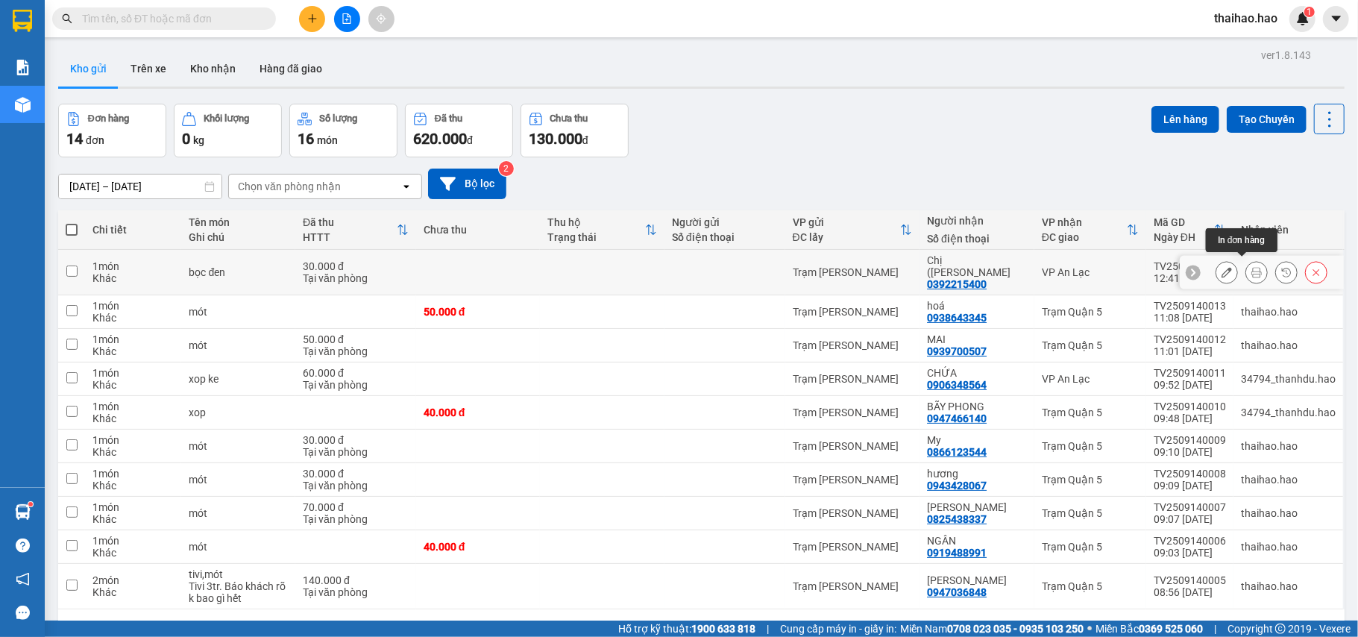
click at [1251, 267] on icon at bounding box center [1256, 272] width 10 height 10
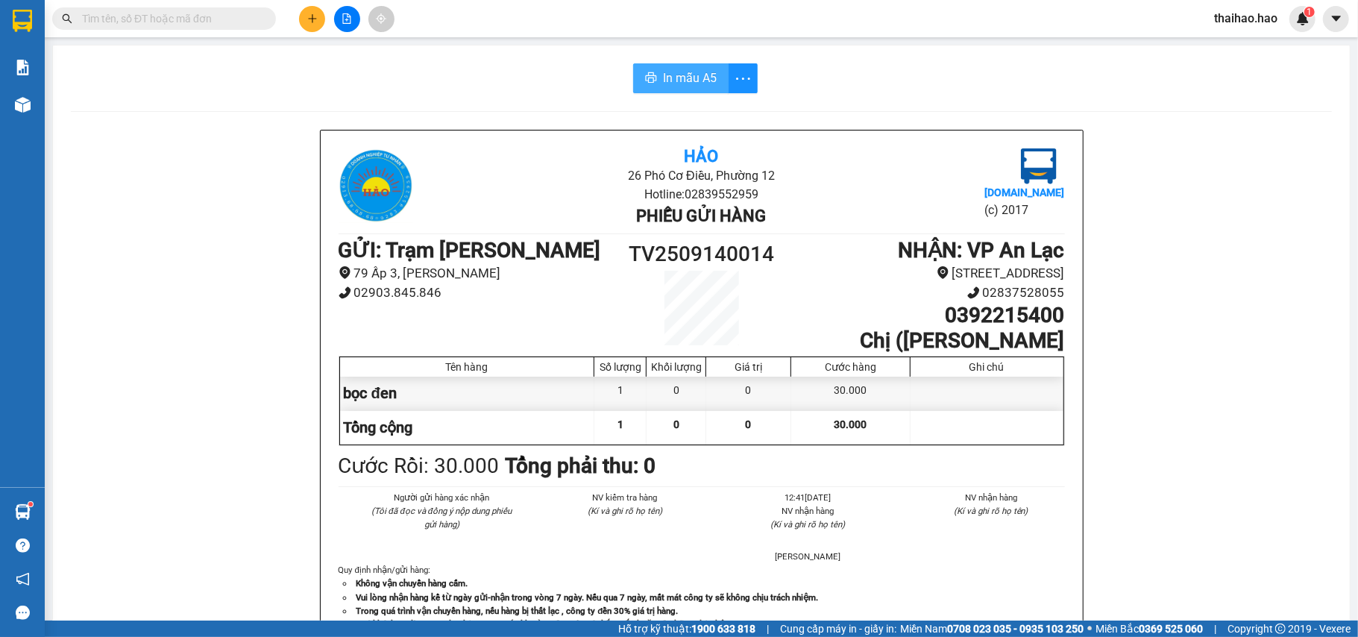
click at [649, 63] on button "In mẫu A5" at bounding box center [680, 78] width 95 height 30
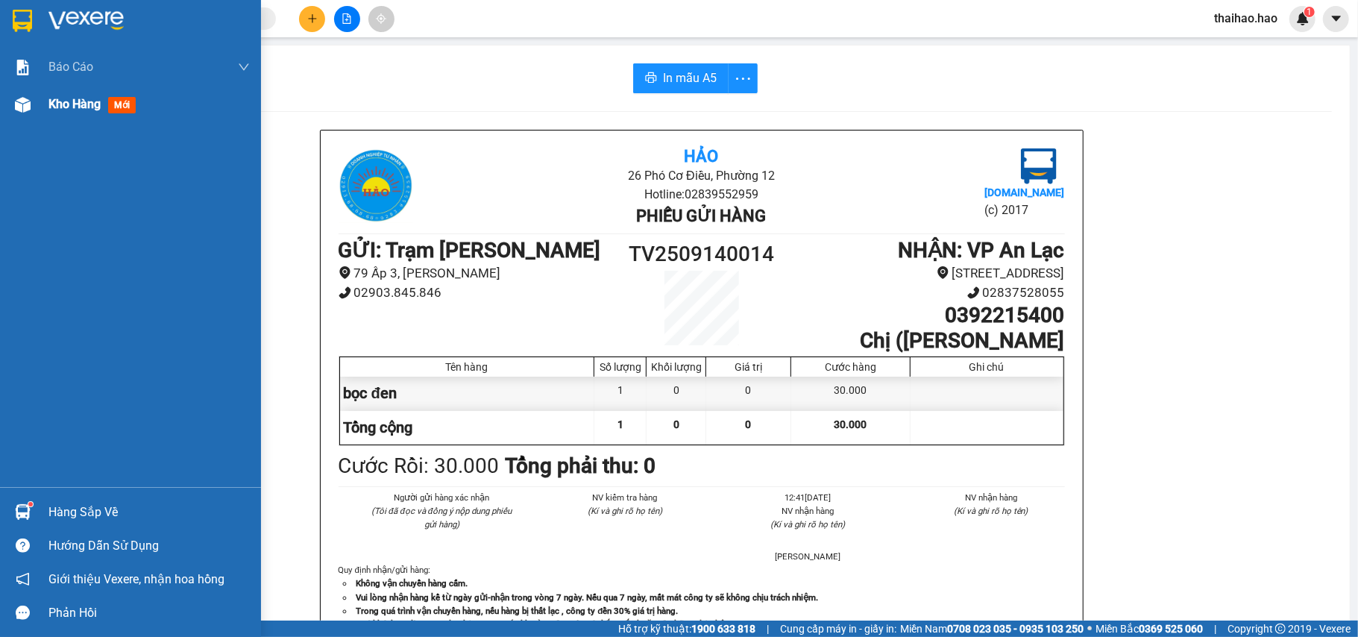
click at [40, 103] on div "Kho hàng mới" at bounding box center [130, 104] width 261 height 37
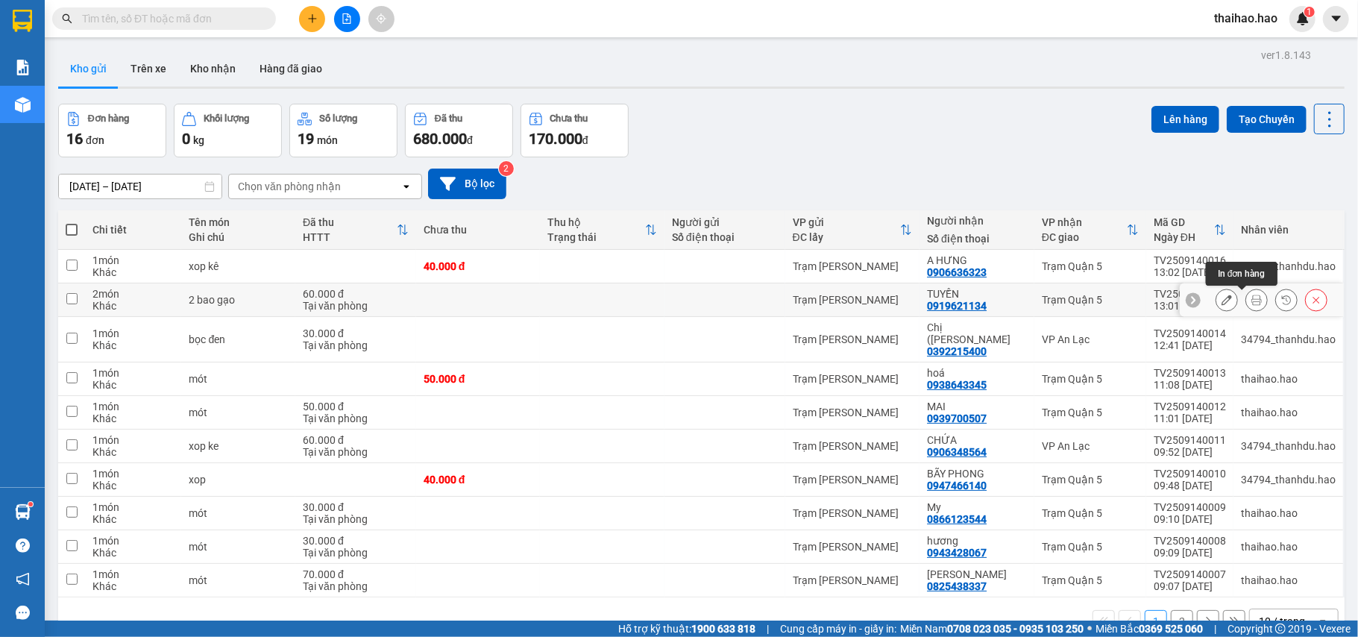
click at [1251, 302] on icon at bounding box center [1256, 299] width 10 height 10
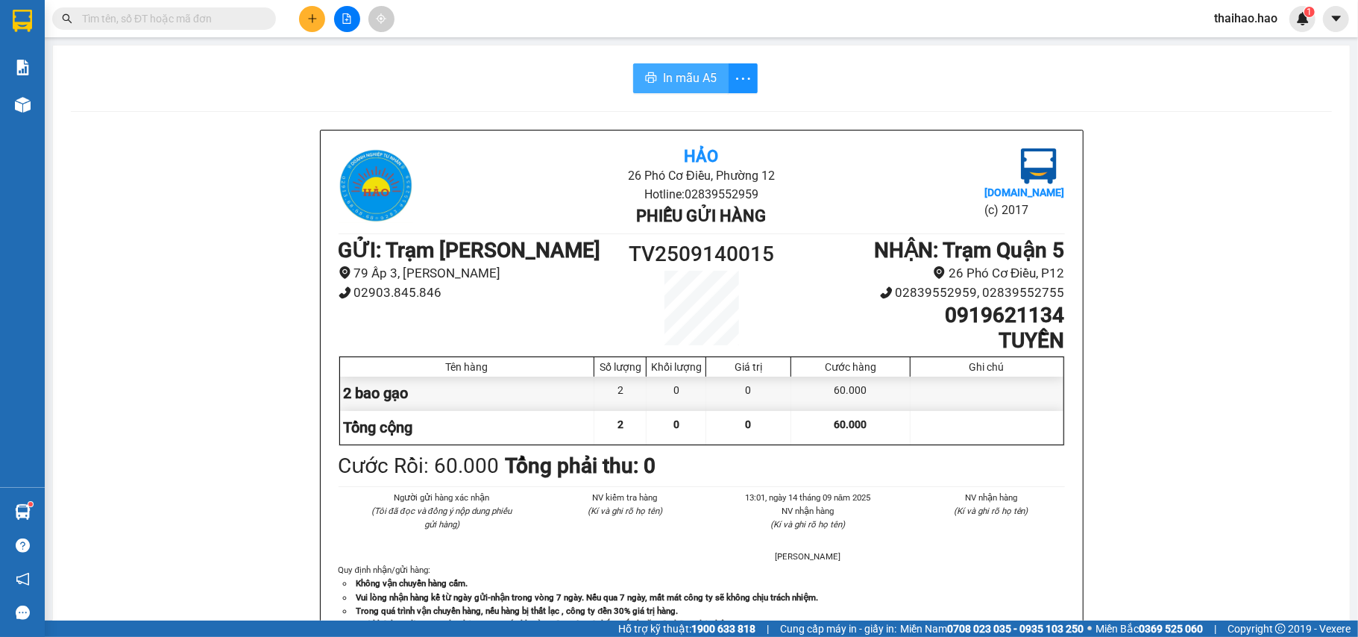
click at [675, 75] on span "In mẫu A5" at bounding box center [690, 78] width 54 height 19
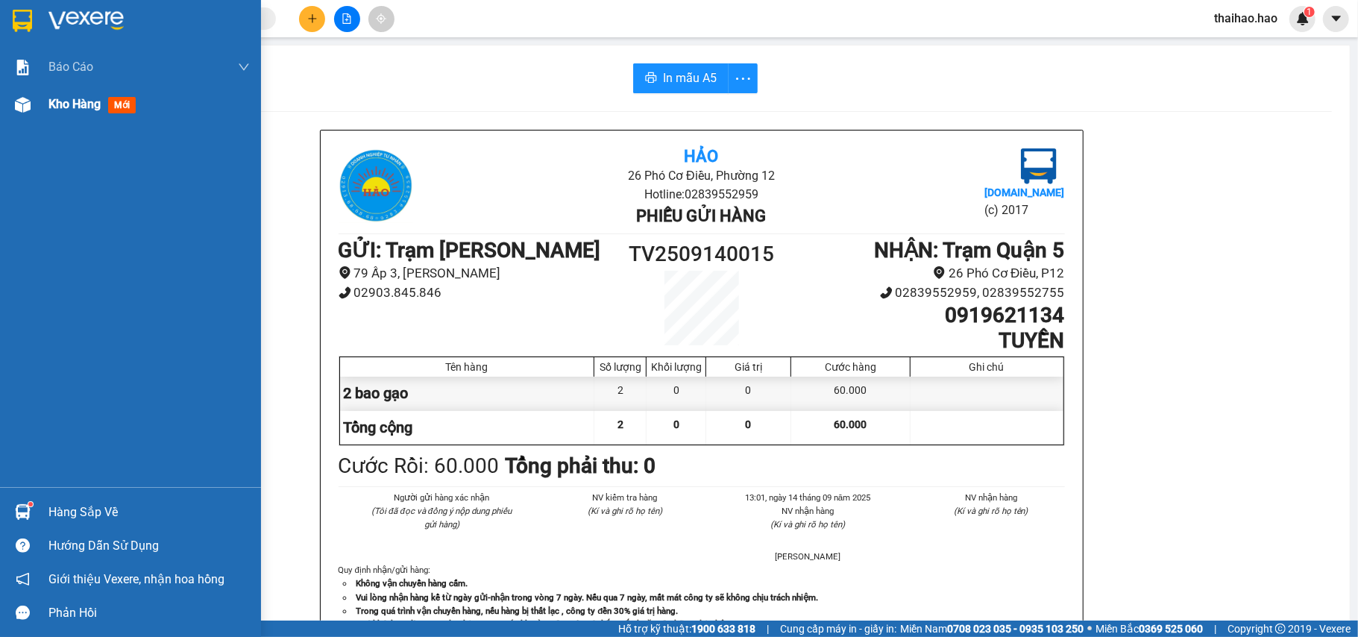
click at [55, 99] on span "Kho hàng" at bounding box center [74, 104] width 52 height 14
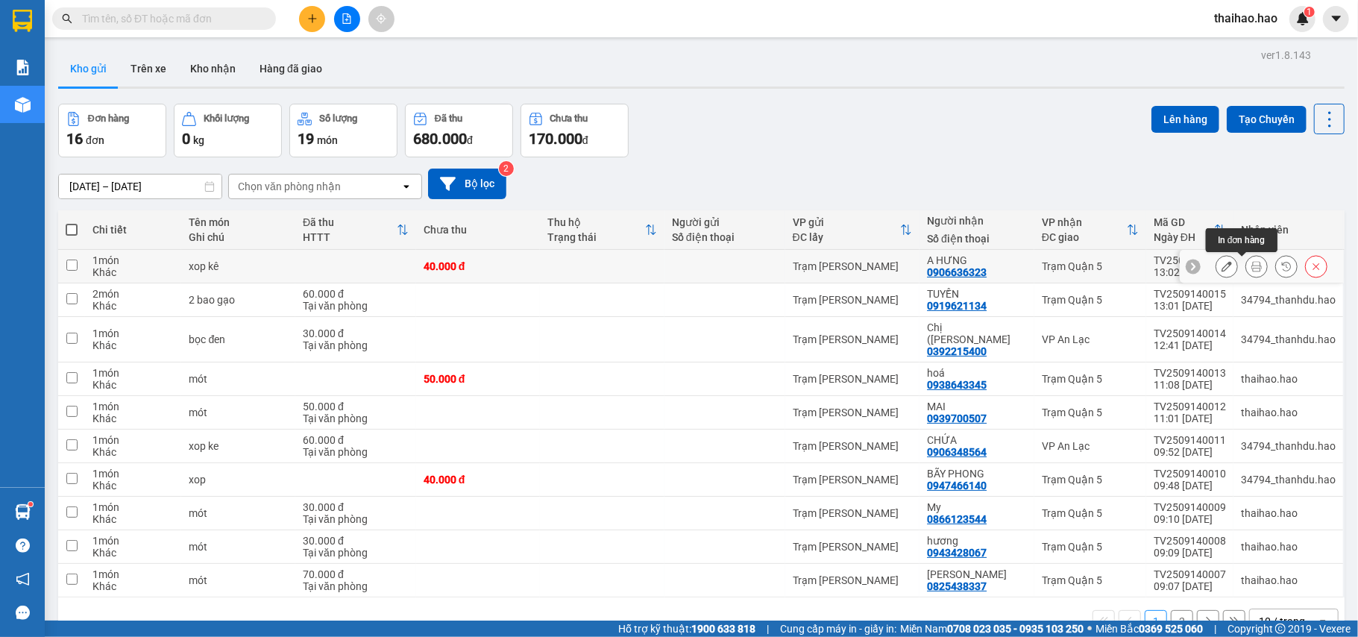
click at [1251, 267] on icon at bounding box center [1256, 266] width 10 height 10
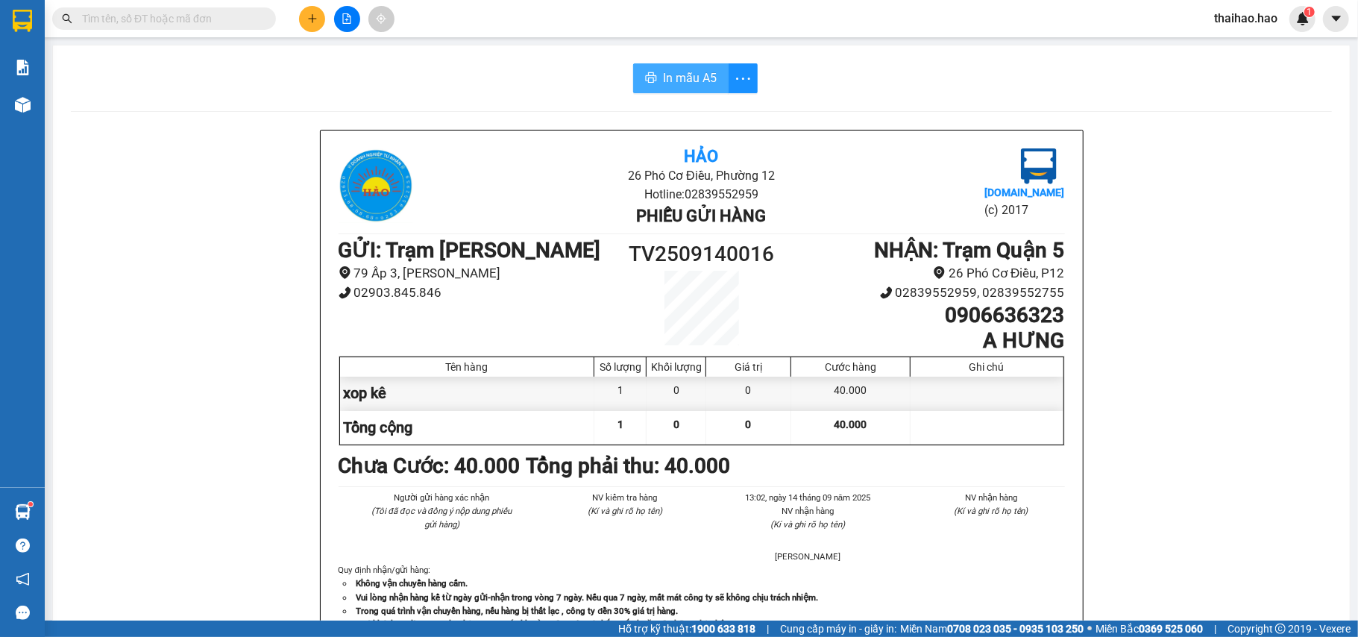
click at [683, 84] on span "In mẫu A5" at bounding box center [690, 78] width 54 height 19
click at [215, 9] on span at bounding box center [164, 18] width 224 height 22
click at [218, 13] on input "text" at bounding box center [170, 18] width 176 height 16
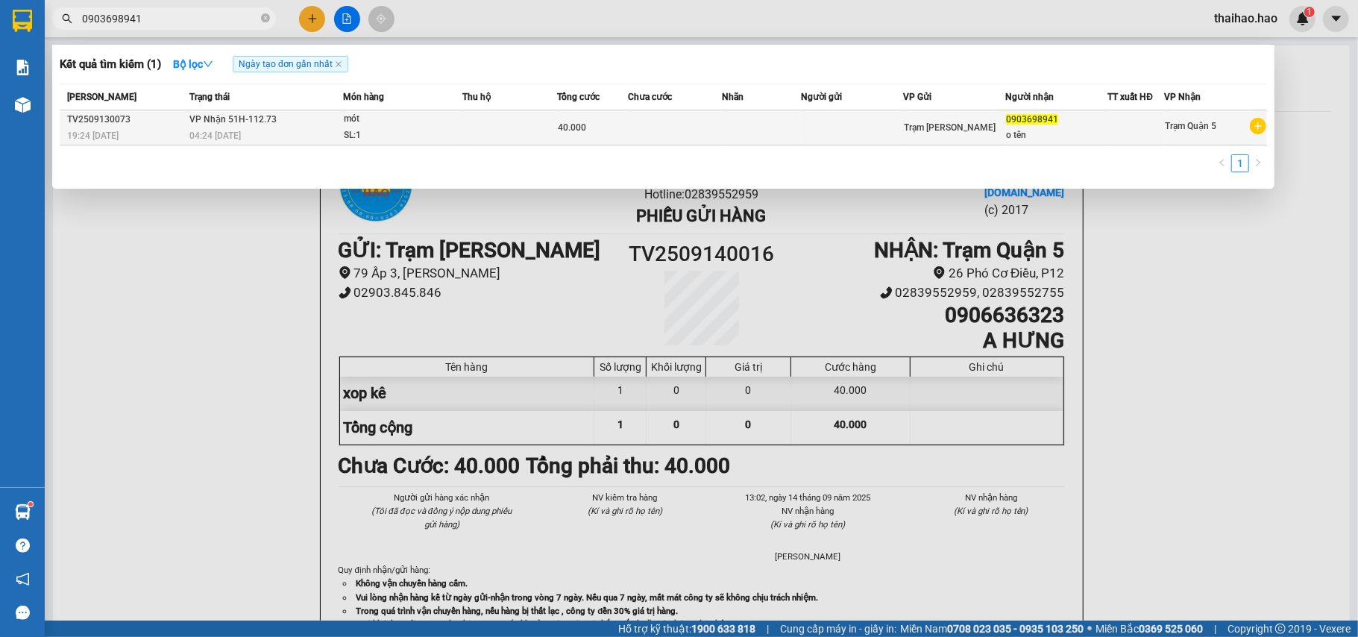
type input "0903698941"
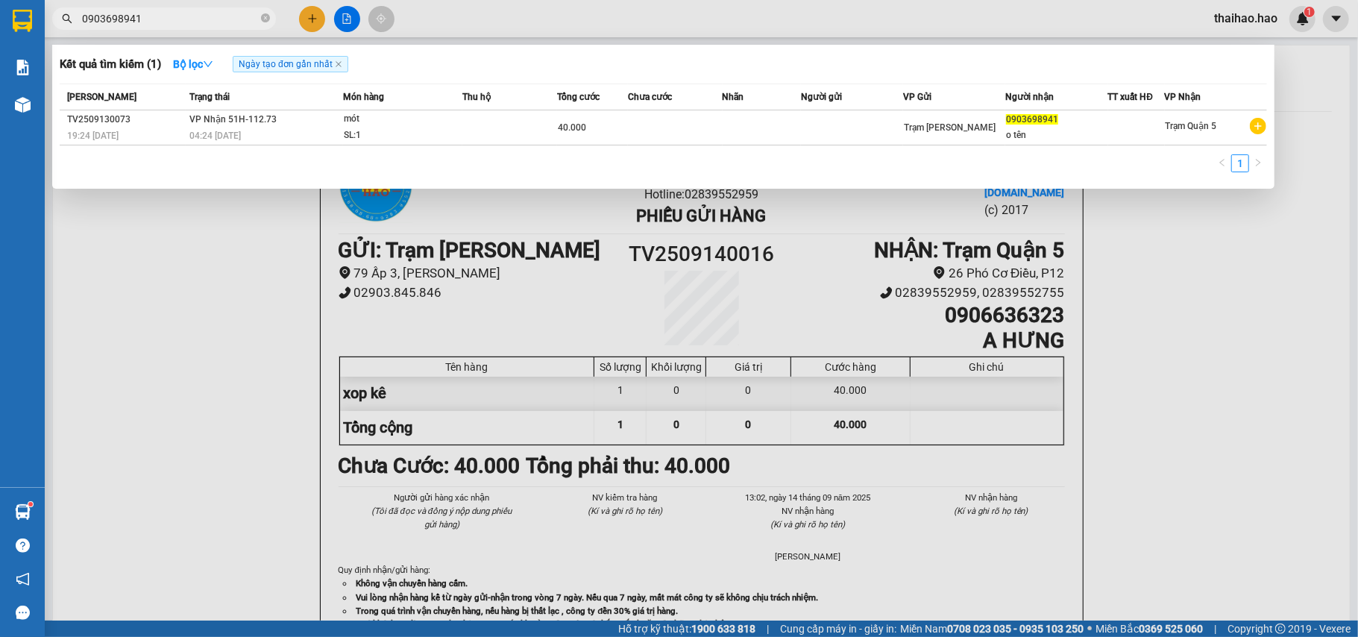
click at [379, 138] on div "SL: 1" at bounding box center [400, 135] width 112 height 16
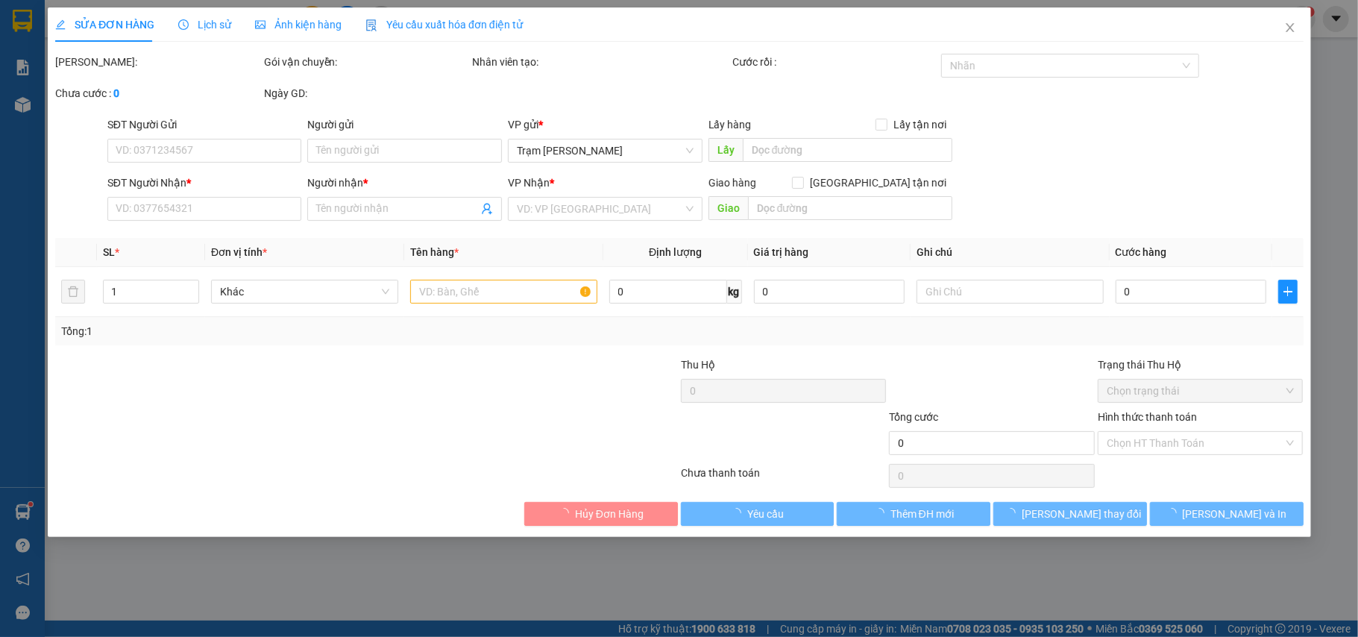
type input "0903698941"
type input "o tên"
type input "40.000"
type input "0"
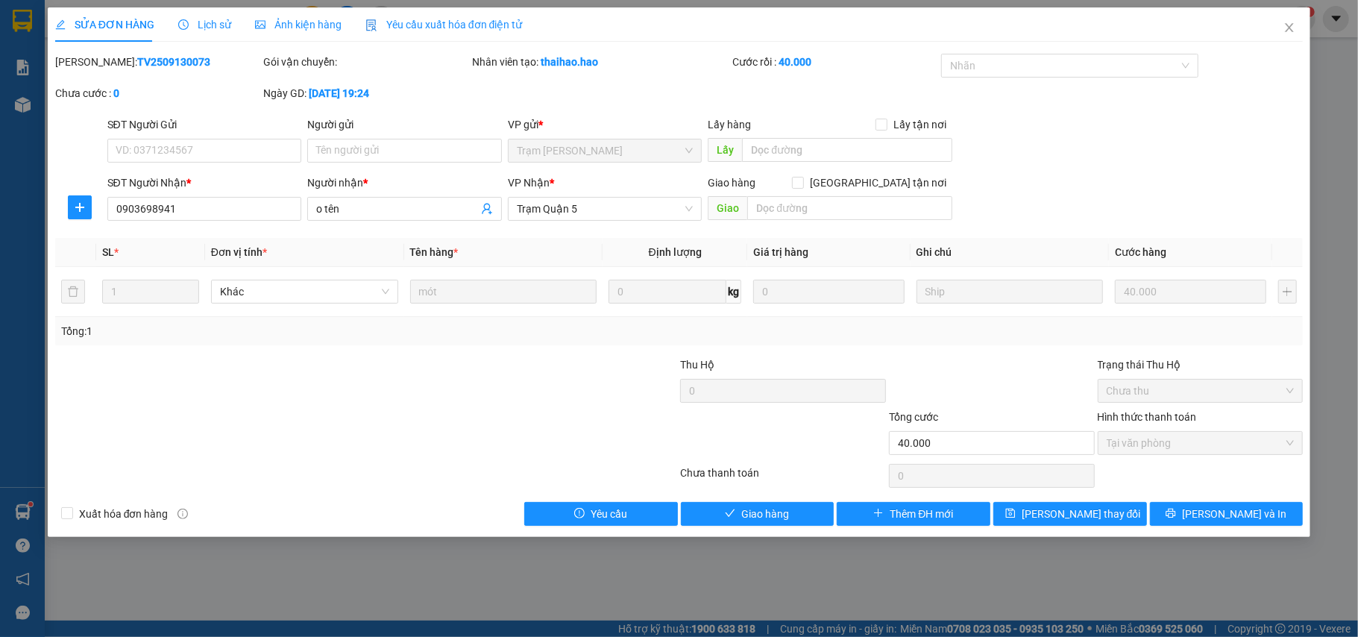
click at [289, 28] on span "Ảnh kiện hàng" at bounding box center [298, 25] width 86 height 12
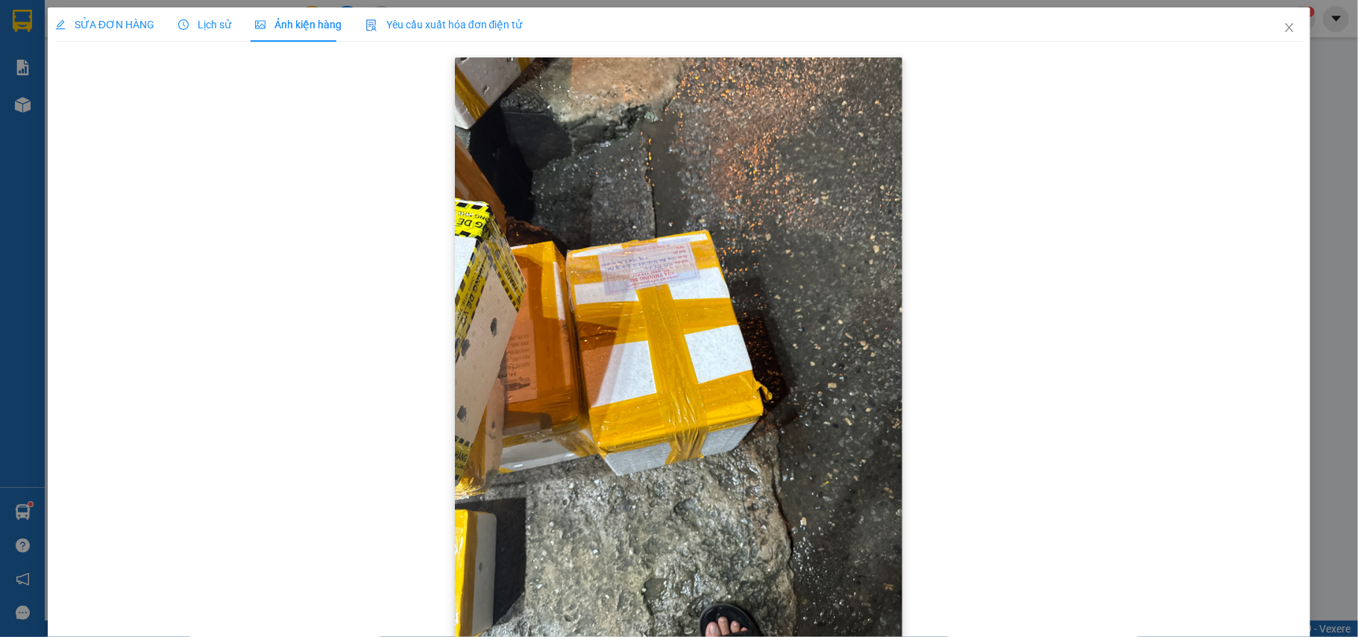
click at [634, 282] on img at bounding box center [678, 355] width 447 height 596
click at [671, 256] on img at bounding box center [678, 355] width 447 height 596
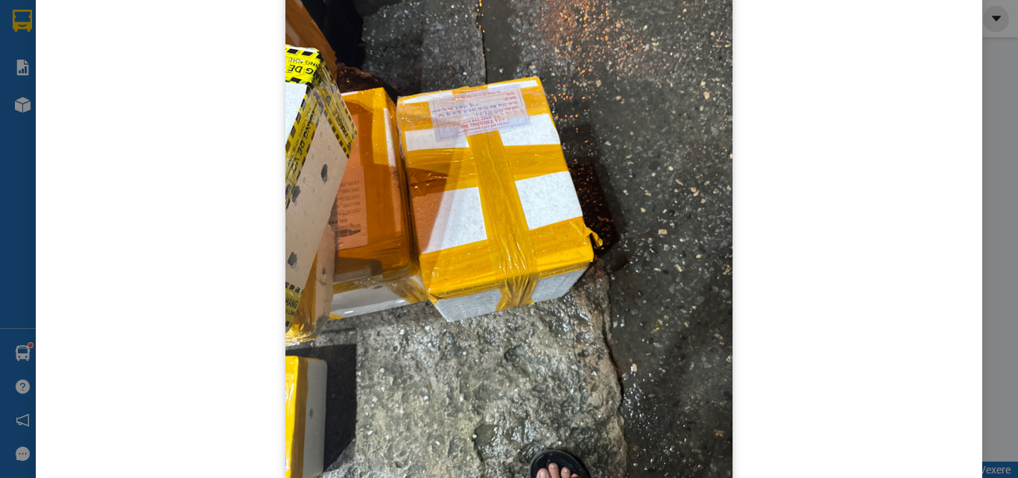
scroll to position [154, 0]
click at [758, 136] on div at bounding box center [509, 202] width 932 height 605
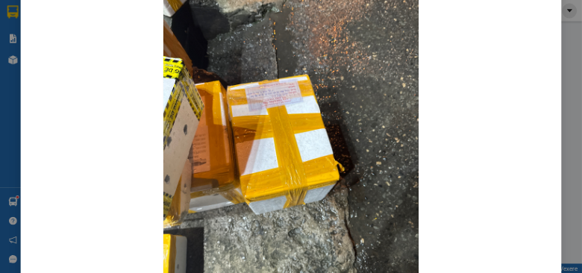
scroll to position [0, 0]
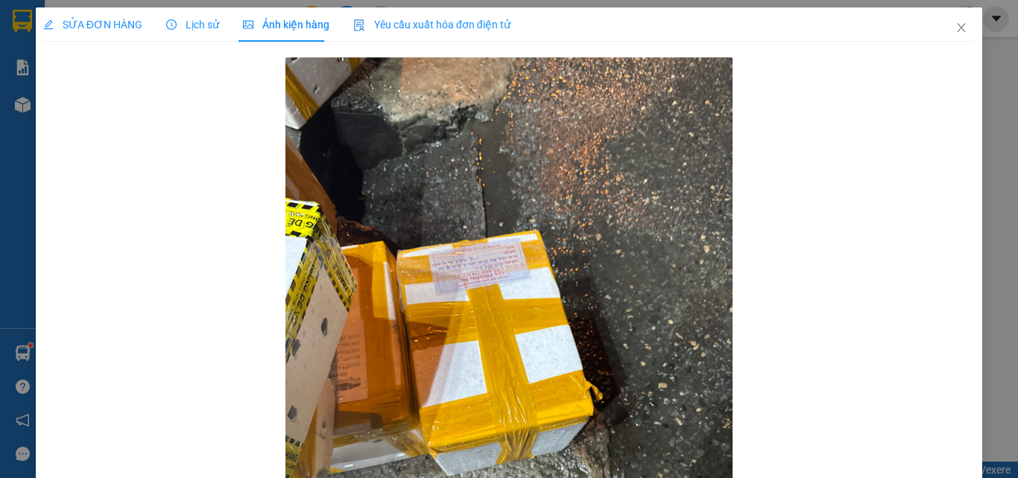
click at [125, 29] on span "SỬA ĐƠN HÀNG" at bounding box center [92, 25] width 99 height 12
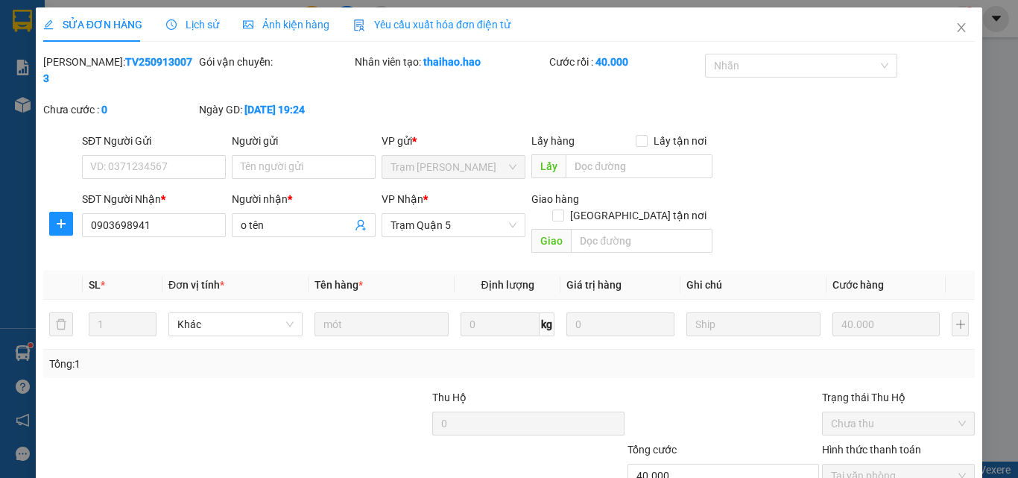
click at [295, 24] on span "Ảnh kiện hàng" at bounding box center [286, 25] width 86 height 12
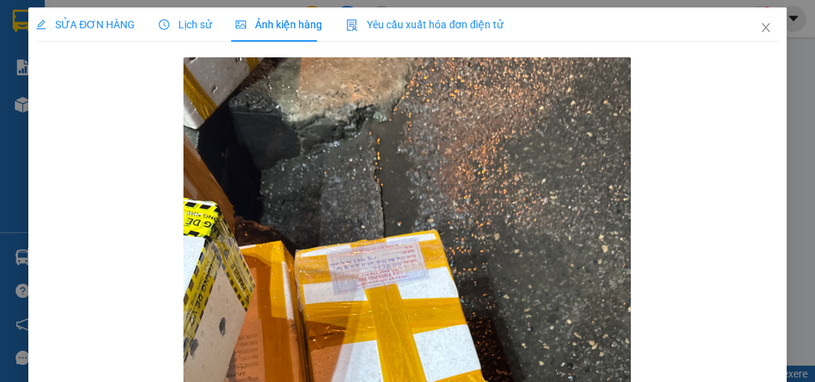
click at [109, 23] on span "SỬA ĐƠN HÀNG" at bounding box center [85, 25] width 99 height 12
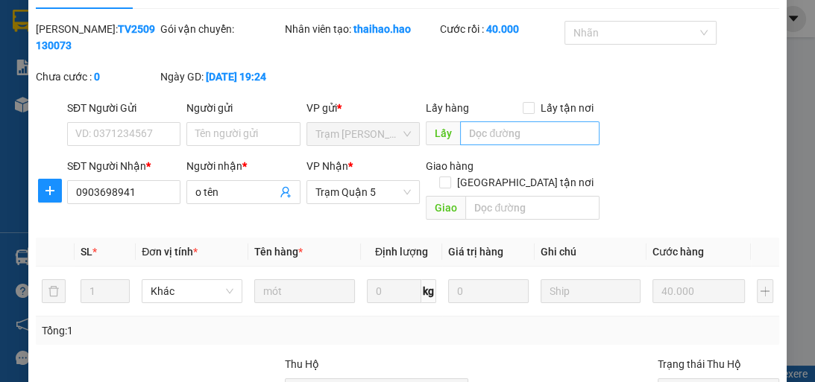
click at [467, 116] on div "Total Paid Fee 40.000 Total UnPaid Fee 0 Cash Collection Total Fee Mã ĐH: TV250…" at bounding box center [407, 273] width 743 height 505
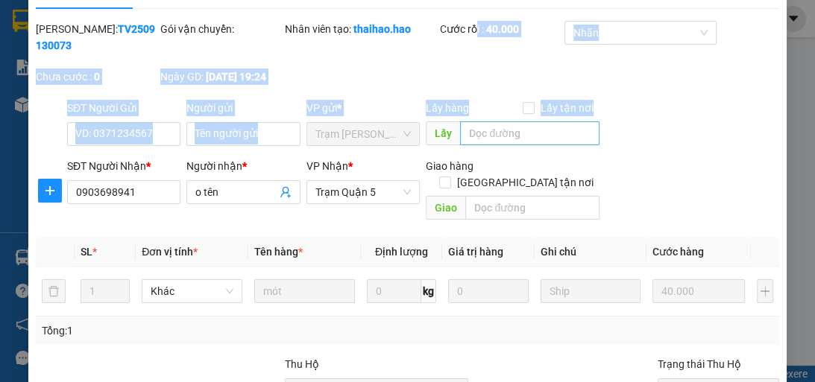
scroll to position [60, 0]
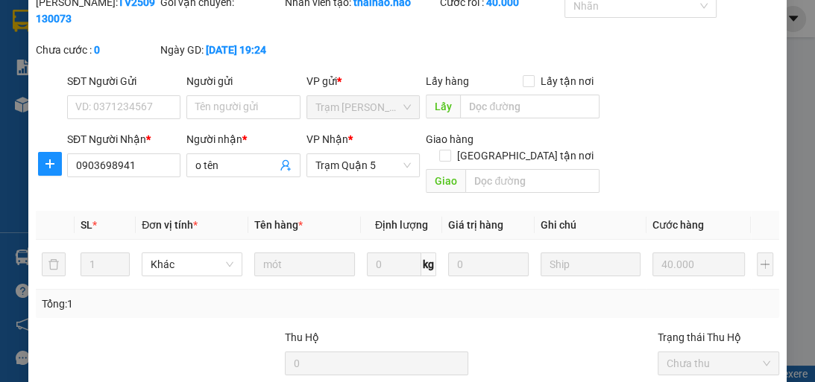
click at [194, 185] on div "Total Paid Fee 40.000 Total UnPaid Fee 0 Cash Collection Total Fee Mã ĐH: TV250…" at bounding box center [407, 246] width 743 height 505
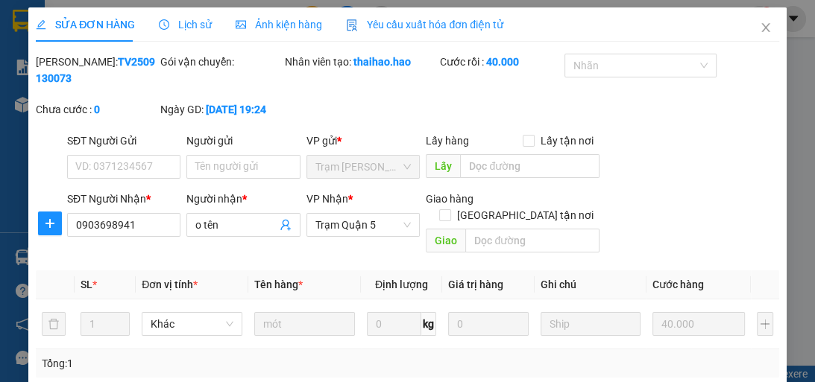
click at [245, 27] on span "Ảnh kiện hàng" at bounding box center [279, 25] width 86 height 12
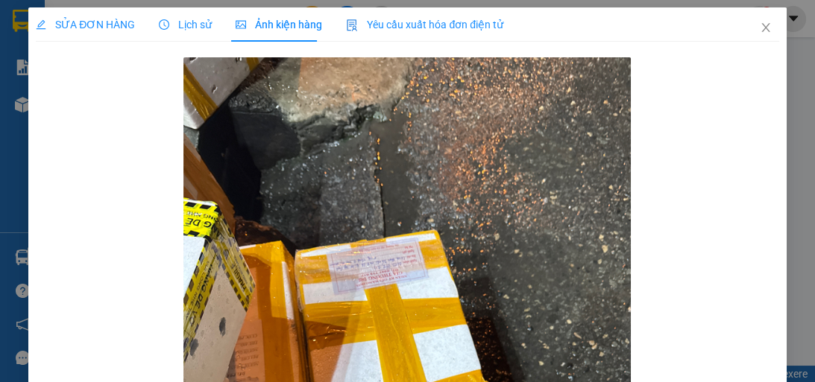
click at [68, 22] on span "SỬA ĐƠN HÀNG" at bounding box center [85, 25] width 99 height 12
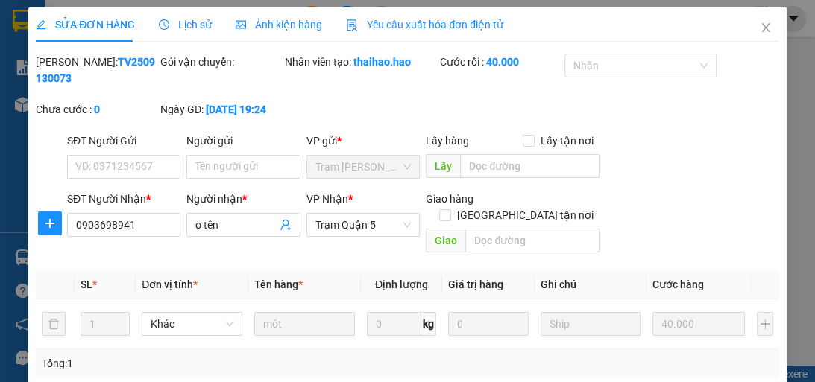
click at [243, 21] on span "Ảnh kiện hàng" at bounding box center [279, 25] width 86 height 12
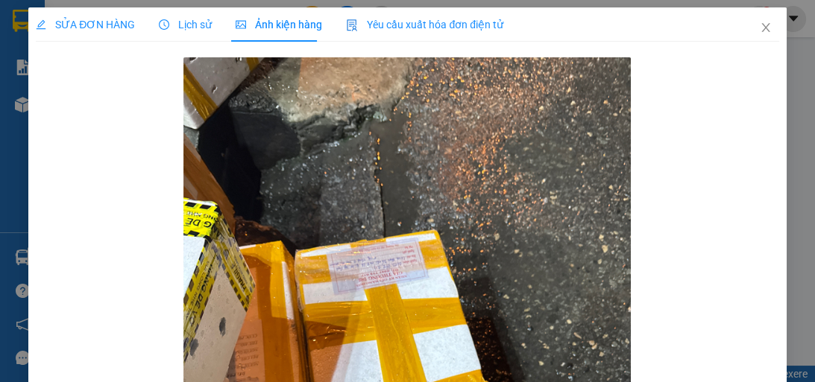
click at [116, 24] on span "SỬA ĐƠN HÀNG" at bounding box center [85, 25] width 99 height 12
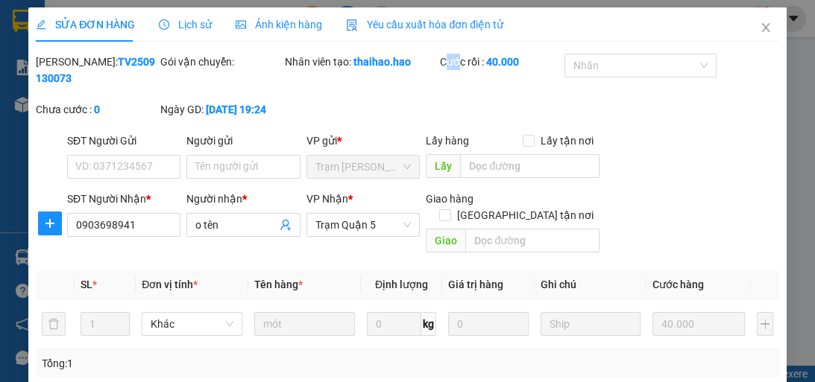
drag, startPoint x: 440, startPoint y: 89, endPoint x: 454, endPoint y: 78, distance: 17.6
click at [454, 78] on div "Mã ĐH: TV2509130073 Gói vận chuyển: Nhân viên tạo: thaihao.hao Cước rồi : 40.00…" at bounding box center [407, 93] width 746 height 79
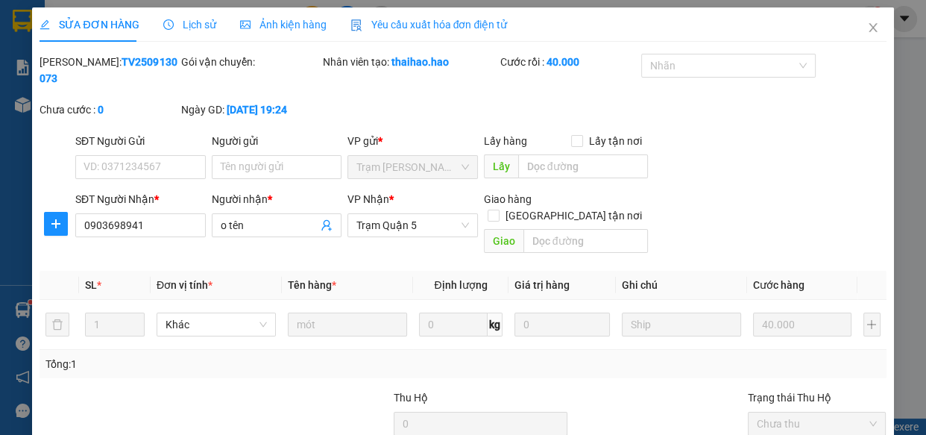
click at [122, 20] on span "SỬA ĐƠN HÀNG" at bounding box center [89, 25] width 99 height 12
click at [196, 28] on span "Lịch sử" at bounding box center [189, 25] width 53 height 12
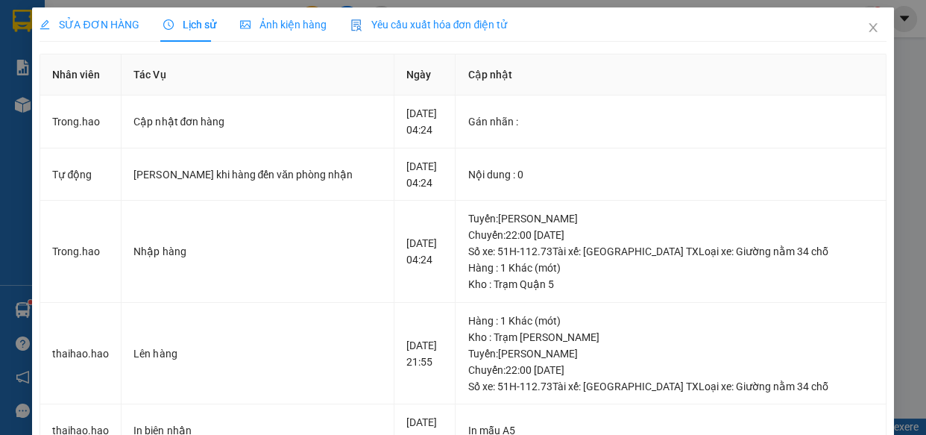
click at [89, 31] on span "SỬA ĐƠN HÀNG" at bounding box center [89, 25] width 99 height 12
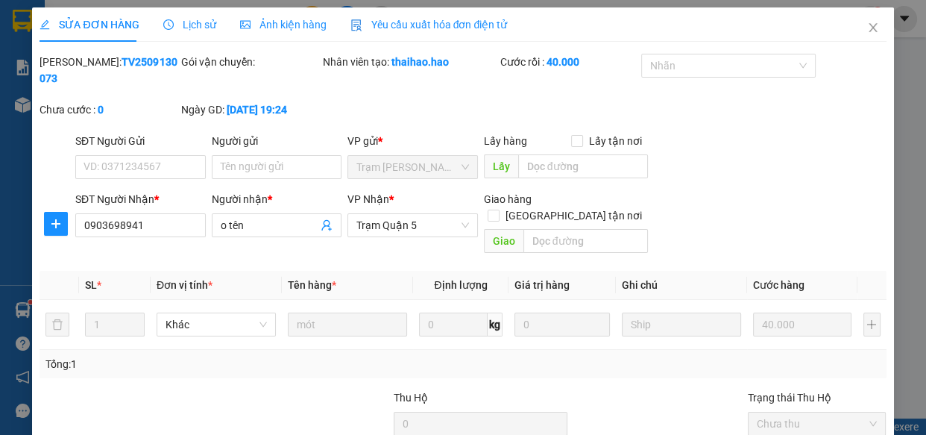
scroll to position [67, 0]
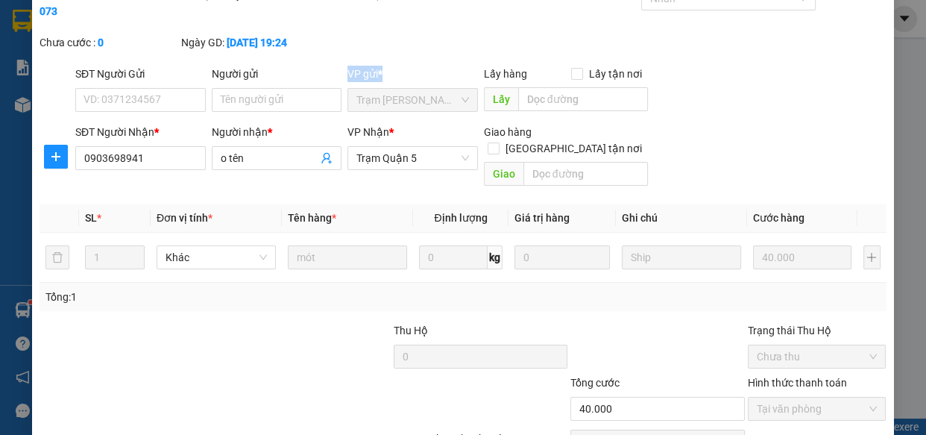
click at [340, 96] on div "Total Paid Fee 40.000 Total UnPaid Fee 0 Cash Collection Total Fee Mã ĐH: TV250…" at bounding box center [463, 239] width 846 height 505
click at [276, 178] on div "Total Paid Fee 40.000 Total UnPaid Fee 0 Cash Collection Total Fee Mã ĐH: TV250…" at bounding box center [463, 239] width 846 height 505
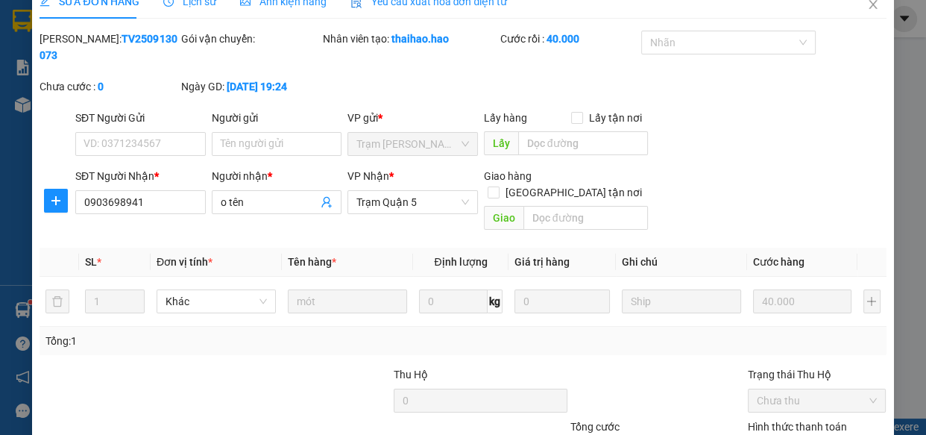
scroll to position [0, 0]
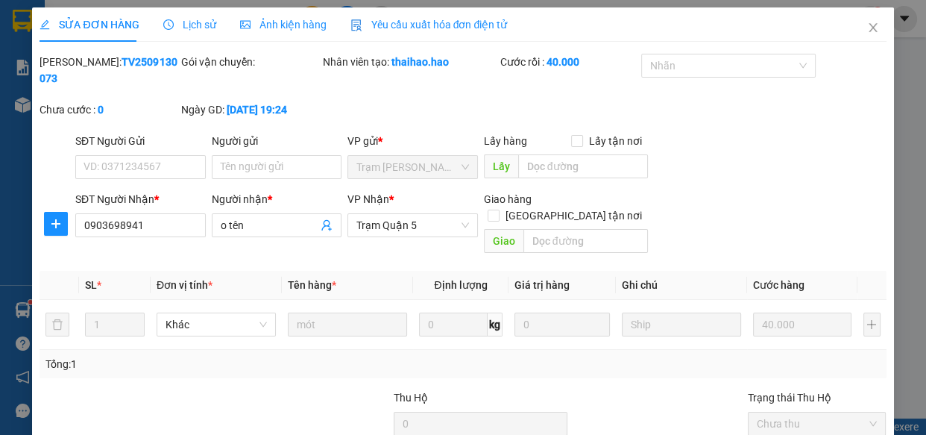
click at [278, 24] on span "Ảnh kiện hàng" at bounding box center [283, 25] width 86 height 12
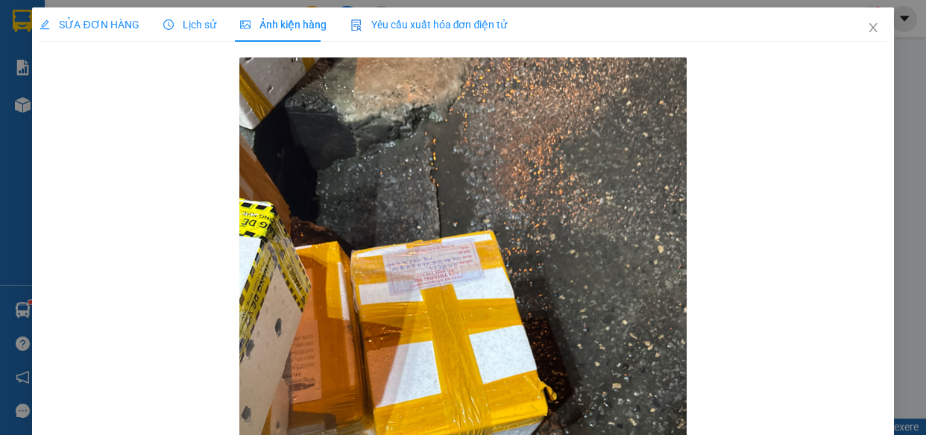
click at [95, 22] on span "SỬA ĐƠN HÀNG" at bounding box center [89, 25] width 99 height 12
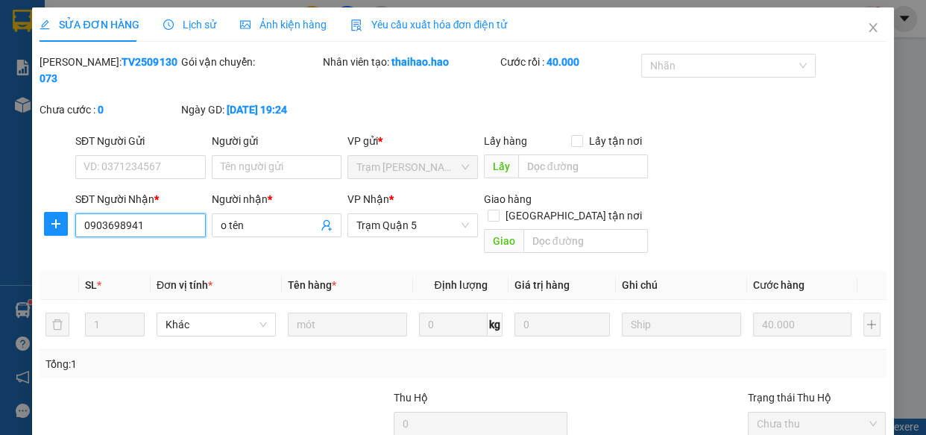
click at [170, 218] on input "0903698941" at bounding box center [140, 225] width 130 height 24
click at [104, 226] on input "0903698941" at bounding box center [140, 225] width 130 height 24
click at [115, 226] on input "0903698941" at bounding box center [140, 225] width 130 height 24
click at [123, 228] on input "0903628941" at bounding box center [140, 225] width 130 height 24
click at [156, 224] on input "0903628941" at bounding box center [140, 225] width 130 height 24
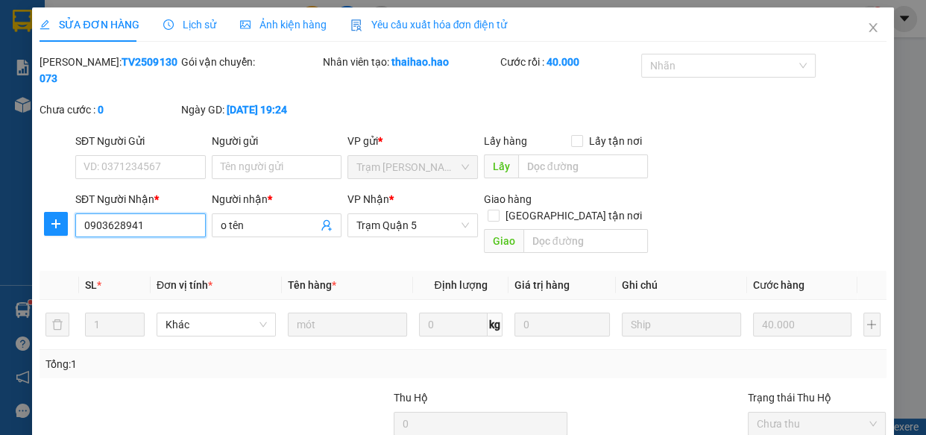
type input "0903628941"
click at [684, 144] on div "SĐT Người Gửi VD: 0371234567 Người gửi Tên người gửi VP gửi * Trạm Tắc Vân Lấy …" at bounding box center [480, 159] width 817 height 52
click at [490, 97] on div "Mã ĐH: TV2509130073 Gói vận chuyển: Nhân viên tạo: thaihao.hao Cước rồi : 40.00…" at bounding box center [462, 93] width 849 height 79
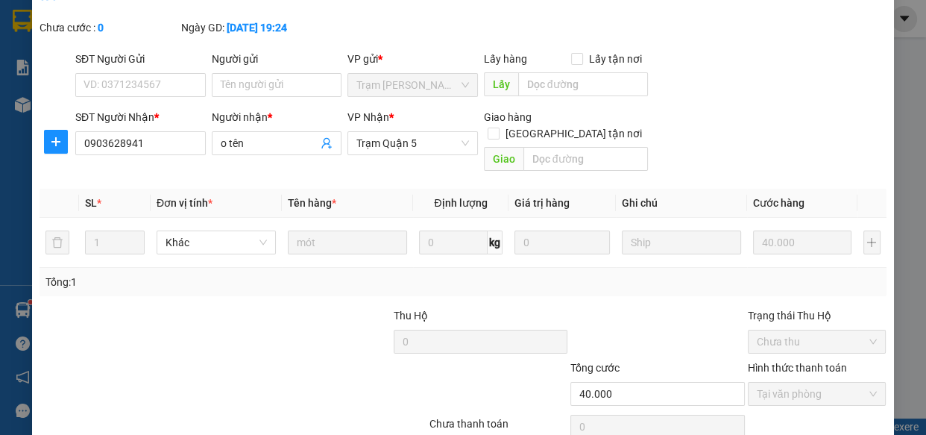
scroll to position [136, 0]
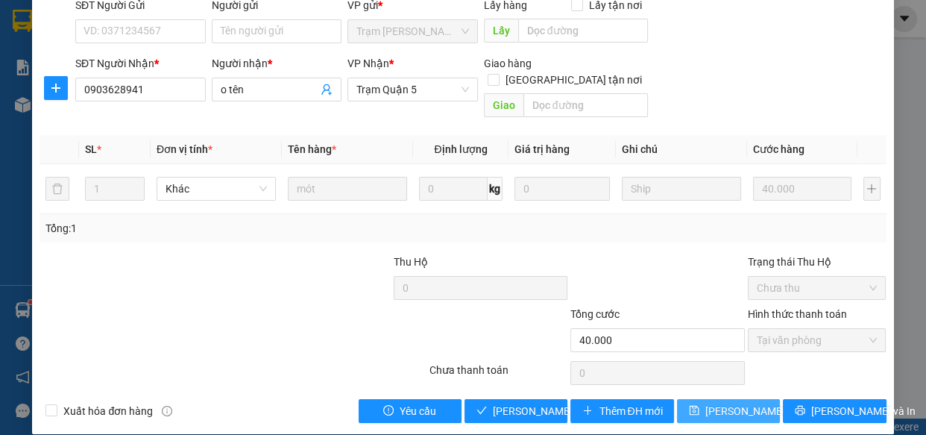
click at [716, 403] on span "[PERSON_NAME] thay đổi" at bounding box center [764, 411] width 119 height 16
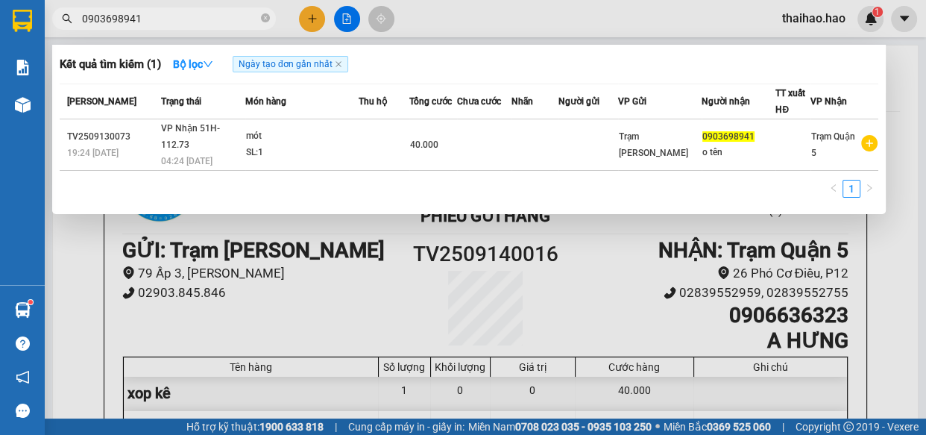
click at [113, 19] on input "0903698941" at bounding box center [170, 18] width 176 height 16
click at [181, 19] on input "0903628941" at bounding box center [170, 18] width 176 height 16
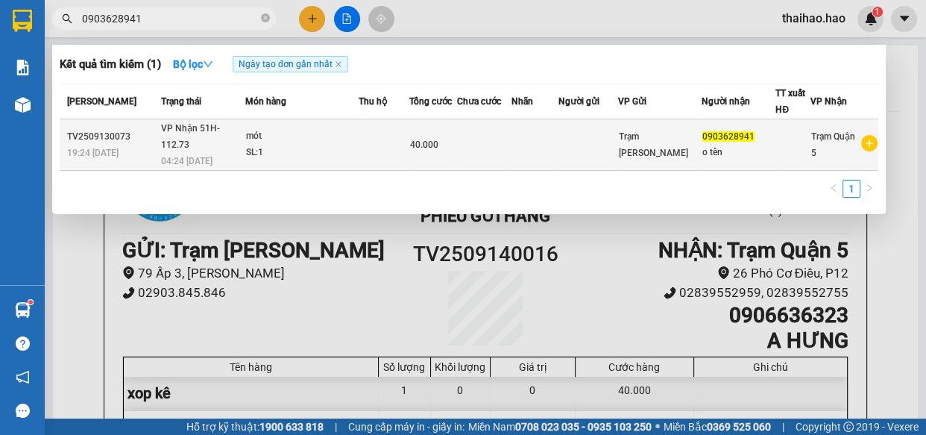
type input "0903628941"
click at [493, 137] on td at bounding box center [484, 144] width 54 height 51
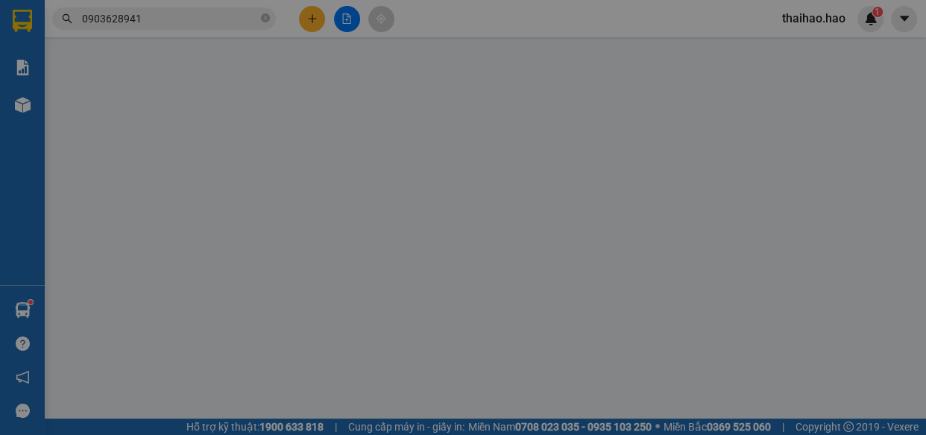
type input "0903628941"
type input "o tên"
type input "40.000"
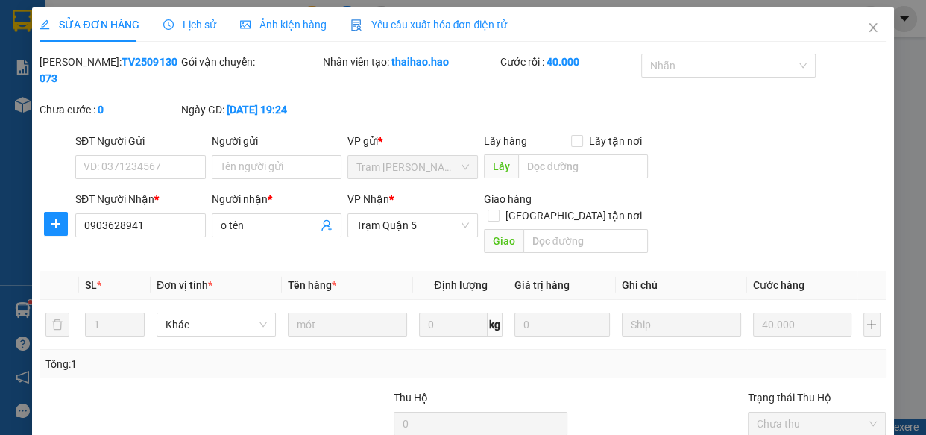
click at [135, 101] on div "Chưa cước : 0" at bounding box center [109, 109] width 139 height 16
drag, startPoint x: 78, startPoint y: 66, endPoint x: 149, endPoint y: 63, distance: 71.6
click at [149, 63] on b "TV2509130073" at bounding box center [108, 70] width 137 height 28
click at [163, 81] on div "Mã ĐH: TV2509130073" at bounding box center [109, 78] width 142 height 48
click at [134, 81] on div "Mã ĐH: TV2509130073" at bounding box center [109, 78] width 142 height 48
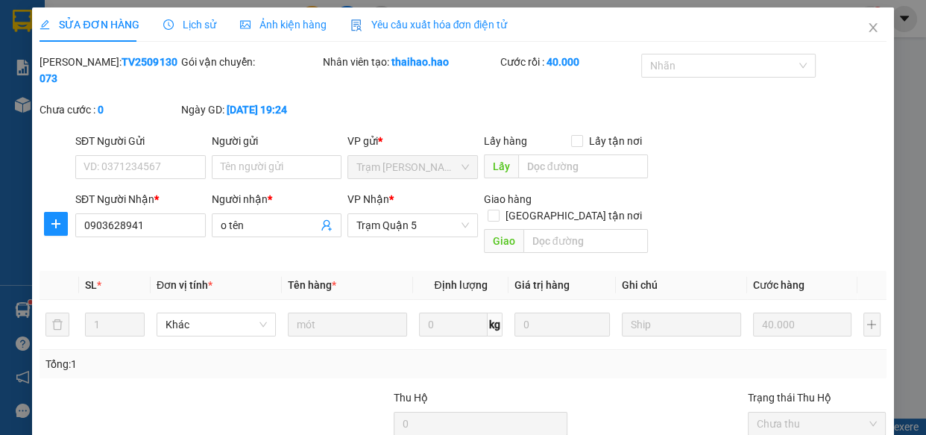
click at [127, 62] on b "TV2509130073" at bounding box center [108, 70] width 137 height 28
drag, startPoint x: 132, startPoint y: 63, endPoint x: 151, endPoint y: 64, distance: 18.7
click at [151, 64] on div "Mã ĐH: TV2509130073" at bounding box center [109, 70] width 139 height 33
click at [198, 19] on span "Lịch sử" at bounding box center [189, 25] width 53 height 12
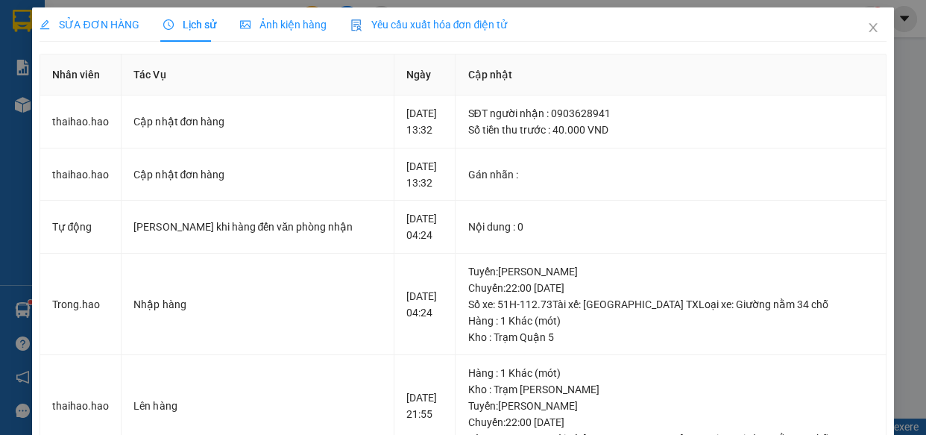
click at [95, 15] on div "SỬA ĐƠN HÀNG" at bounding box center [89, 24] width 99 height 34
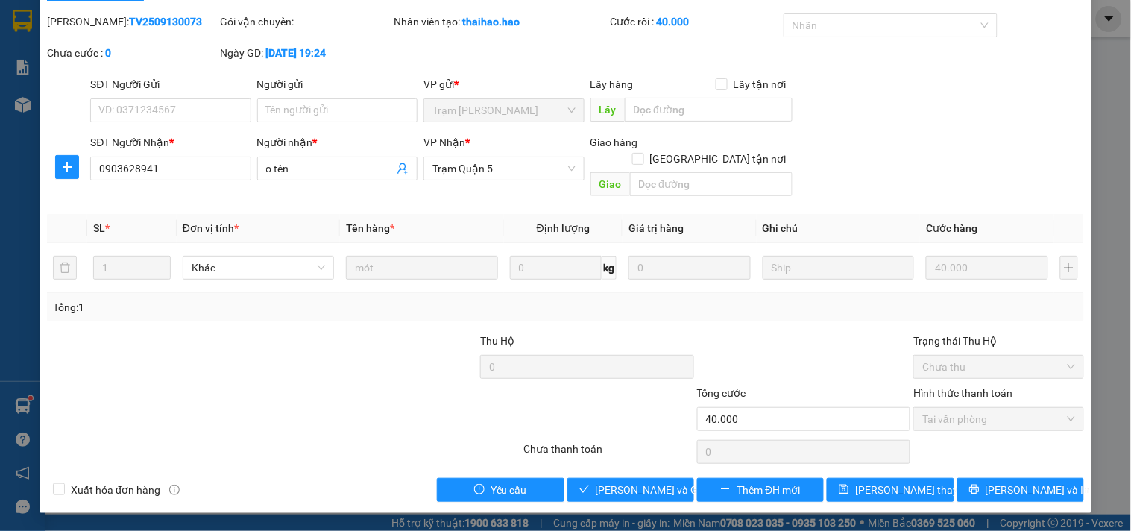
scroll to position [24, 0]
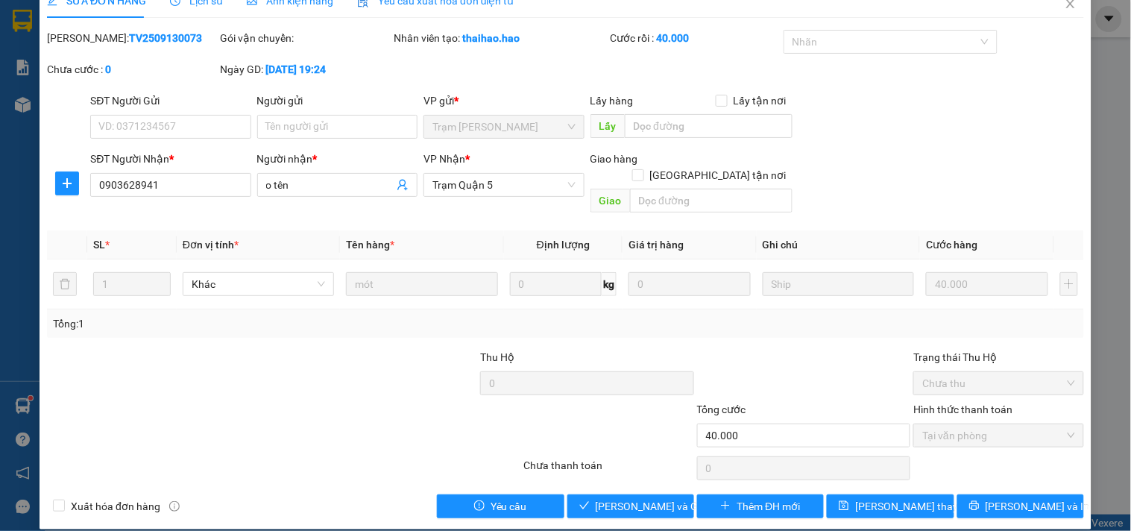
click at [953, 84] on div "Mã ĐH: TV2509130073 Gói vận chuyển: Nhân viên tạo: thaihao.hao Cước rồi : 40.00…" at bounding box center [565, 61] width 1040 height 63
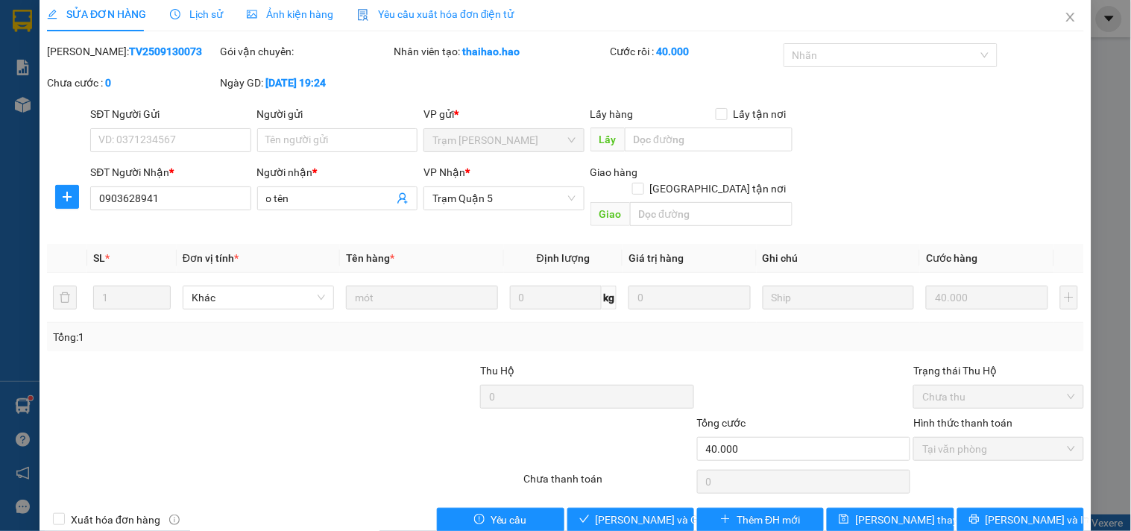
scroll to position [0, 0]
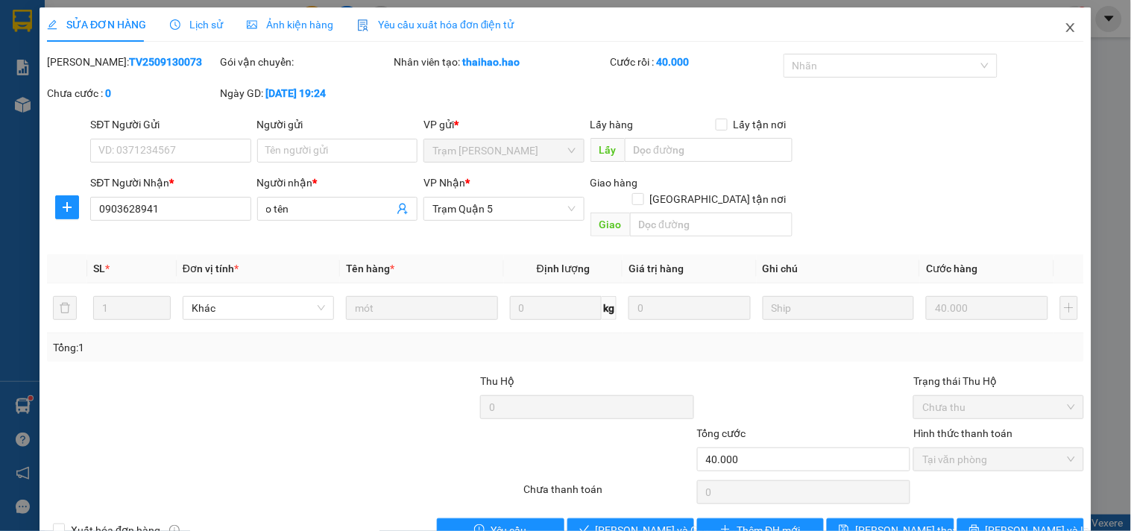
click at [1065, 28] on icon "close" at bounding box center [1071, 28] width 12 height 12
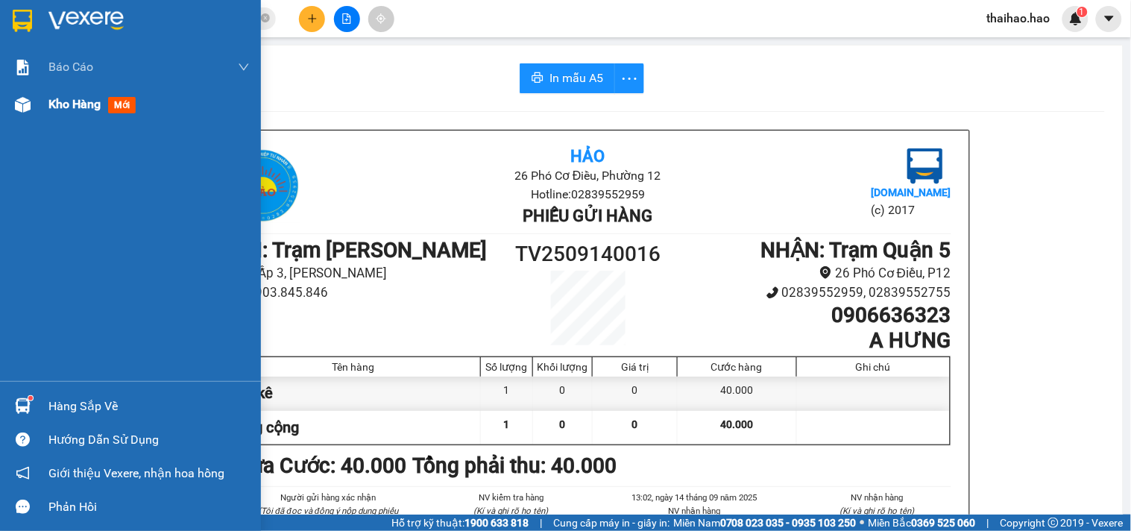
click at [89, 98] on span "Kho hàng" at bounding box center [74, 104] width 52 height 14
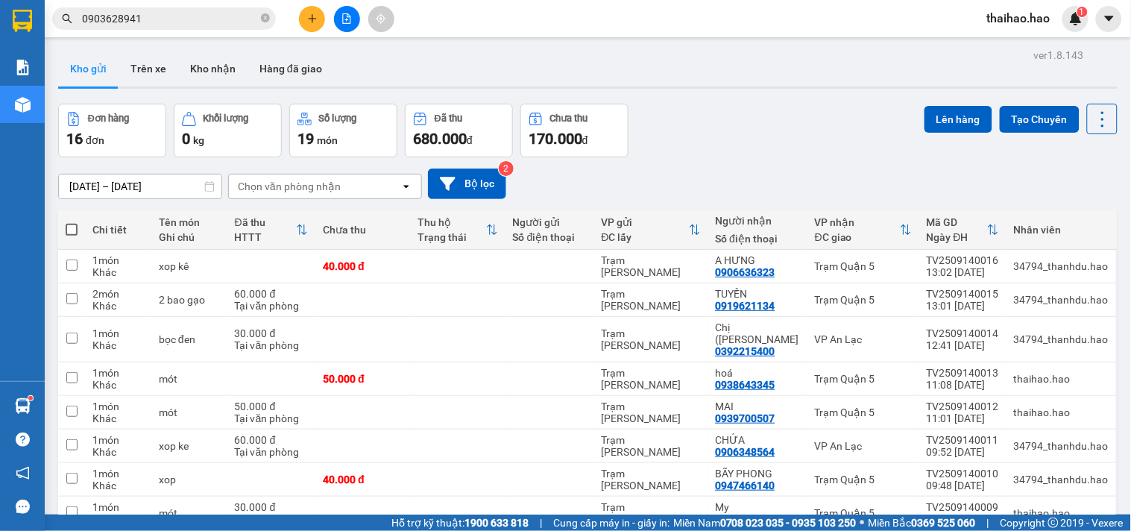
click at [72, 229] on span at bounding box center [72, 230] width 12 height 12
click at [72, 222] on input "checkbox" at bounding box center [72, 222] width 0 height 0
checkbox input "true"
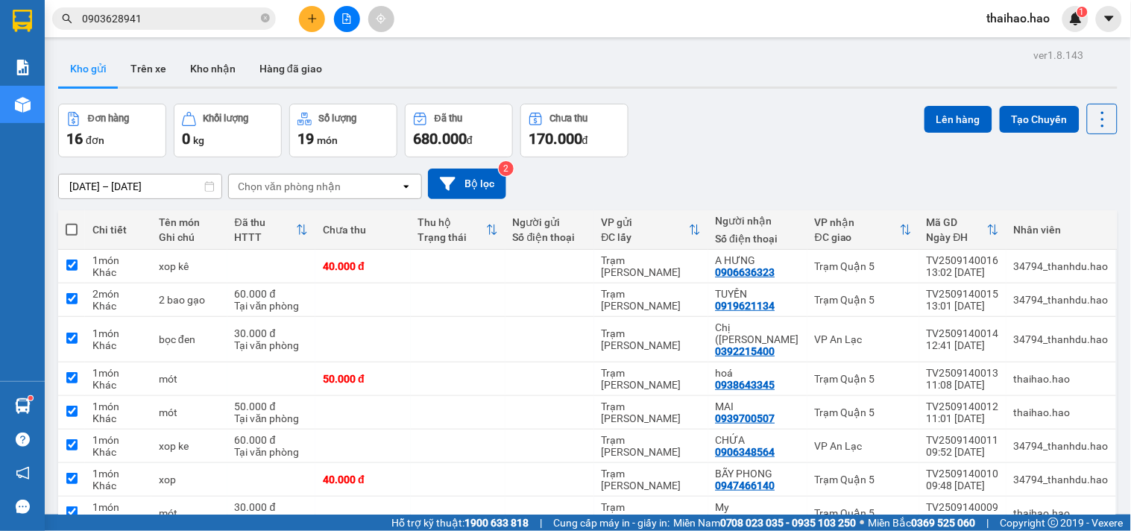
checkbox input "true"
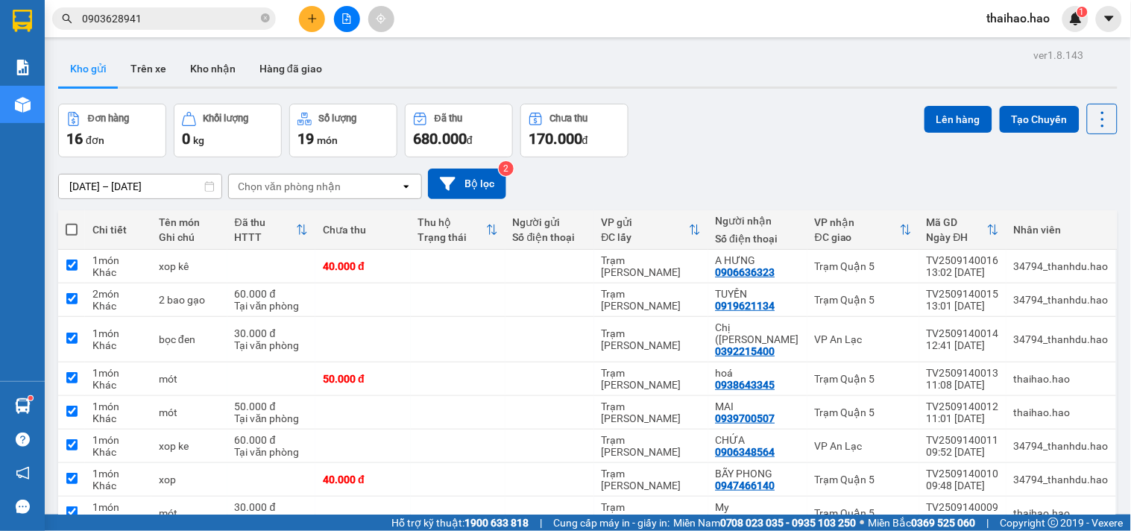
checkbox input "true"
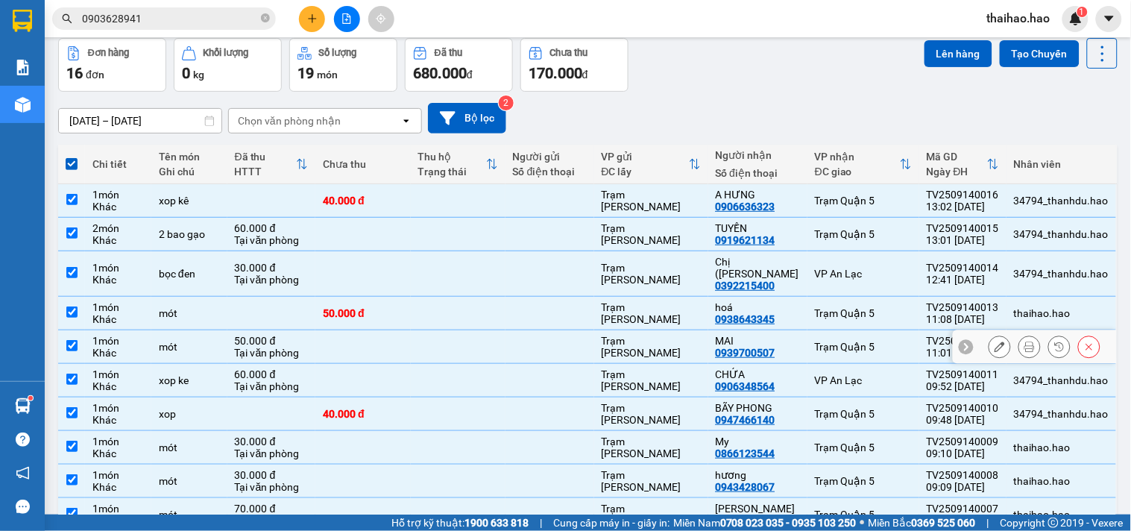
scroll to position [133, 0]
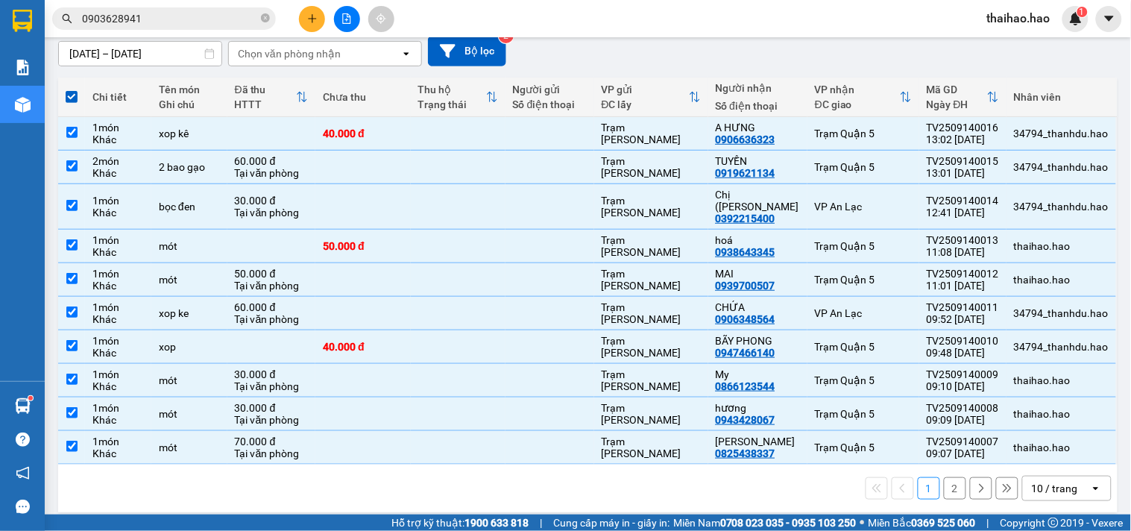
click at [1059, 476] on div "10 / trang" at bounding box center [1056, 488] width 67 height 24
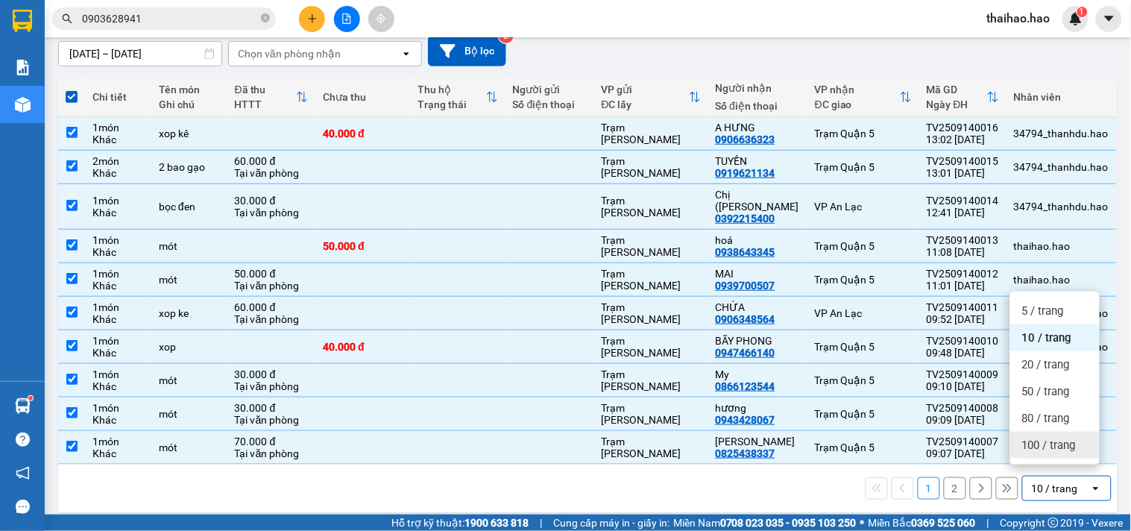
click at [1045, 445] on span "100 / trang" at bounding box center [1049, 445] width 54 height 15
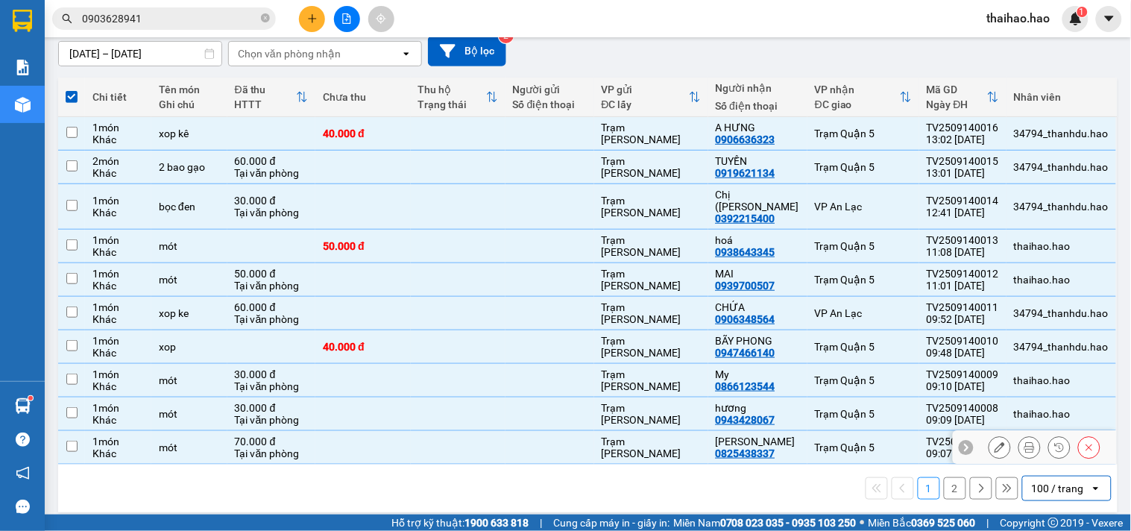
checkbox input "false"
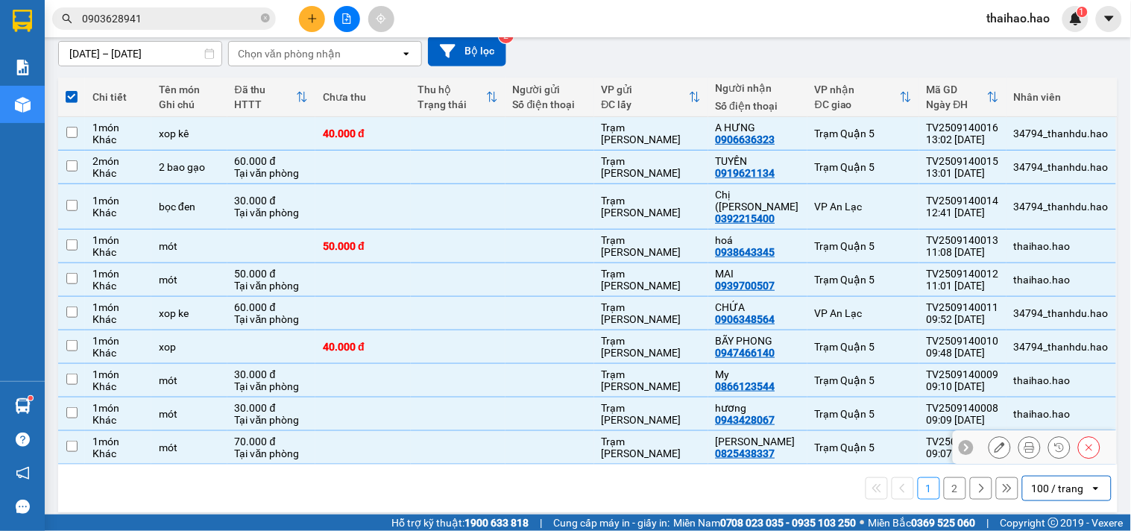
checkbox input "false"
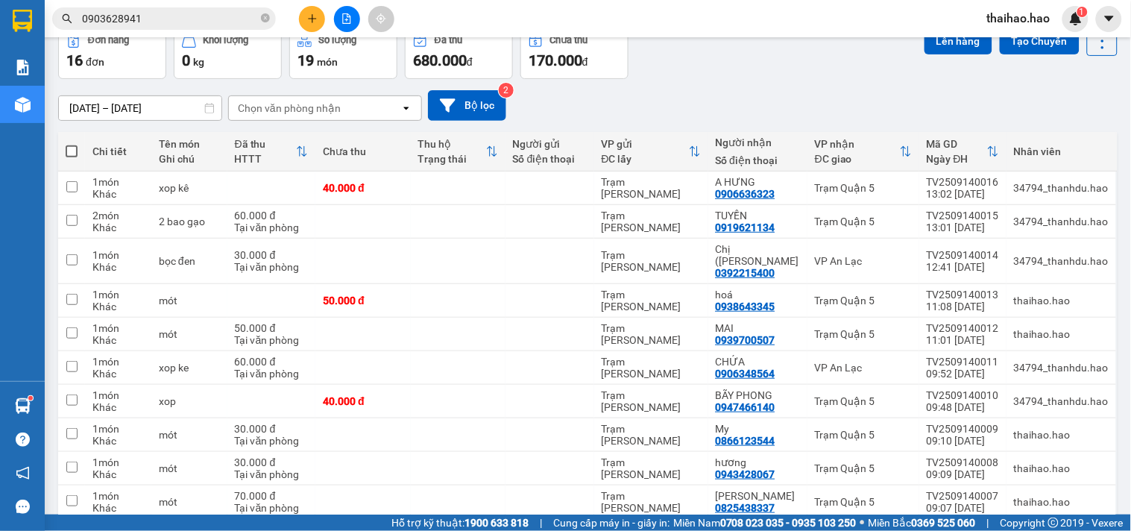
scroll to position [0, 0]
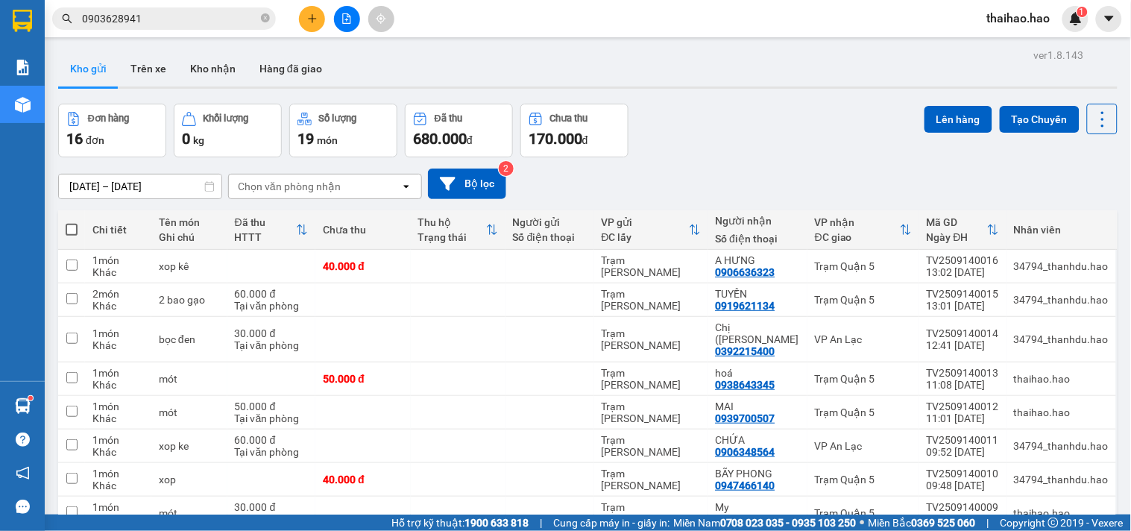
drag, startPoint x: 92, startPoint y: 230, endPoint x: 326, endPoint y: 202, distance: 235.7
click at [93, 230] on div "Chi tiết" at bounding box center [117, 230] width 51 height 12
click at [76, 230] on span at bounding box center [72, 230] width 12 height 12
click at [72, 222] on input "checkbox" at bounding box center [72, 222] width 0 height 0
checkbox input "true"
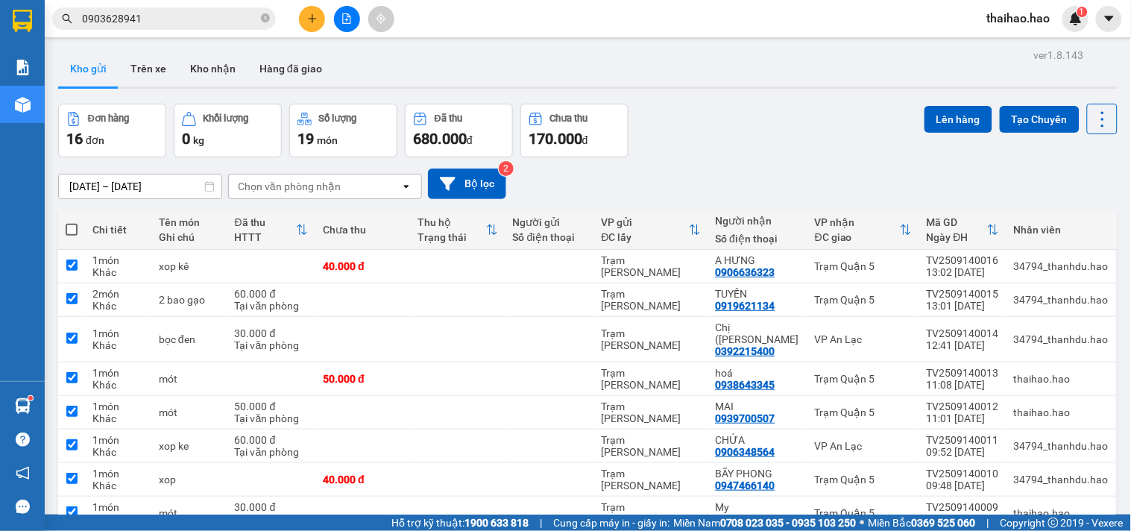
checkbox input "true"
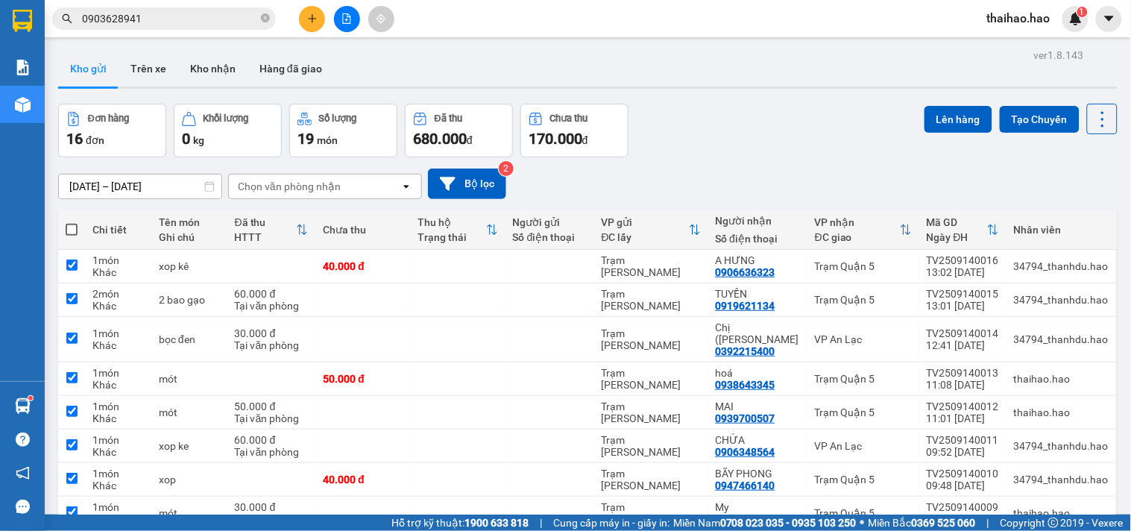
checkbox input "true"
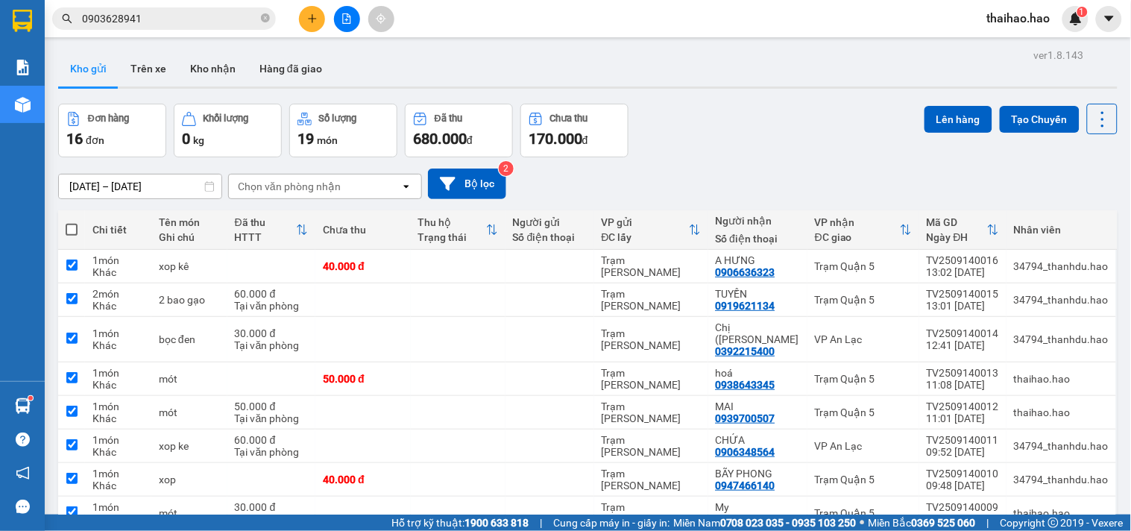
checkbox input "true"
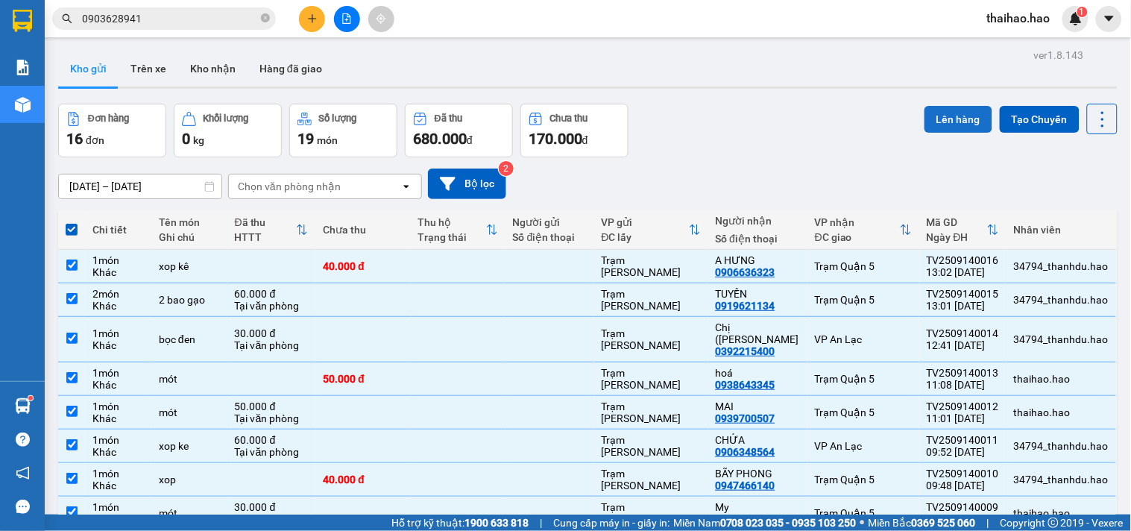
click at [935, 124] on button "Lên hàng" at bounding box center [958, 119] width 68 height 27
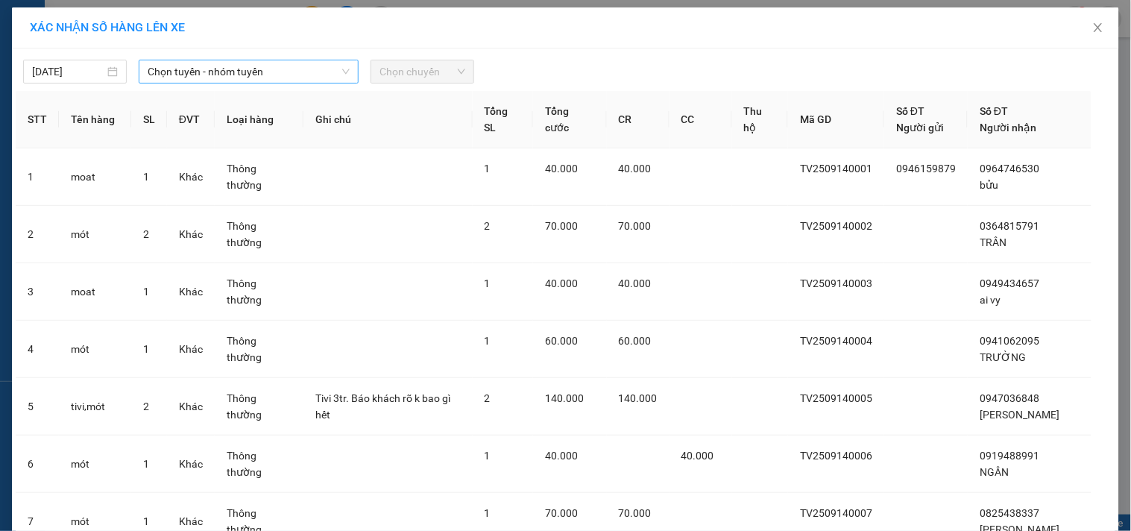
click at [192, 60] on span "Chọn tuyến - nhóm tuyến" at bounding box center [249, 71] width 202 height 22
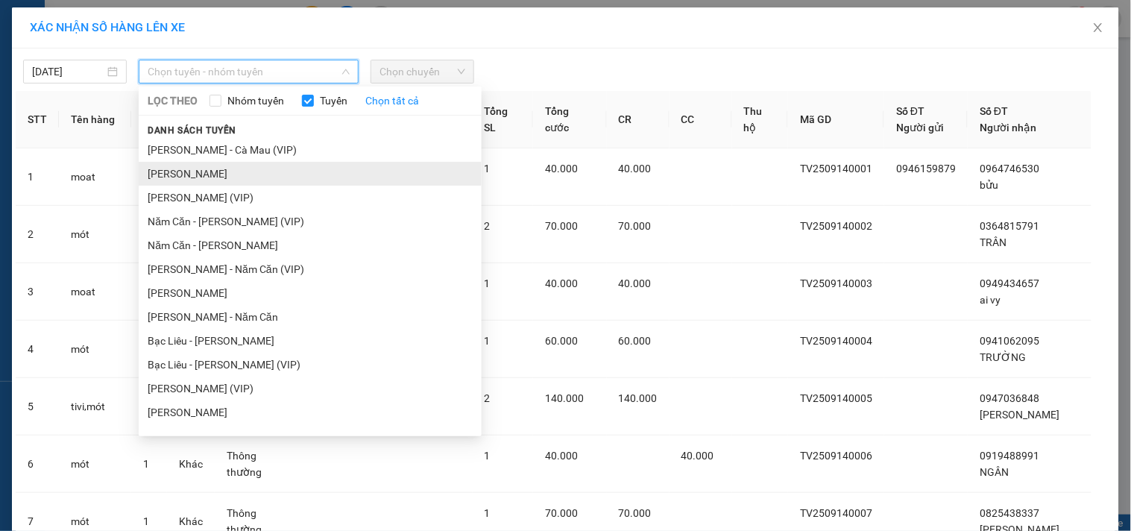
click at [213, 174] on li "[PERSON_NAME]" at bounding box center [310, 174] width 343 height 24
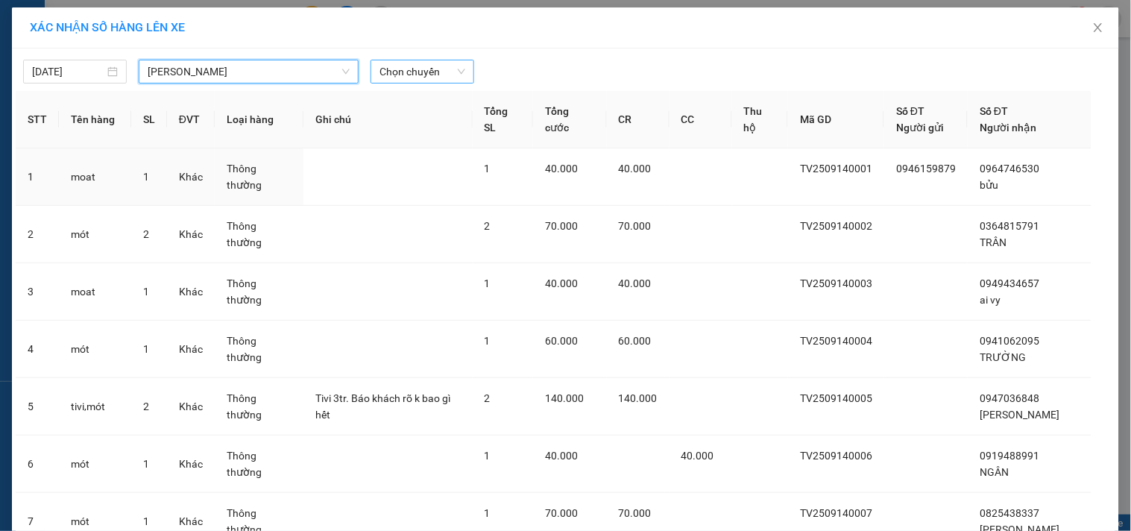
click at [429, 64] on span "Chọn chuyến" at bounding box center [422, 71] width 86 height 22
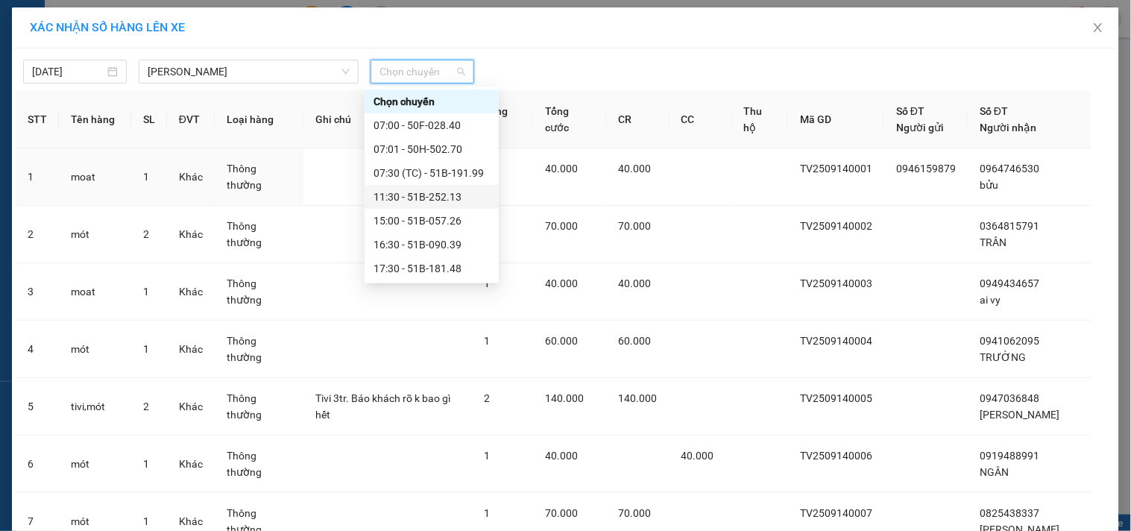
click at [445, 196] on div "11:30 - 51B-252.13" at bounding box center [432, 197] width 116 height 16
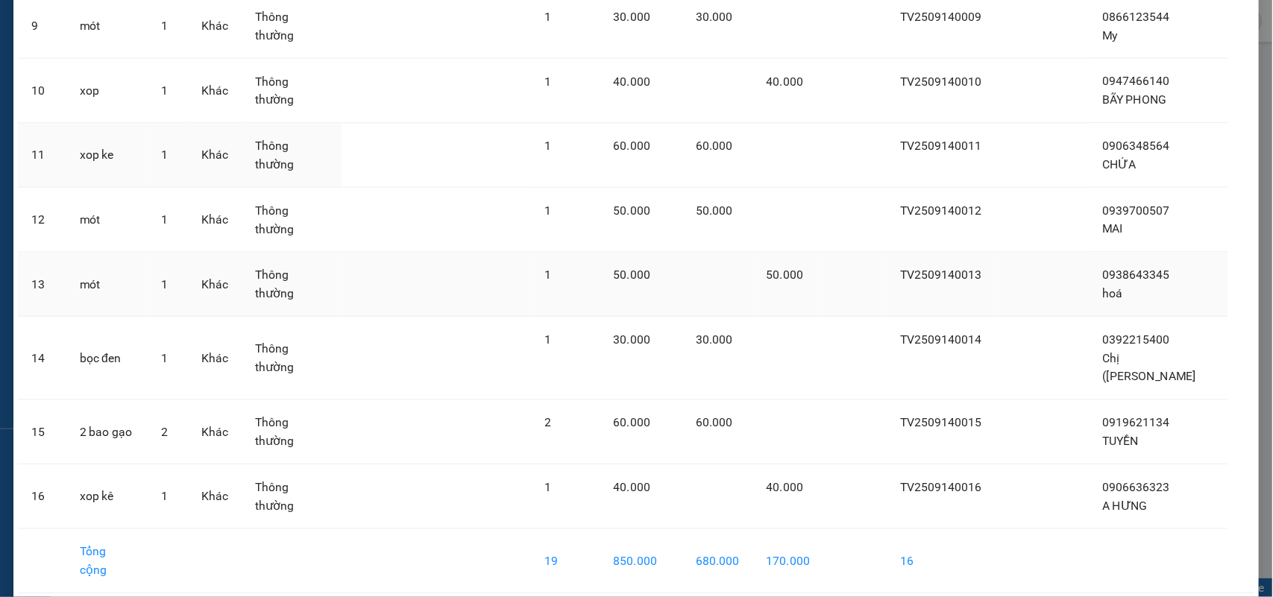
scroll to position [654, 0]
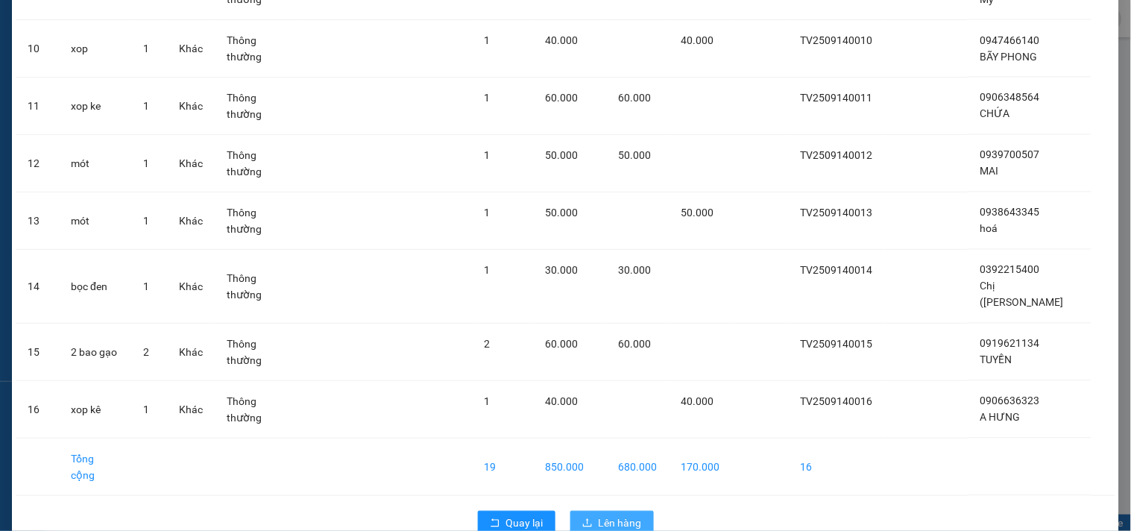
click at [617, 514] on span "Lên hàng" at bounding box center [620, 522] width 43 height 16
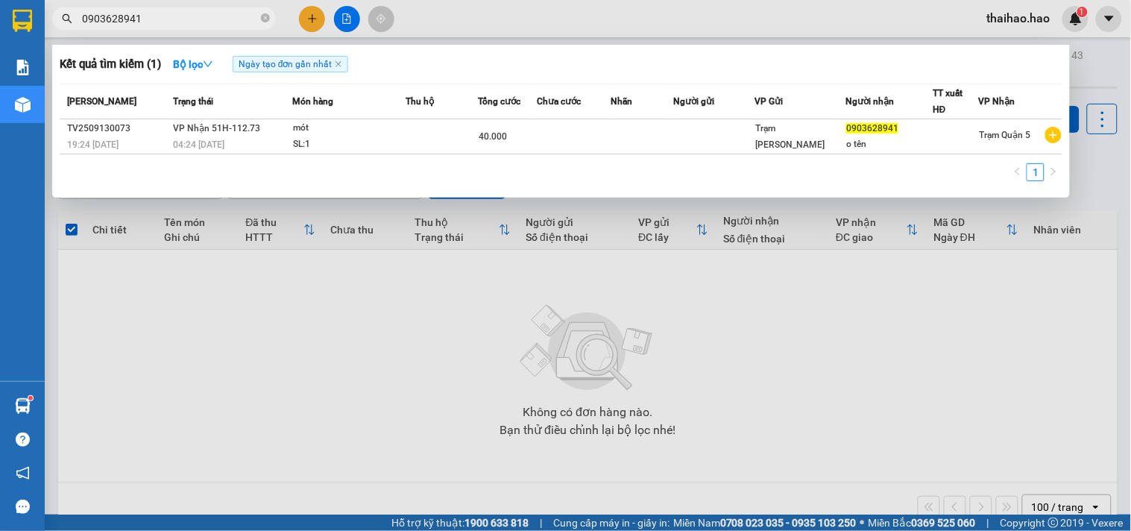
click at [210, 16] on input "0903628941" at bounding box center [170, 18] width 176 height 16
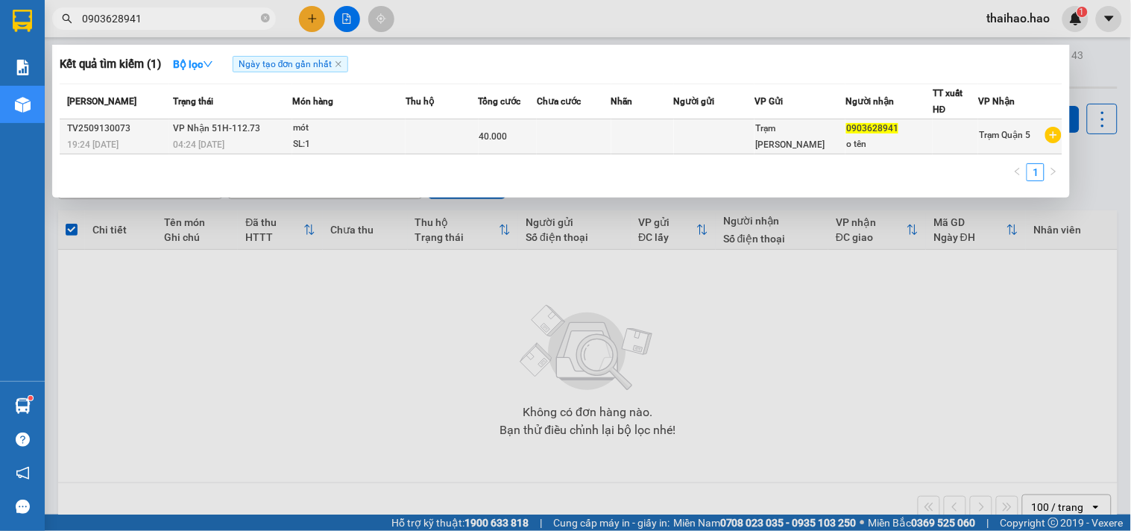
click at [348, 144] on div "SL: 1" at bounding box center [349, 144] width 112 height 16
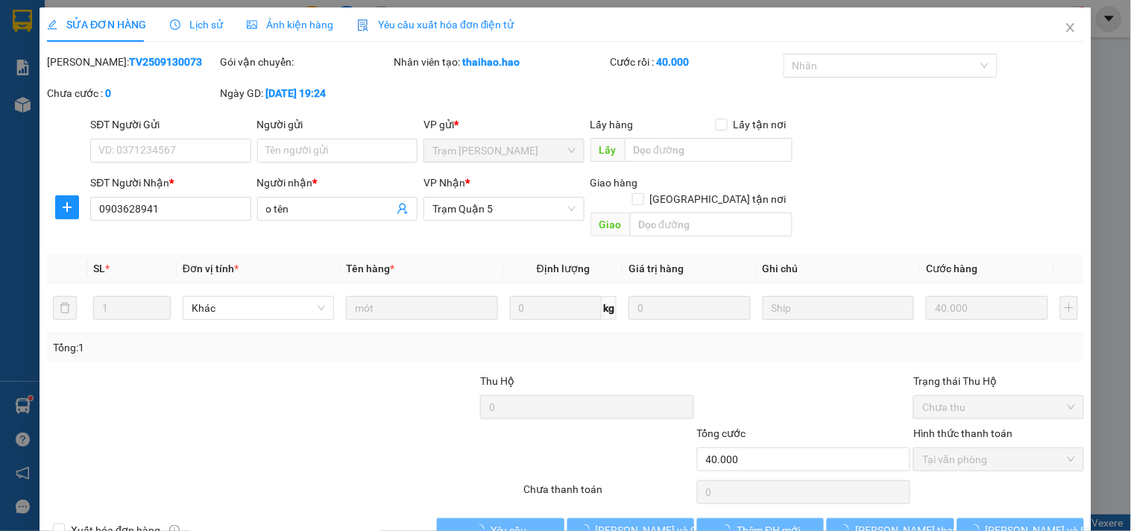
click at [266, 38] on div "Ảnh kiện hàng" at bounding box center [290, 24] width 86 height 34
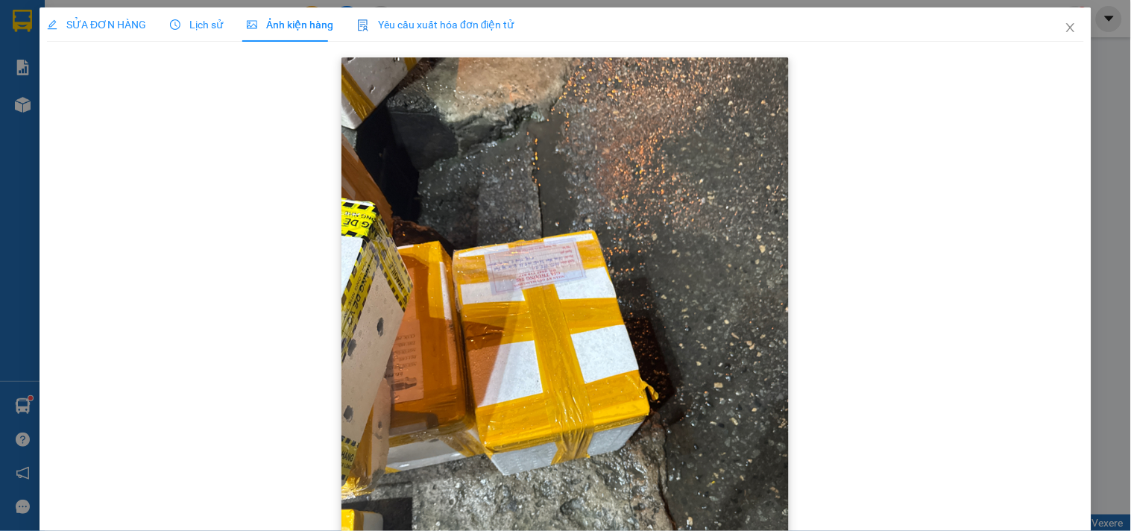
click at [514, 271] on img at bounding box center [564, 355] width 447 height 596
click at [1066, 25] on icon "close" at bounding box center [1070, 27] width 8 height 9
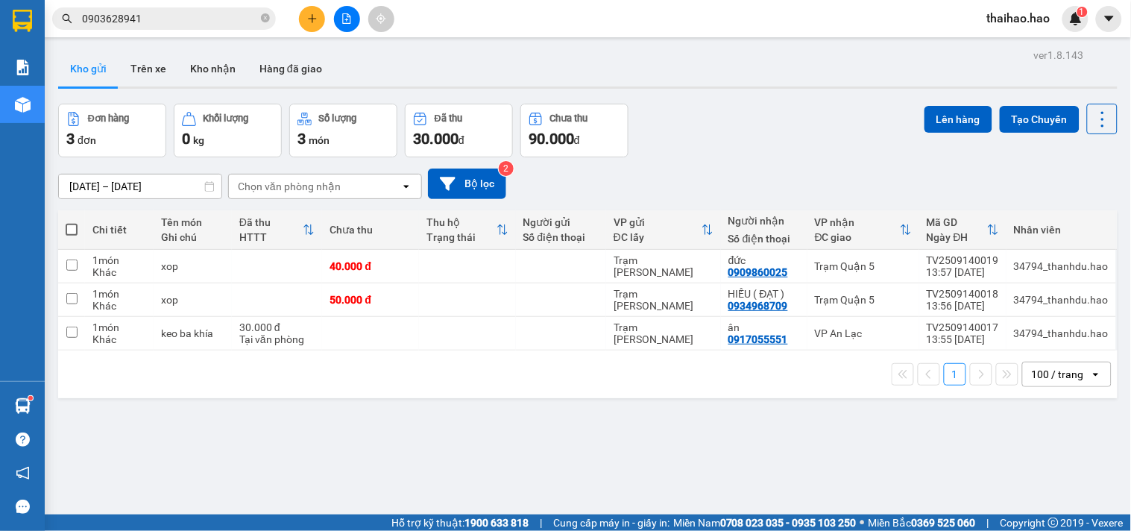
click at [239, 18] on input "0903628941" at bounding box center [170, 18] width 176 height 16
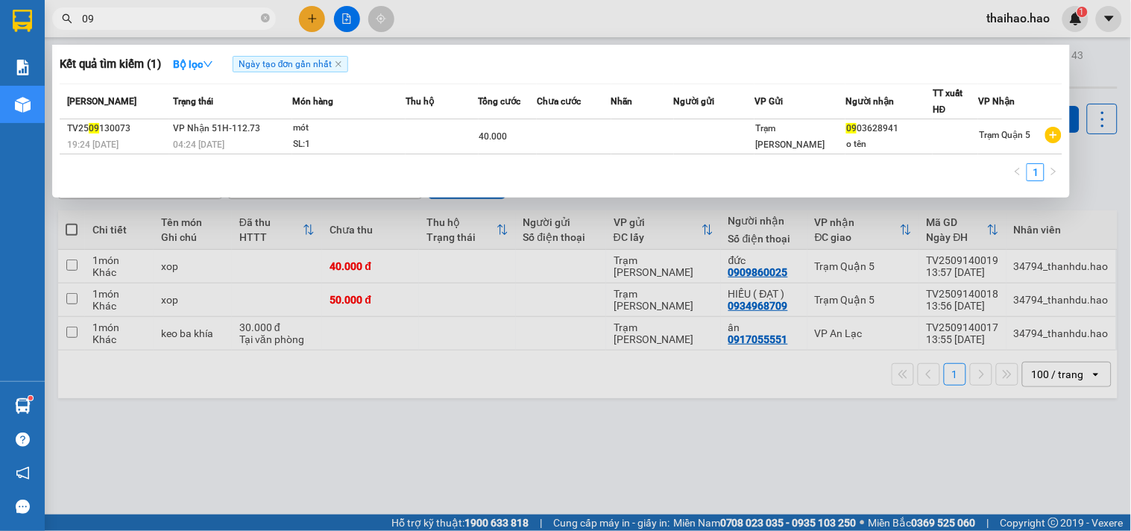
type input "0"
type input "157"
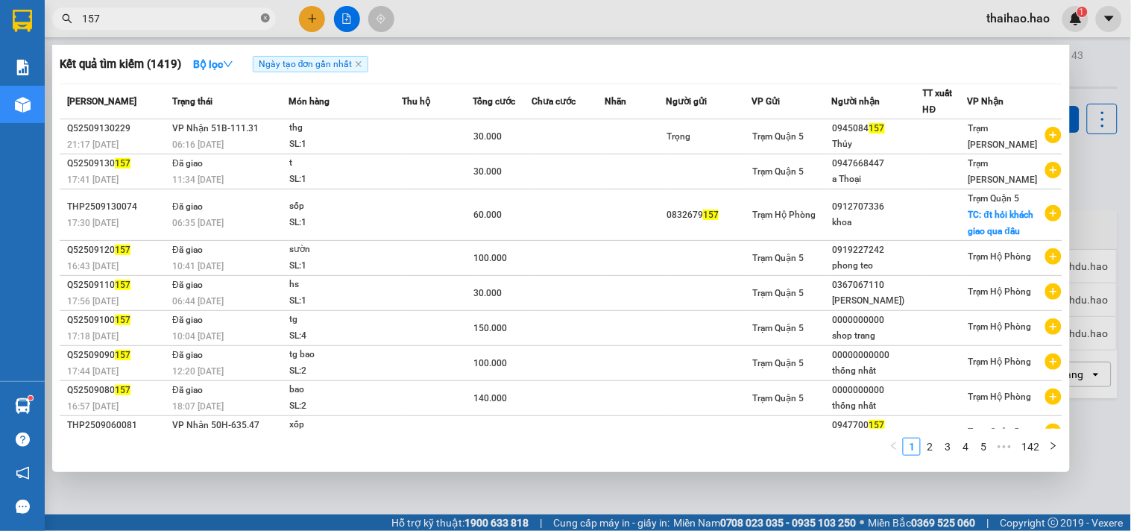
click at [266, 17] on icon "close-circle" at bounding box center [265, 17] width 9 height 9
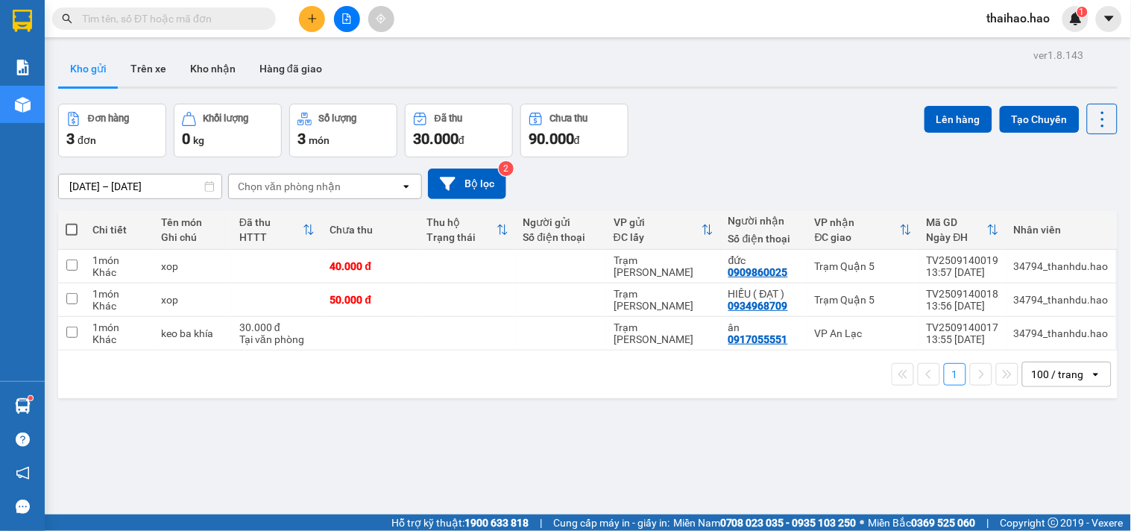
click at [243, 17] on input "text" at bounding box center [170, 18] width 176 height 16
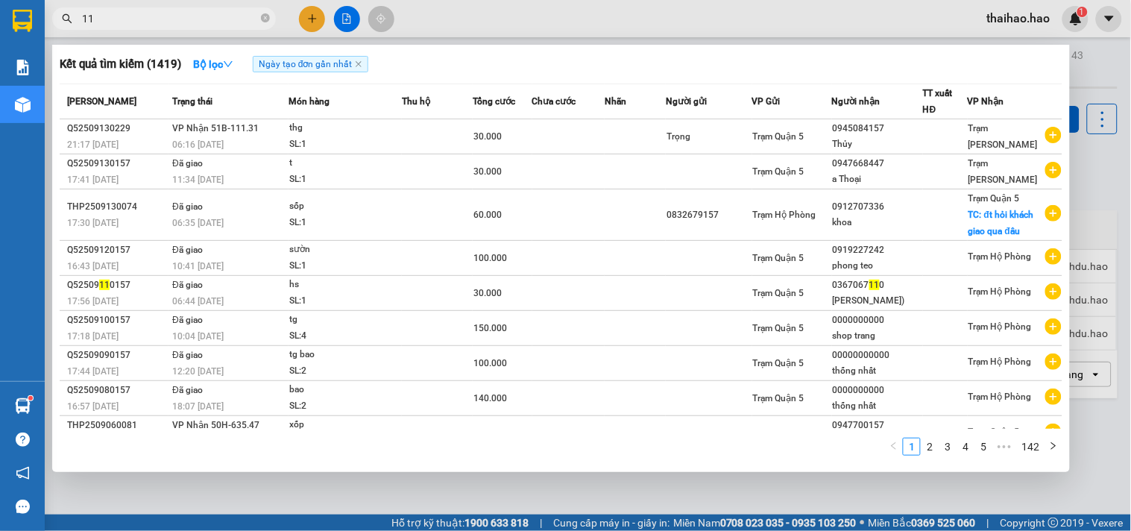
type input "117"
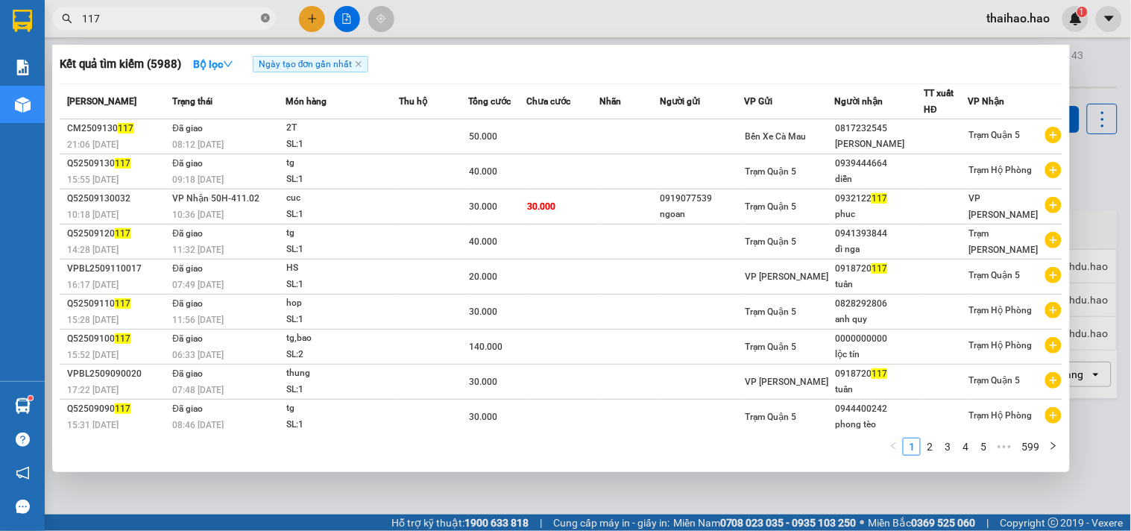
click at [265, 16] on icon "close-circle" at bounding box center [265, 17] width 9 height 9
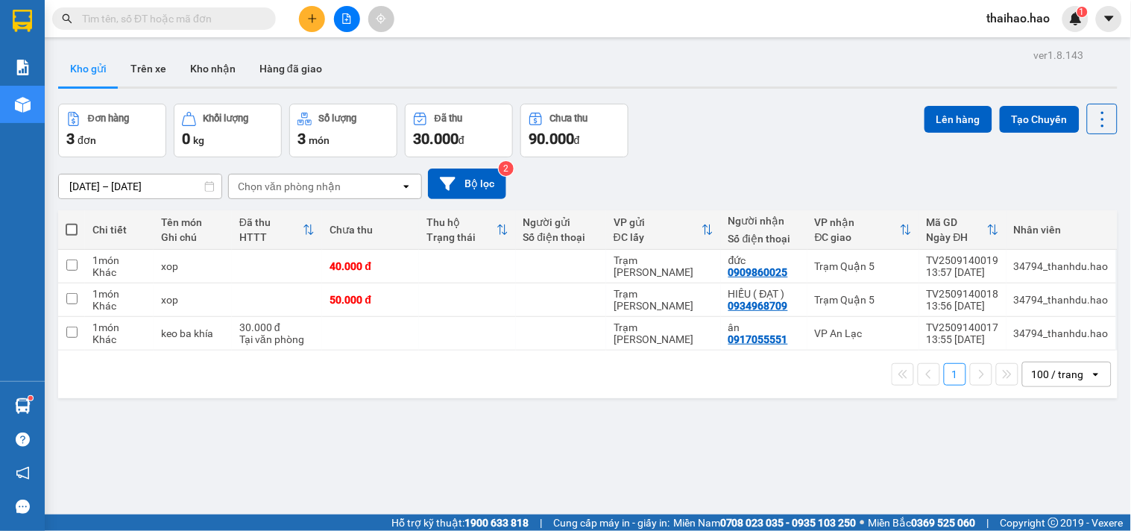
click at [162, 17] on input "text" at bounding box center [170, 18] width 176 height 16
click at [183, 11] on input "text" at bounding box center [170, 18] width 176 height 16
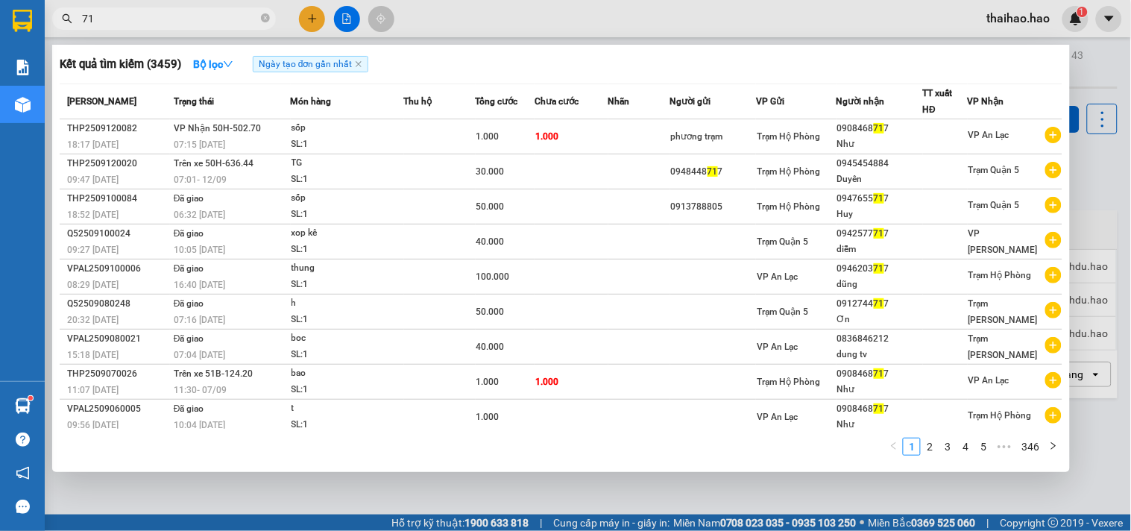
type input "7"
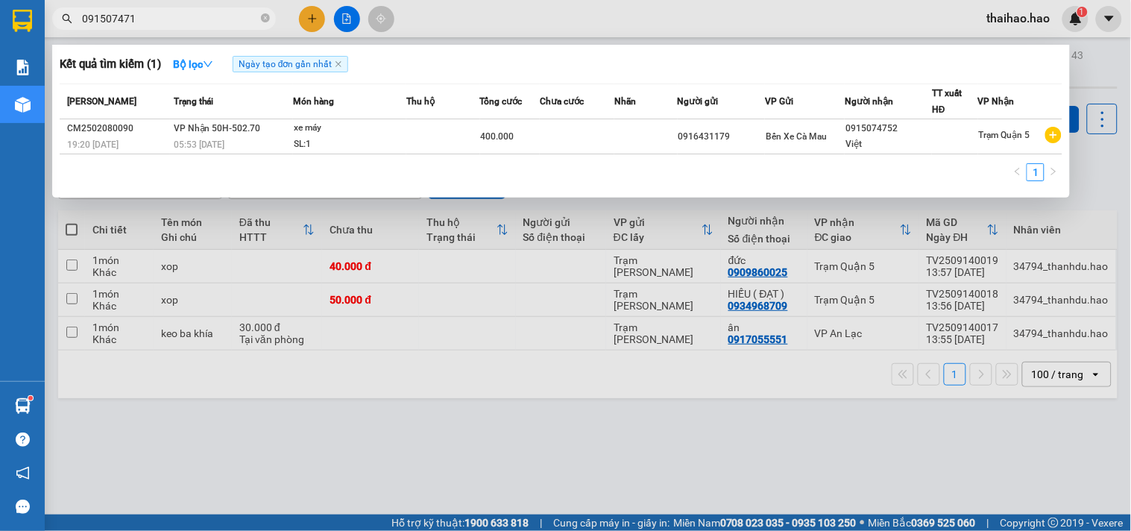
type input "0915074717"
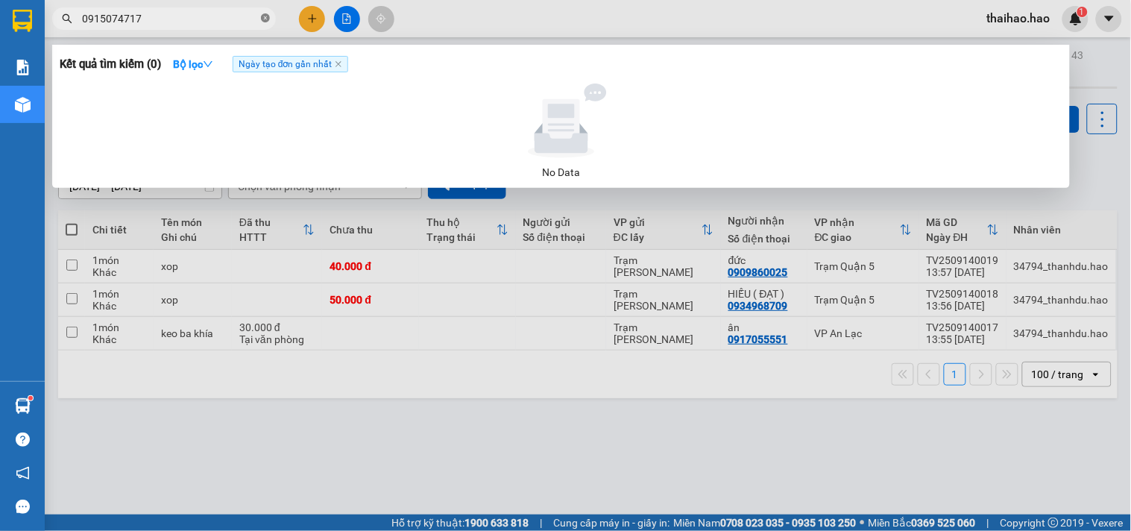
click at [262, 18] on icon "close-circle" at bounding box center [265, 17] width 9 height 9
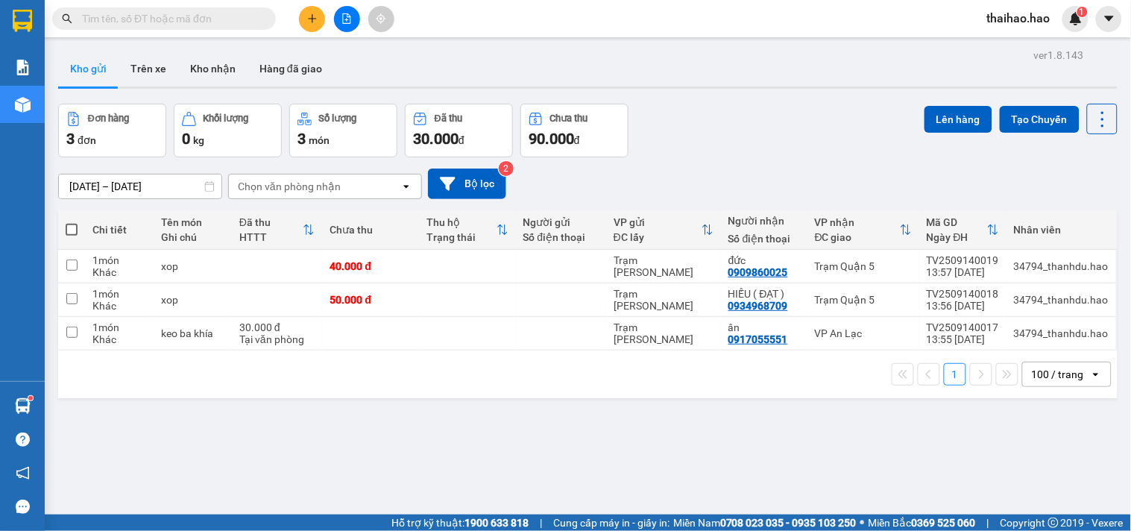
click at [242, 18] on input "text" at bounding box center [170, 18] width 176 height 16
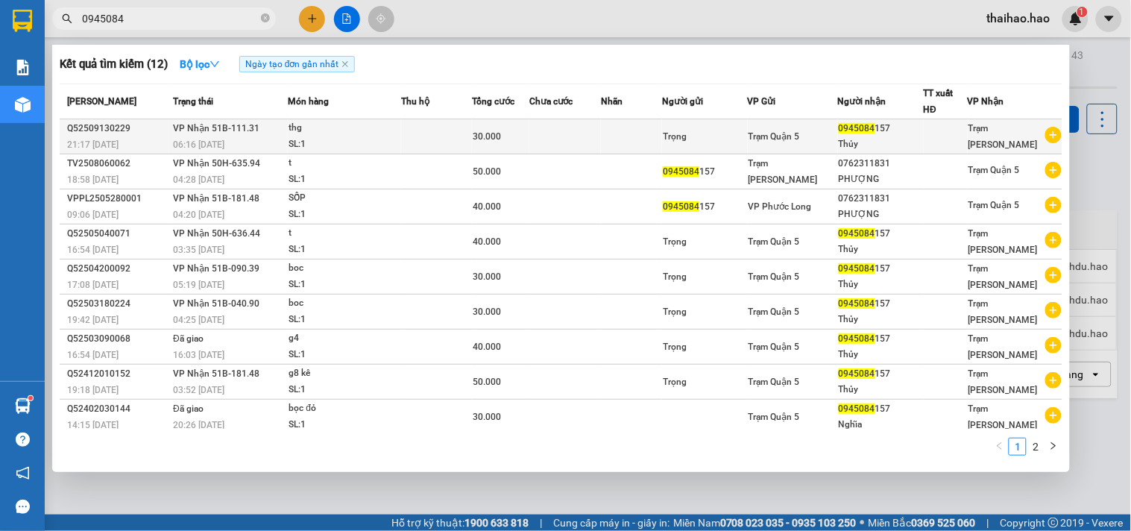
type input "0945084"
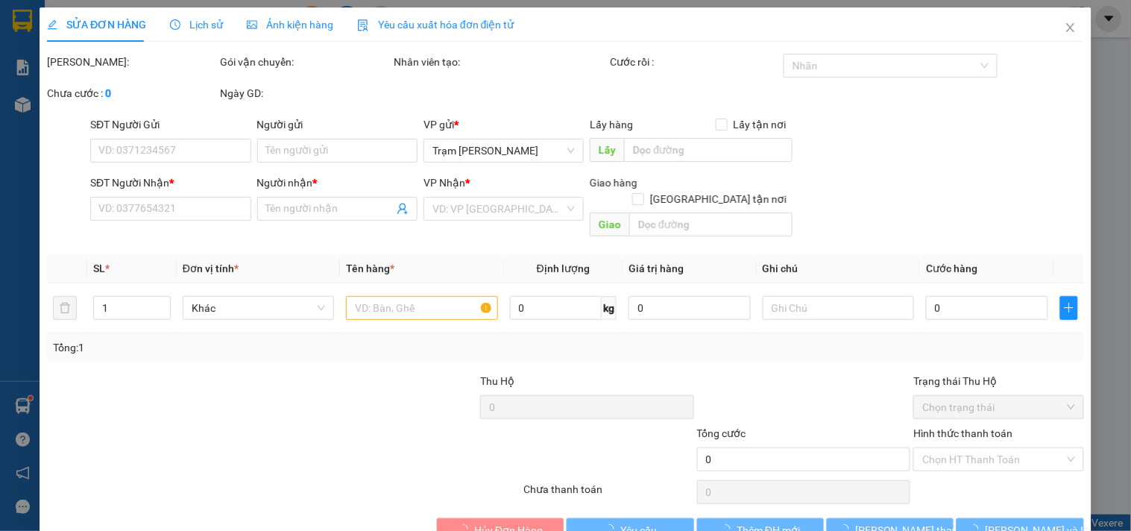
click at [269, 4] on div "SỬA ĐƠN HÀNG Lịch sử Ảnh kiện hàng Yêu cầu xuất hóa đơn điện tử Total Paid Fee …" at bounding box center [565, 265] width 1131 height 531
type input "Trọng"
type input "0945084157"
type input "Thủy"
type input "30.000"
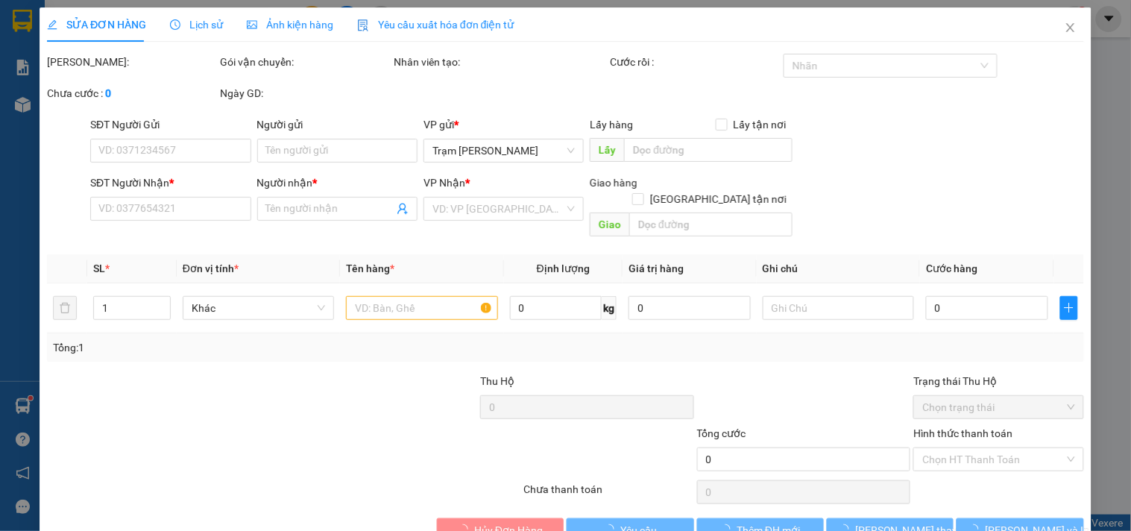
type input "0"
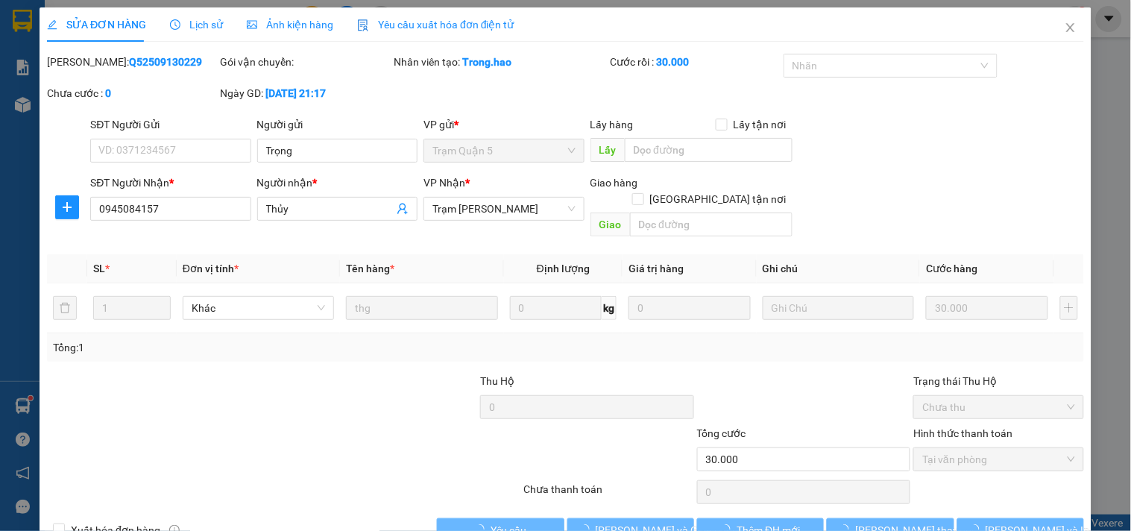
click at [266, 37] on div "Ảnh kiện hàng" at bounding box center [290, 24] width 86 height 34
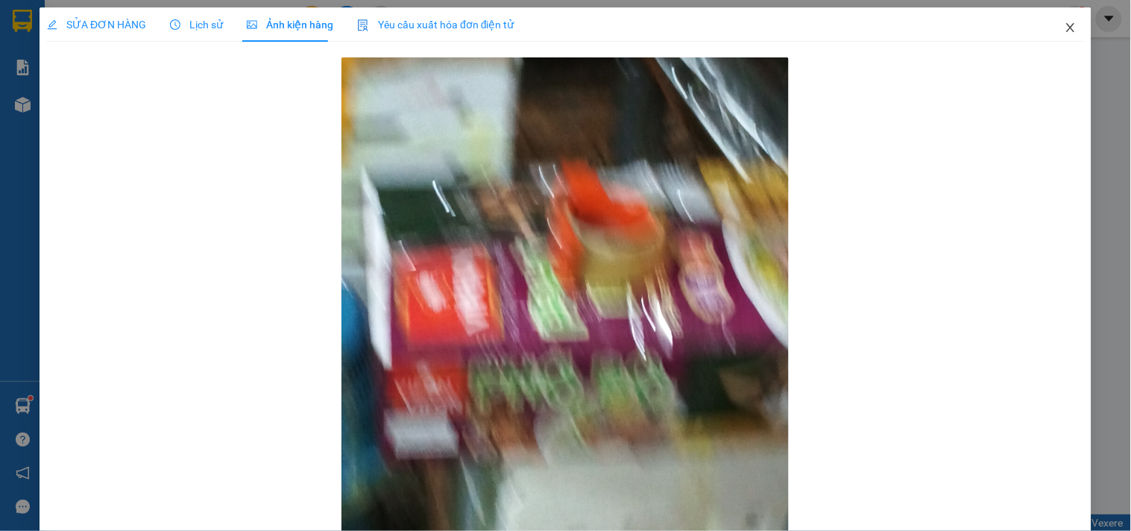
click at [1065, 31] on icon "close" at bounding box center [1071, 28] width 12 height 12
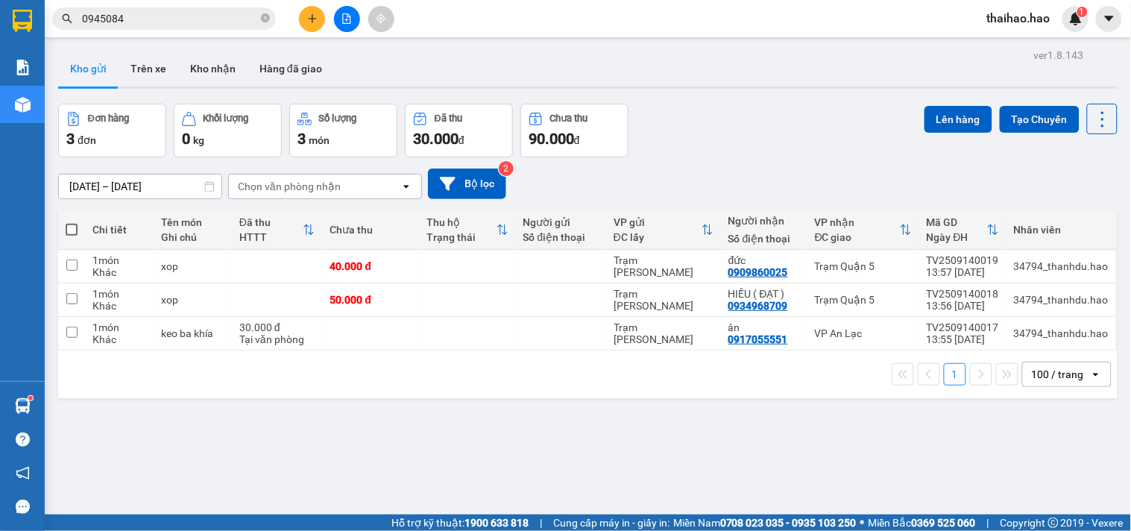
click at [264, 179] on div "Chọn văn phòng nhận" at bounding box center [289, 186] width 103 height 15
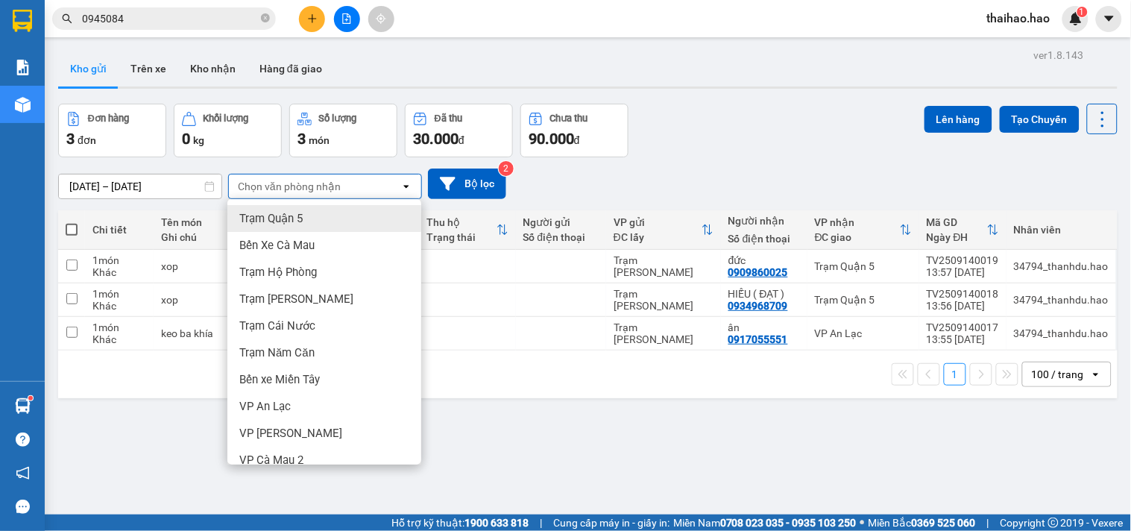
click at [772, 172] on div "12/09/2025 – 14/09/2025 Press the down arrow key to interact with the calendar …" at bounding box center [587, 183] width 1059 height 31
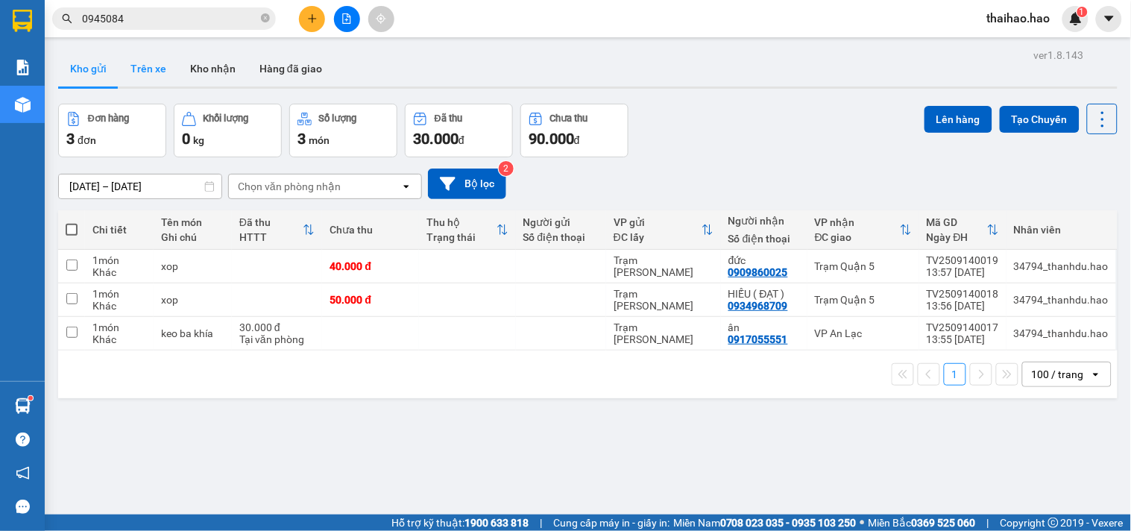
click at [153, 77] on button "Trên xe" at bounding box center [149, 69] width 60 height 36
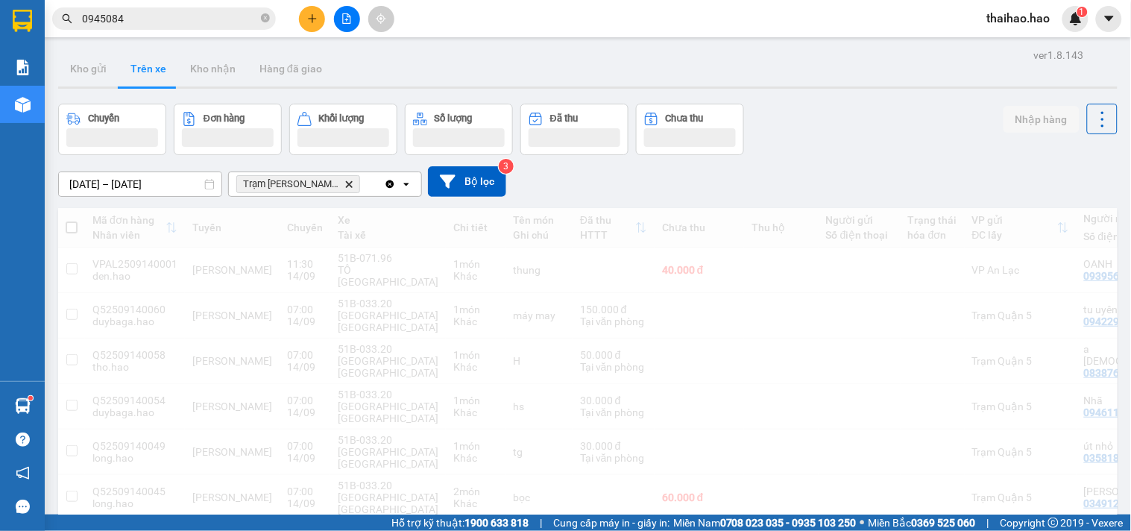
click at [147, 189] on input "[DATE] – [DATE]" at bounding box center [140, 184] width 163 height 24
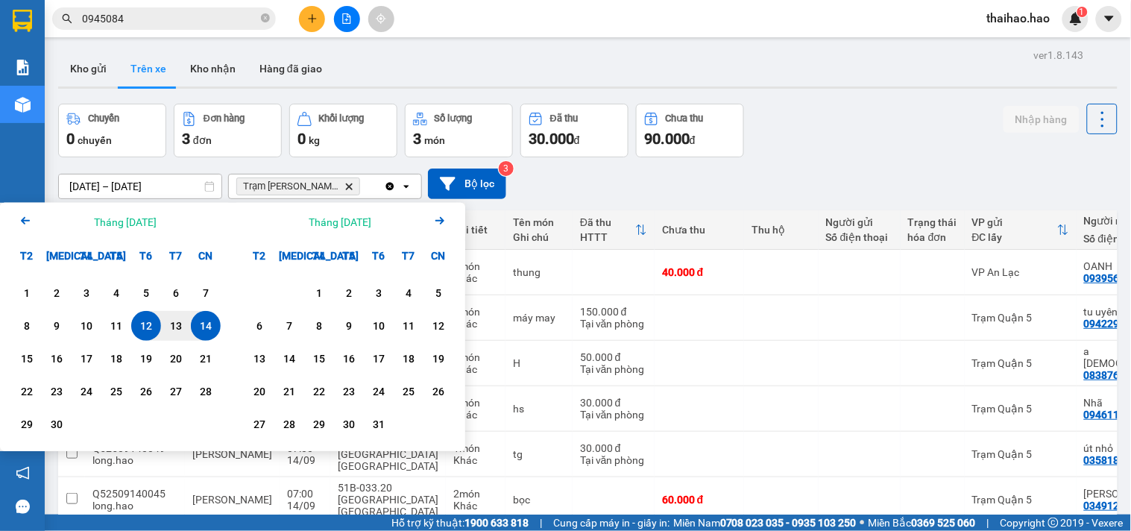
click at [203, 326] on div "14" at bounding box center [205, 326] width 21 height 18
type input "14/09/2025 – 14/09/2025"
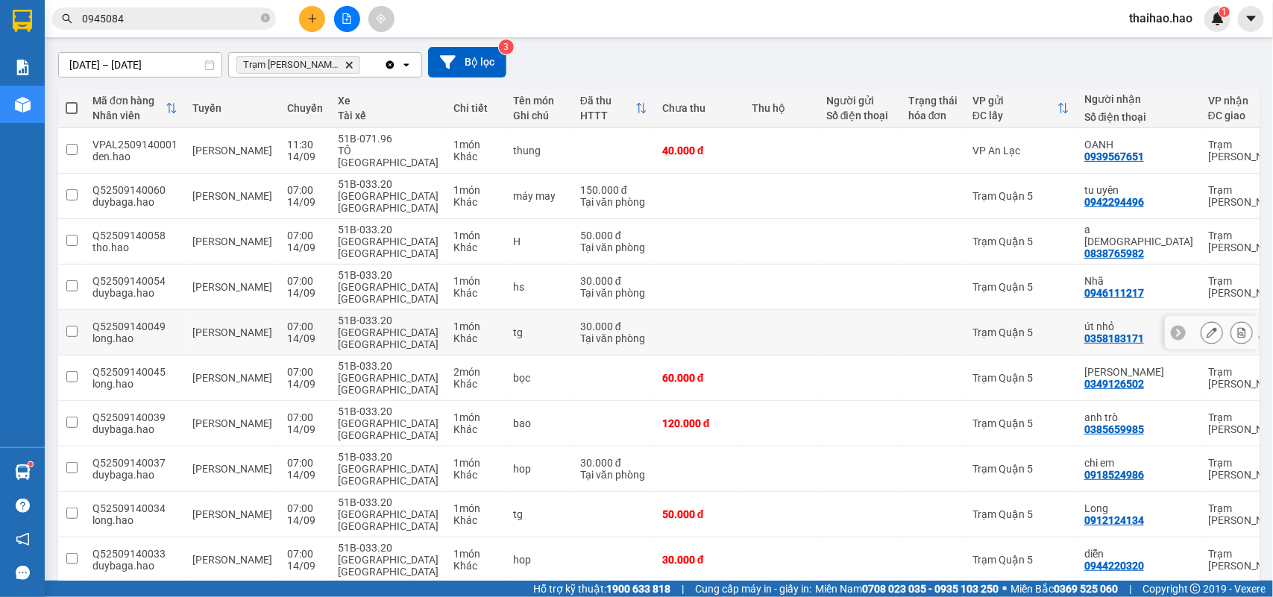
scroll to position [280, 0]
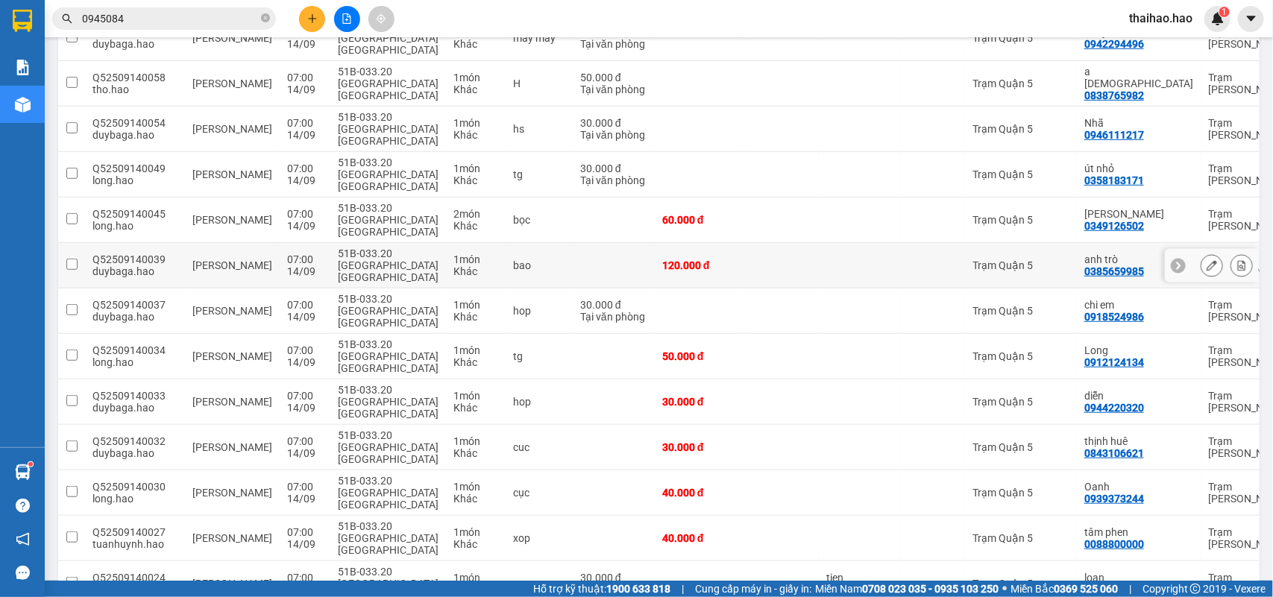
click at [1201, 253] on button at bounding box center [1211, 266] width 21 height 26
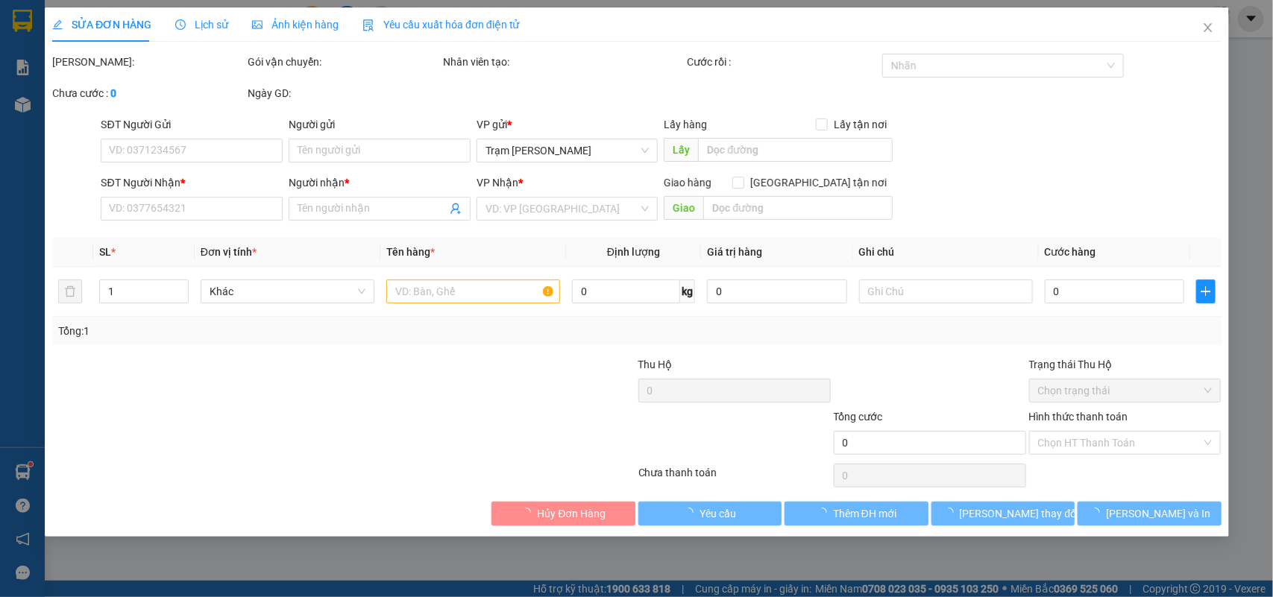
type input "0385659985"
type input "anh trò"
type input "120.000"
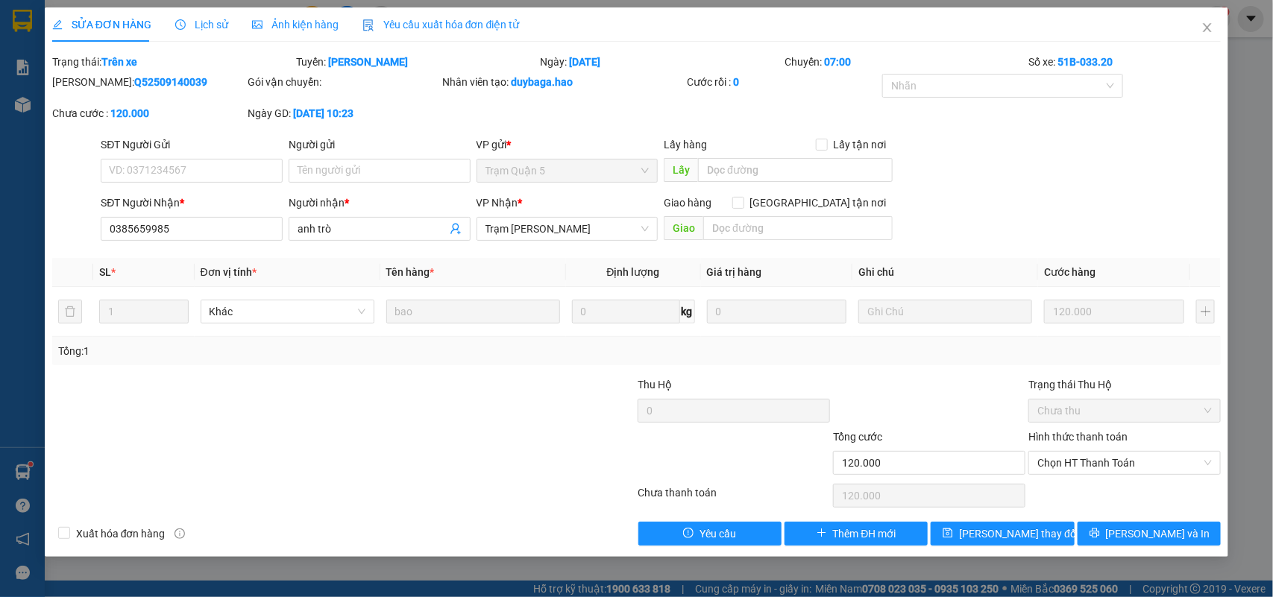
click at [296, 34] on div "Ảnh kiện hàng" at bounding box center [295, 24] width 86 height 34
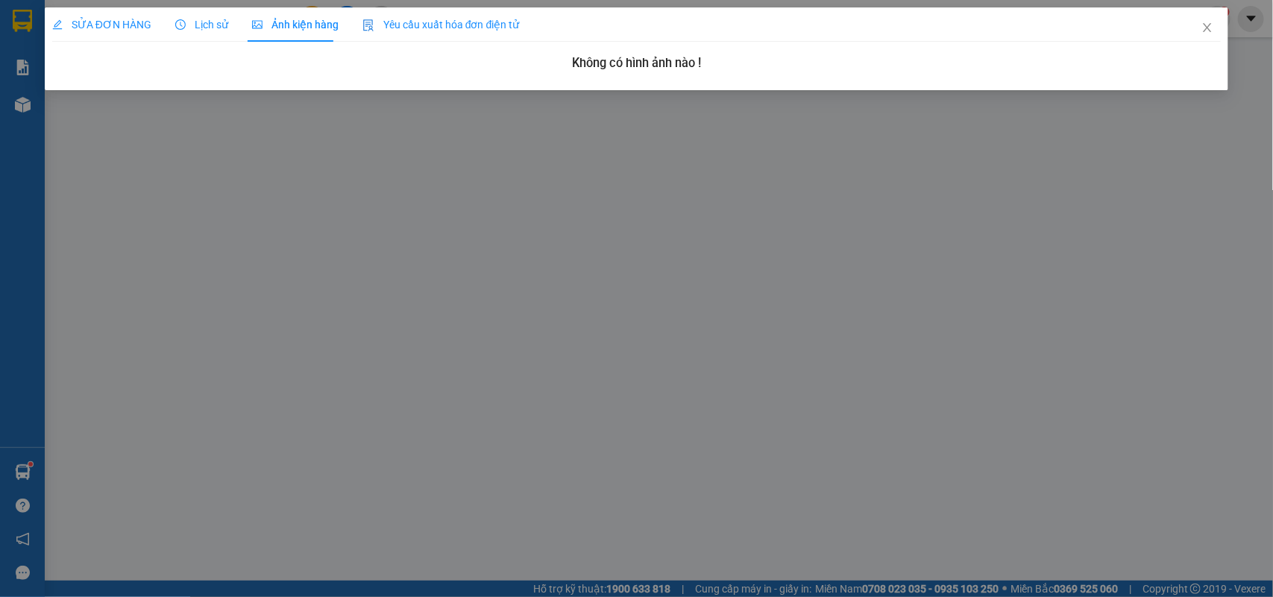
click at [207, 19] on span "Lịch sử" at bounding box center [201, 25] width 53 height 12
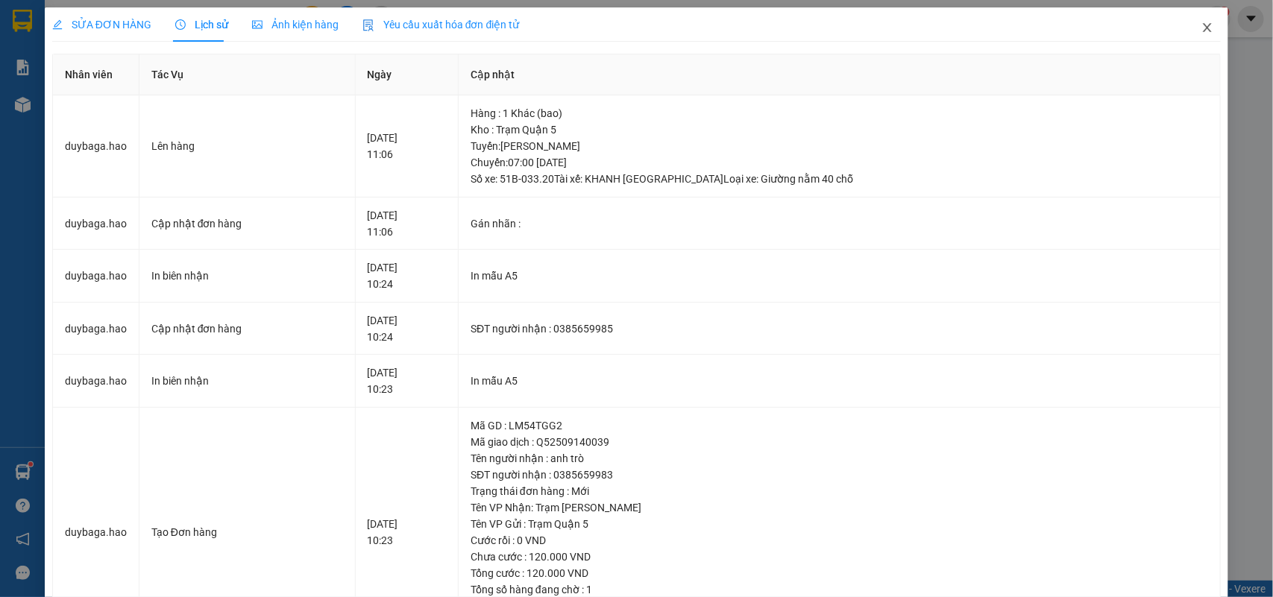
click at [1201, 23] on icon "close" at bounding box center [1207, 28] width 12 height 12
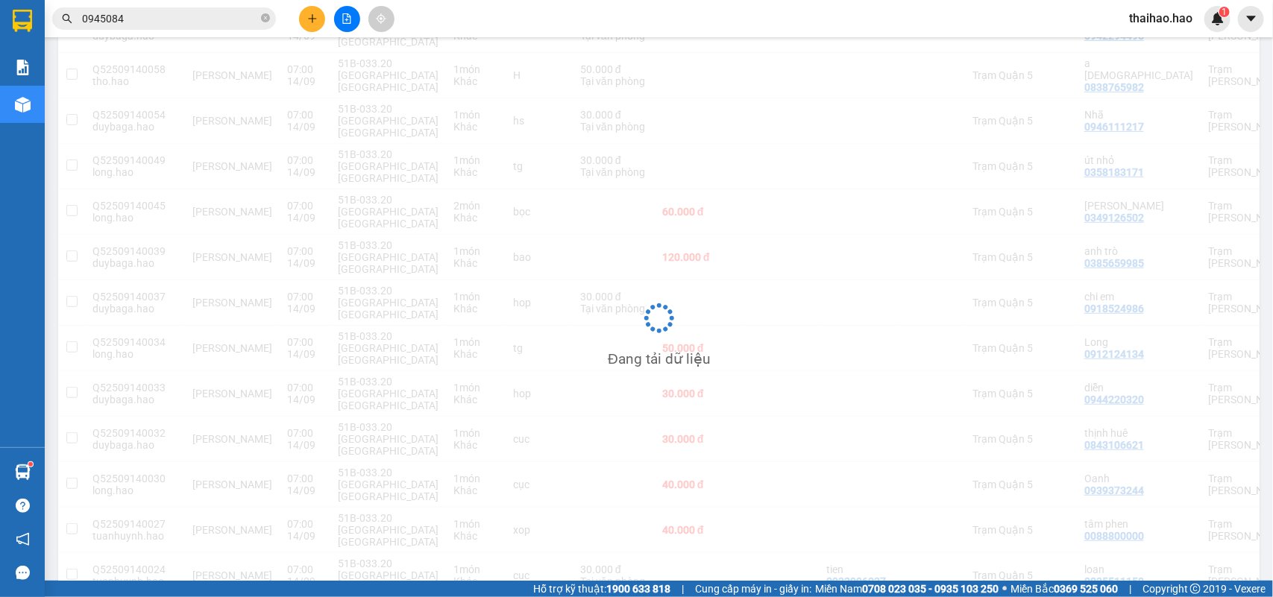
scroll to position [288, 0]
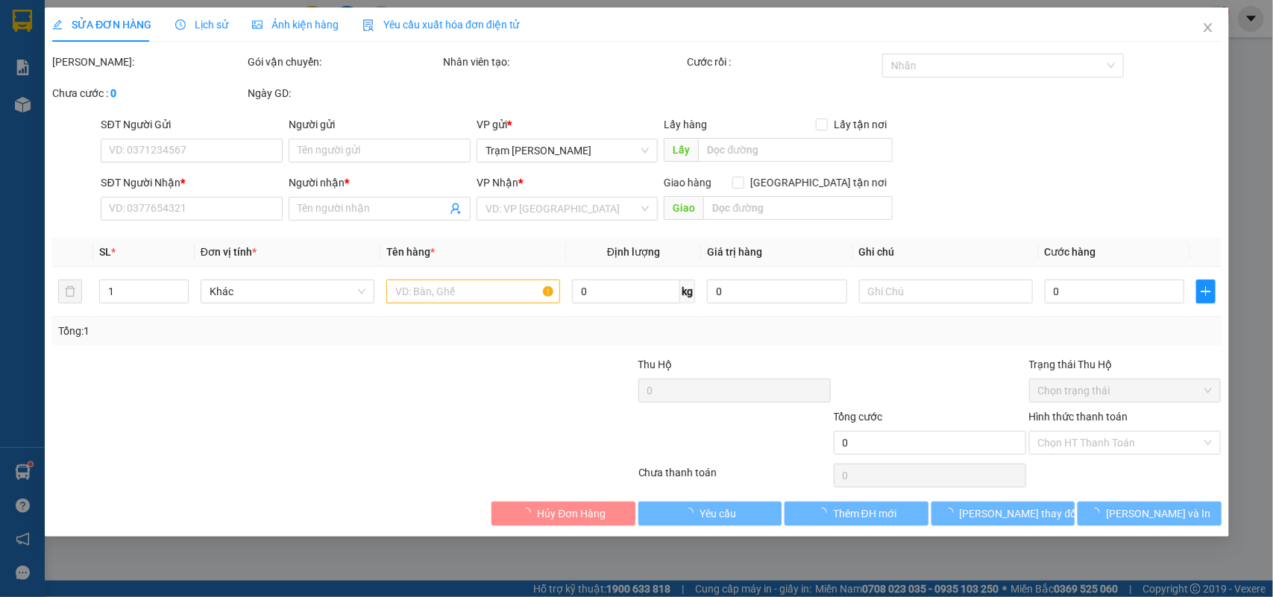
type input "0911011494"
type input "diệu"
type input "50.000"
type input "0"
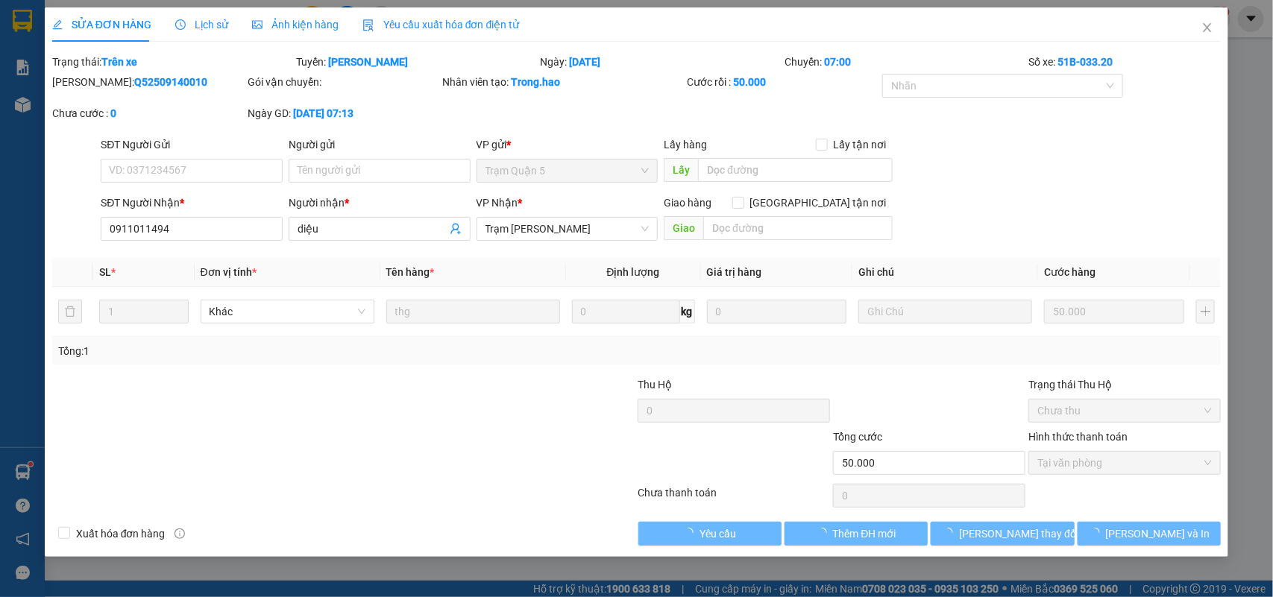
click at [329, 6] on div "SỬA ĐƠN HÀNG Lịch sử Ảnh kiện hàng Yêu cầu xuất hóa đơn điện tử Total Paid Fee …" at bounding box center [636, 298] width 1273 height 597
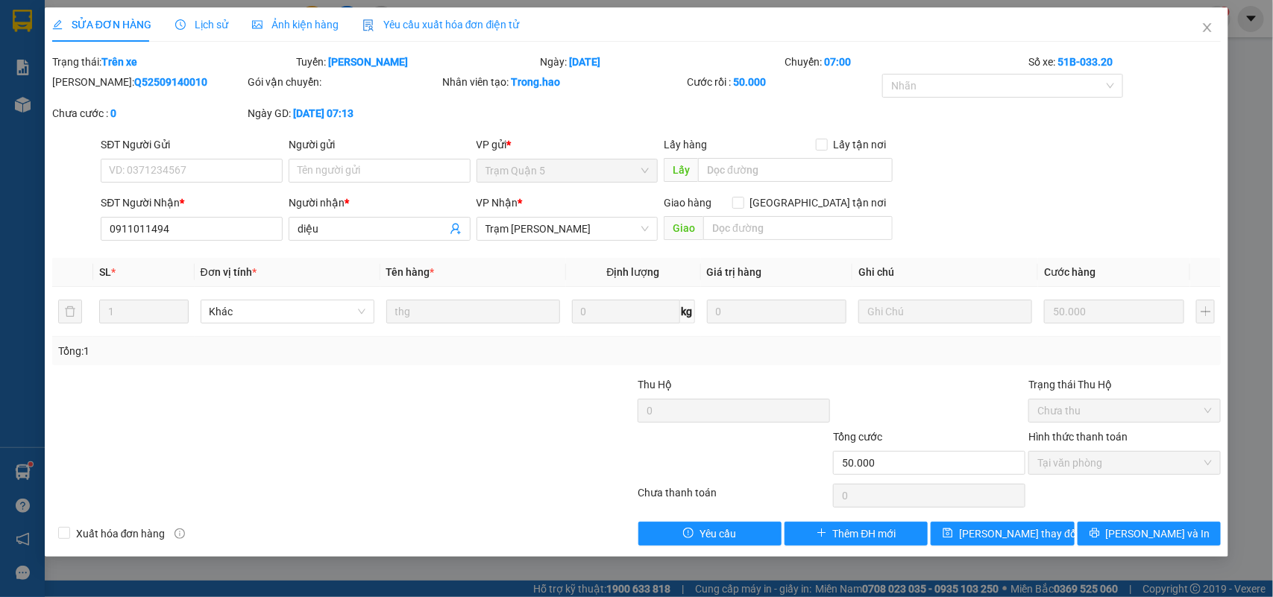
click at [306, 15] on div "Ảnh kiện hàng" at bounding box center [295, 24] width 86 height 34
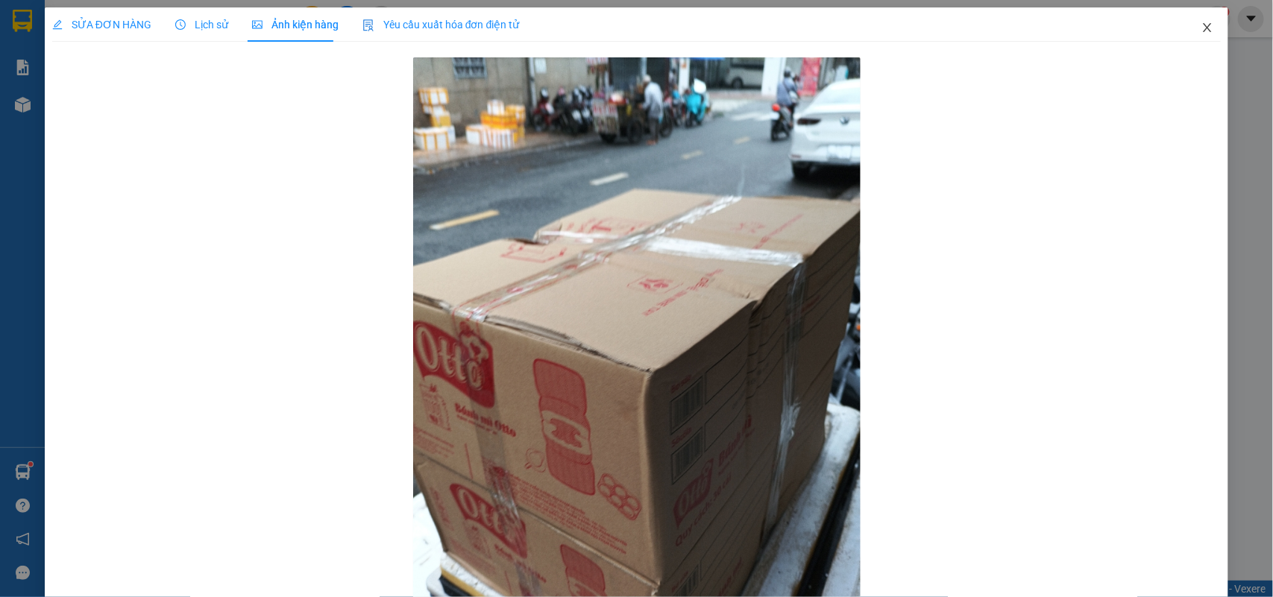
click at [1201, 27] on icon "close" at bounding box center [1207, 28] width 12 height 12
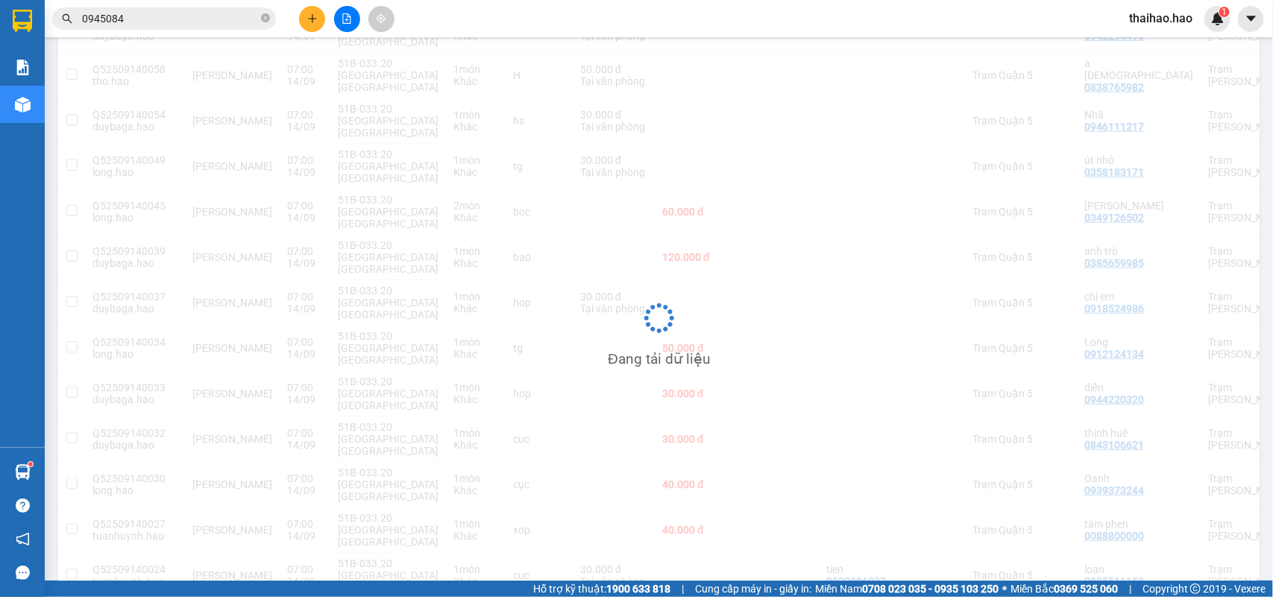
scroll to position [288, 0]
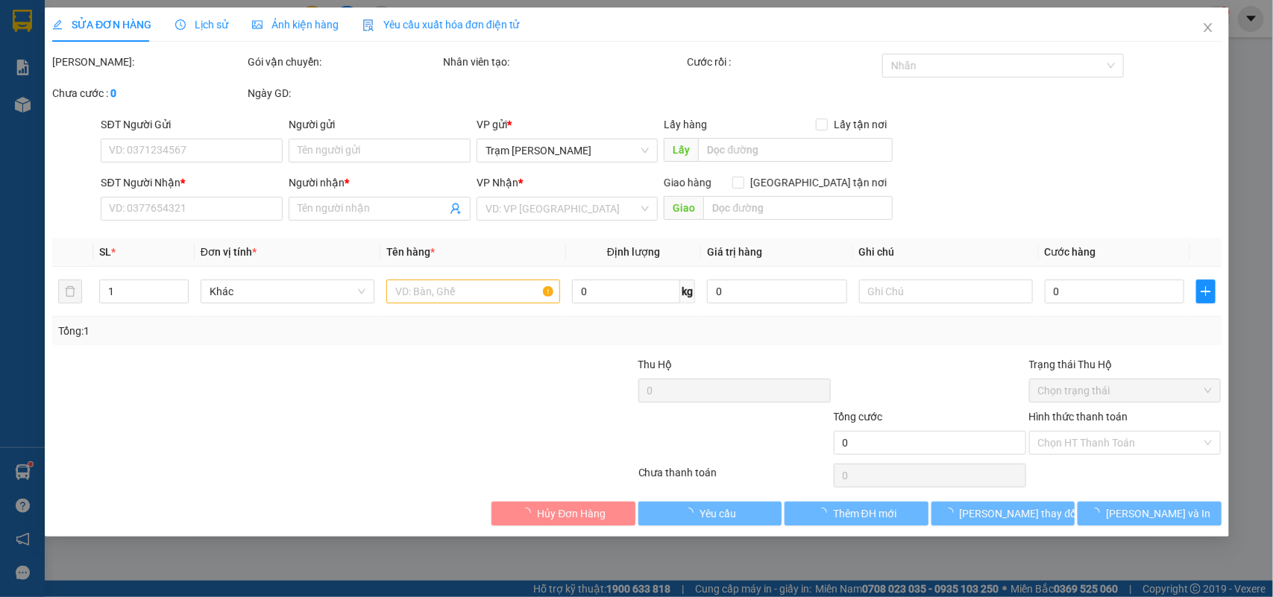
type input "0842906755"
type input "Măng"
type input "30.000"
type input "0"
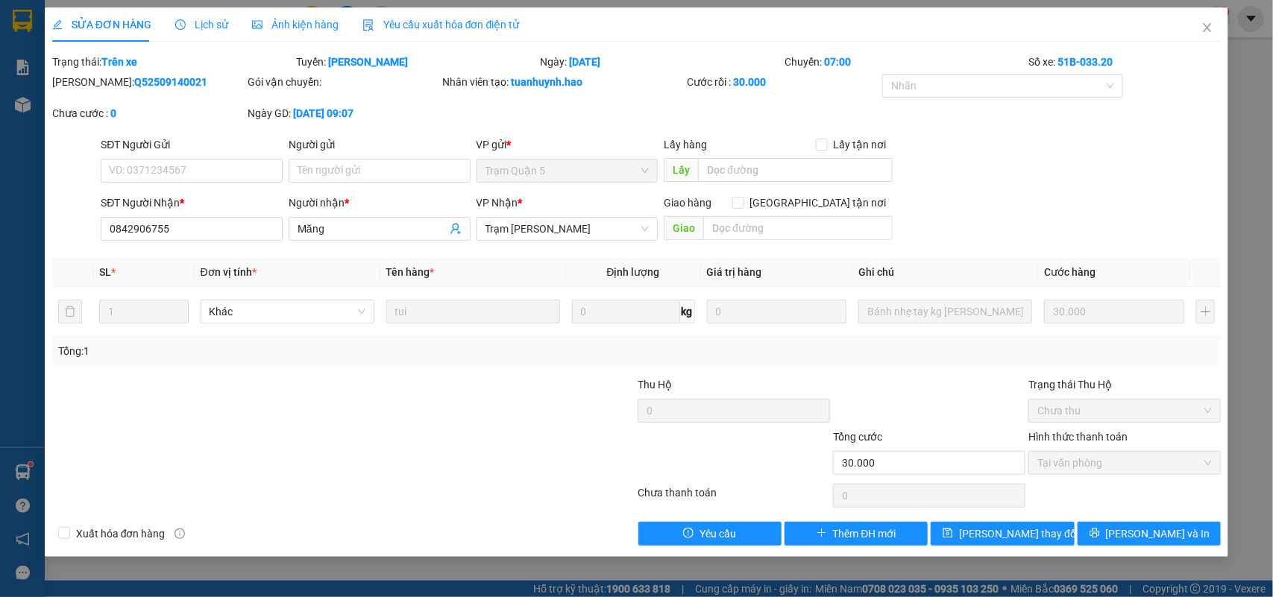
click at [257, 22] on icon "picture" at bounding box center [257, 24] width 10 height 10
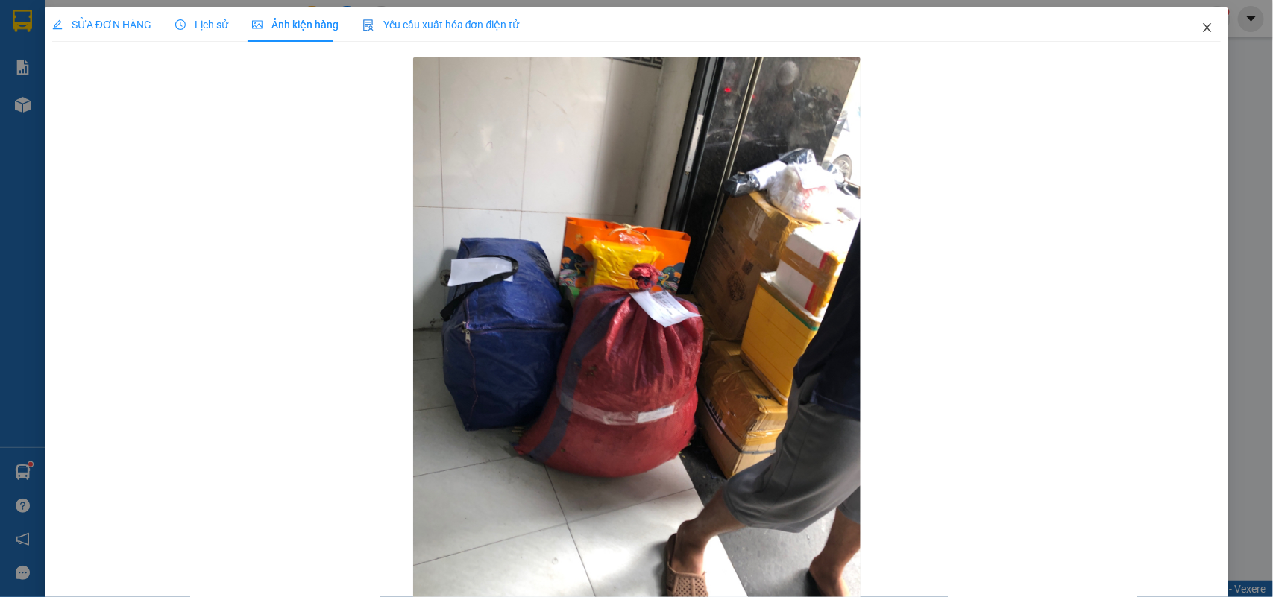
click at [1194, 20] on span "Close" at bounding box center [1207, 28] width 42 height 42
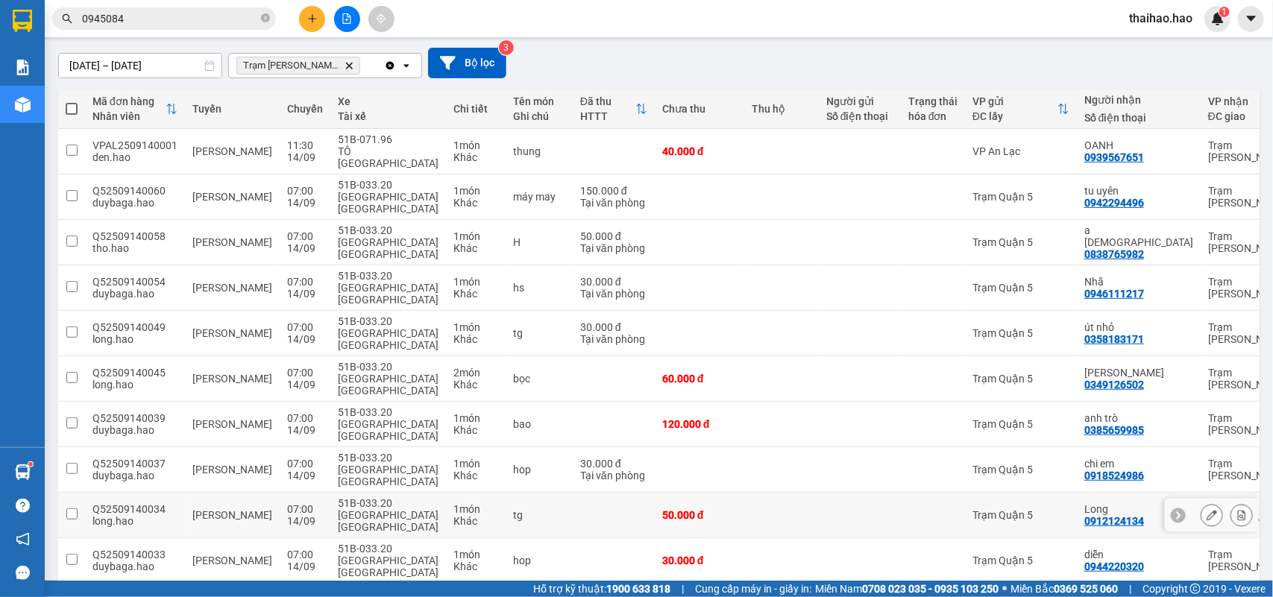
scroll to position [93, 0]
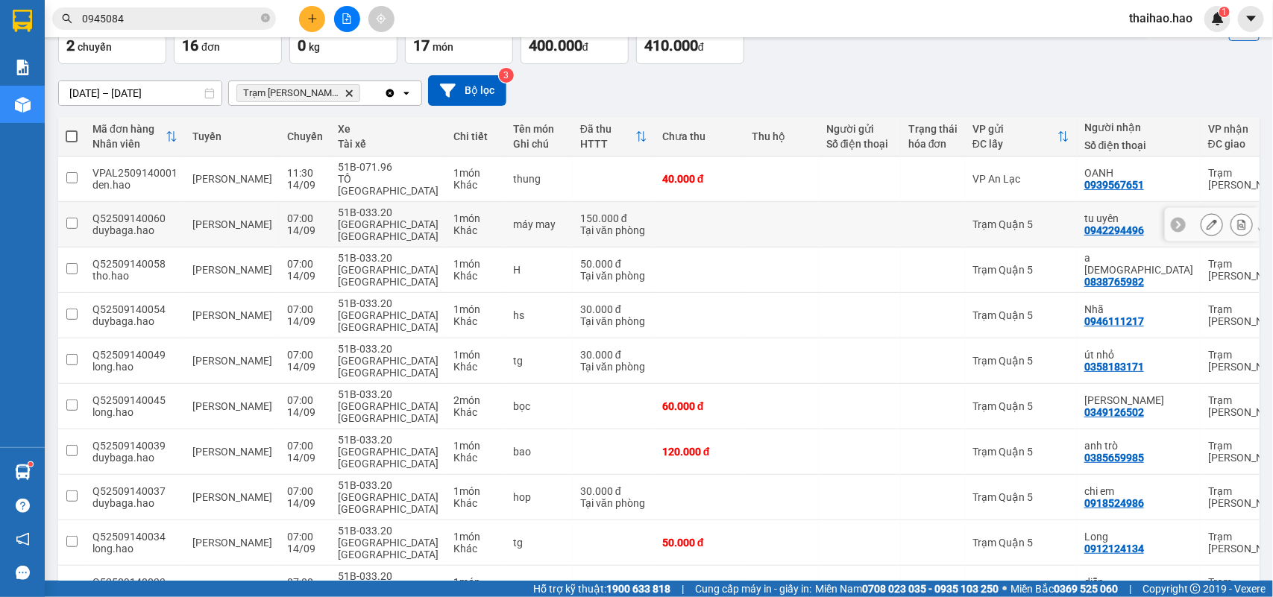
click at [1201, 212] on button at bounding box center [1211, 225] width 21 height 26
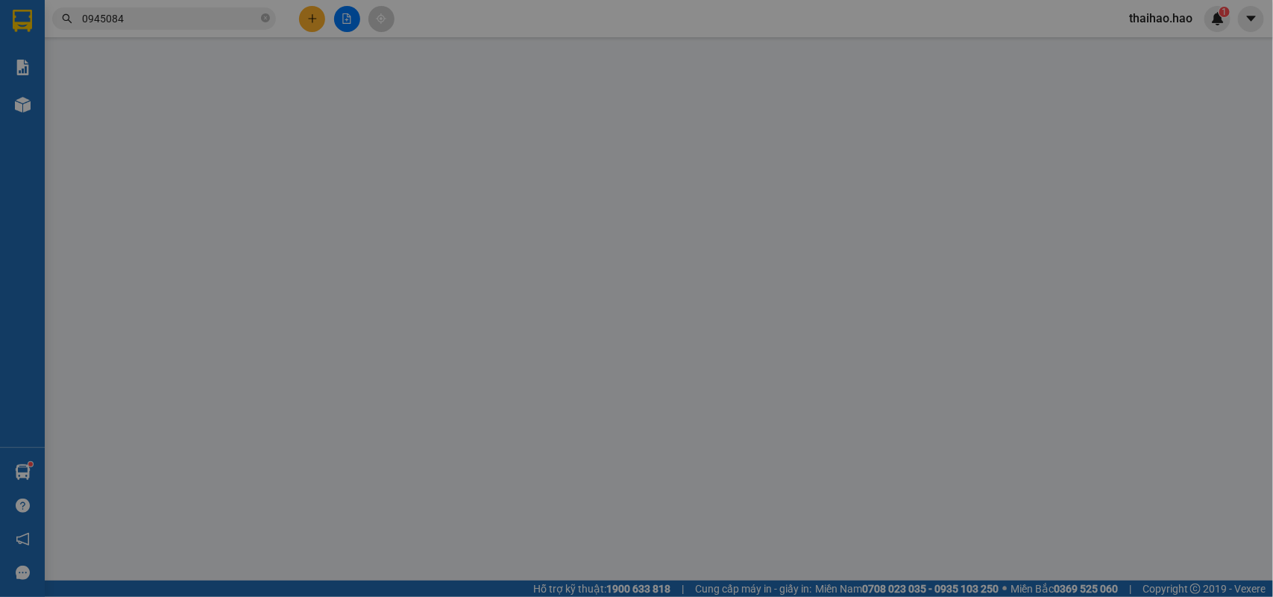
type input "0942294496"
type input "tu uyên"
type input "150.000"
type input "0"
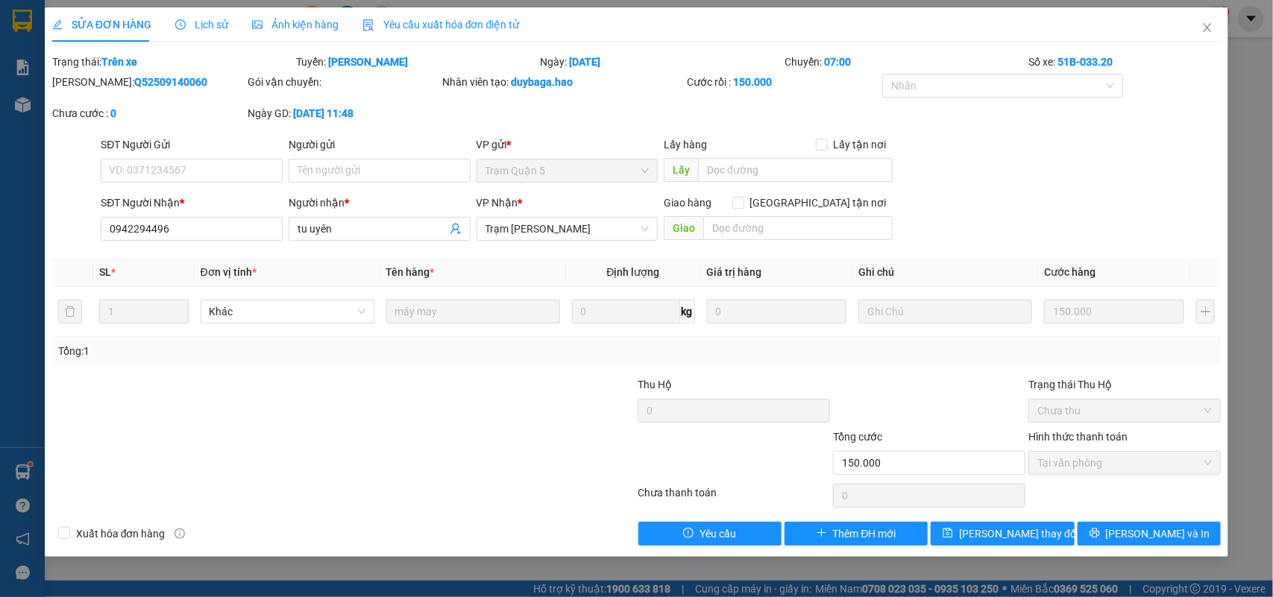
click at [261, 19] on span "Ảnh kiện hàng" at bounding box center [295, 25] width 86 height 12
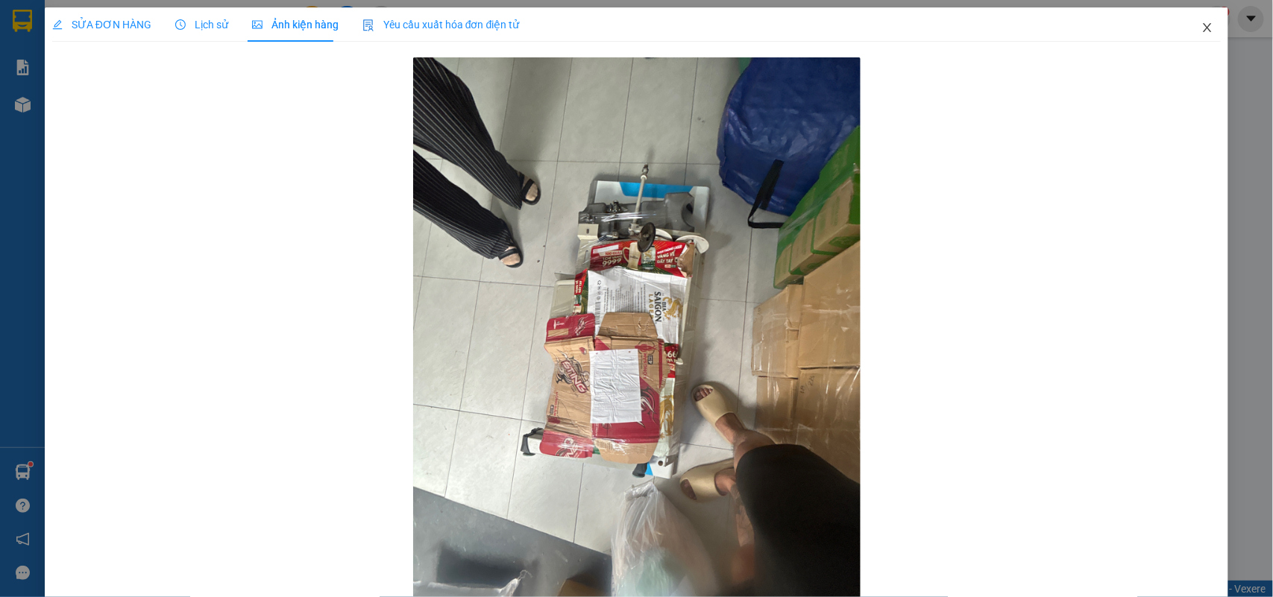
click at [1186, 12] on span "Close" at bounding box center [1207, 28] width 42 height 42
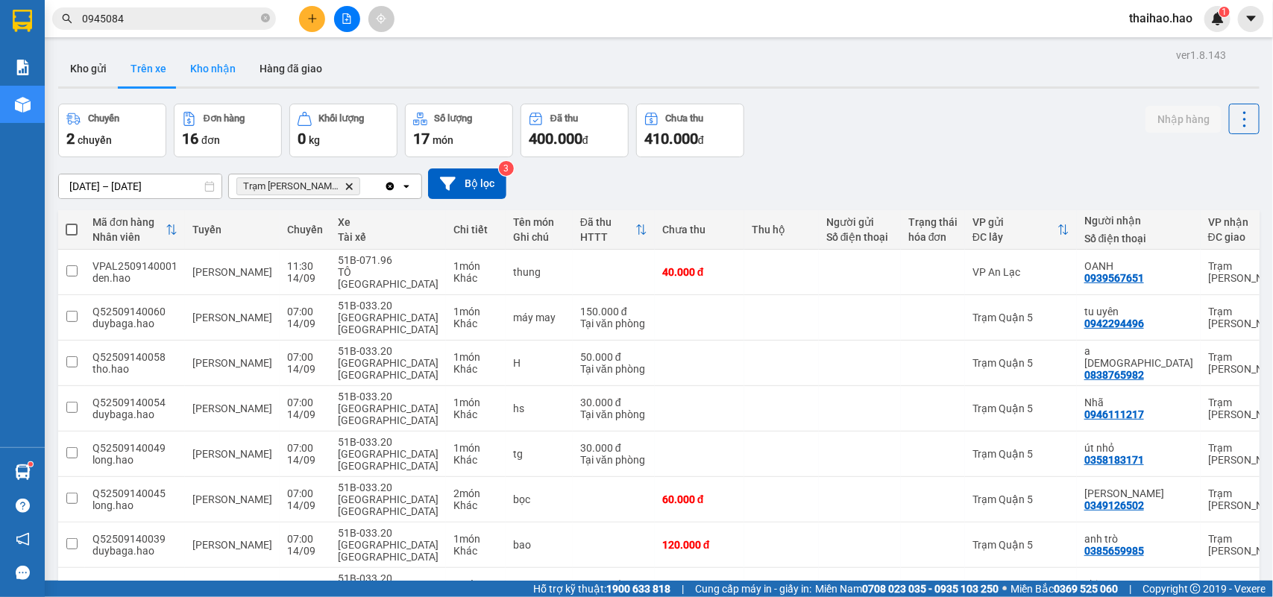
click at [195, 66] on button "Kho nhận" at bounding box center [212, 69] width 69 height 36
type input "[DATE] – [DATE]"
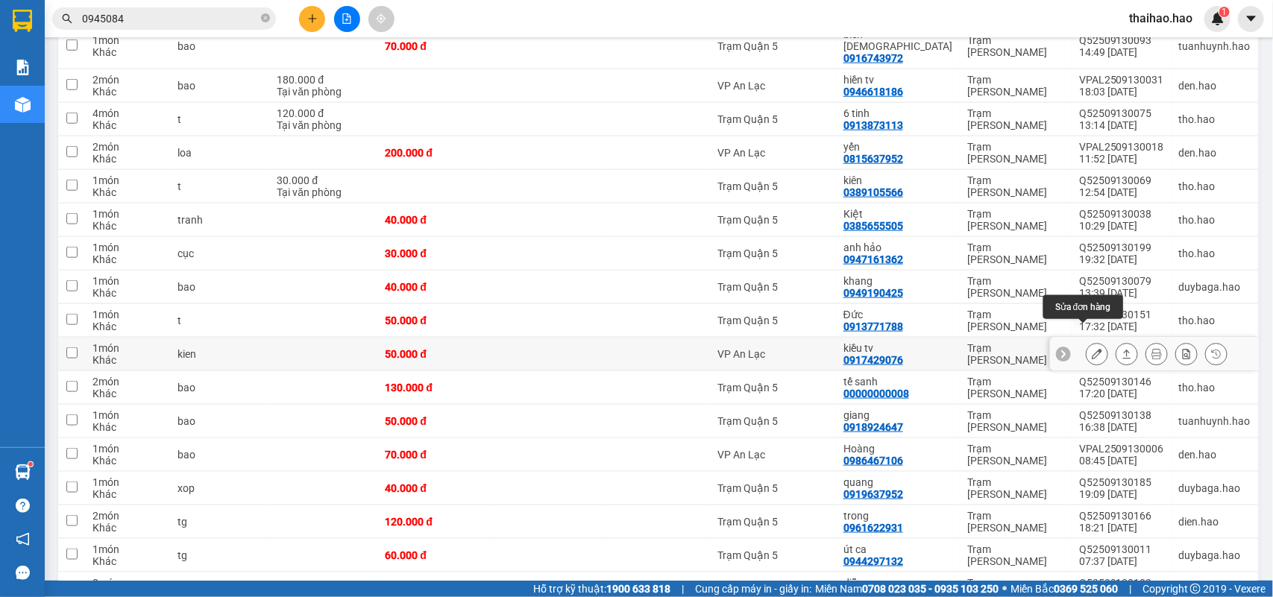
scroll to position [746, 0]
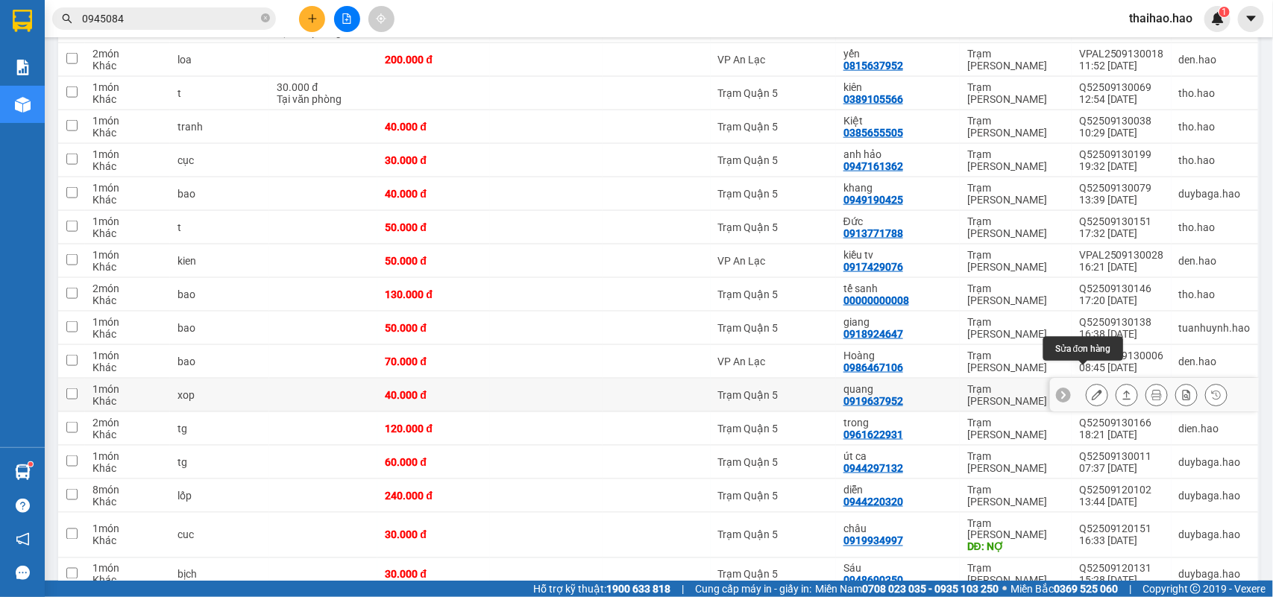
click at [1091, 390] on icon at bounding box center [1096, 395] width 10 height 10
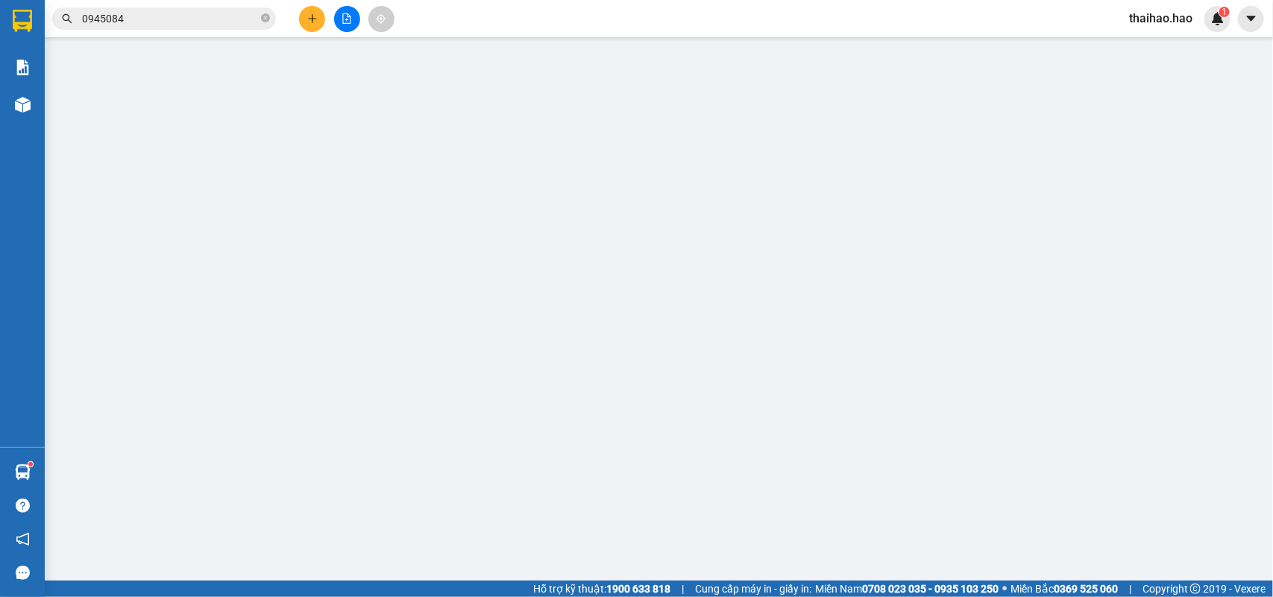
type input "0919637952"
type input "quang"
type input "40.000"
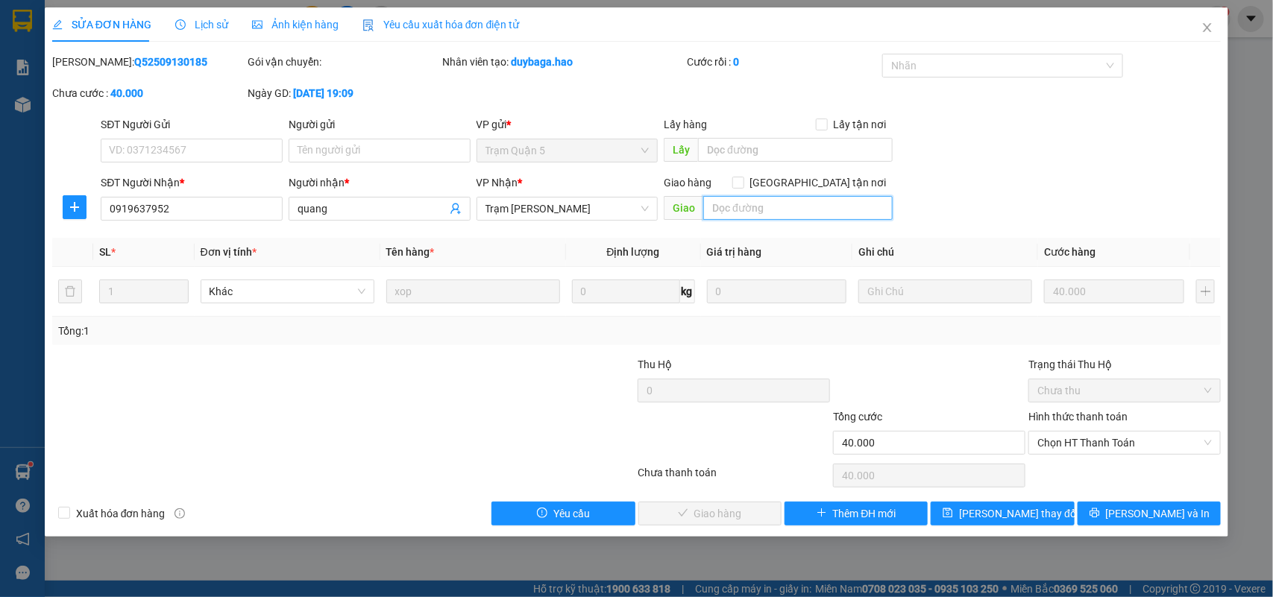
click at [712, 215] on input "text" at bounding box center [797, 208] width 189 height 24
type input "NỢ"
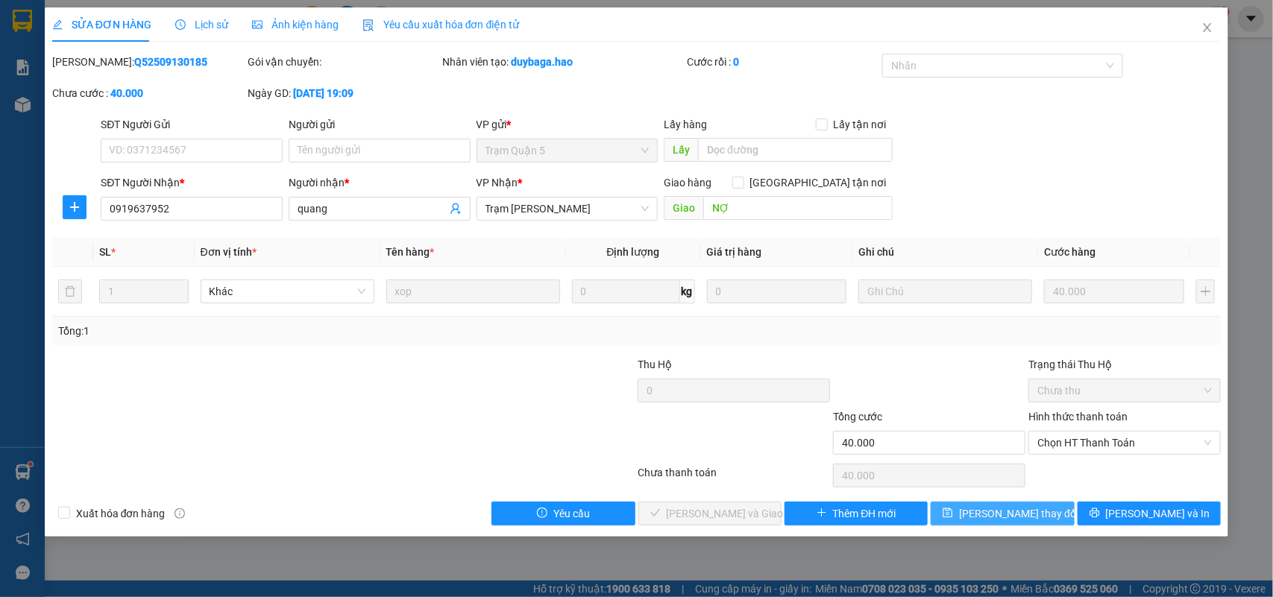
click at [1027, 522] on span "[PERSON_NAME] thay đổi" at bounding box center [1018, 513] width 119 height 16
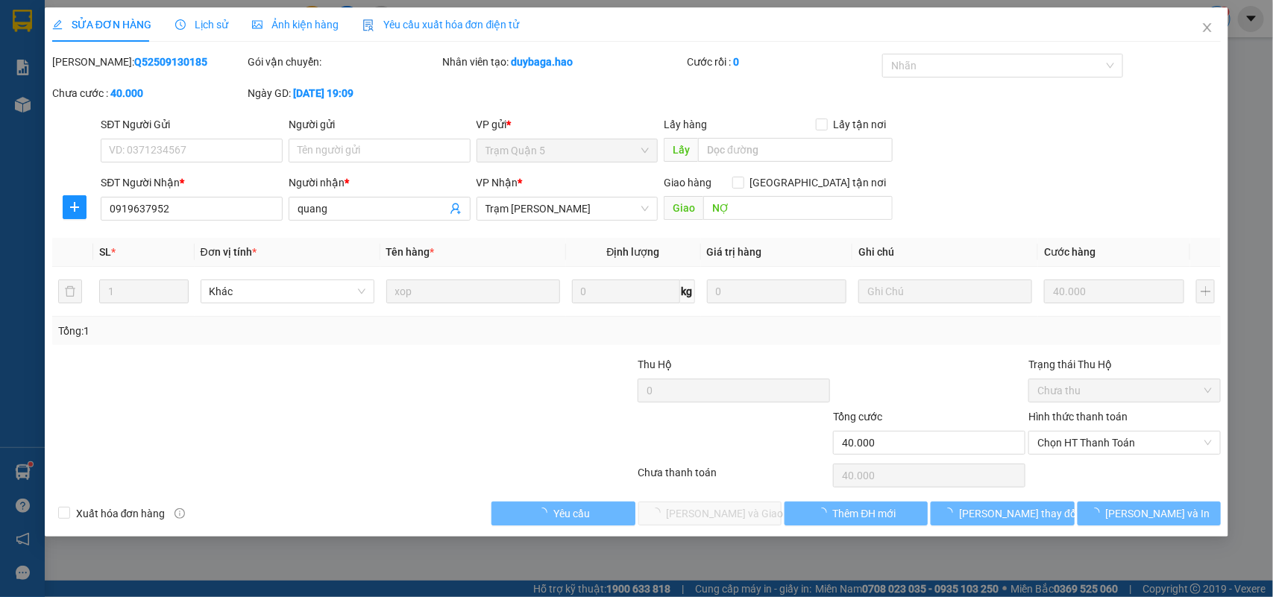
click at [1209, 39] on main at bounding box center [636, 290] width 1273 height 581
click at [1209, 27] on div "1" at bounding box center [1217, 19] width 26 height 26
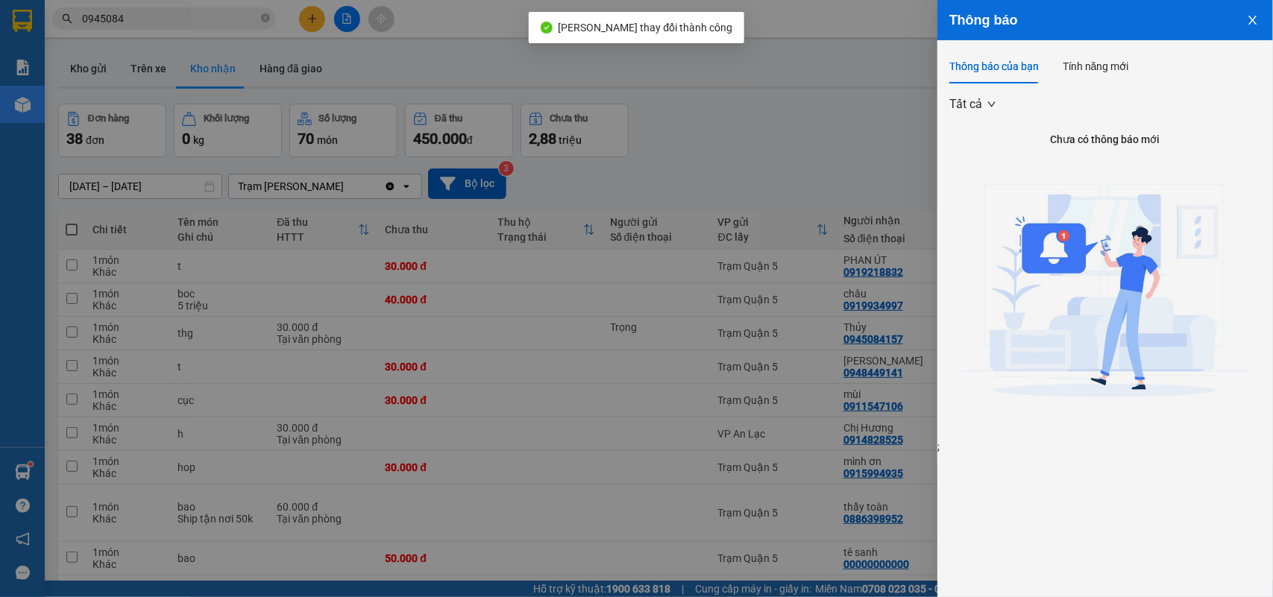
click at [841, 174] on div at bounding box center [636, 298] width 1273 height 597
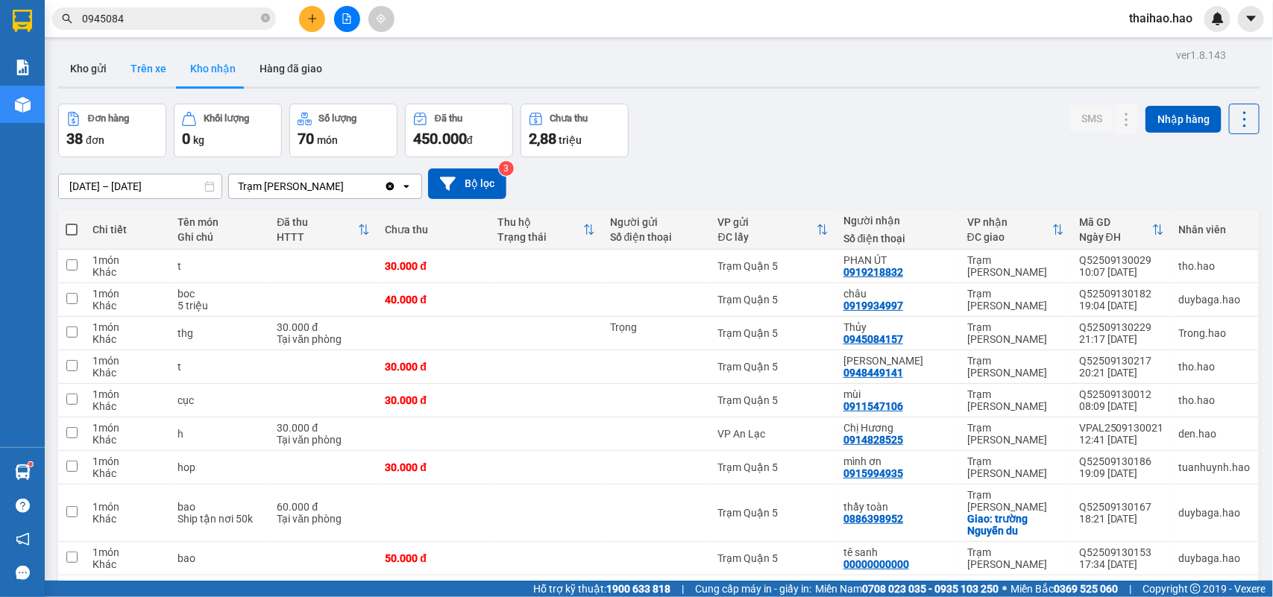
click at [159, 67] on button "Trên xe" at bounding box center [149, 69] width 60 height 36
type input "14/09/2025 – 14/09/2025"
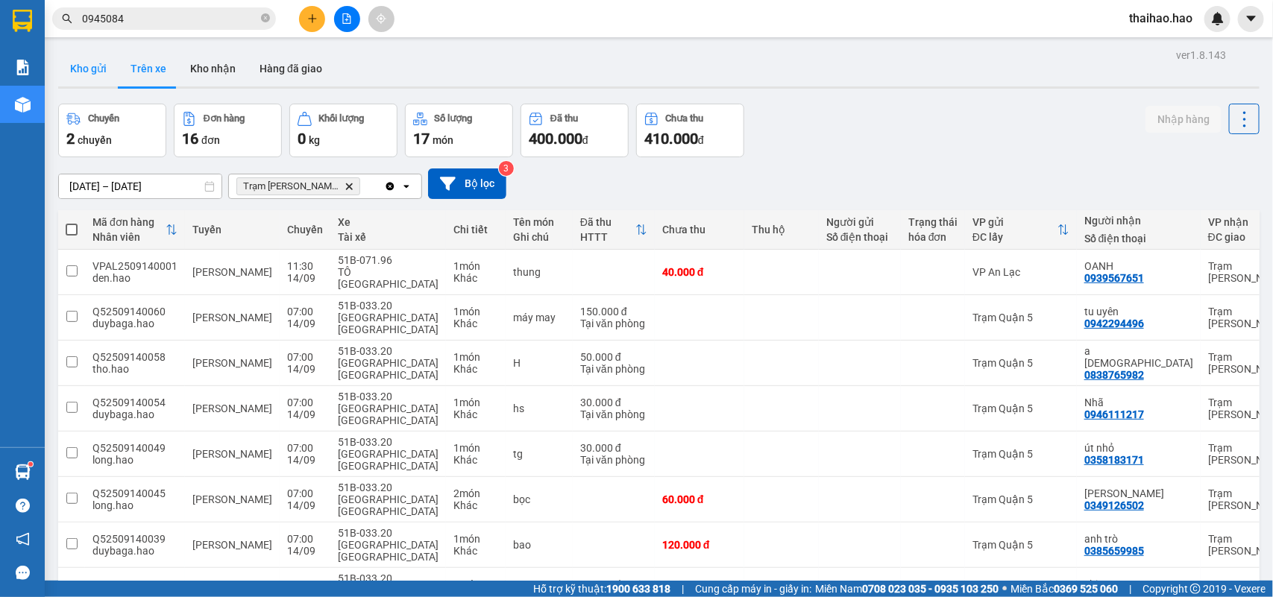
click at [98, 60] on button "Kho gửi" at bounding box center [88, 69] width 60 height 36
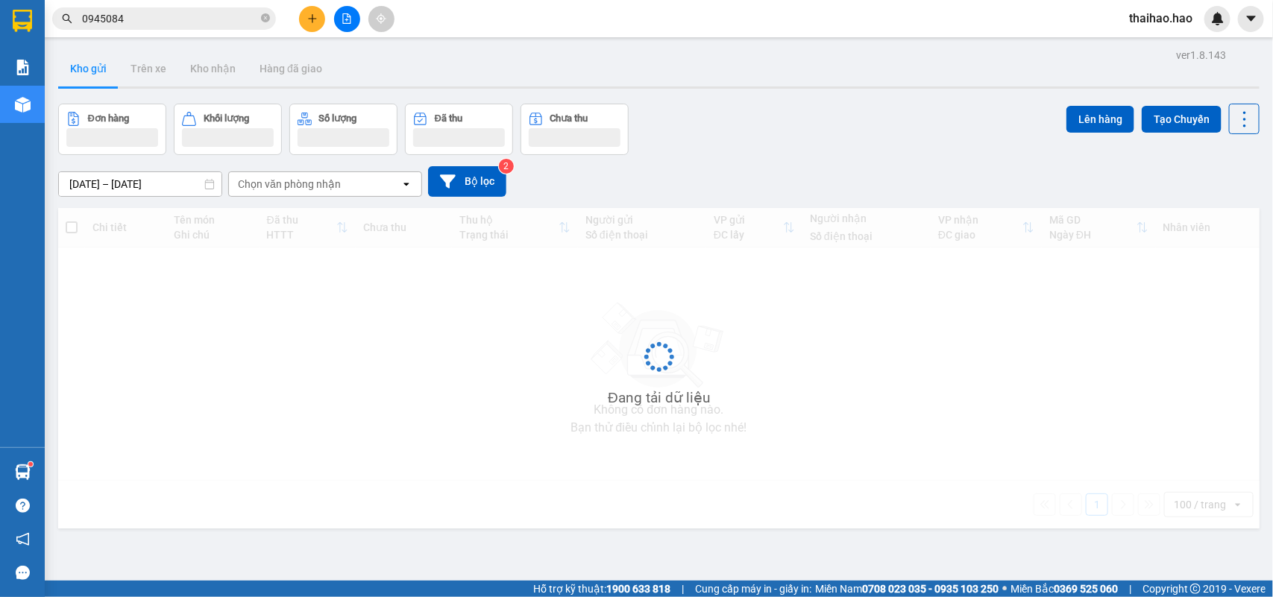
click at [98, 60] on button "Kho gửi" at bounding box center [88, 69] width 60 height 36
